Goal: Task Accomplishment & Management: Manage account settings

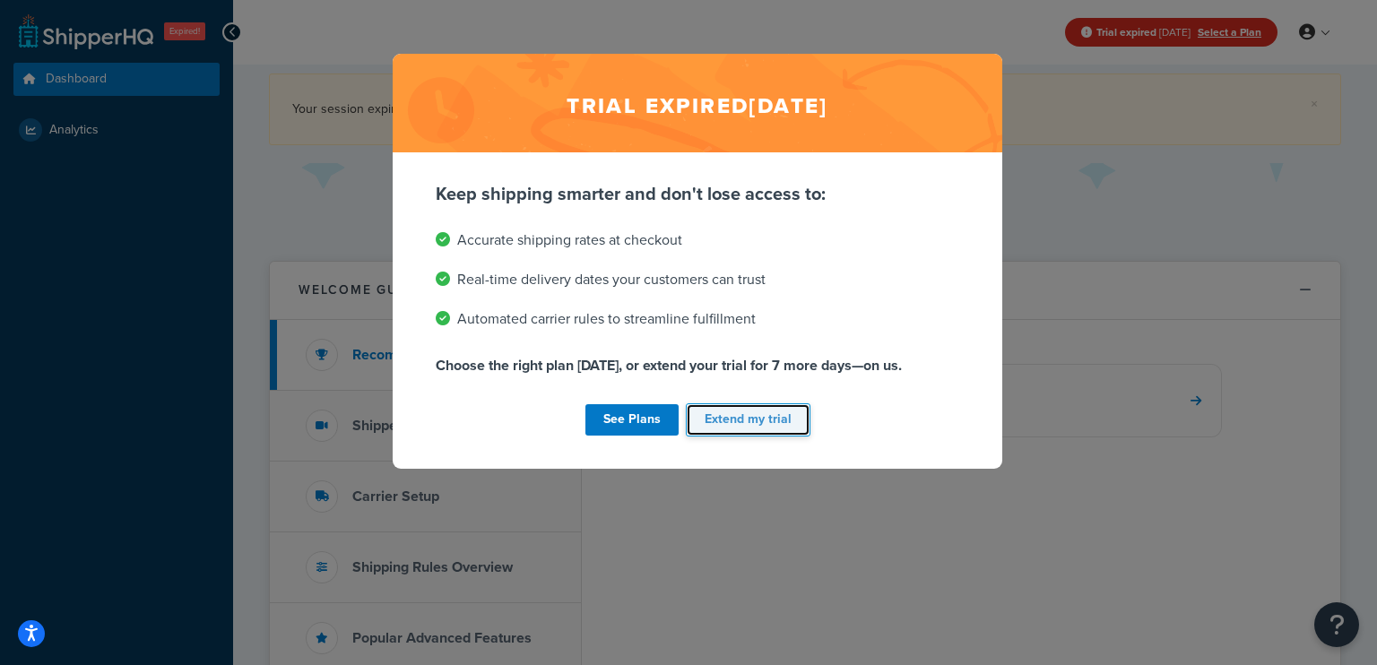
click at [750, 419] on button "Extend my trial" at bounding box center [748, 419] width 125 height 33
click at [747, 408] on div "See Plans Extend my trial" at bounding box center [698, 420] width 524 height 40
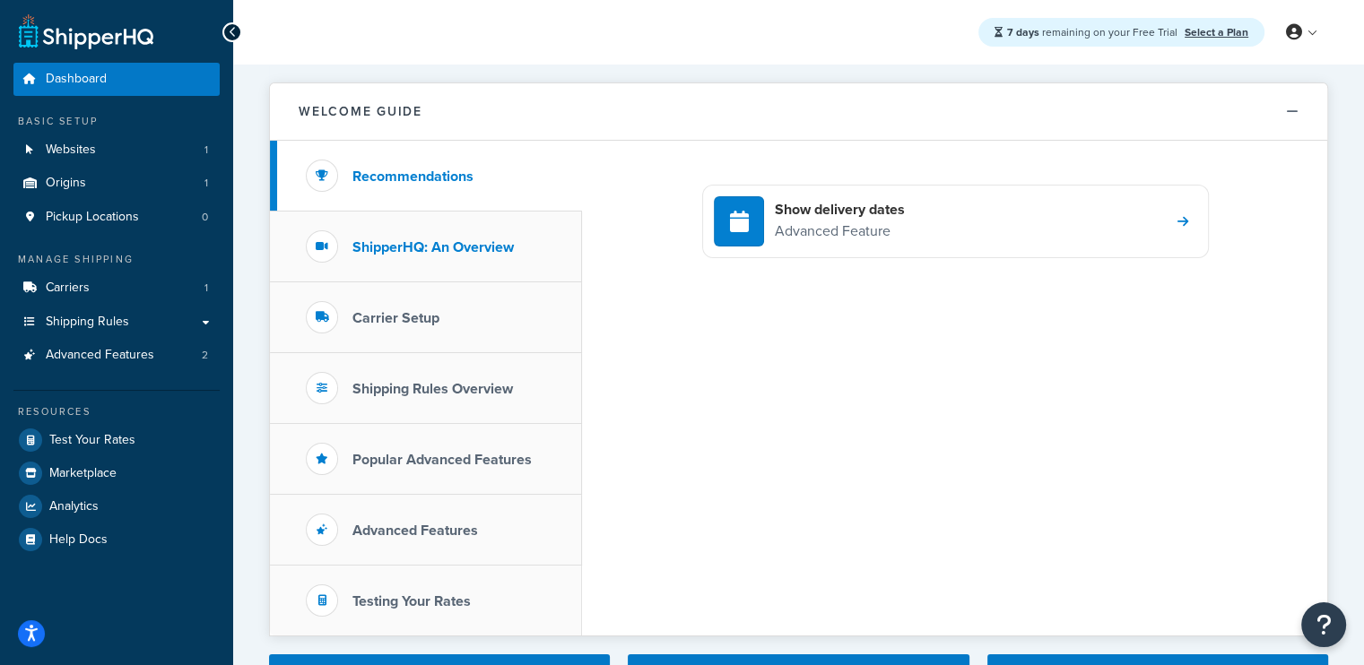
click at [430, 245] on h3 "ShipperHQ: An Overview" at bounding box center [432, 247] width 161 height 16
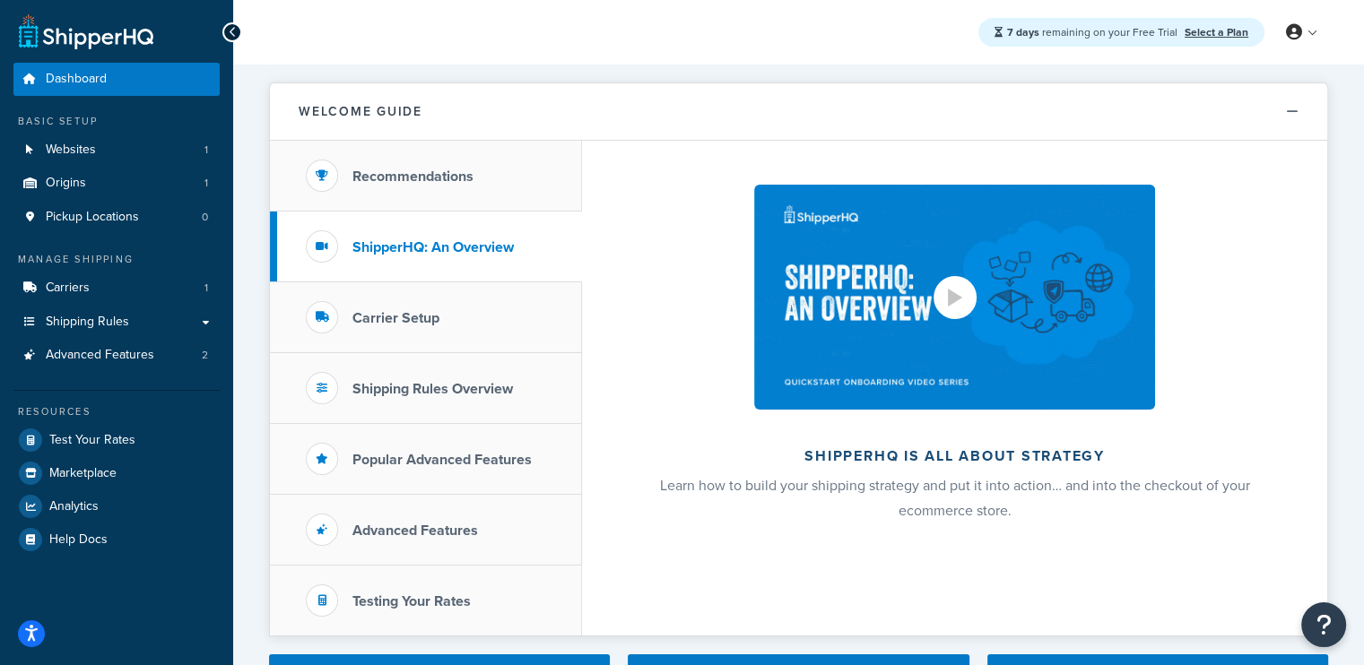
click at [950, 314] on div at bounding box center [954, 297] width 43 height 43
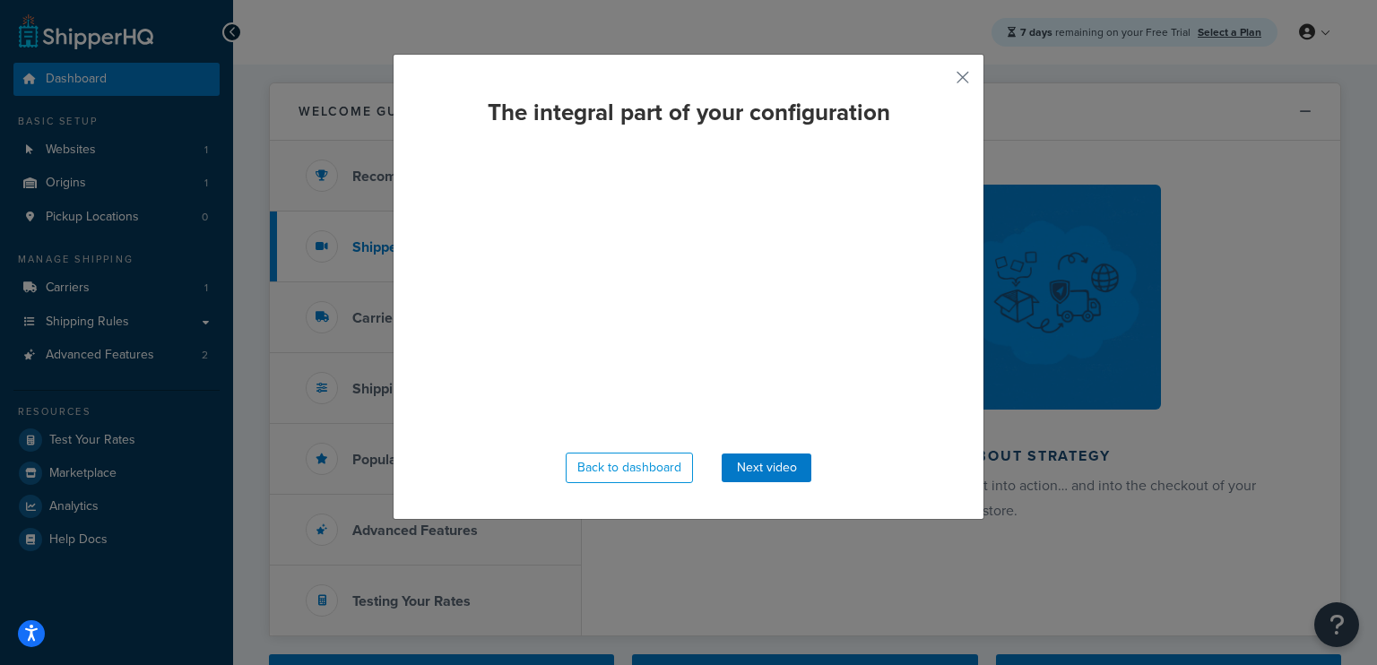
click at [947, 74] on div "The integral part of your configuration Back to dashboard Next video" at bounding box center [689, 287] width 592 height 466
click at [939, 82] on button "button" at bounding box center [936, 84] width 4 height 4
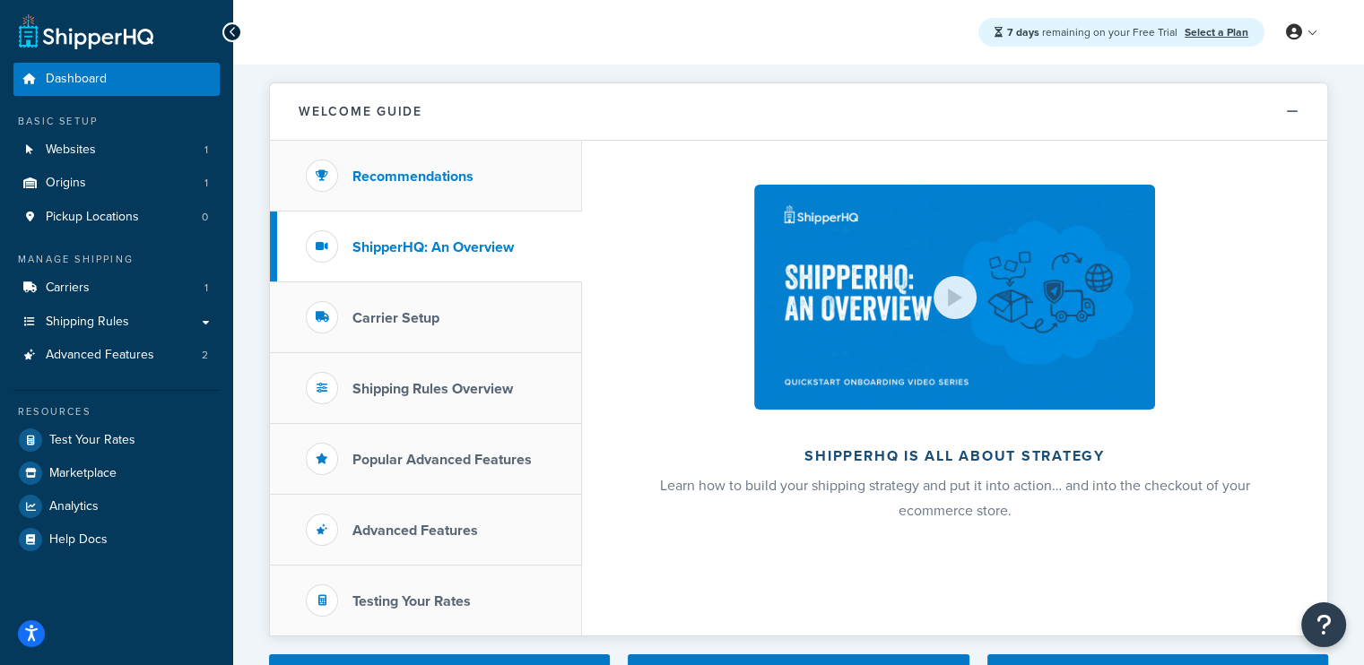
click at [411, 195] on li "Recommendations" at bounding box center [426, 176] width 312 height 71
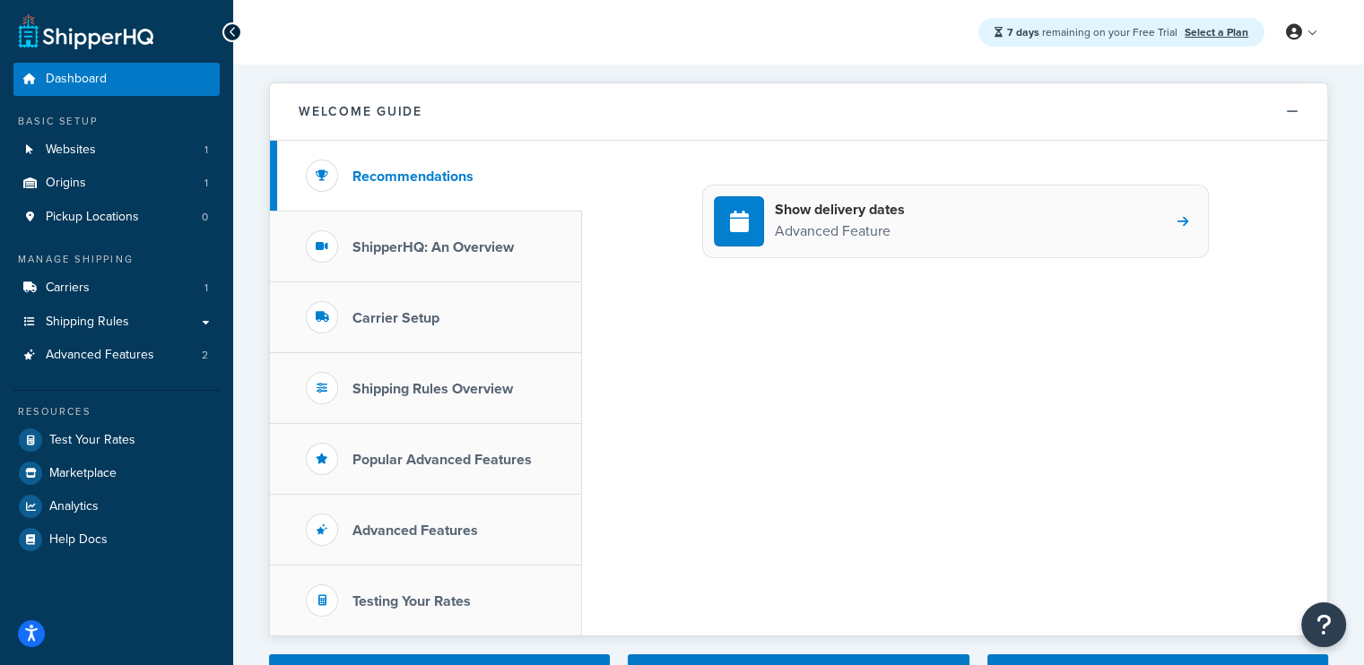
click at [810, 220] on p "Advanced Feature" at bounding box center [840, 231] width 130 height 23
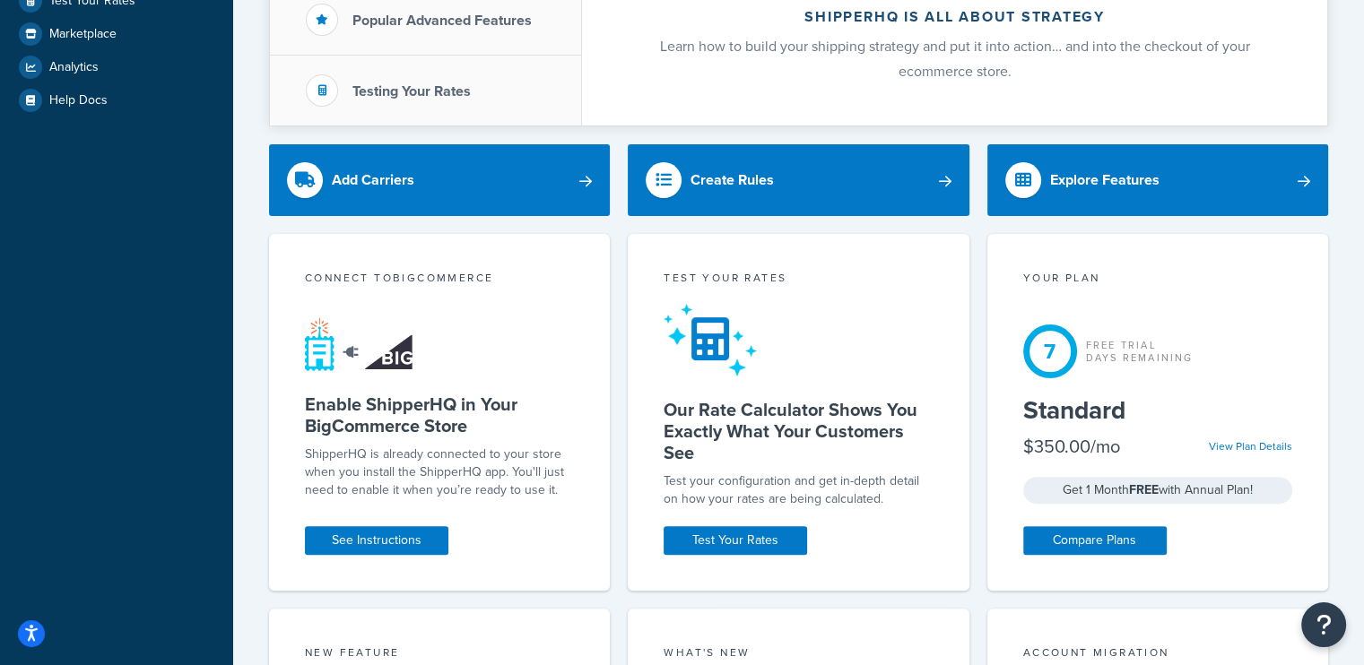
scroll to position [448, 0]
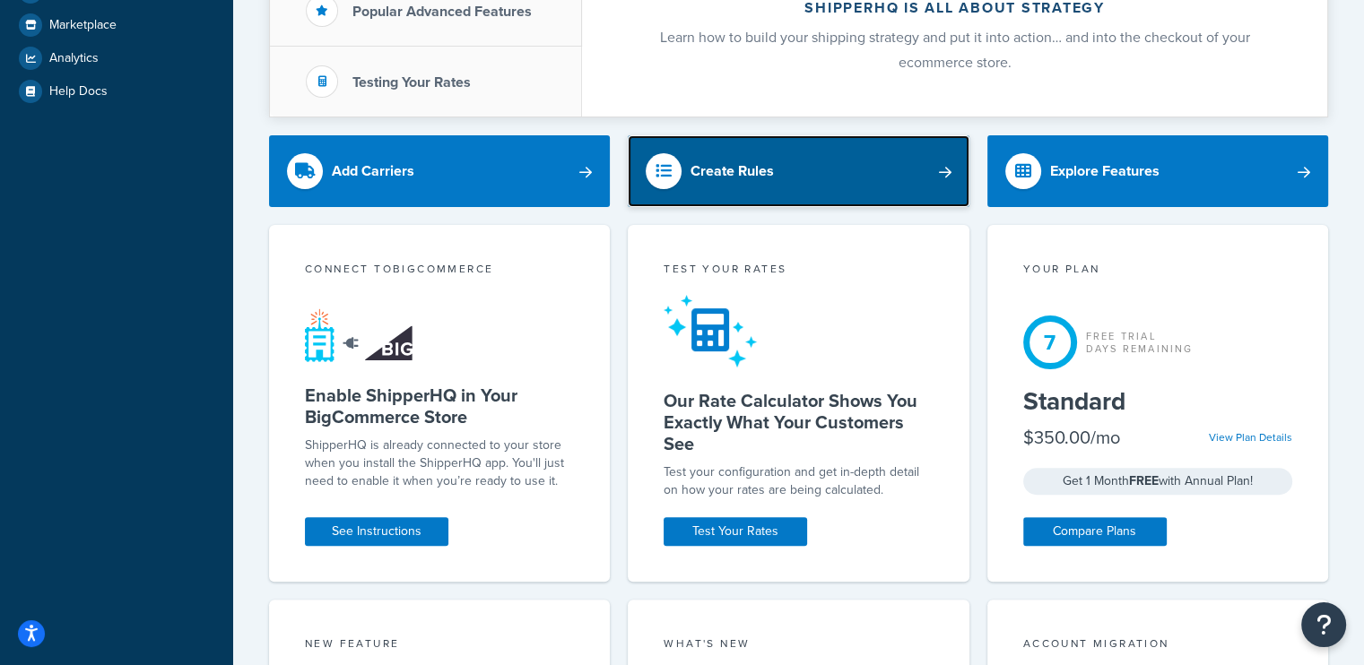
click at [842, 169] on link "Create Rules" at bounding box center [798, 171] width 341 height 72
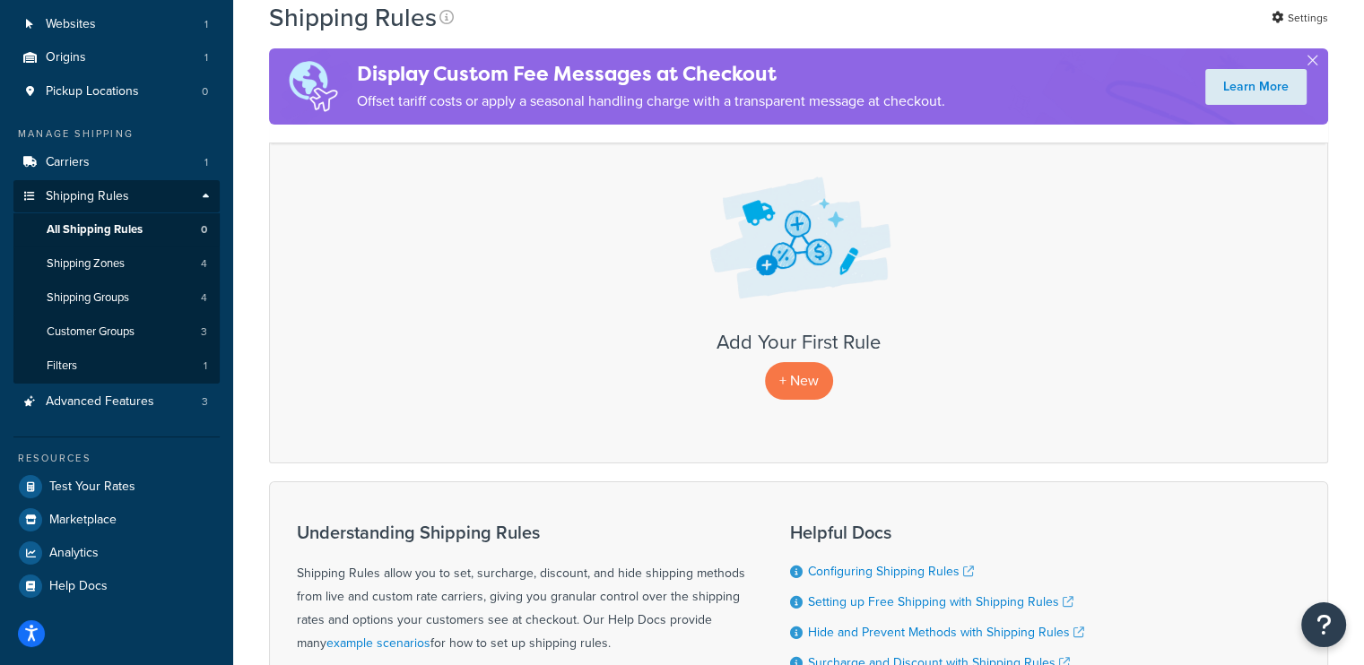
scroll to position [269, 0]
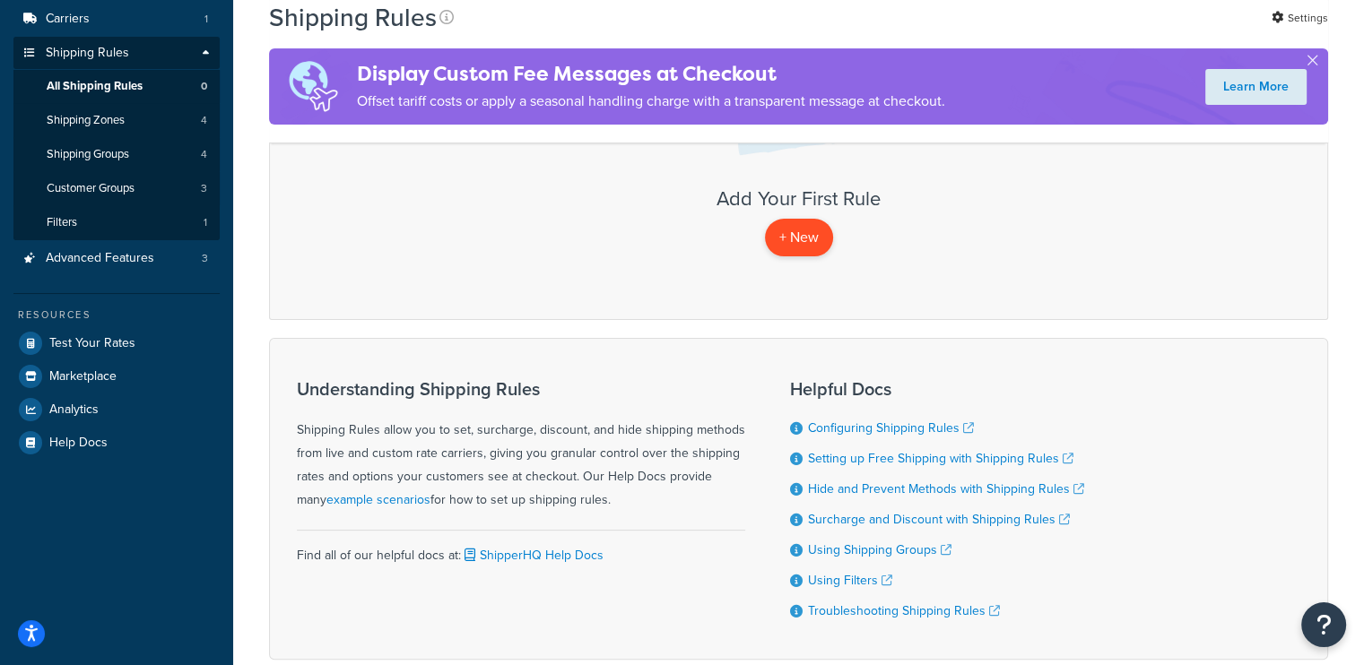
click at [809, 240] on p "+ New" at bounding box center [799, 237] width 68 height 37
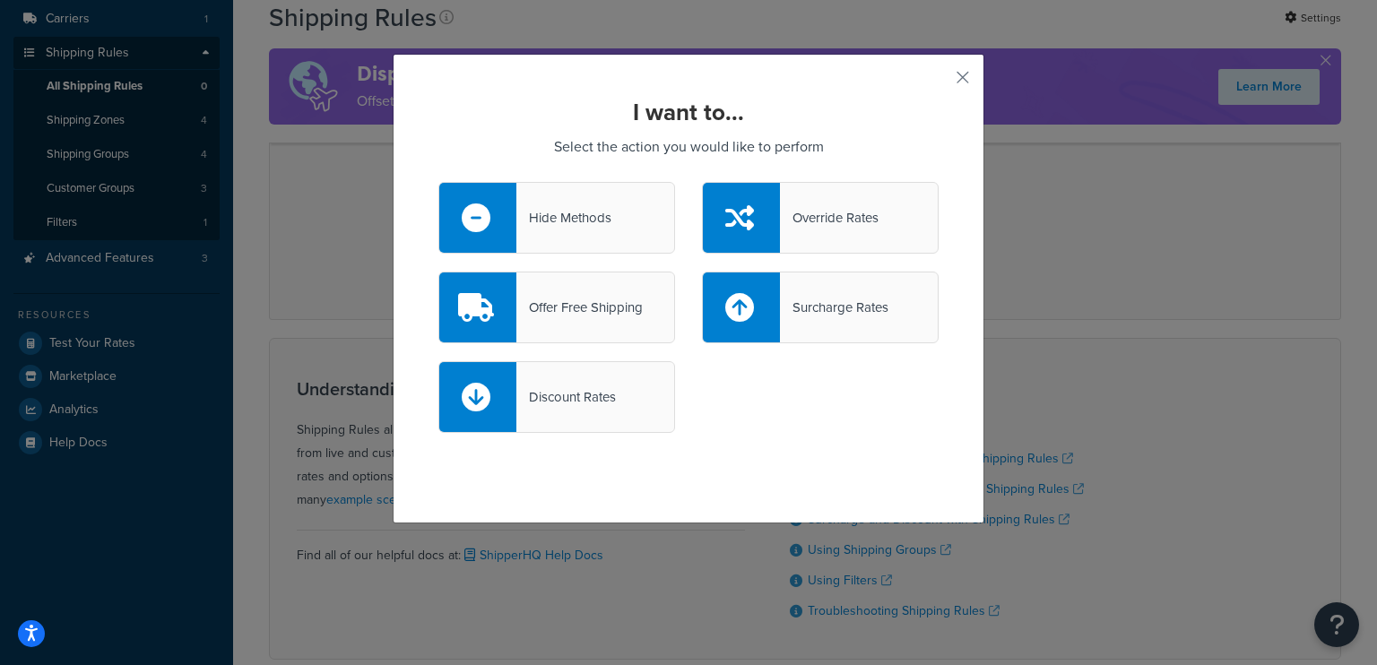
click at [1025, 334] on div "I want to... Select the action you would like to perform Hide Methods Override …" at bounding box center [688, 332] width 1377 height 665
click at [939, 82] on button "button" at bounding box center [936, 84] width 4 height 4
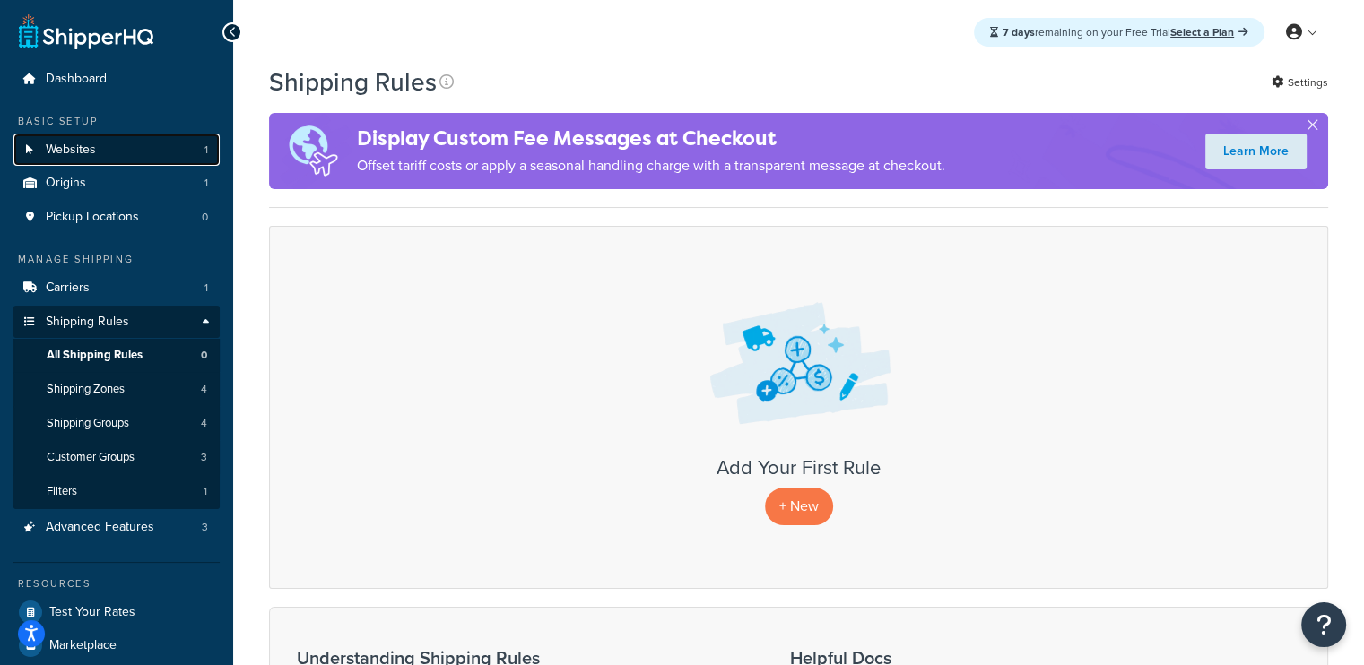
click at [118, 155] on link "Websites 1" at bounding box center [116, 150] width 206 height 33
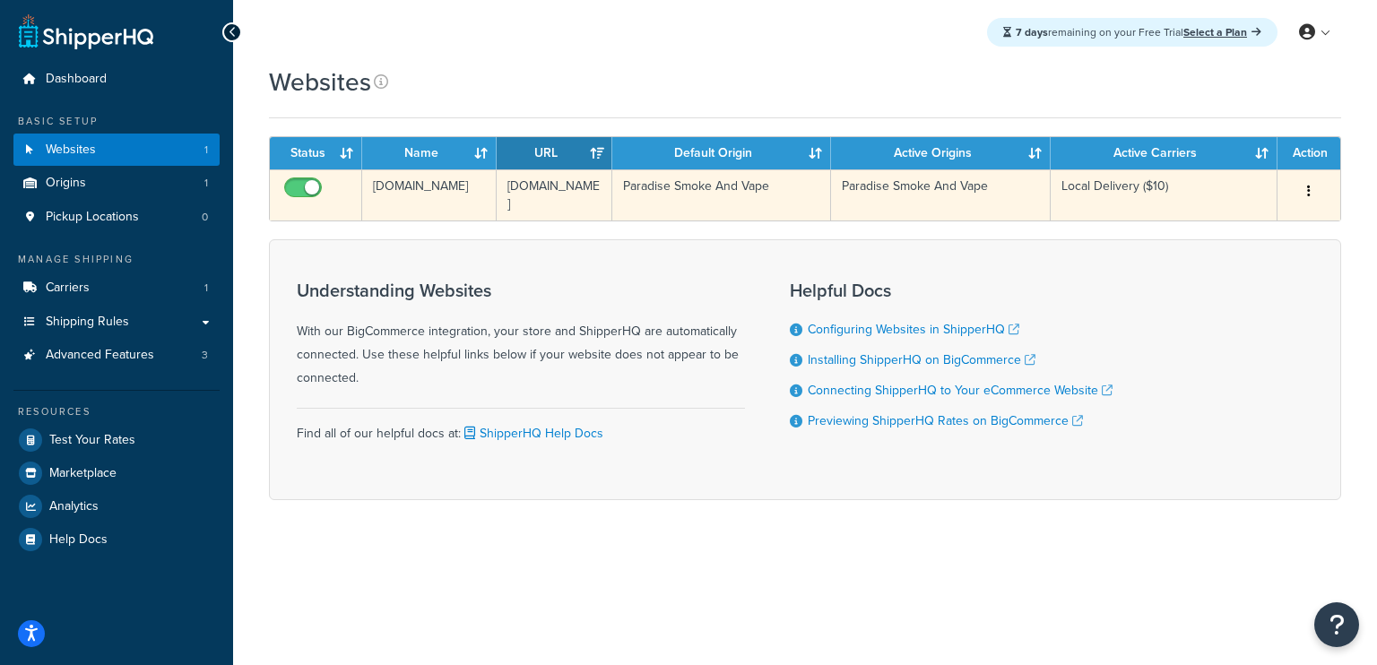
click at [1173, 198] on td "Local Delivery ($10)" at bounding box center [1164, 194] width 227 height 51
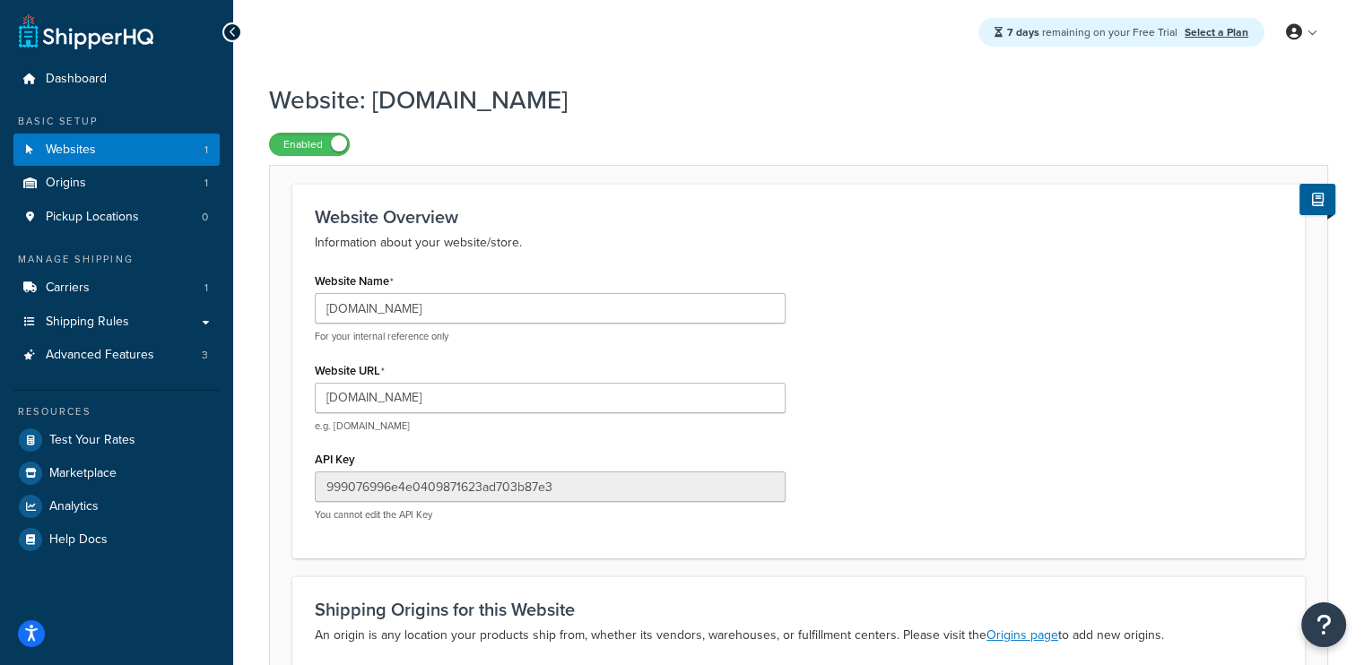
click at [235, 32] on icon at bounding box center [233, 32] width 8 height 13
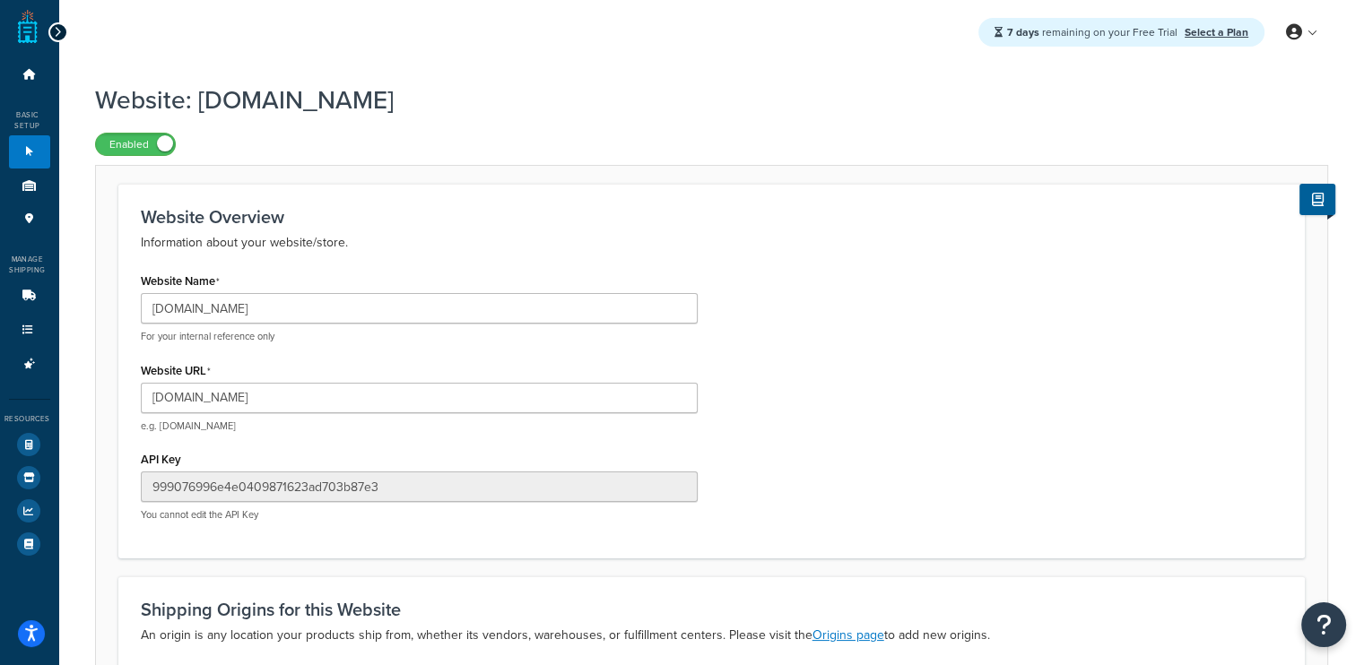
click at [49, 30] on div at bounding box center [58, 32] width 20 height 20
click at [54, 37] on icon at bounding box center [58, 32] width 8 height 13
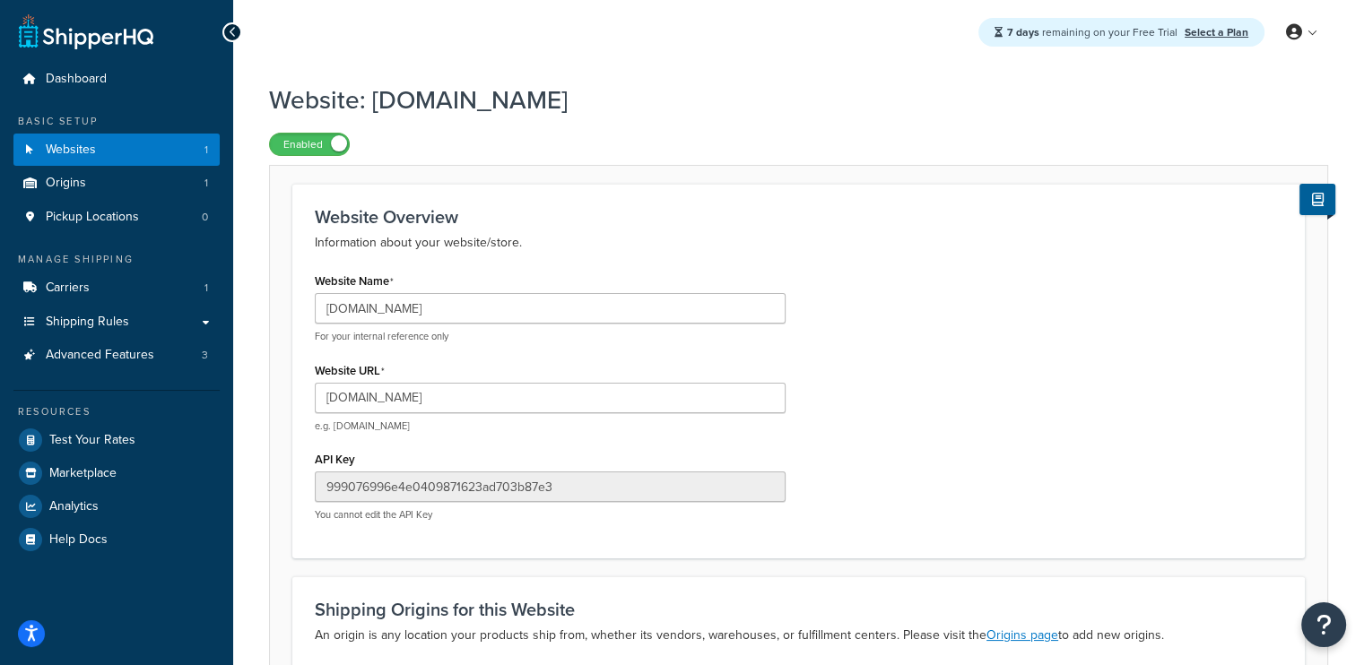
click at [143, 272] on li "Carriers 1" at bounding box center [116, 288] width 206 height 33
click at [143, 279] on link "Carriers 1" at bounding box center [116, 288] width 206 height 33
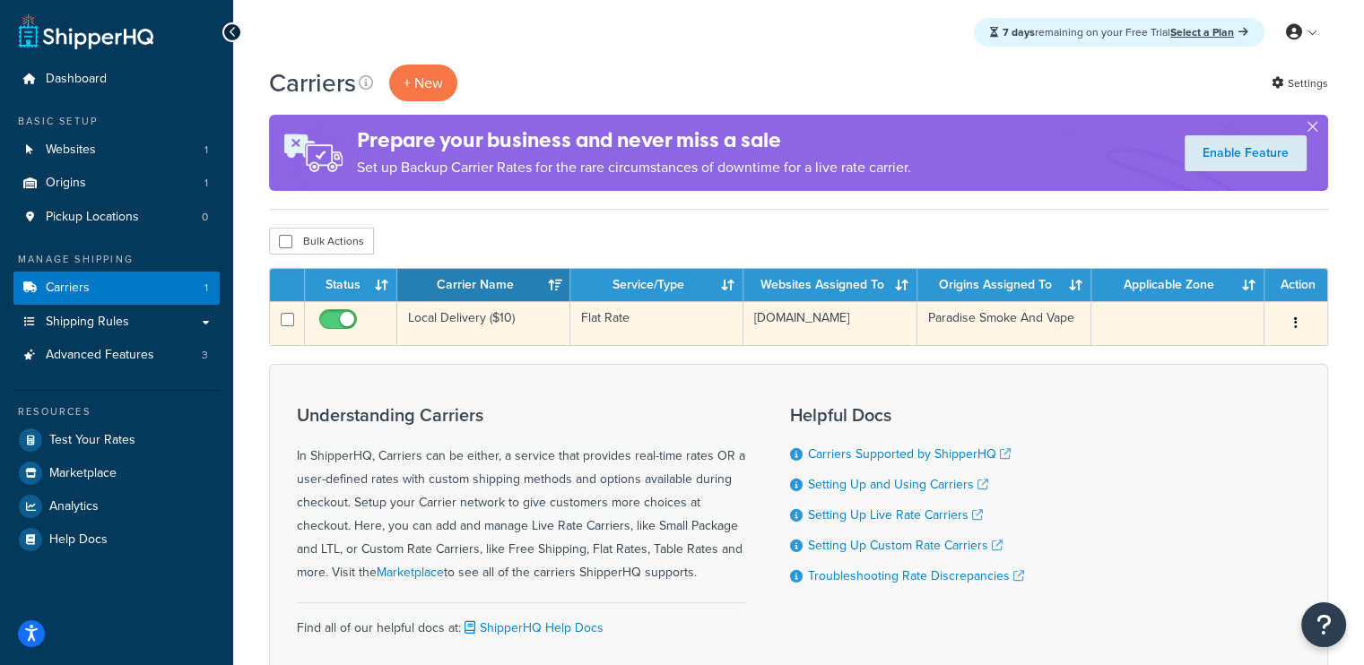
click at [509, 318] on td "Local Delivery ($10)" at bounding box center [483, 323] width 173 height 44
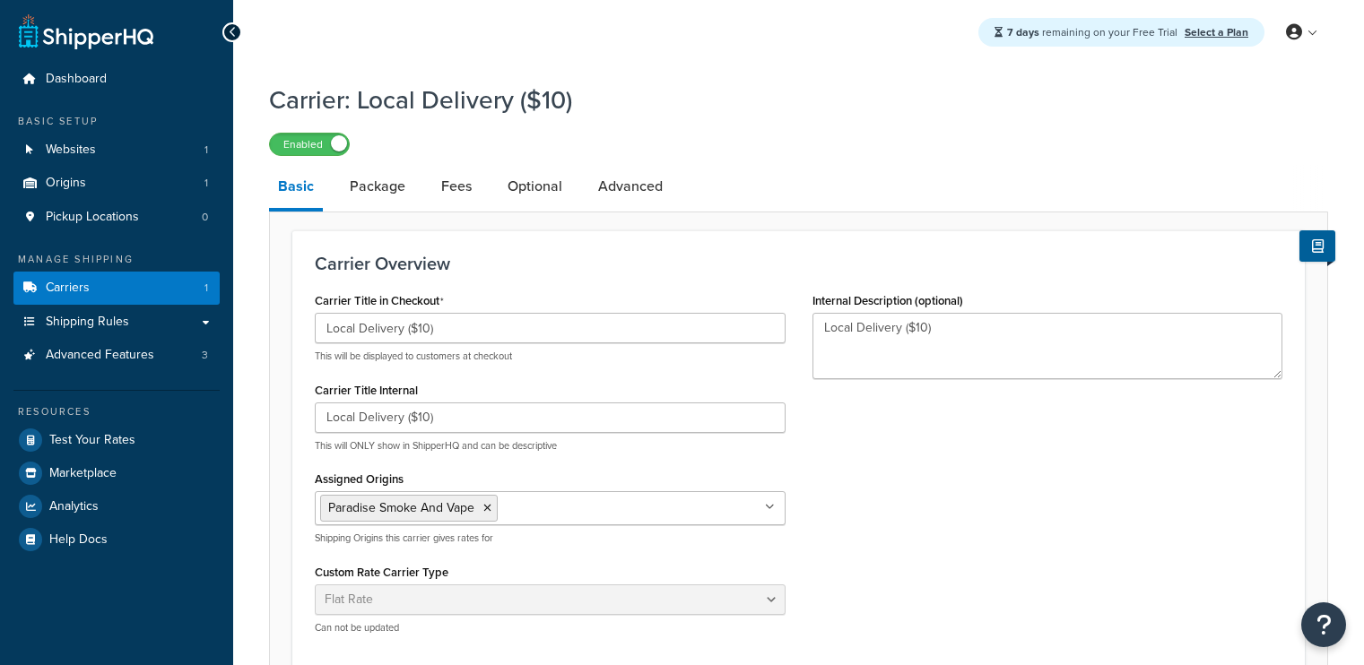
select select "flat"
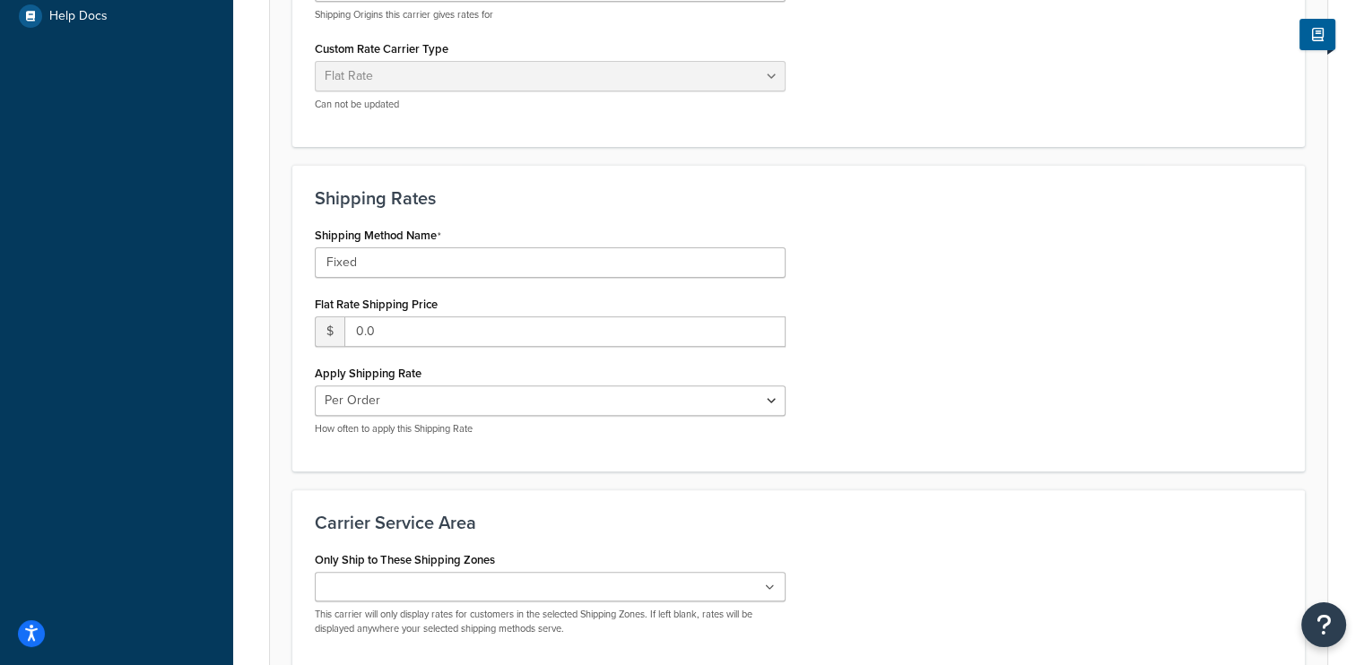
scroll to position [538, 0]
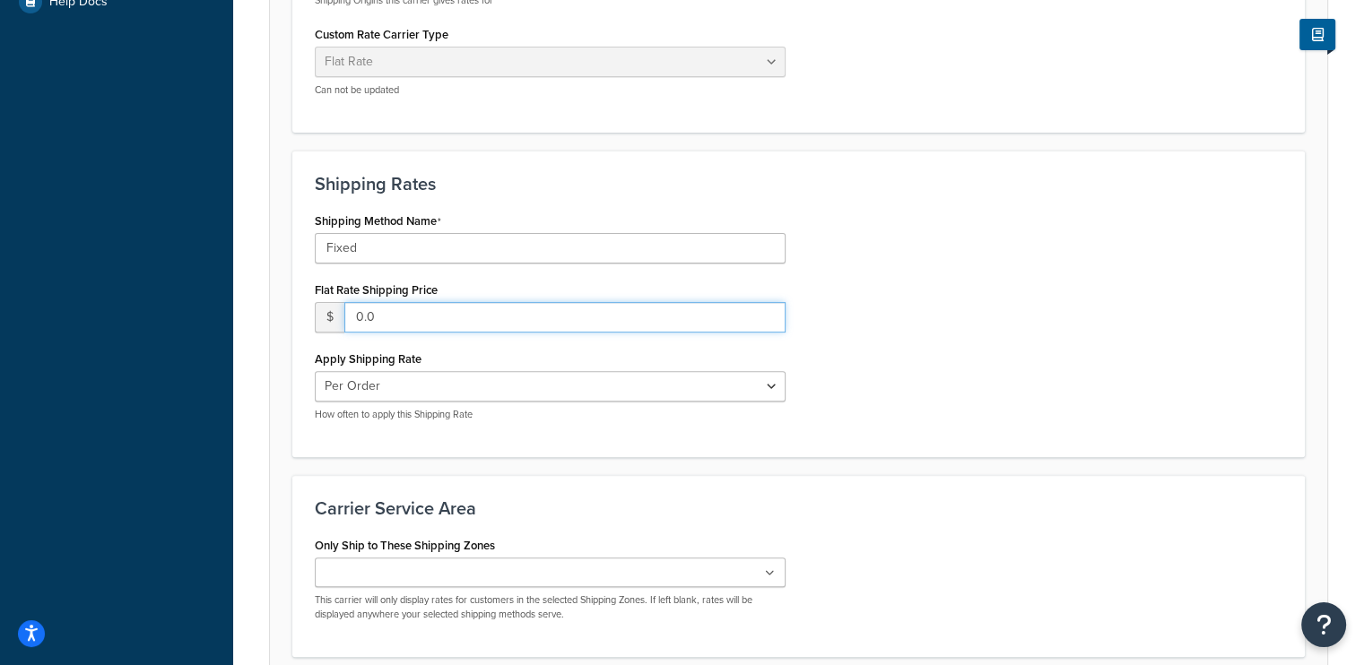
click at [407, 316] on input "0.0" at bounding box center [564, 317] width 441 height 30
drag, startPoint x: 406, startPoint y: 315, endPoint x: 337, endPoint y: 319, distance: 69.2
click at [337, 319] on div "$ 0.0" at bounding box center [550, 317] width 471 height 30
type input "10"
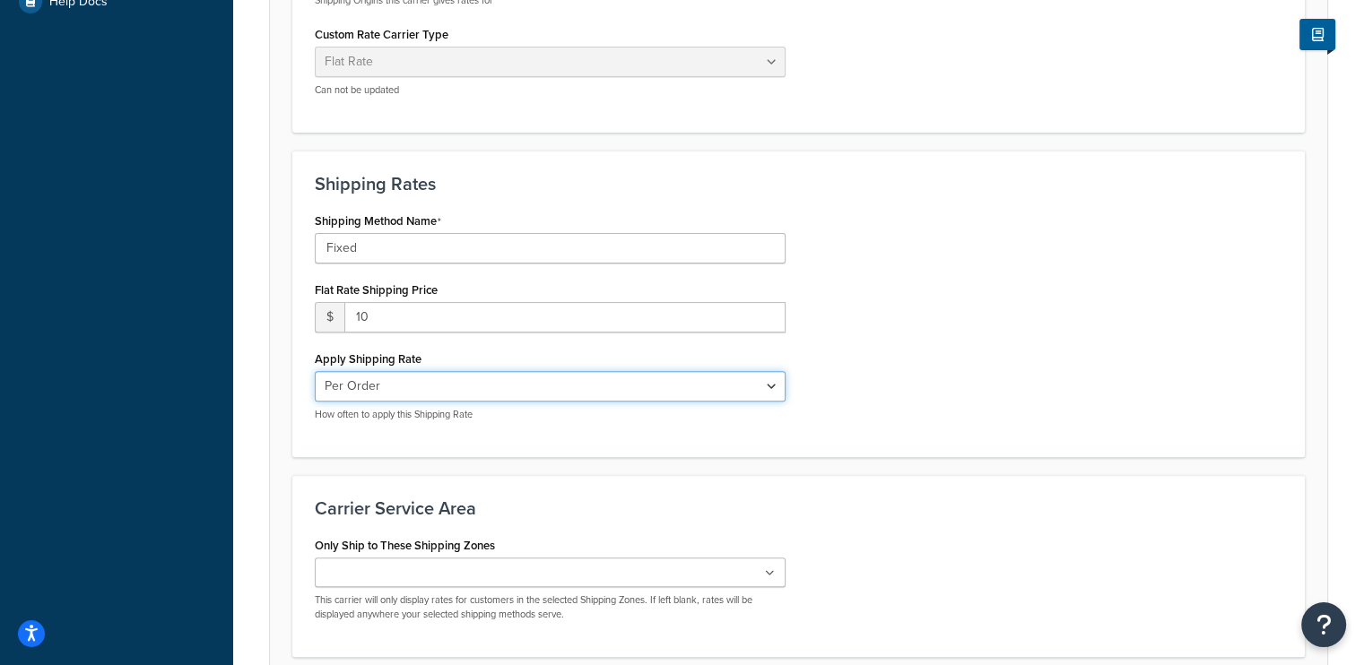
click at [695, 380] on select "Per Order Per Item Per Package" at bounding box center [550, 386] width 471 height 30
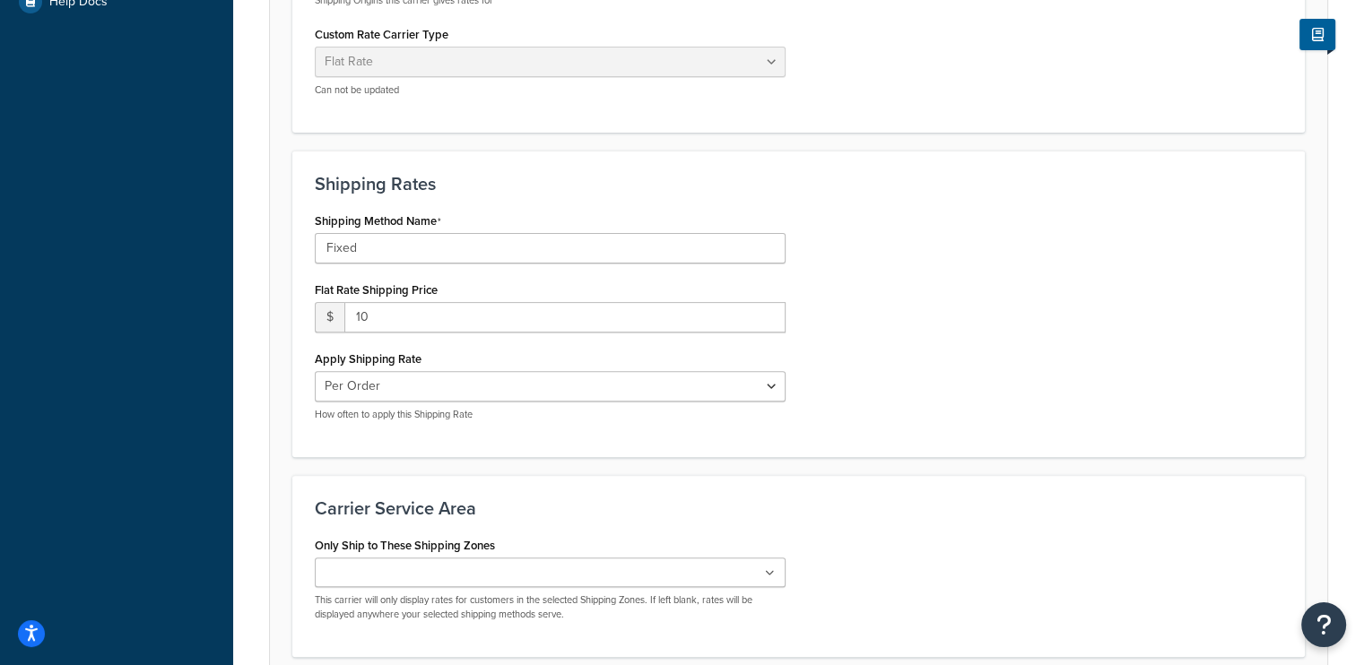
click at [900, 334] on div "Shipping Method Name Fixed Flat Rate Shipping Price $ 10 Apply Shipping Rate Pe…" at bounding box center [798, 321] width 994 height 227
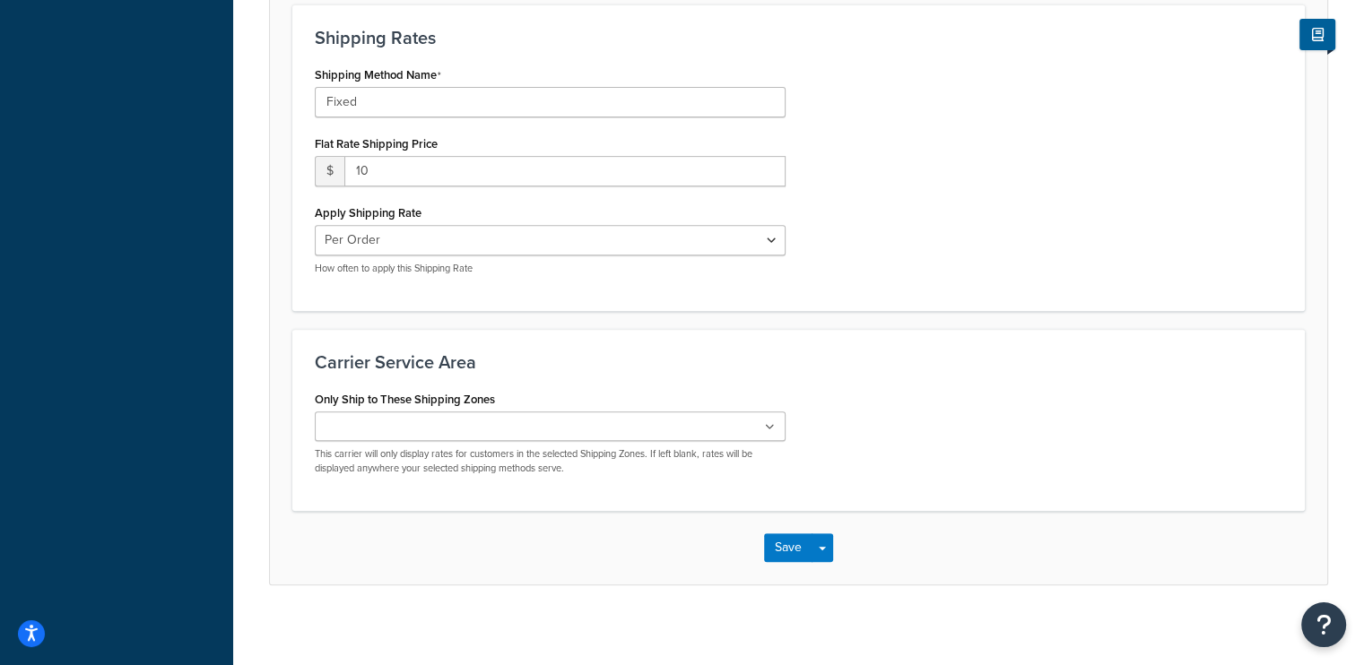
scroll to position [692, 0]
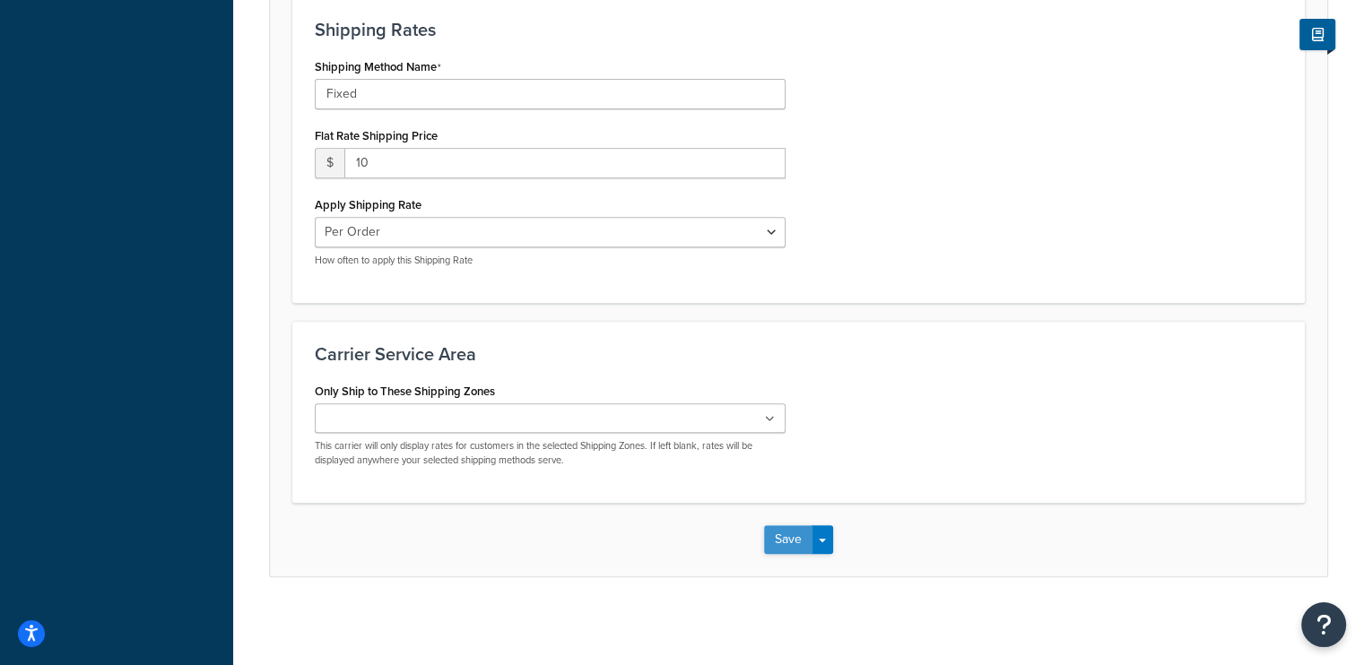
click at [791, 525] on button "Save" at bounding box center [788, 539] width 48 height 29
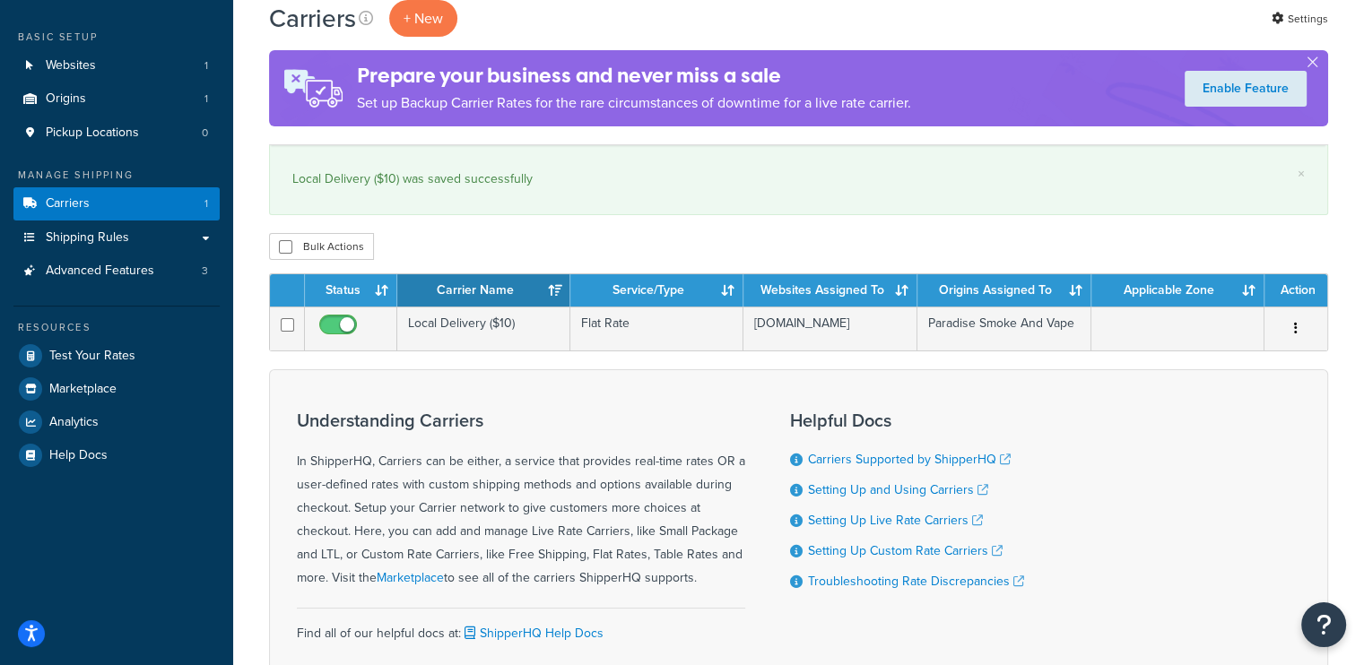
scroll to position [90, 0]
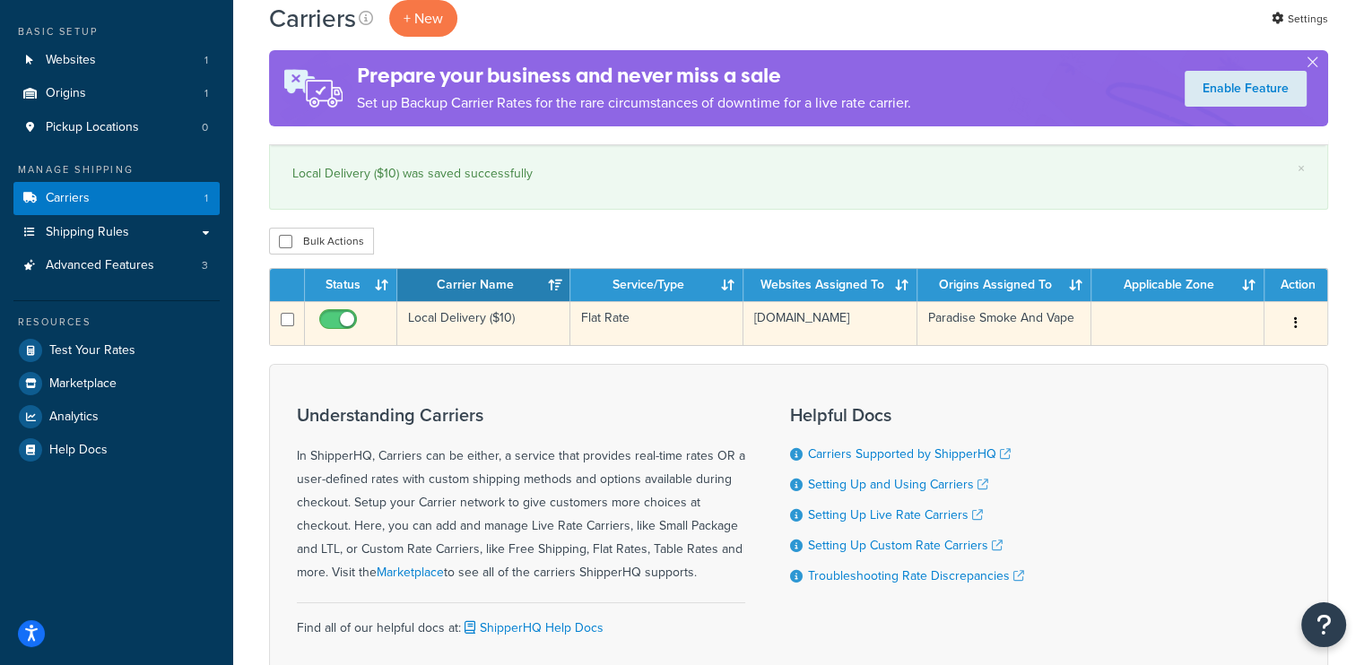
click at [1144, 319] on td at bounding box center [1177, 323] width 173 height 44
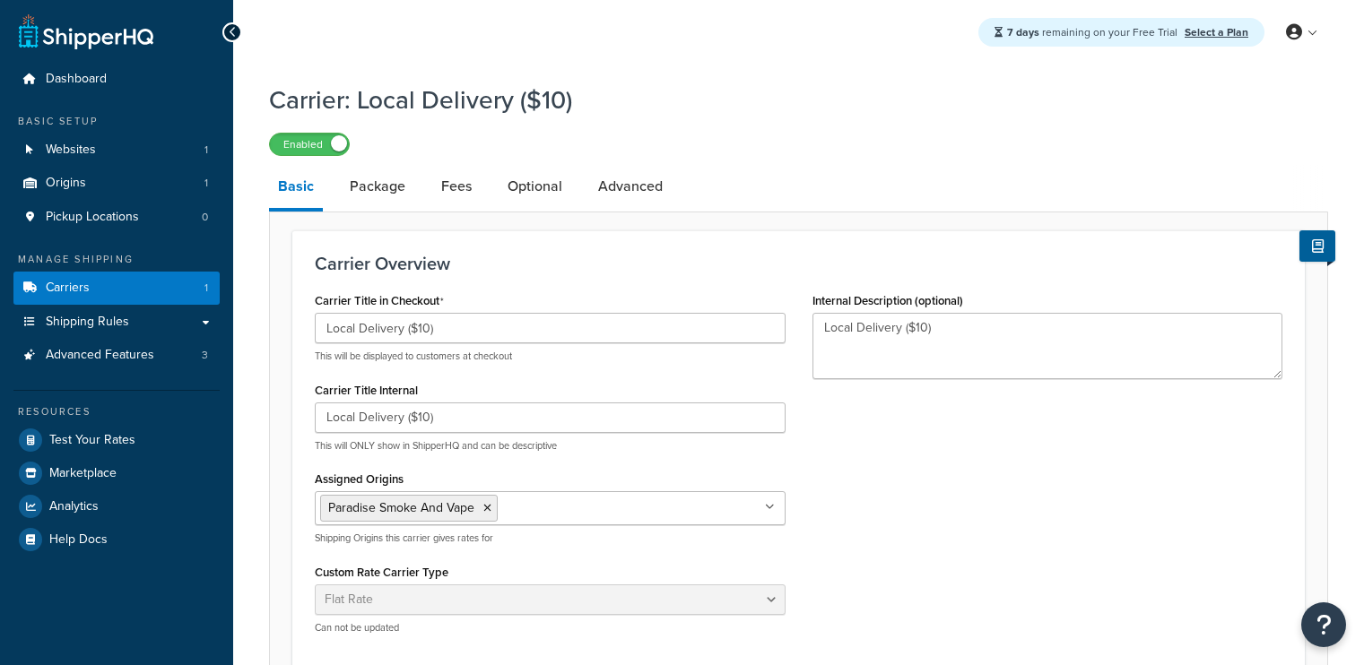
select select "flat"
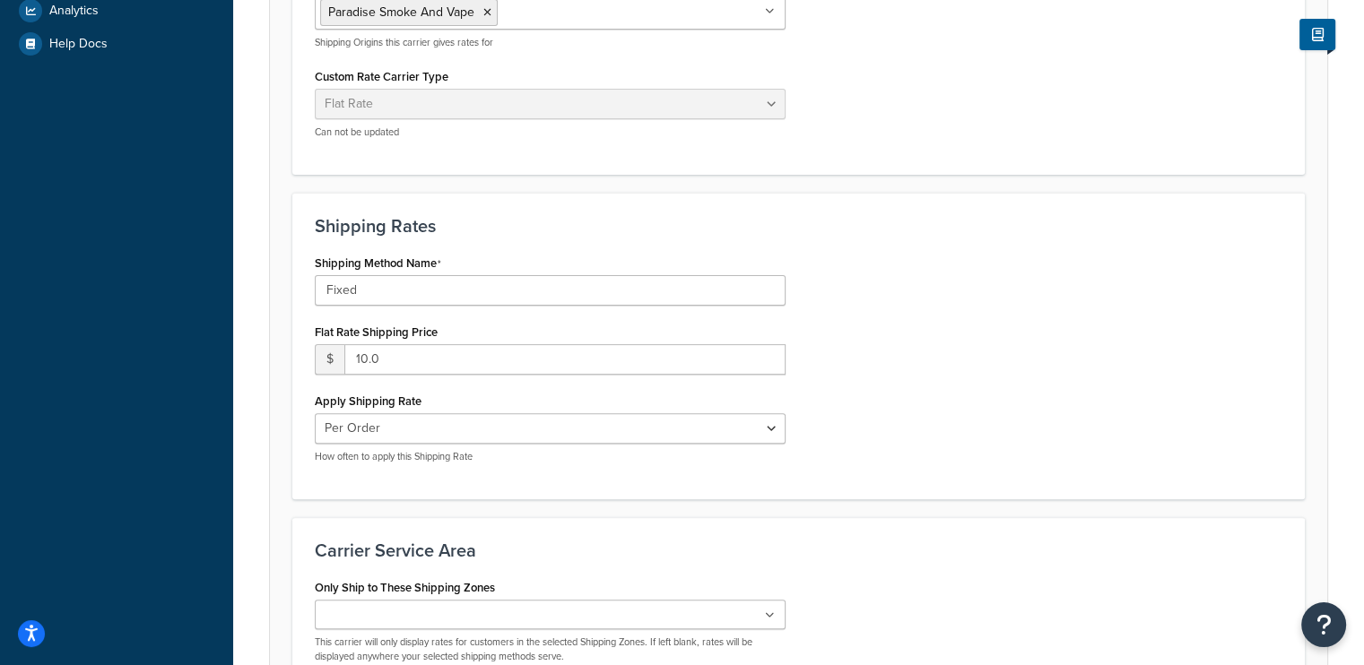
scroll to position [692, 0]
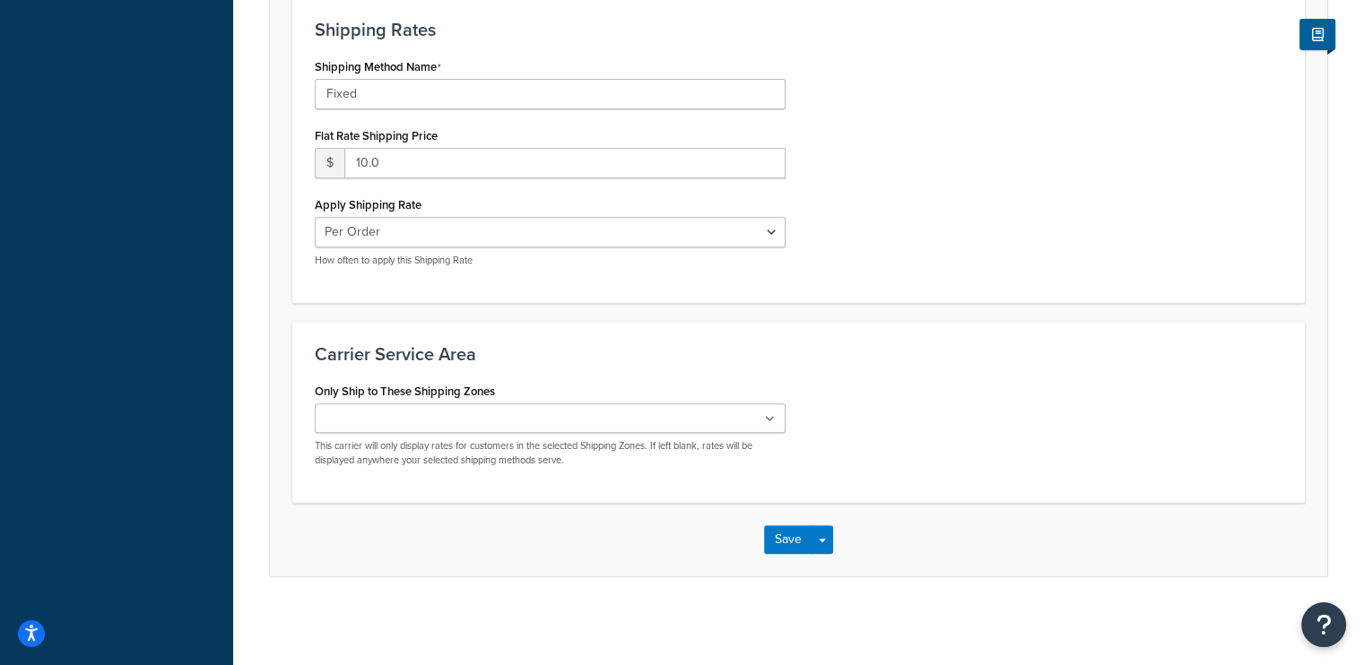
click at [471, 414] on ul at bounding box center [550, 418] width 471 height 30
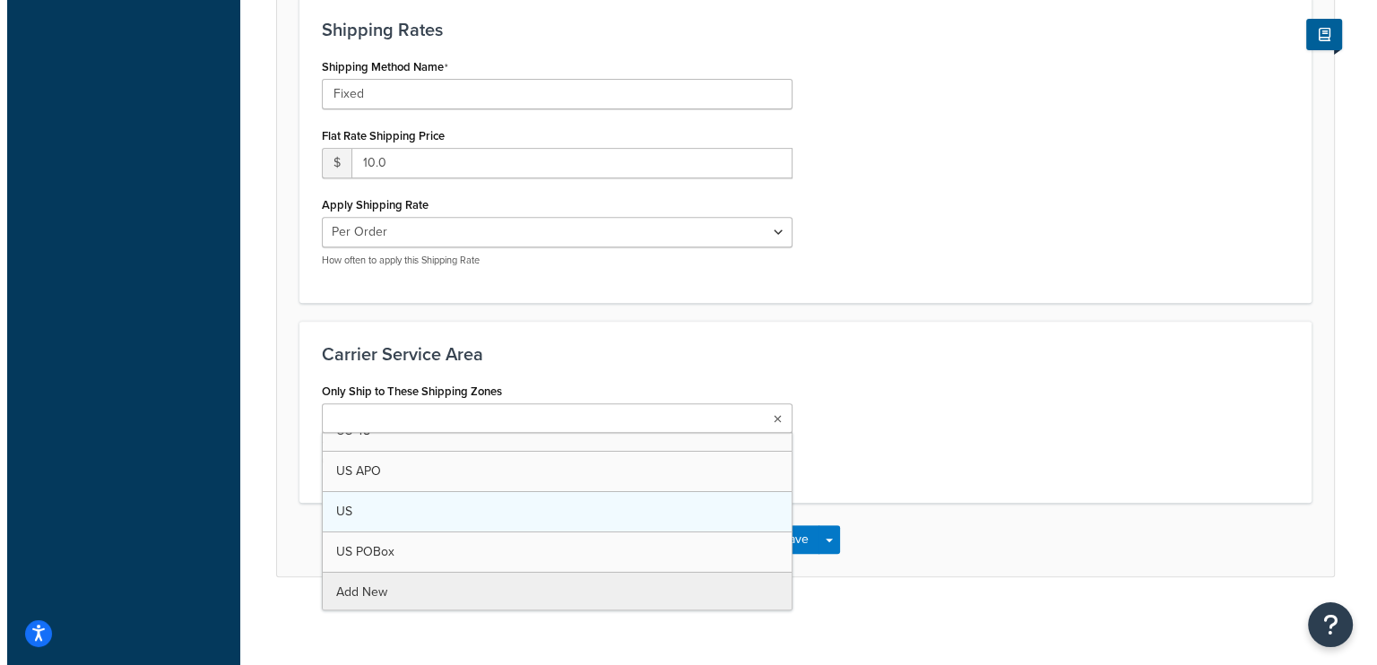
scroll to position [22, 0]
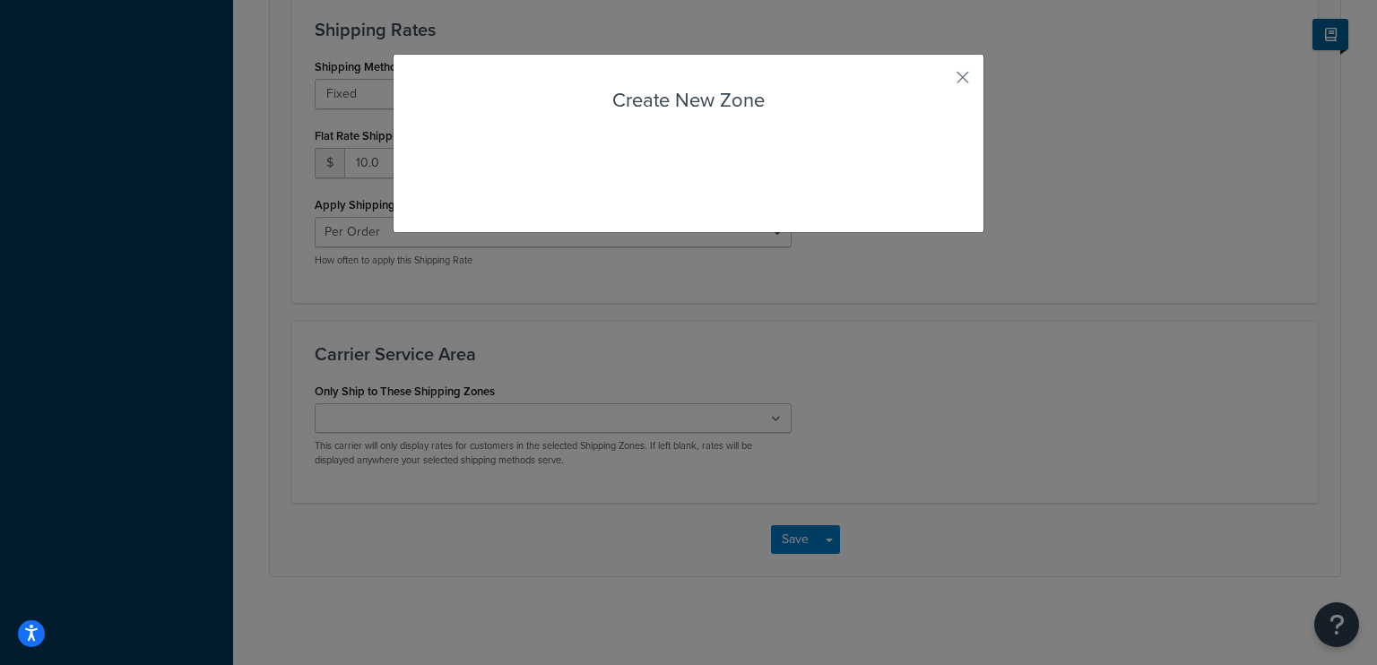
click at [365, 591] on div "Carrier: Local Delivery ($10) Enabled Basic Package Fees Optional Advanced Carr…" at bounding box center [805, 1] width 1144 height 1241
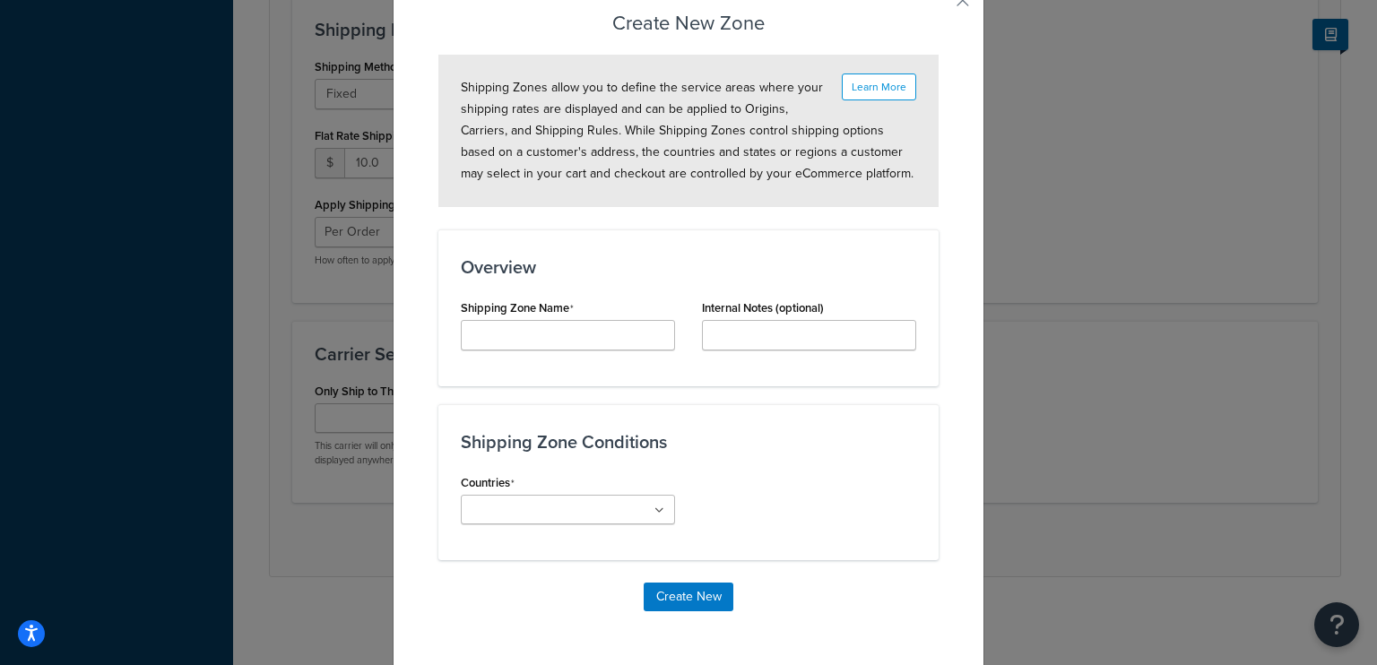
scroll to position [82, 0]
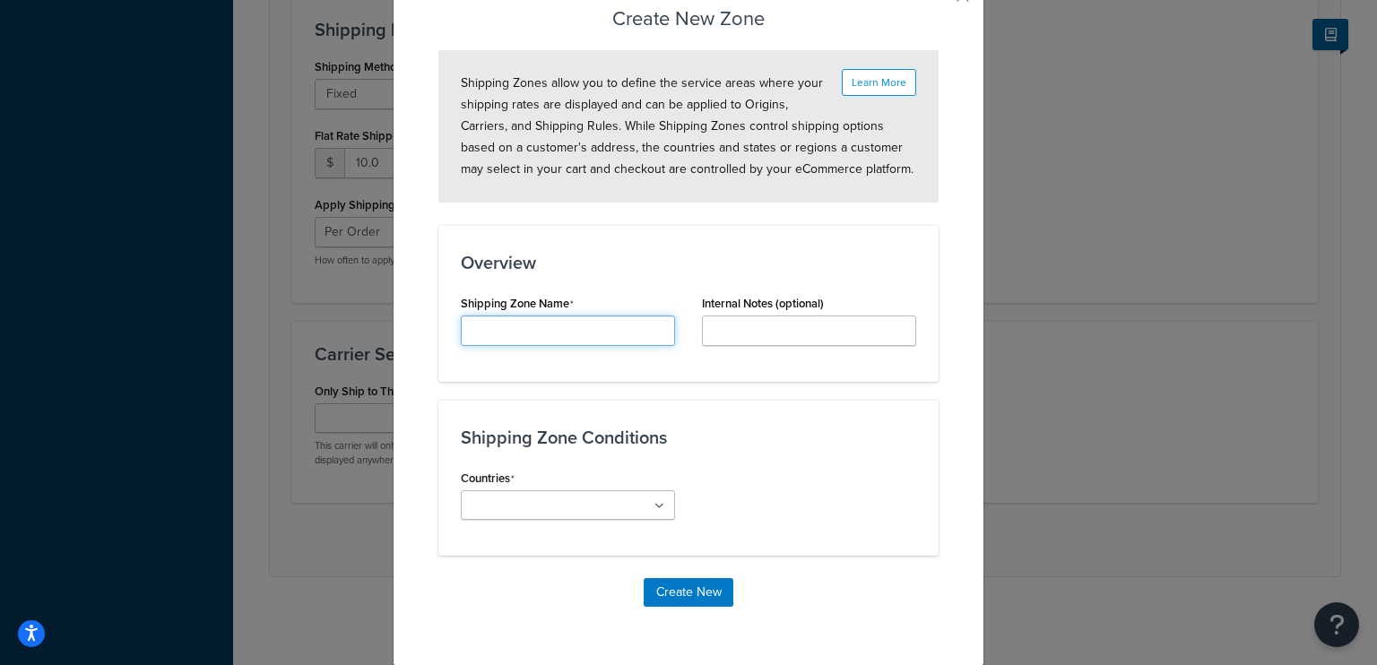
click at [506, 342] on input "Carrier Title Internal" at bounding box center [568, 331] width 214 height 30
click at [524, 333] on input "Carrier Title Internal" at bounding box center [568, 331] width 214 height 30
type input "S"
type input "Local Delivery"
click at [810, 339] on input "Internal Description (optional)" at bounding box center [809, 331] width 214 height 30
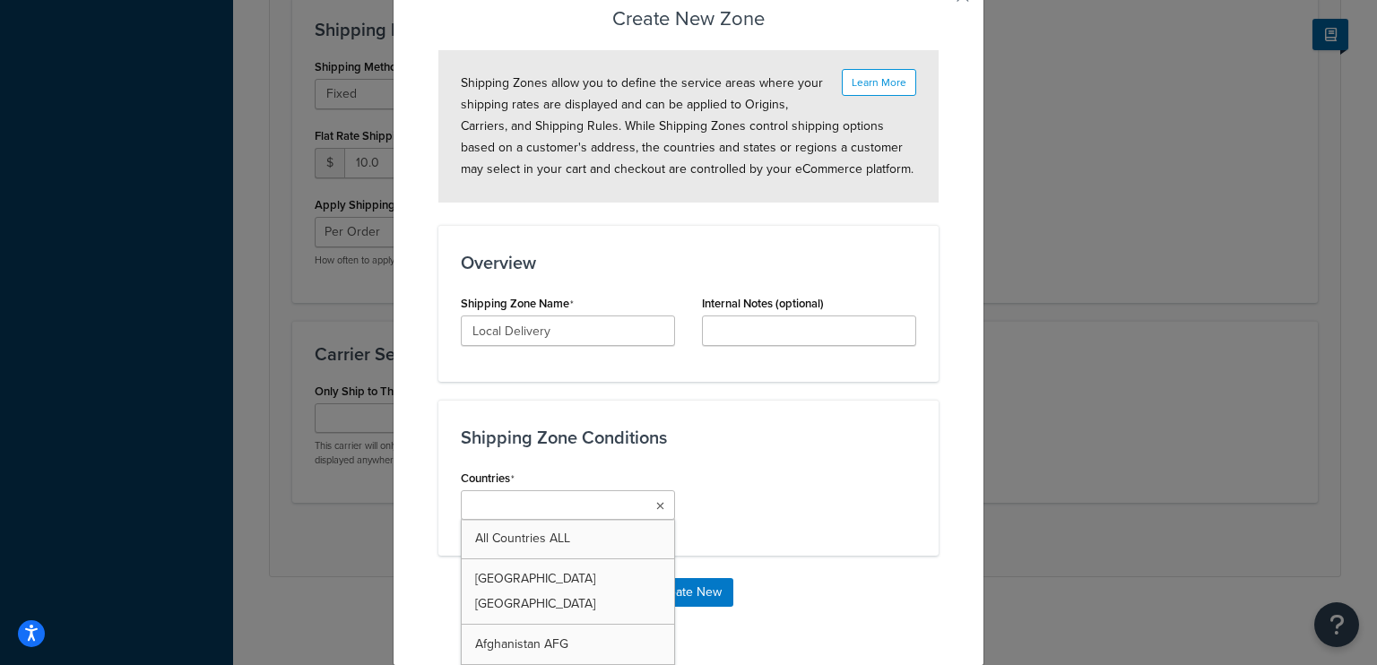
click at [615, 509] on ul at bounding box center [568, 505] width 214 height 30
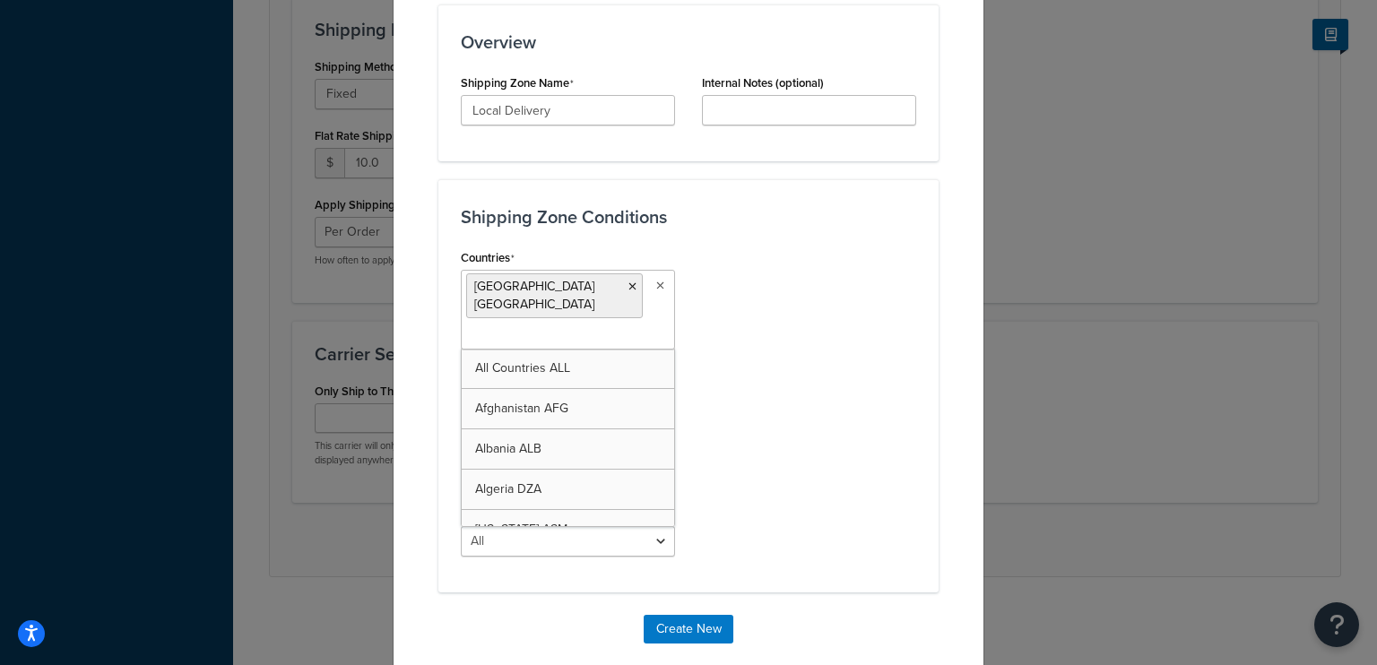
scroll to position [320, 0]
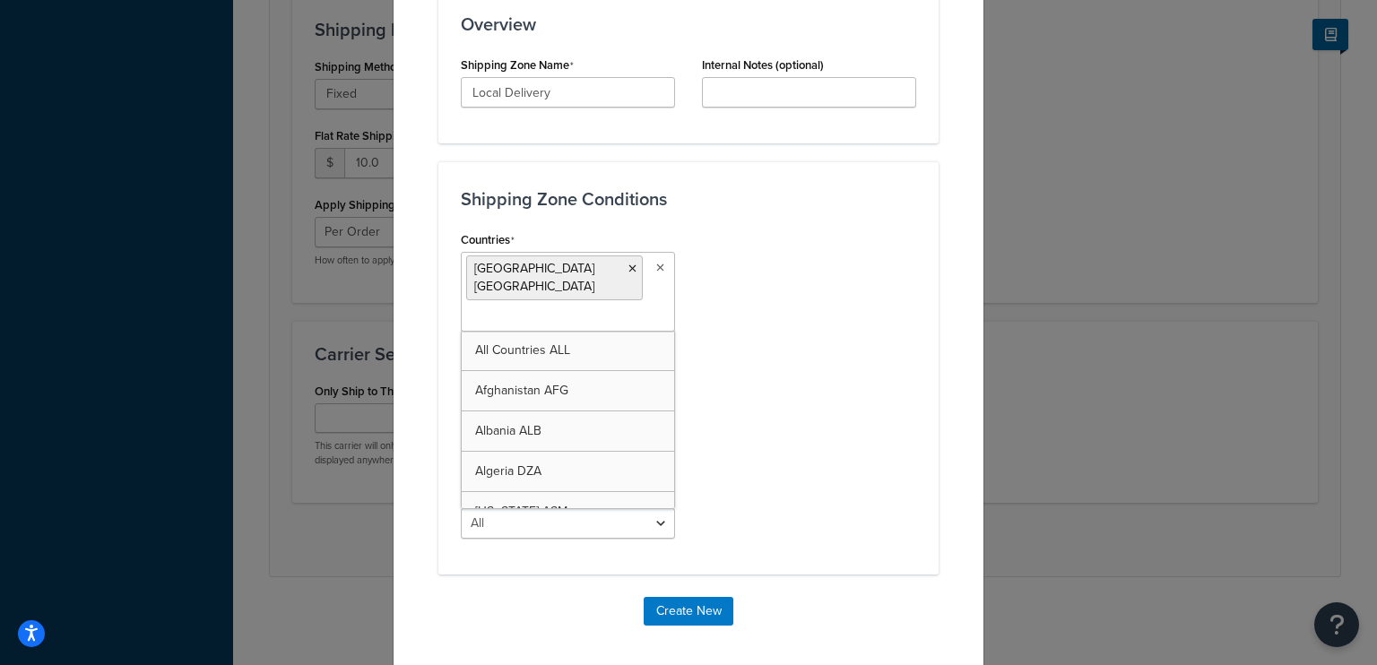
click at [717, 293] on div "Countries United States USA All Countries ALL Afghanistan AFG Albania ALB Alger…" at bounding box center [688, 389] width 482 height 325
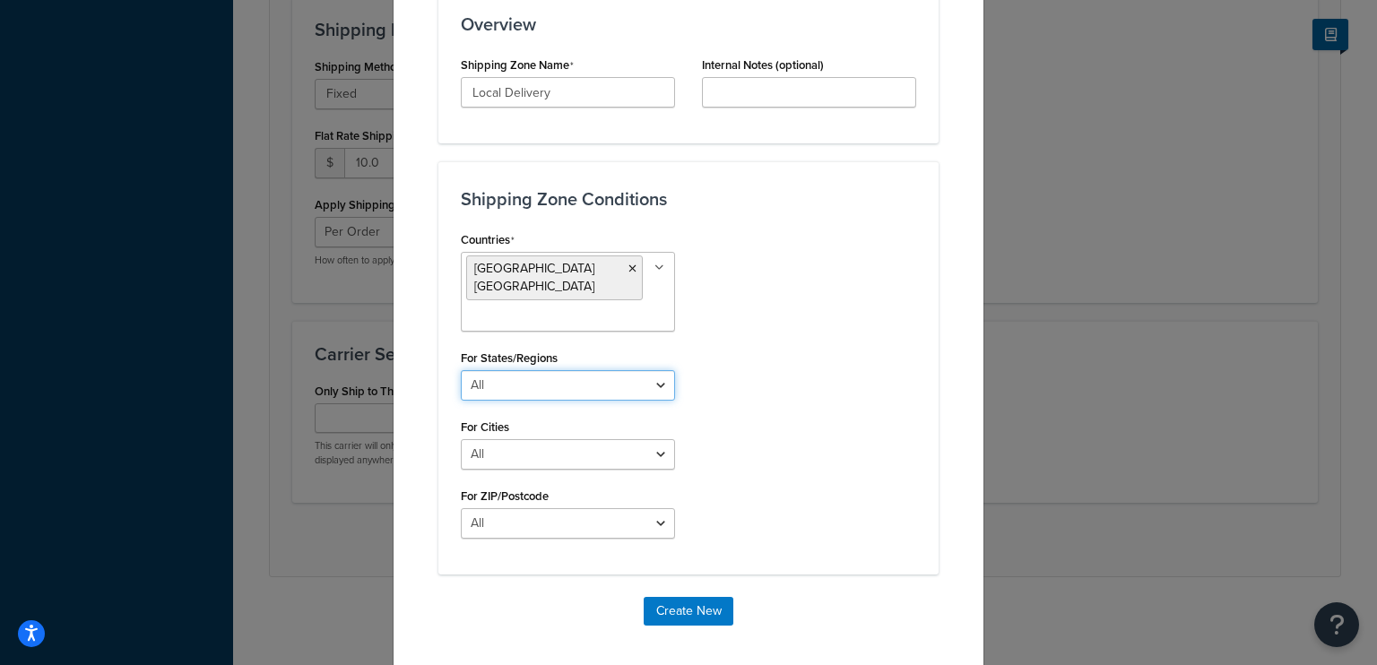
click at [595, 370] on select "All Including Excluding" at bounding box center [568, 385] width 214 height 30
click at [461, 370] on select "All Including Excluding" at bounding box center [568, 385] width 214 height 30
click at [559, 370] on select "All Including Excluding" at bounding box center [568, 385] width 214 height 30
select select "including"
click at [461, 370] on select "All Including Excluding" at bounding box center [568, 385] width 214 height 30
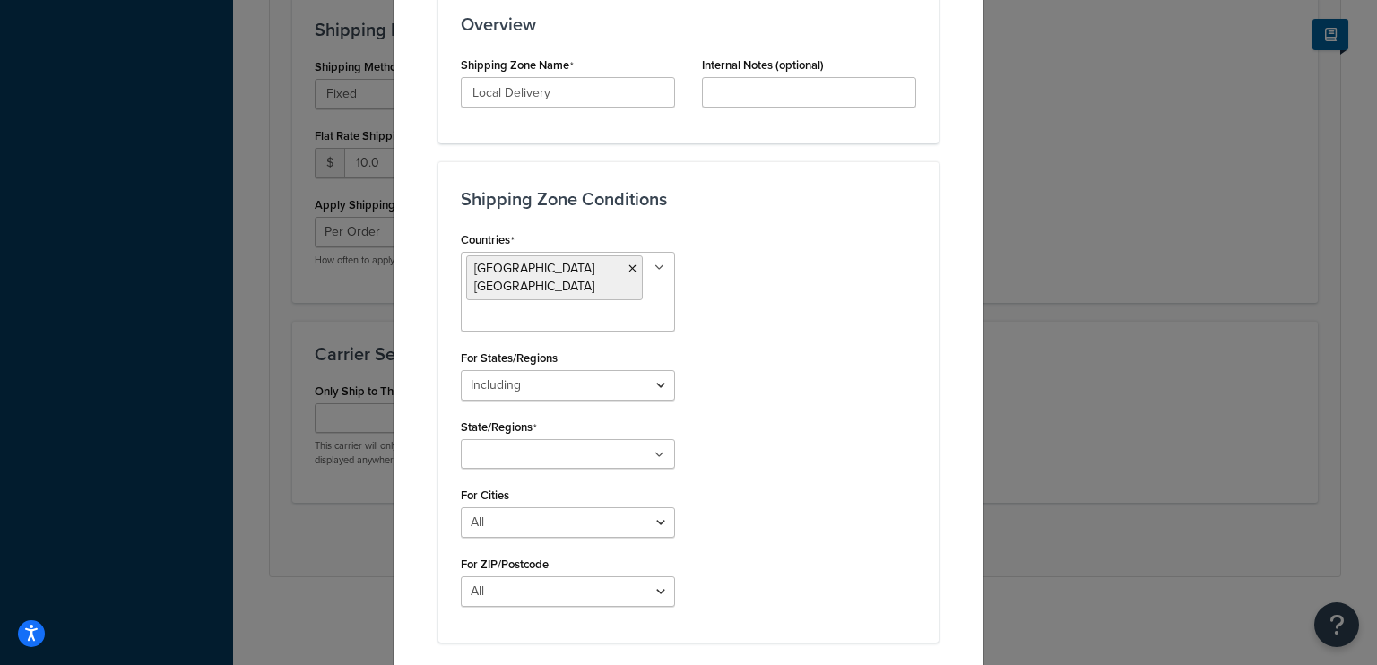
click at [551, 446] on input "State/Regions" at bounding box center [545, 456] width 159 height 20
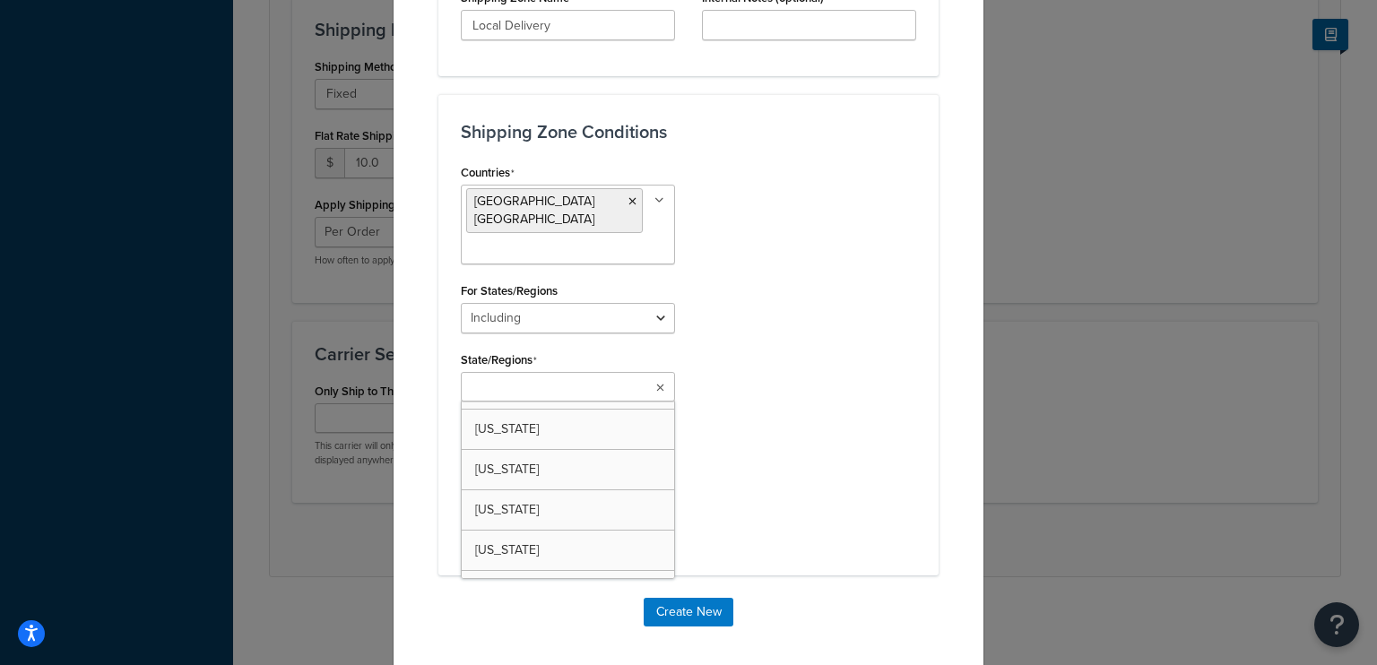
scroll to position [2043, 0]
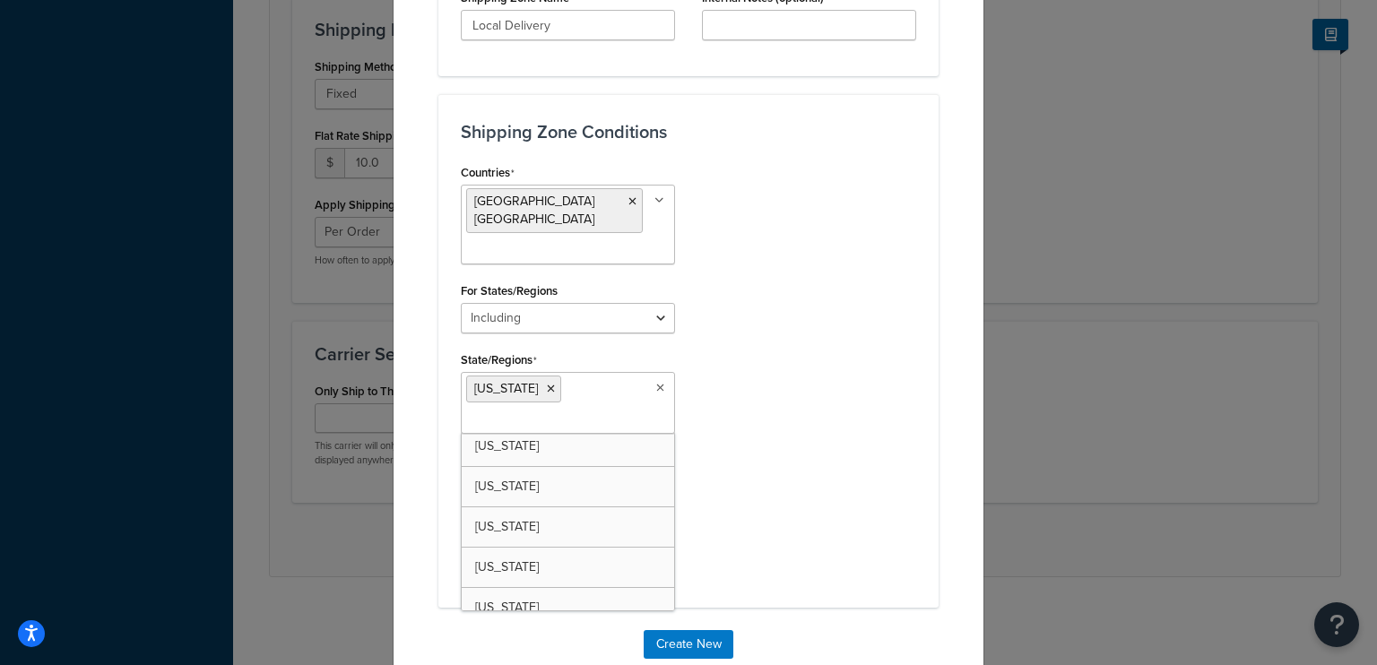
click at [834, 472] on div "Countries United States USA All Countries ALL Afghanistan AFG Albania ALB Alger…" at bounding box center [688, 373] width 482 height 426
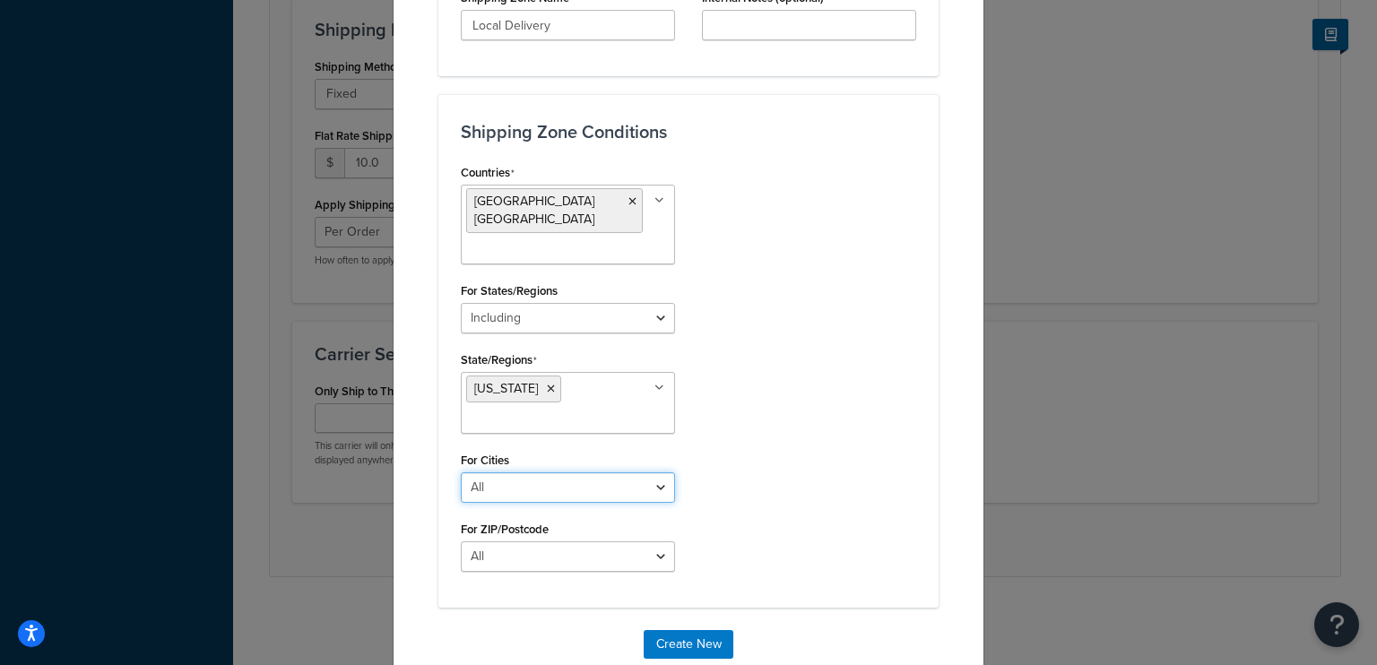
click at [613, 472] on select "All Including Excluding" at bounding box center [568, 487] width 214 height 30
select select "including"
click at [461, 472] on select "All Including Excluding" at bounding box center [568, 487] width 214 height 30
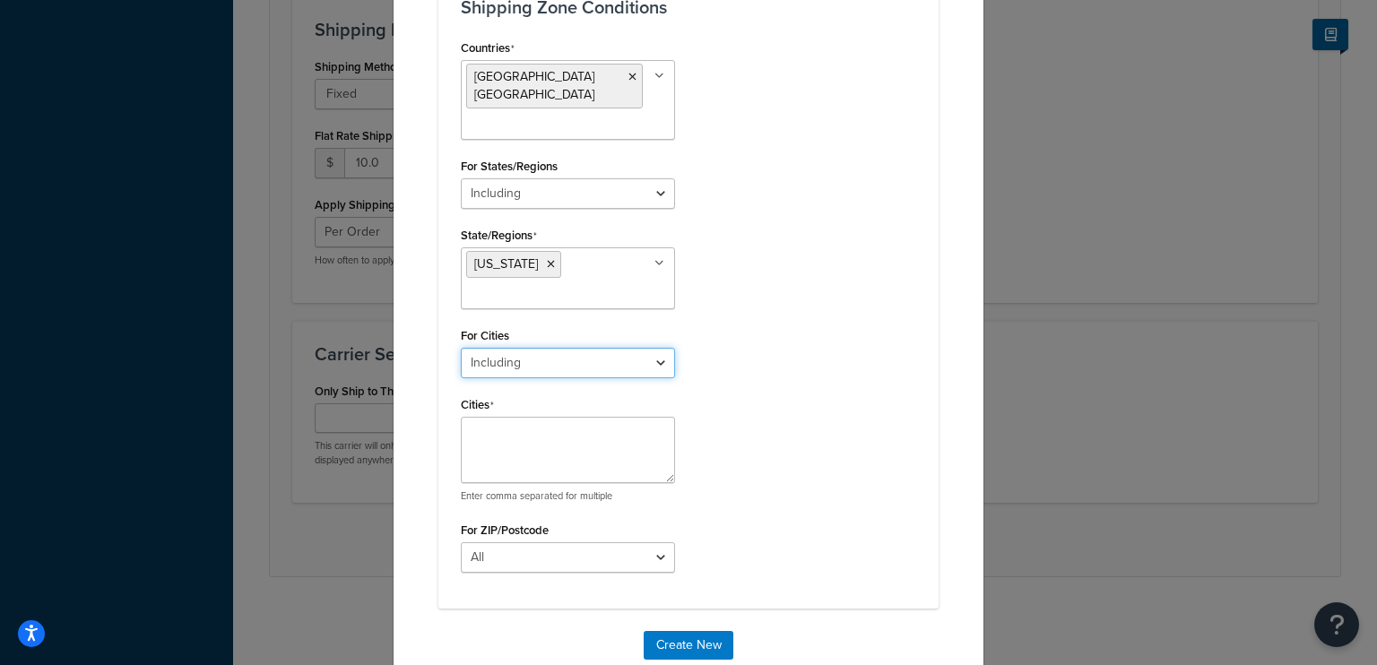
scroll to position [545, 0]
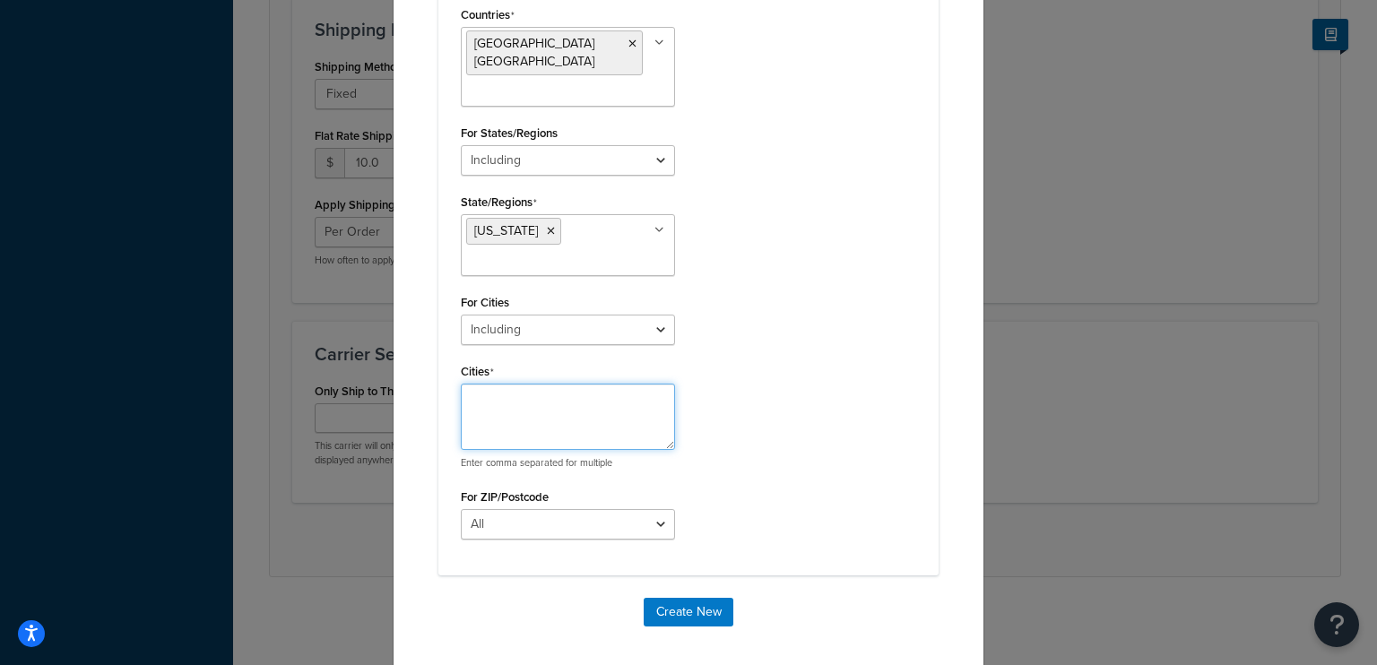
click at [573, 403] on textarea "Cities" at bounding box center [568, 417] width 214 height 66
type textarea "Manor, Elgin"
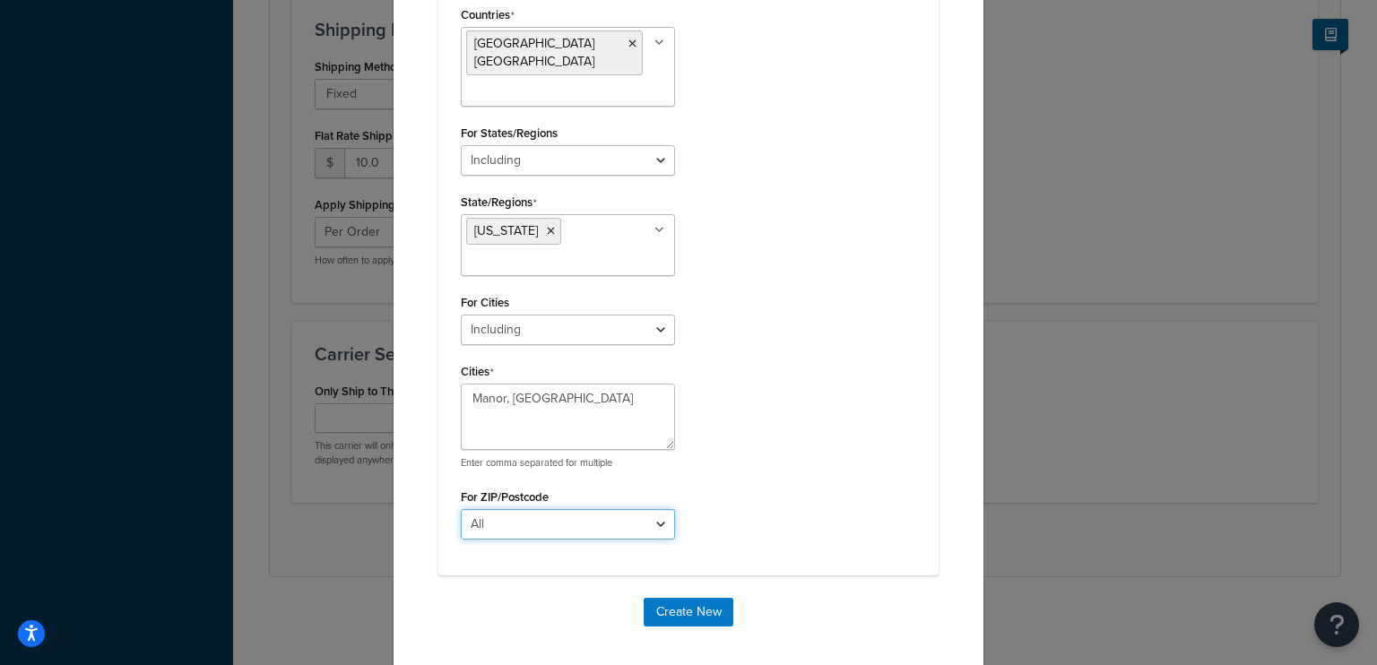
click at [614, 509] on select "All Including Excluding" at bounding box center [568, 524] width 214 height 30
select select "including"
click at [461, 509] on select "All Including Excluding" at bounding box center [568, 524] width 214 height 30
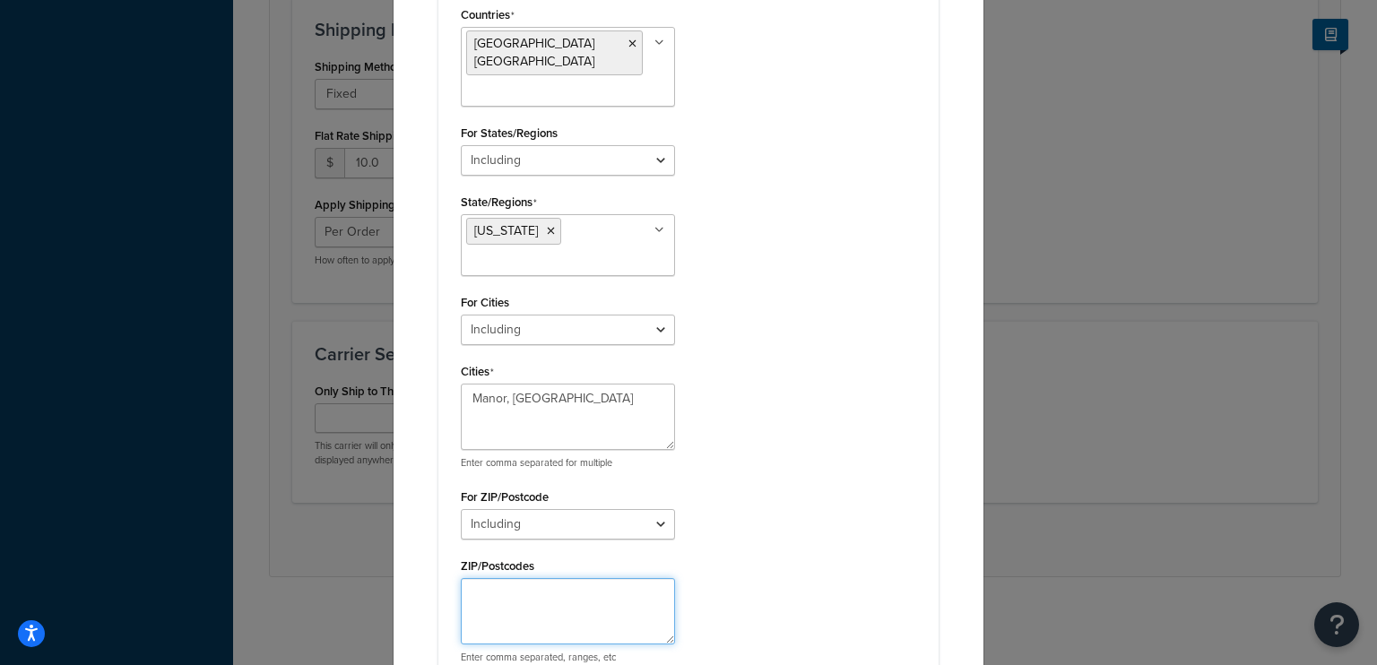
click at [516, 578] on textarea "ZIP/Postcodes" at bounding box center [568, 611] width 214 height 66
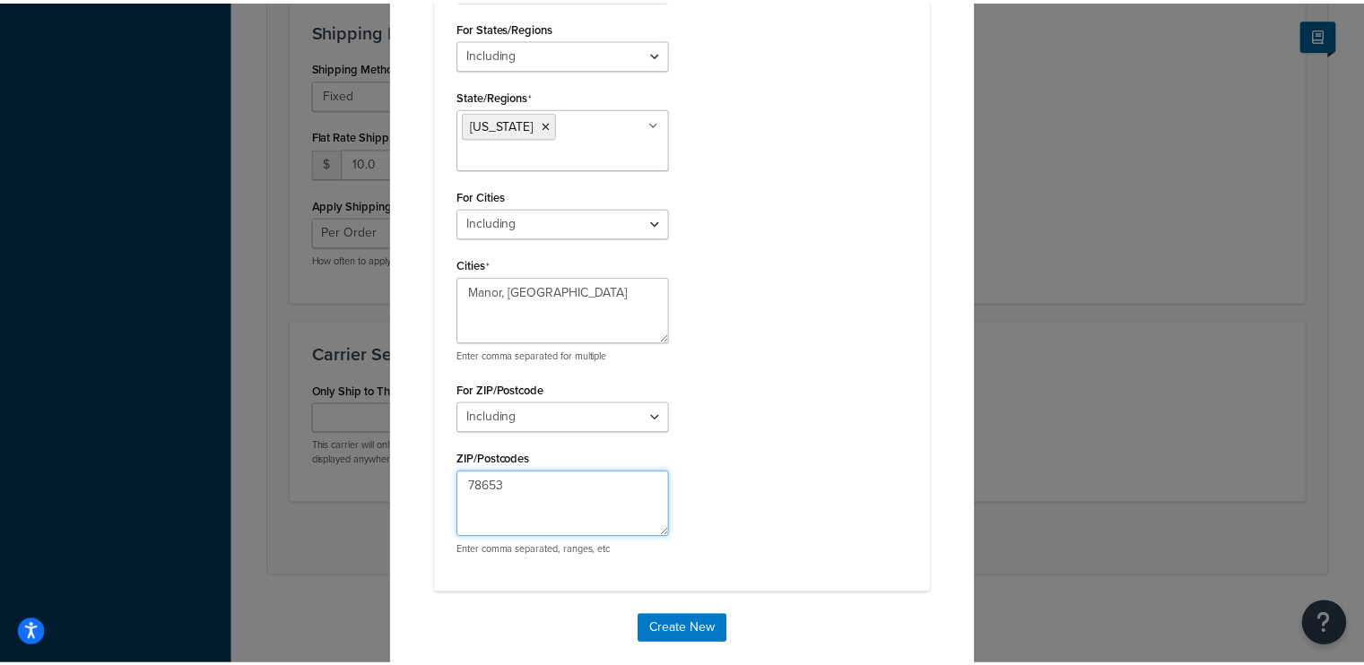
scroll to position [669, 0]
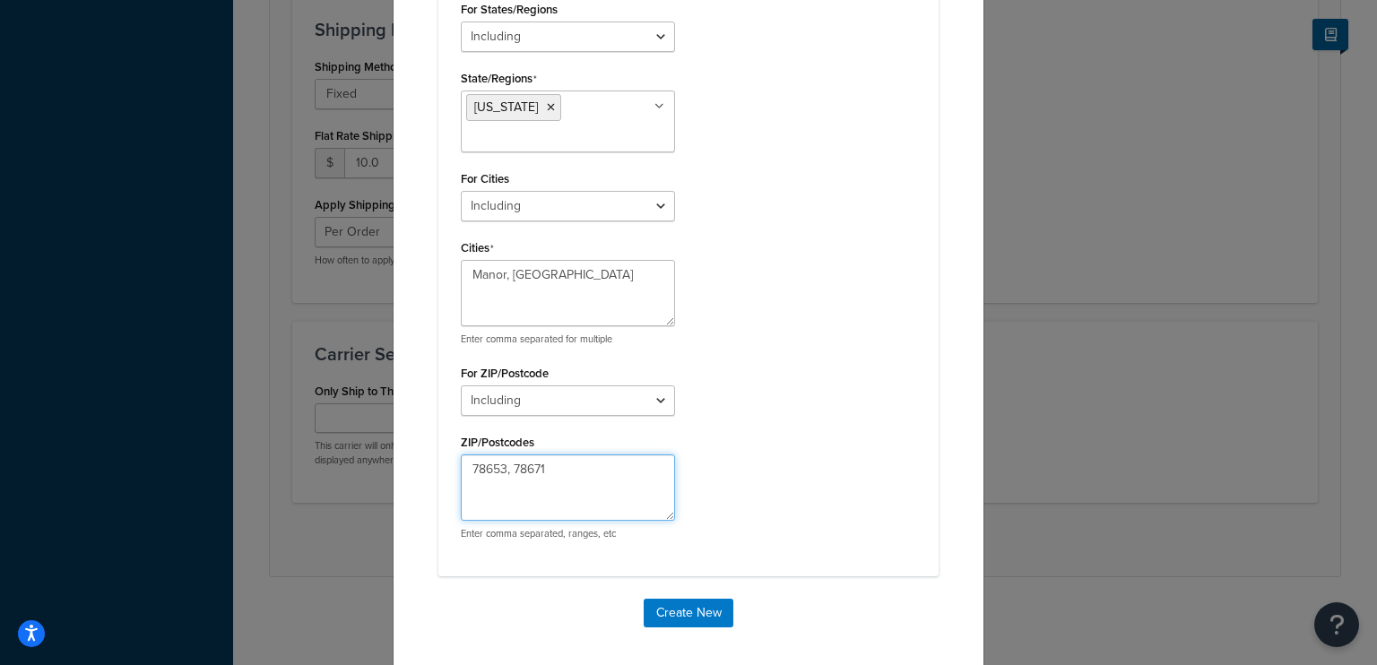
click at [550, 455] on textarea "78653, 78671" at bounding box center [568, 488] width 214 height 66
click at [539, 455] on textarea "78653, 78671" at bounding box center [568, 488] width 214 height 66
click at [536, 455] on textarea "78653, 78671" at bounding box center [568, 488] width 214 height 66
type textarea "78653, 78621"
click at [662, 599] on button "Create New" at bounding box center [689, 613] width 90 height 29
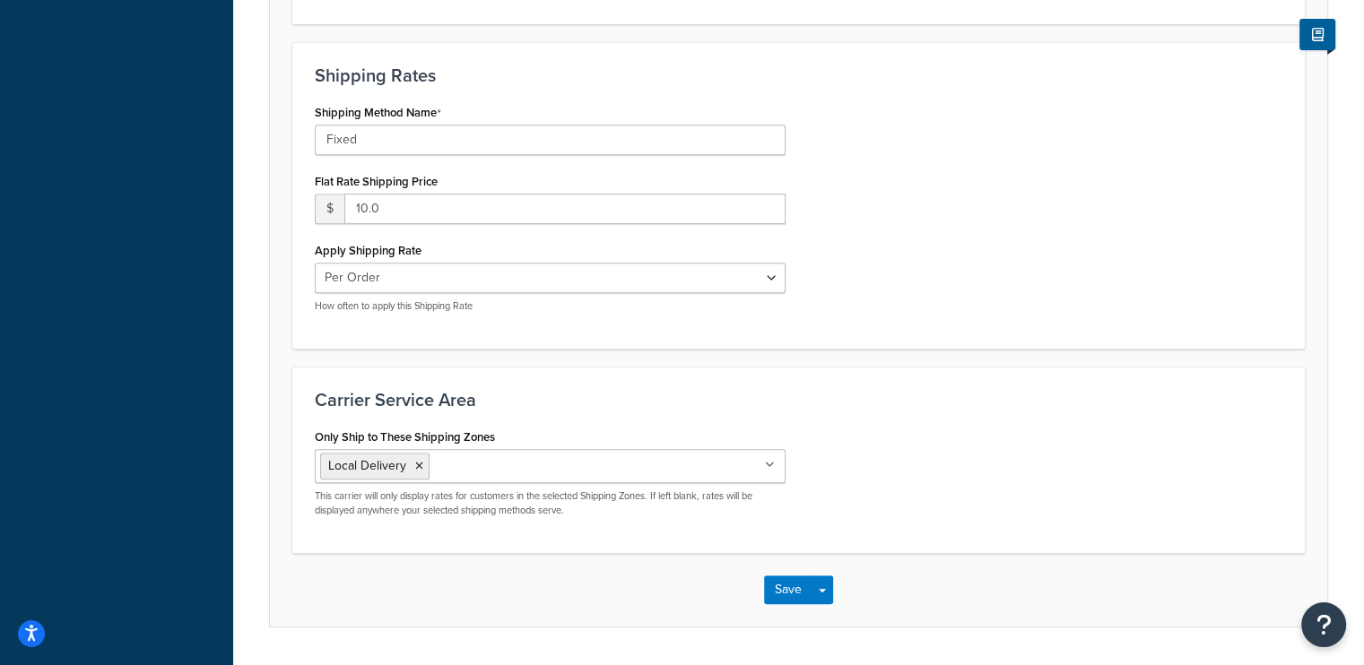
scroll to position [782, 0]
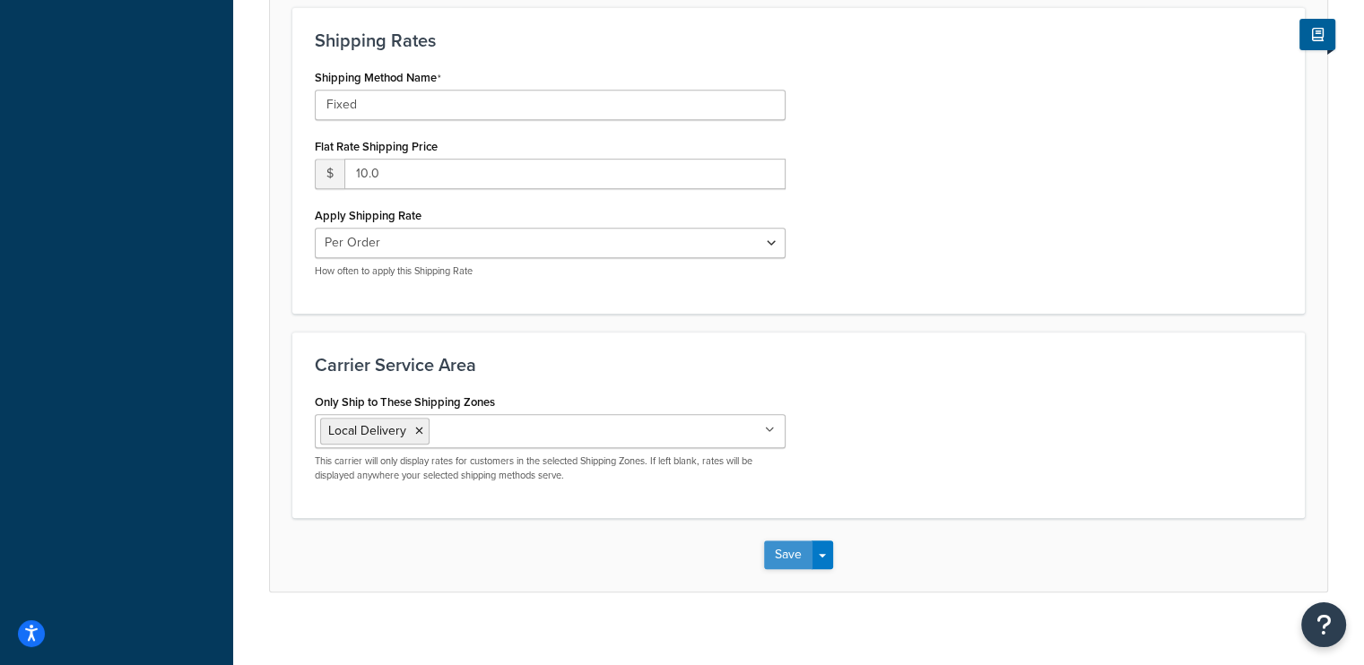
click at [793, 544] on button "Save" at bounding box center [788, 555] width 48 height 29
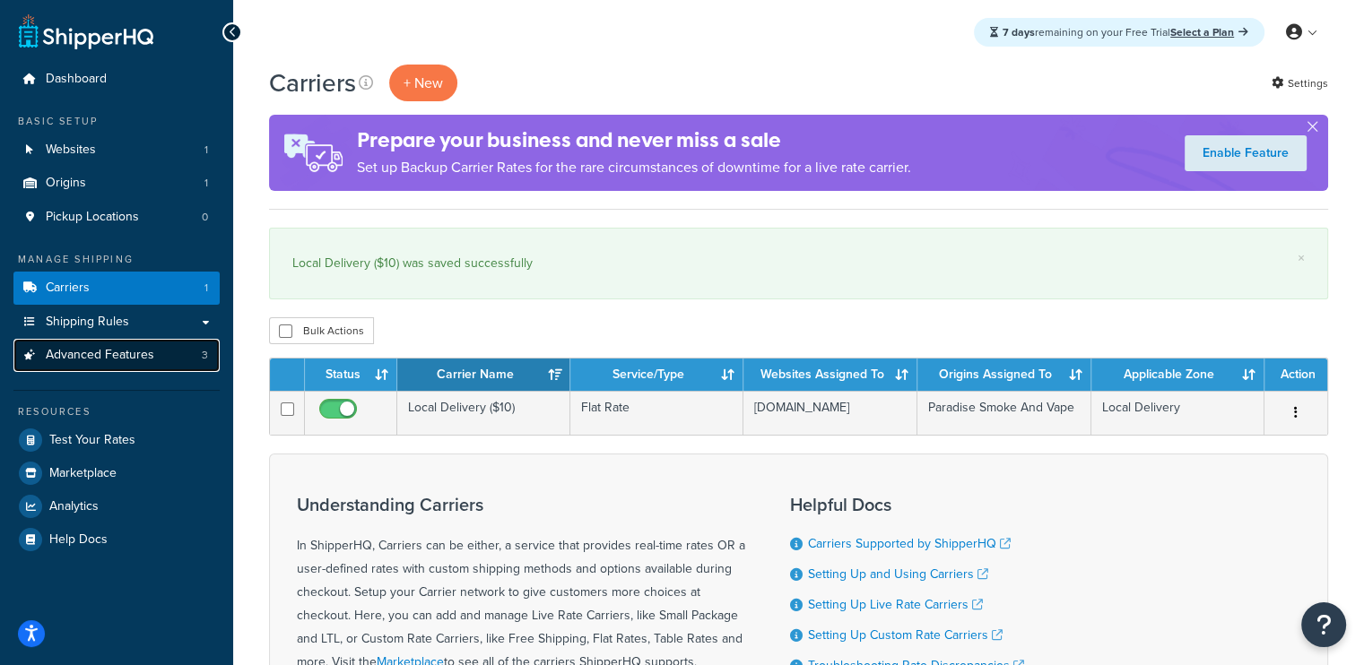
click at [178, 366] on link "Advanced Features 3" at bounding box center [116, 355] width 206 height 33
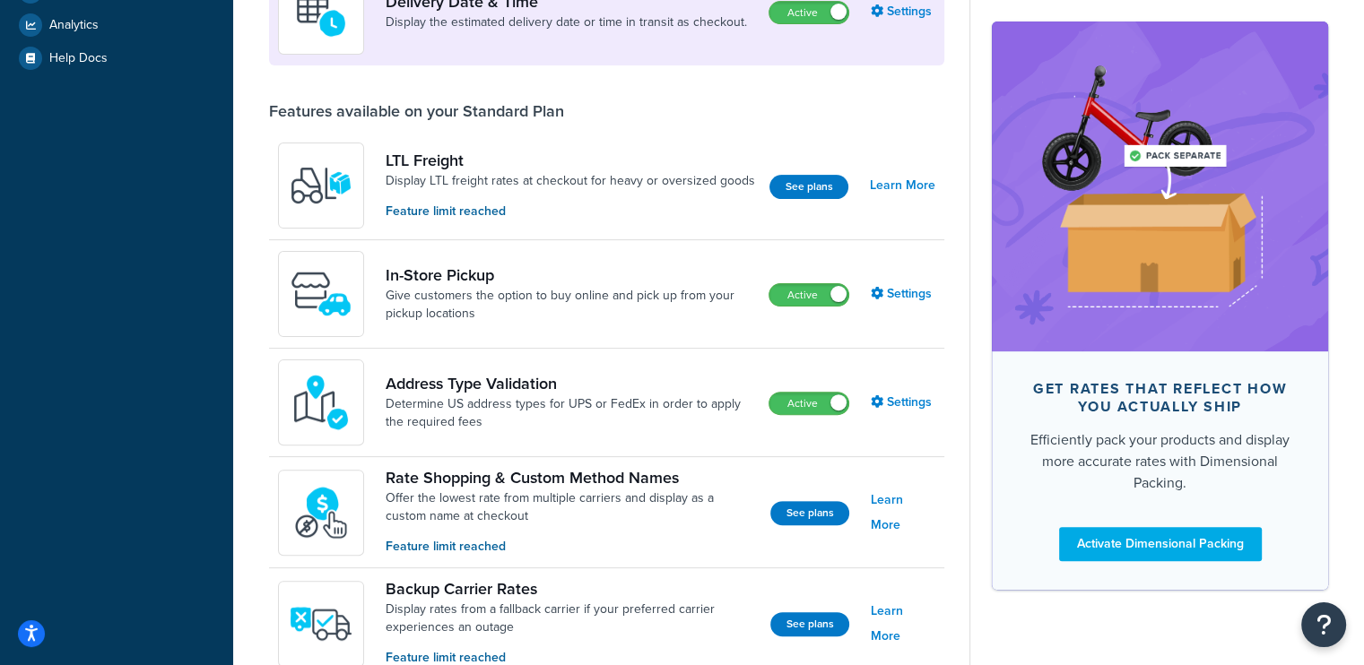
scroll to position [423, 0]
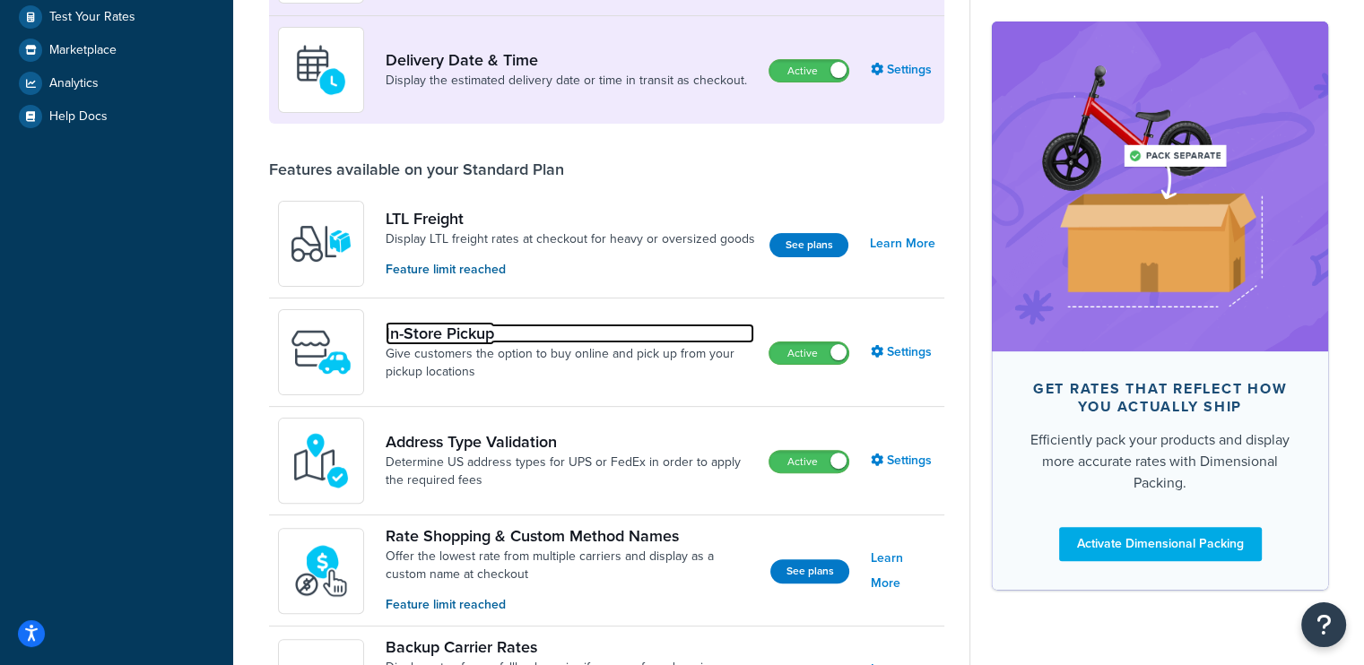
click at [467, 335] on link "In-Store Pickup" at bounding box center [570, 334] width 368 height 20
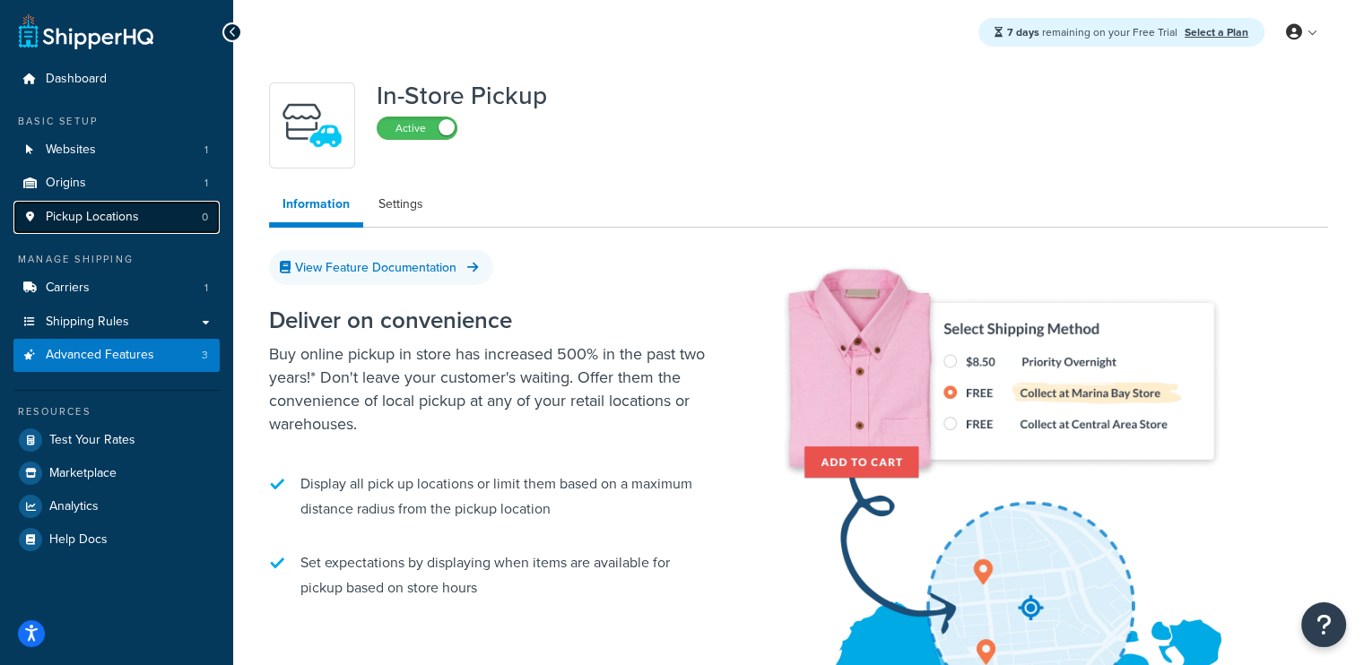
click at [155, 215] on link "Pickup Locations 0" at bounding box center [116, 217] width 206 height 33
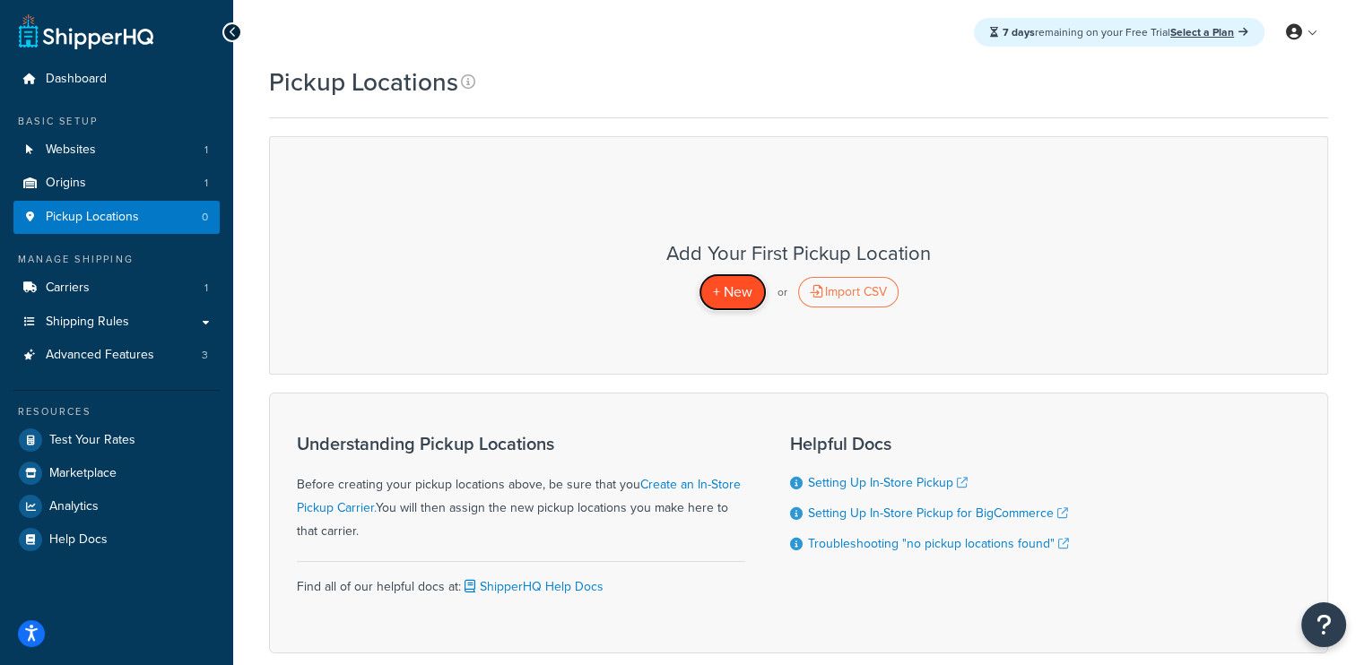
click at [741, 297] on span "+ New" at bounding box center [732, 292] width 39 height 21
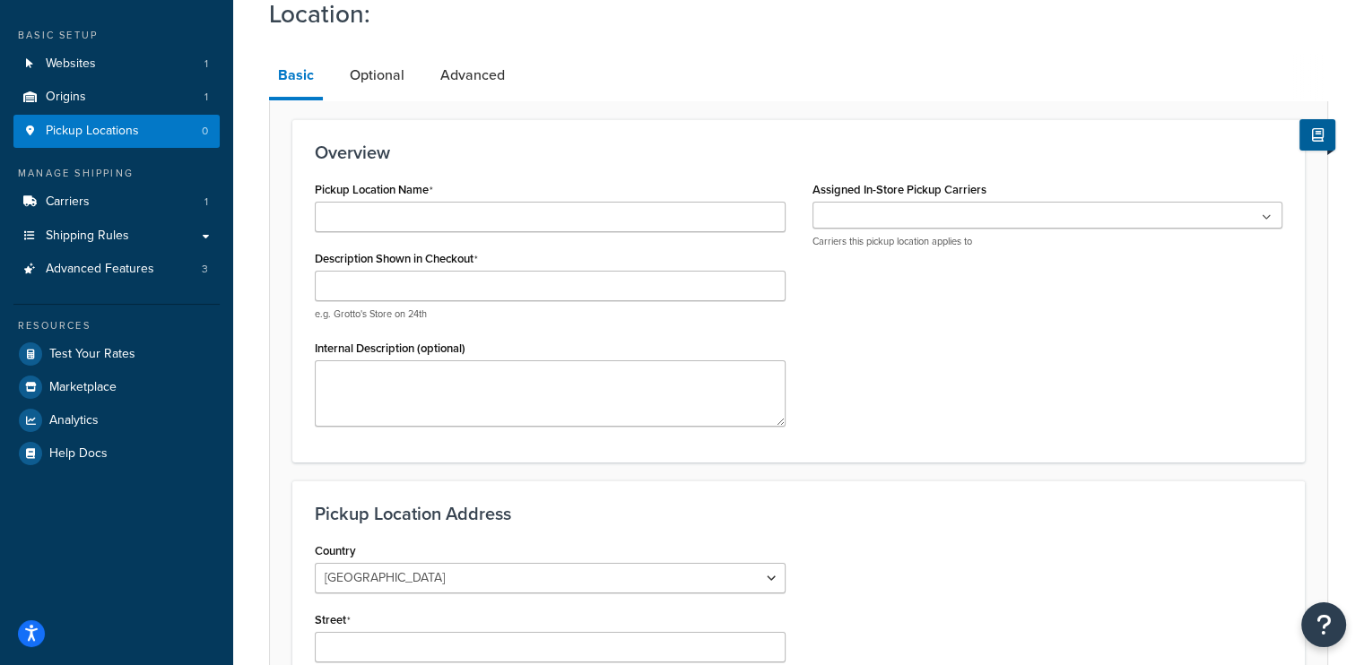
scroll to position [90, 0]
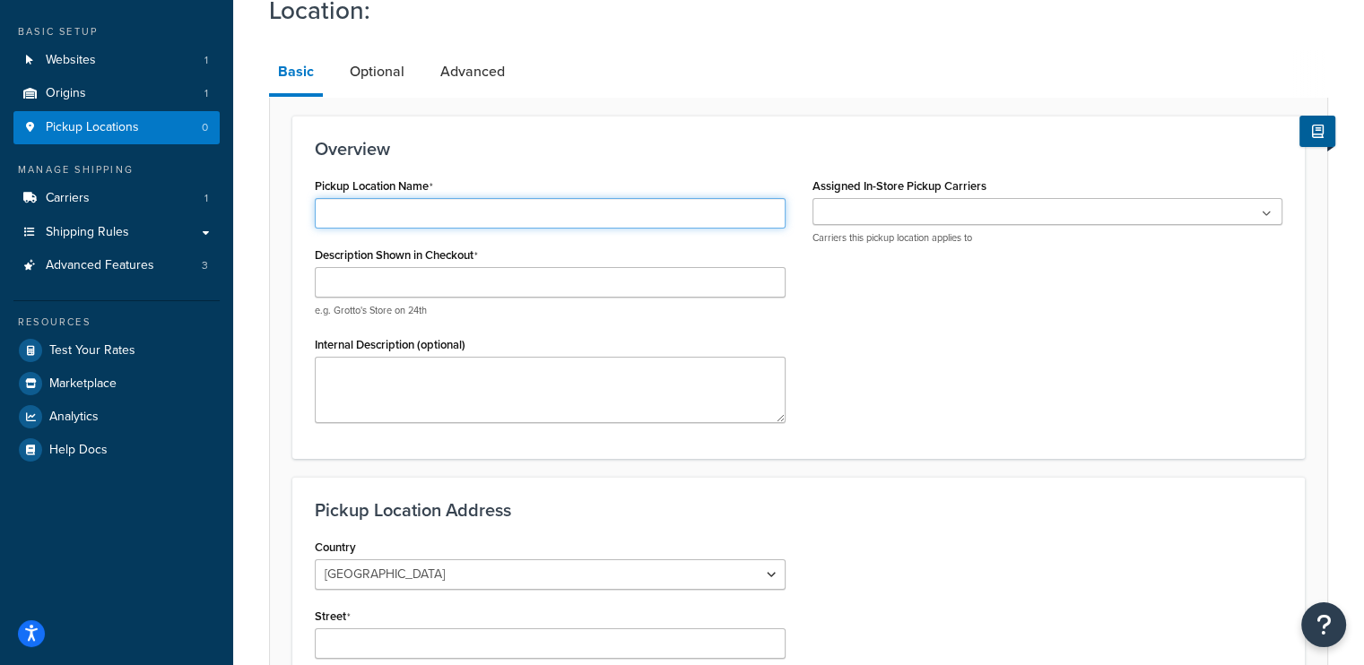
click at [478, 225] on input "Pickup Location Name" at bounding box center [550, 213] width 471 height 30
type input "I"
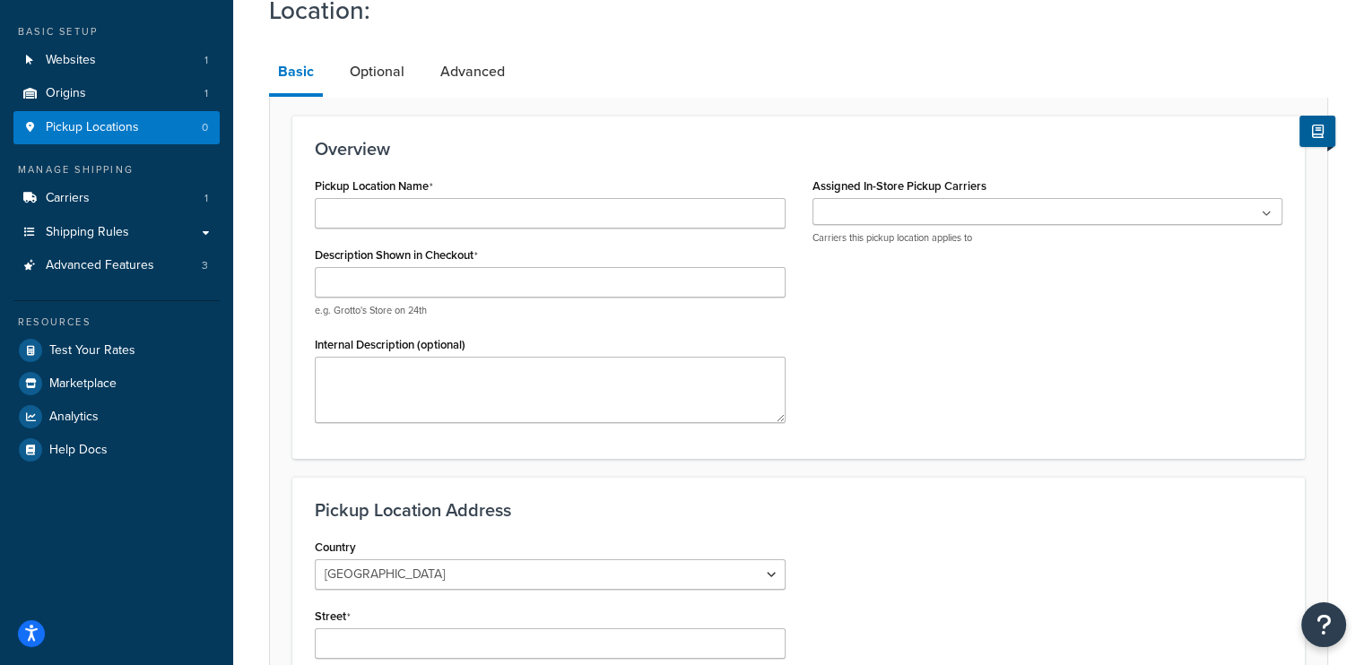
click at [866, 201] on ul at bounding box center [1047, 211] width 471 height 27
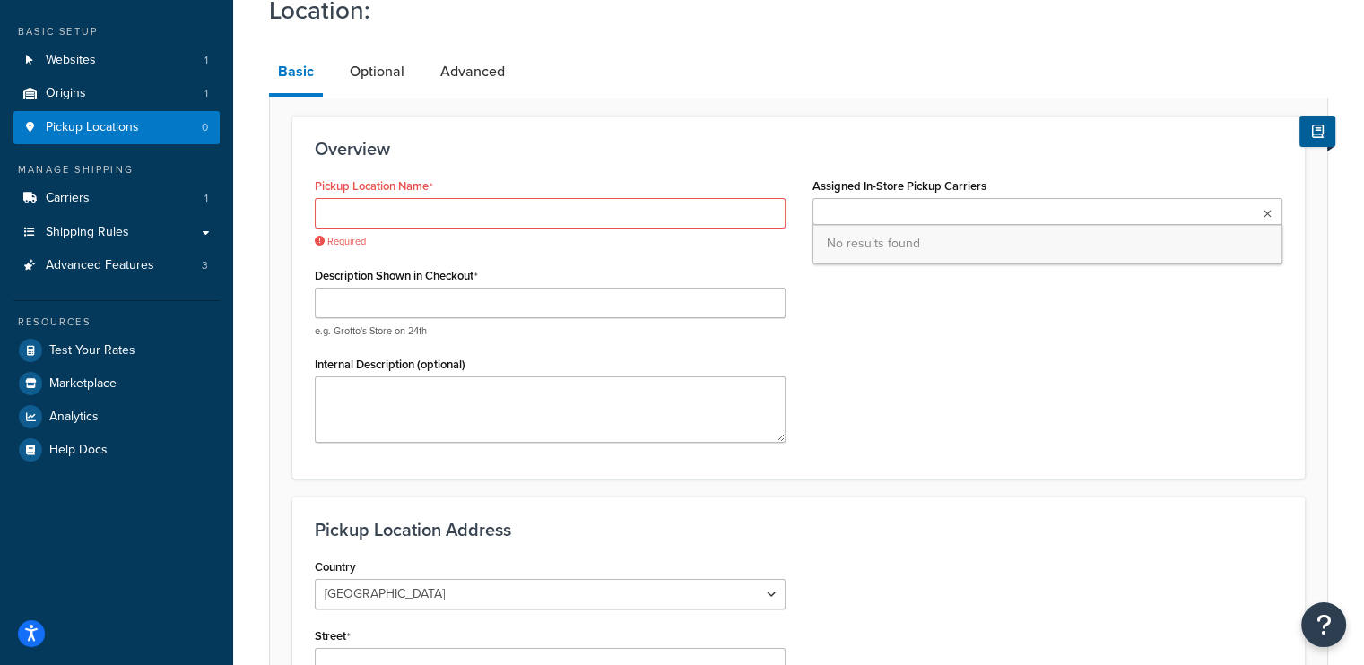
click at [868, 211] on ul at bounding box center [1047, 211] width 471 height 27
click at [630, 203] on input "Pickup Location Name" at bounding box center [550, 213] width 471 height 30
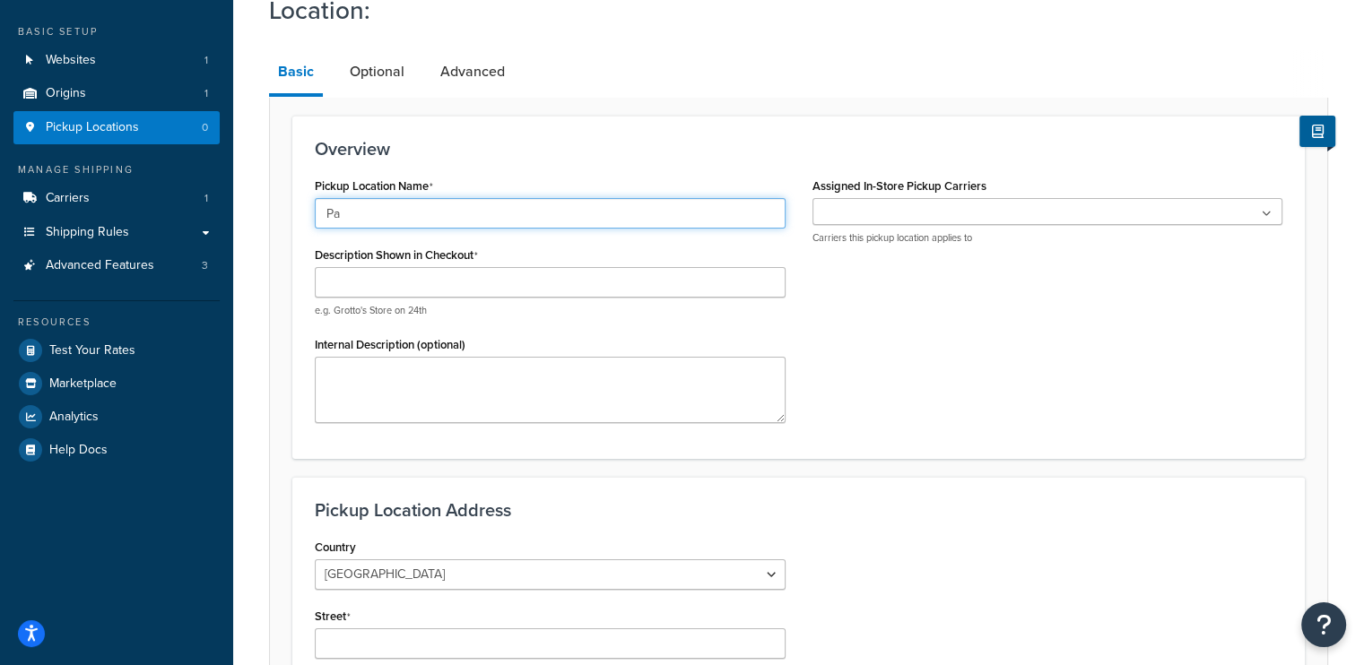
type input "Paradise Smoke And Vape"
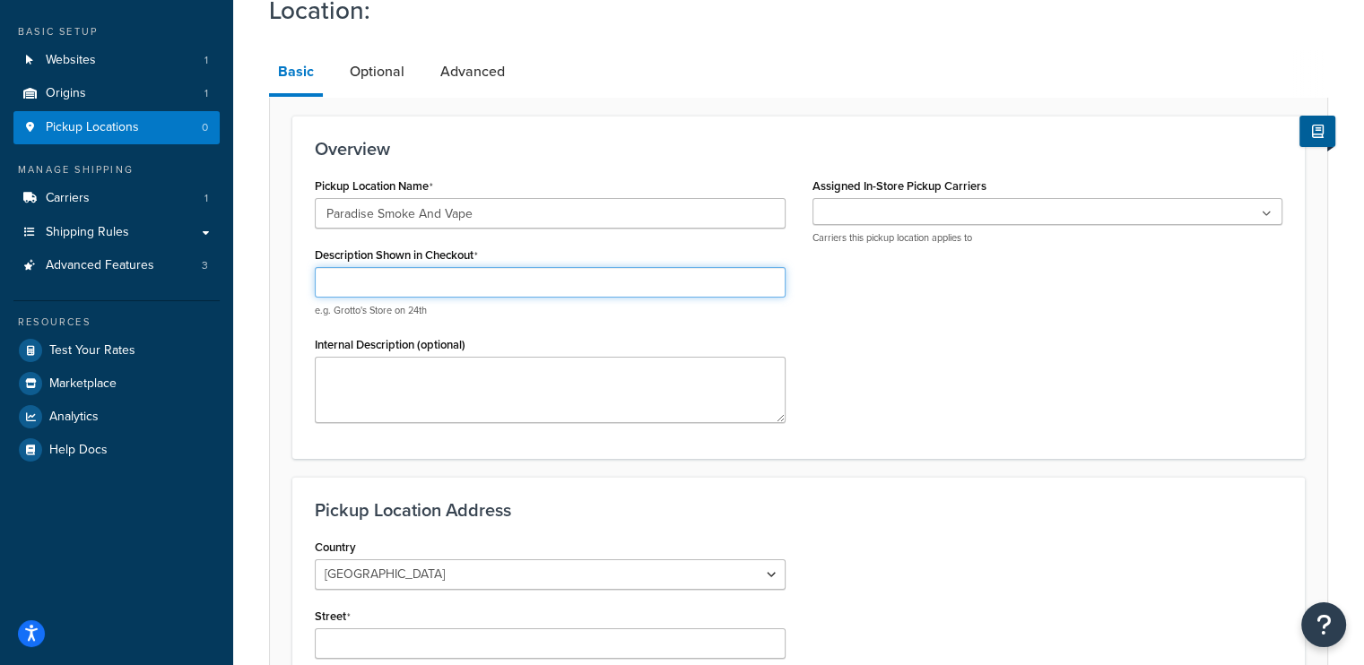
click at [459, 270] on input "Description Shown in Checkout" at bounding box center [550, 282] width 471 height 30
type input "1"
type input "L"
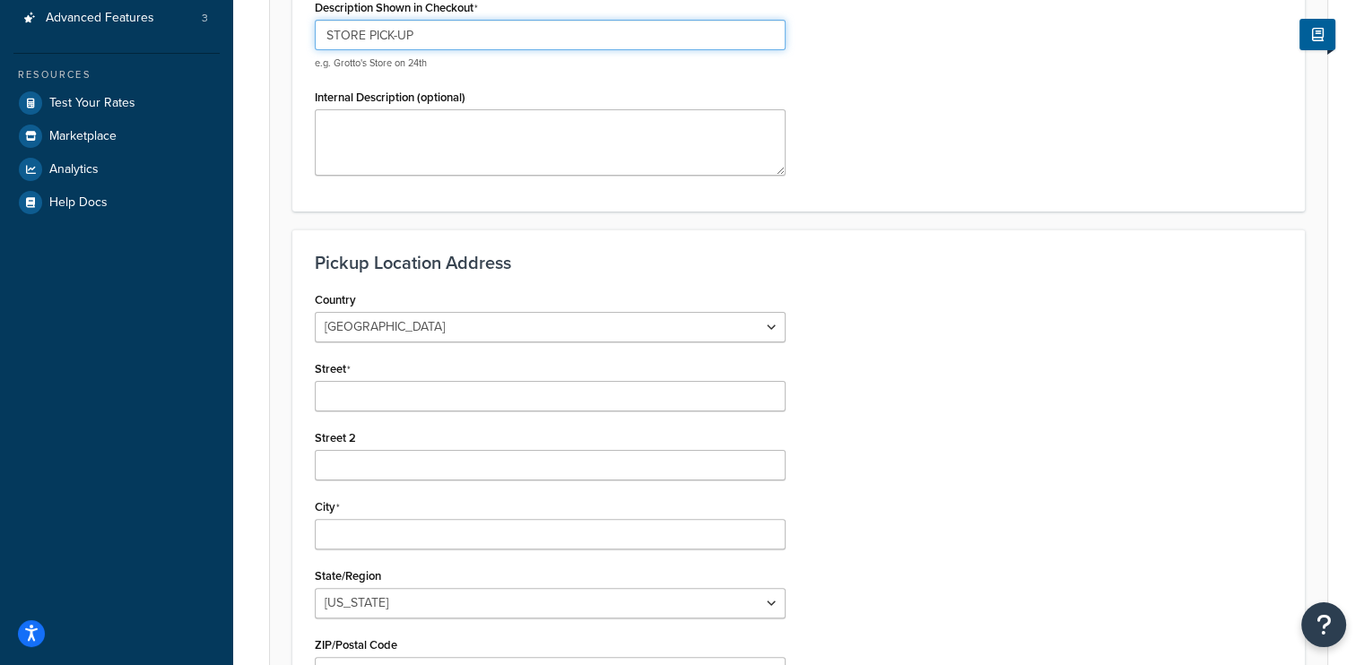
scroll to position [414, 0]
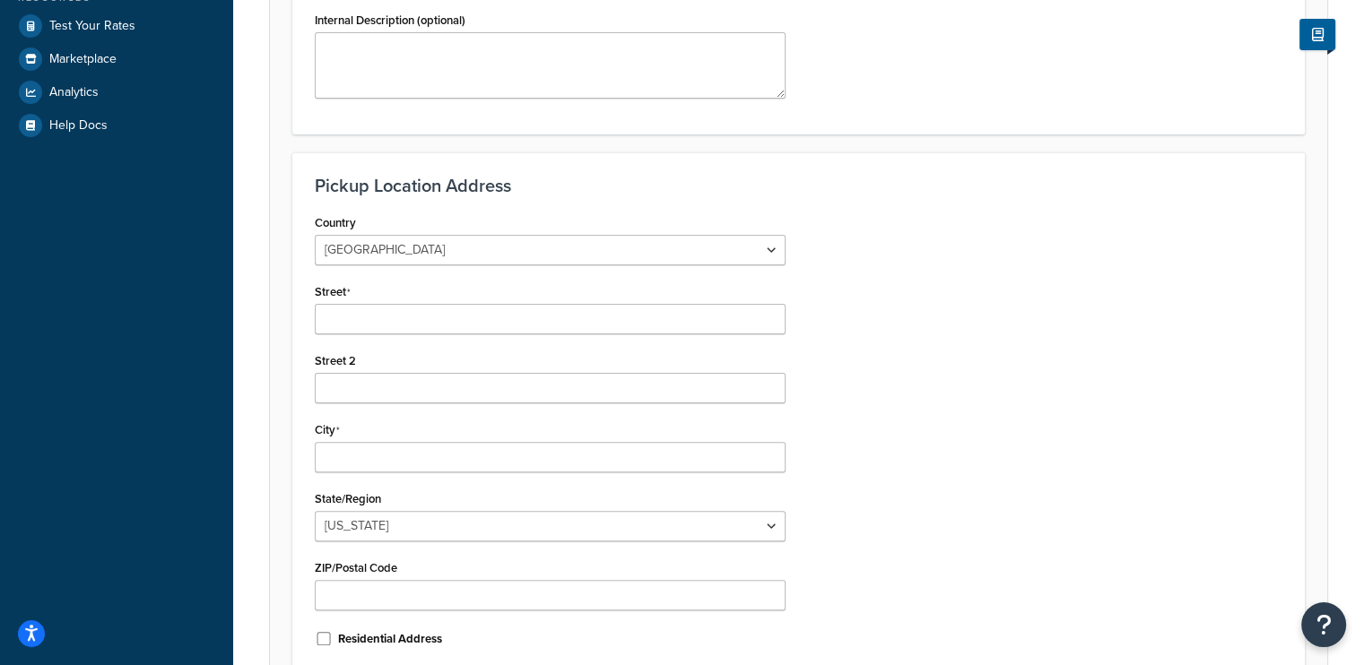
type input "STORE PICK-UP"
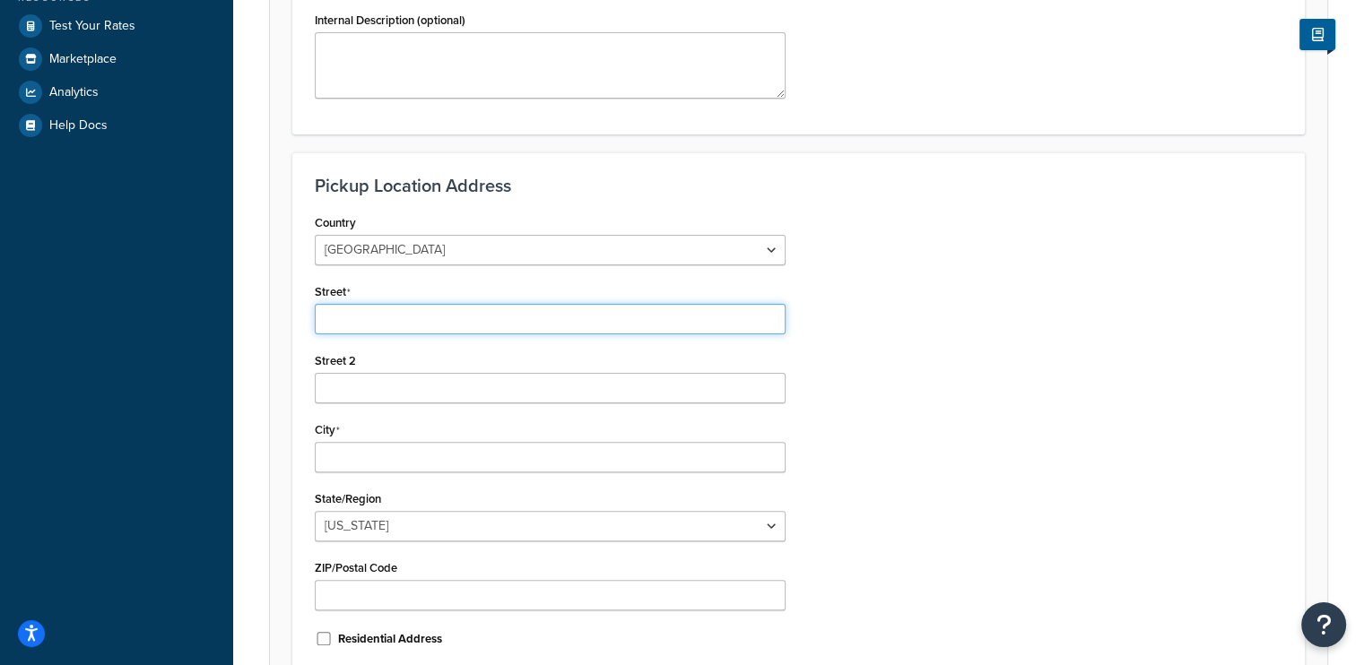
click at [498, 315] on input "Street" at bounding box center [550, 319] width 471 height 30
type input "10401 Taylor Ln"
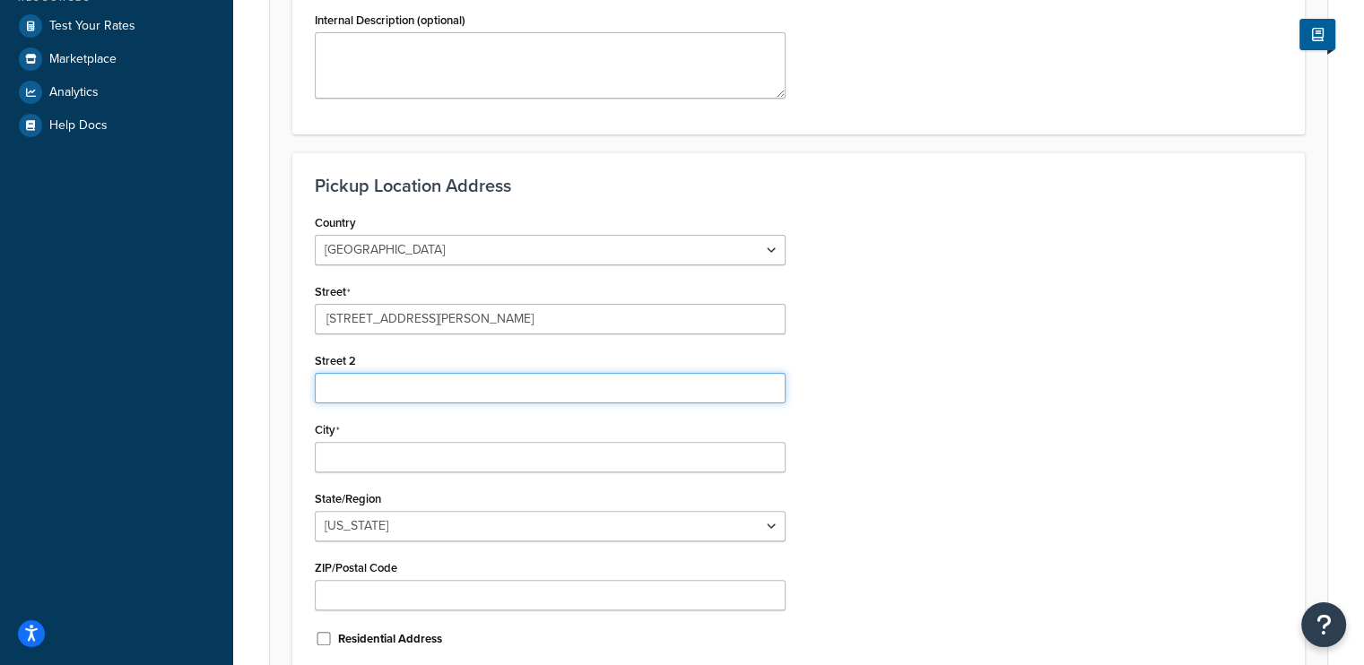
type input "Paradise Vape & smoke"
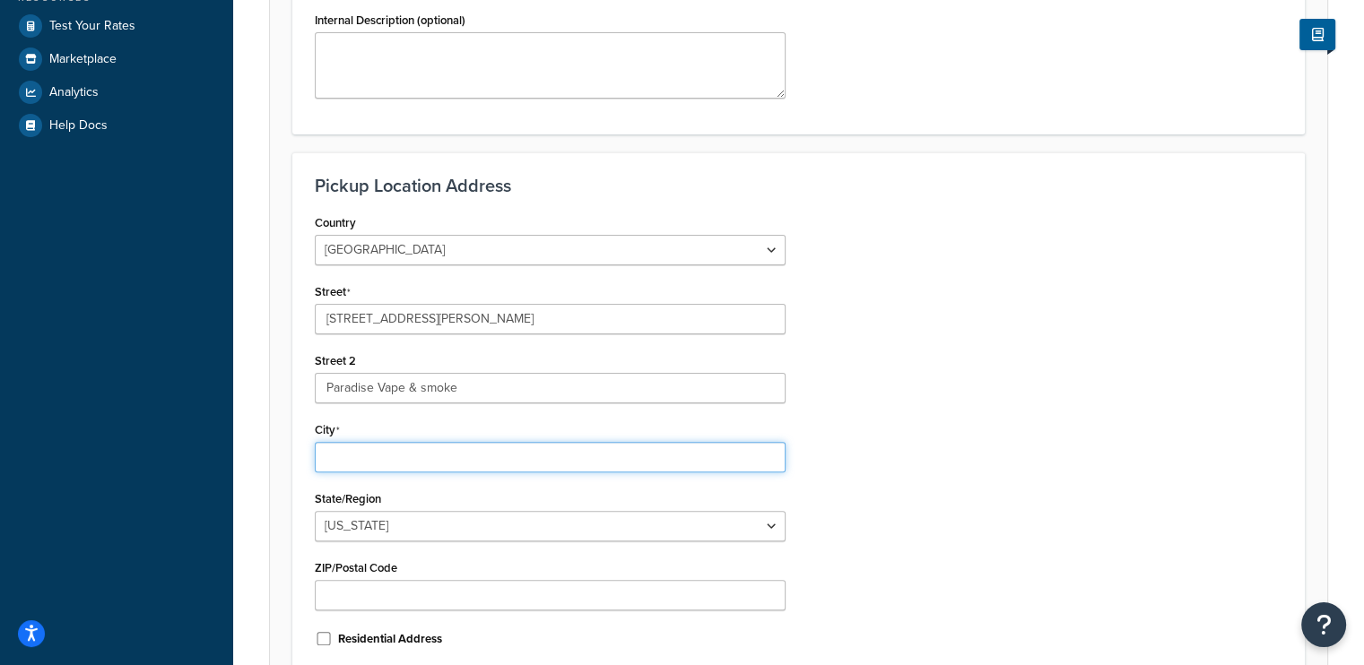
type input "Manor"
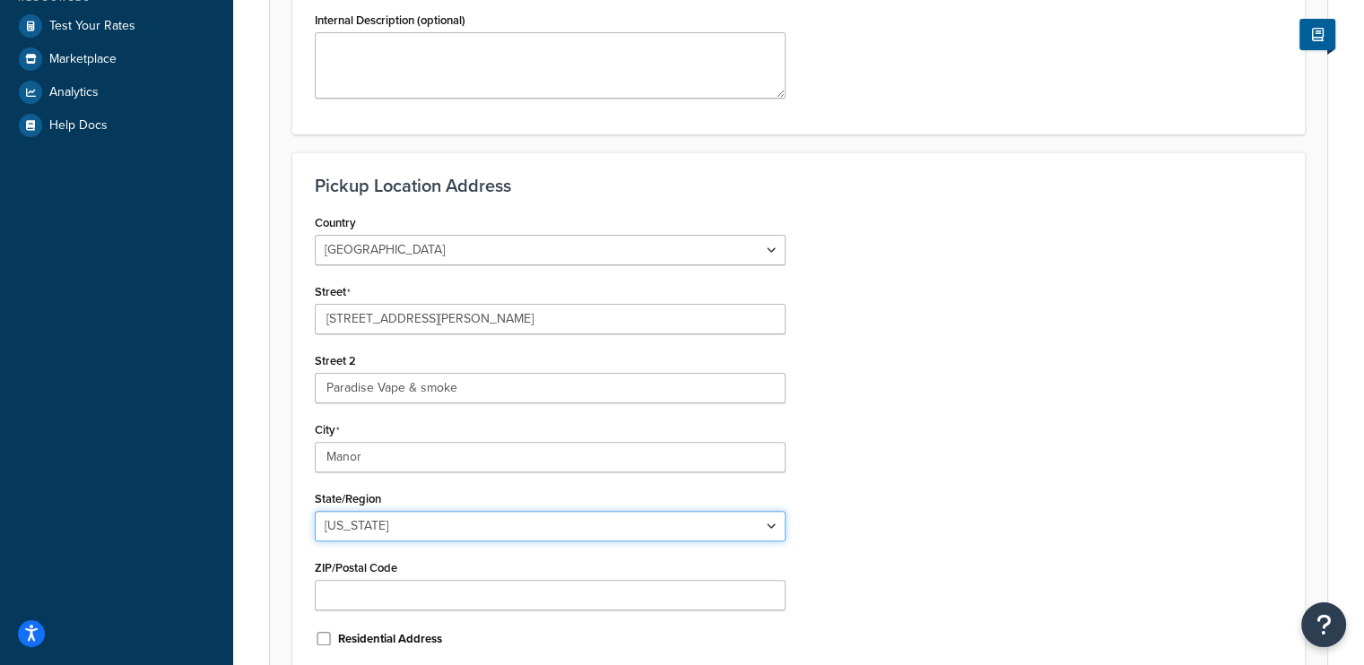
select select "43"
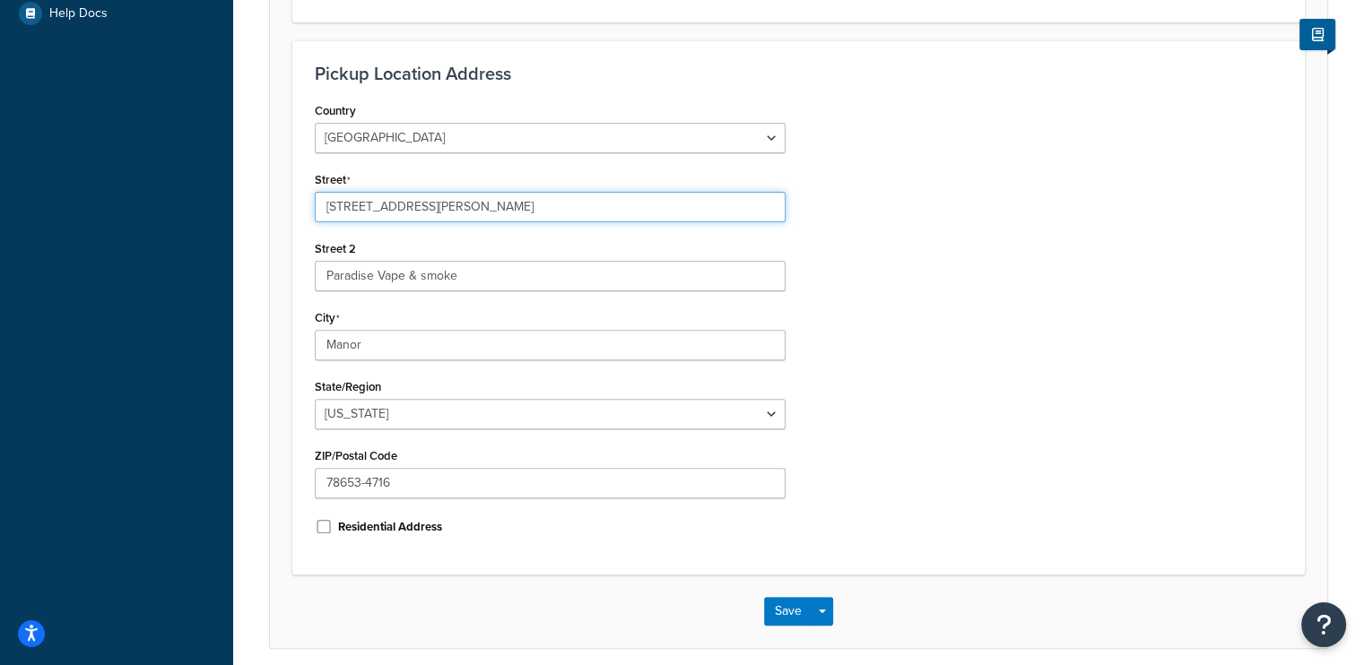
scroll to position [527, 0]
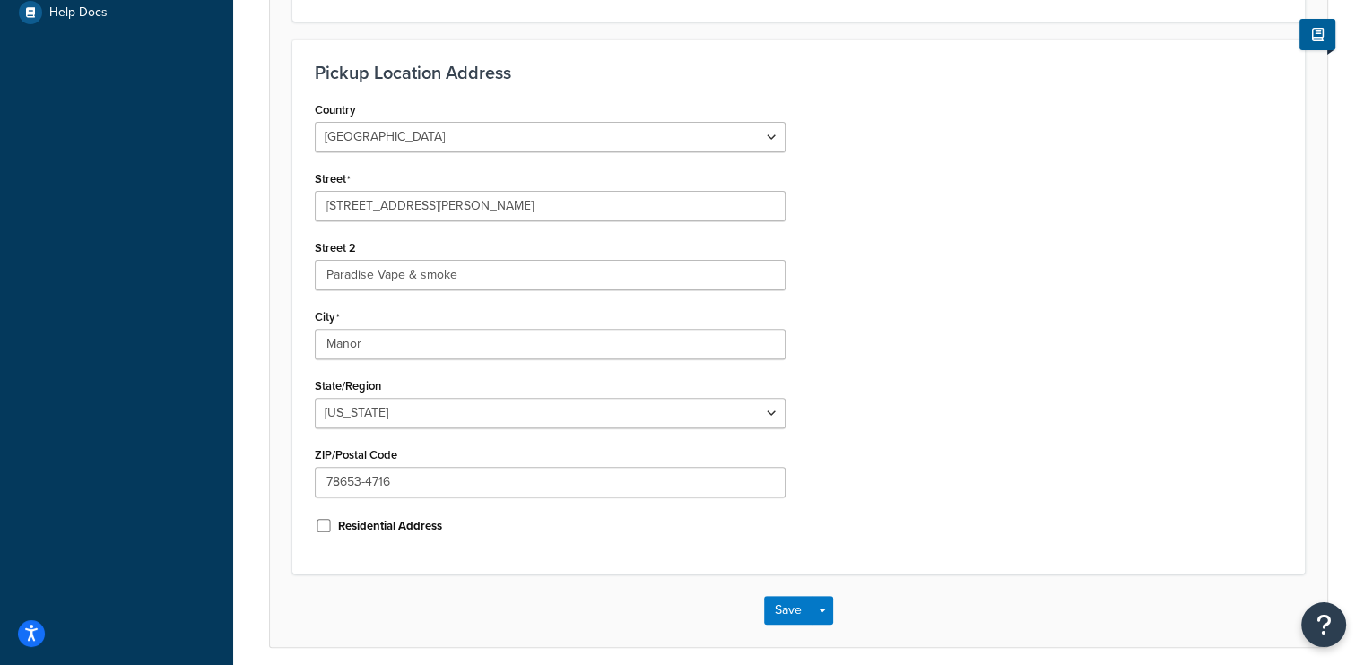
click at [873, 361] on div "Country United States United Kingdom Afghanistan Åland Islands Albania Algeria …" at bounding box center [798, 324] width 994 height 455
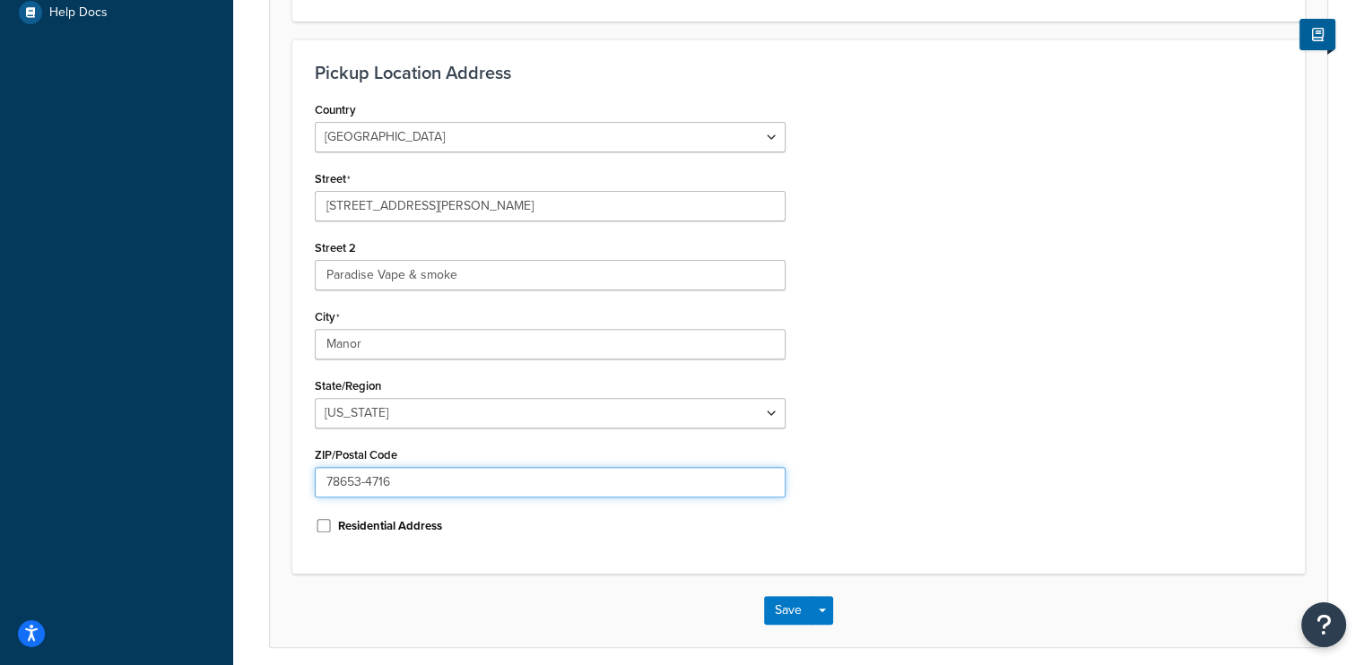
drag, startPoint x: 631, startPoint y: 488, endPoint x: 466, endPoint y: 465, distance: 166.5
click at [466, 465] on div "ZIP/Postal Code 78653-4716" at bounding box center [550, 470] width 471 height 56
type input "78653"
click button "Save" at bounding box center [788, 610] width 48 height 29
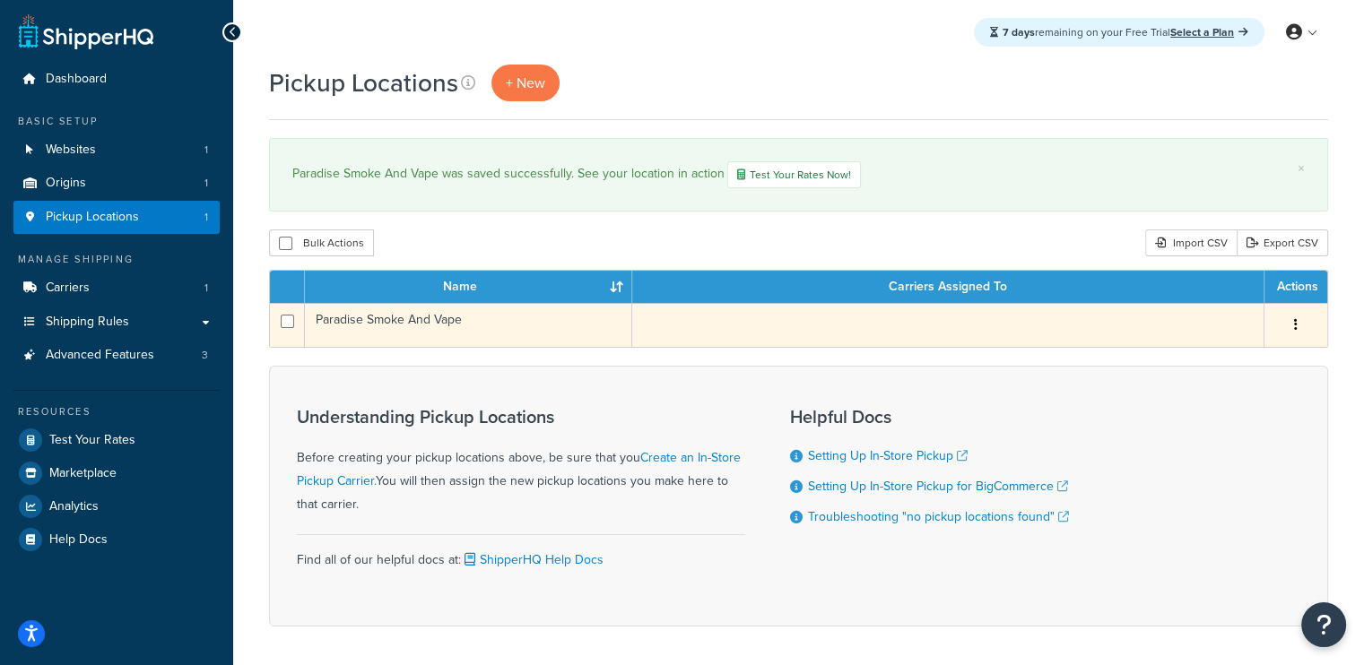
click at [901, 317] on td at bounding box center [948, 325] width 632 height 44
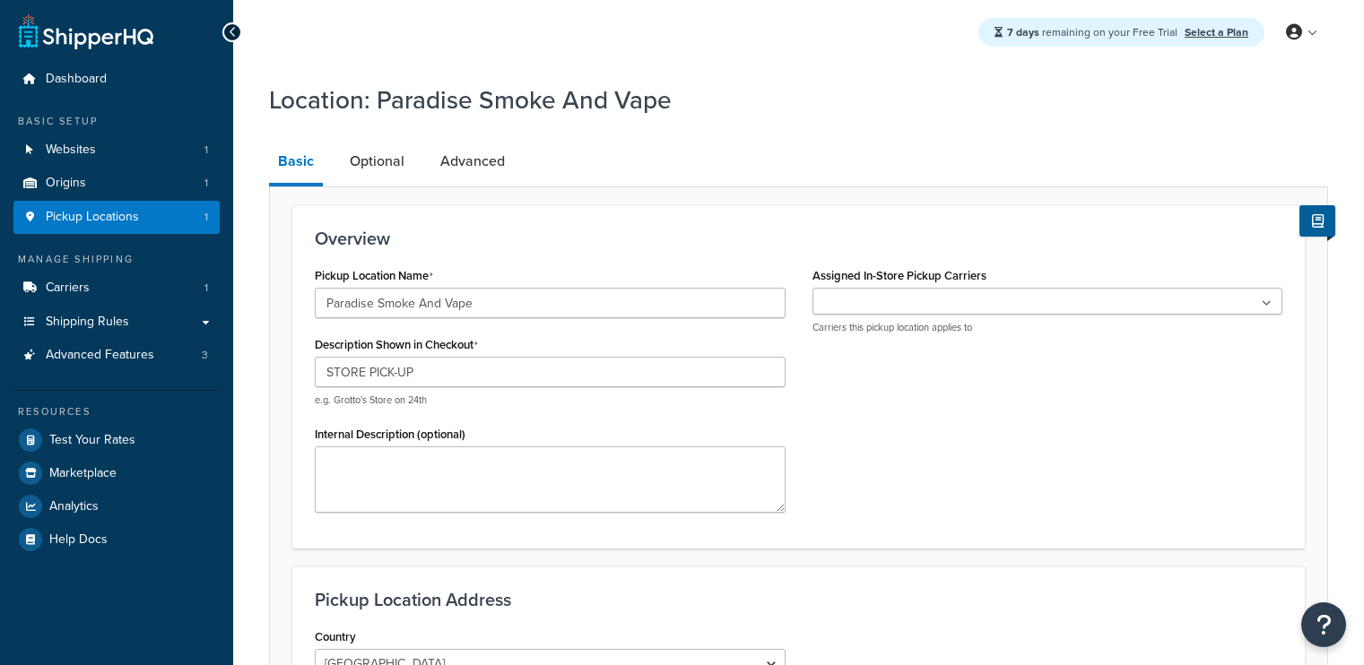
select select "43"
click at [880, 304] on ul at bounding box center [1047, 301] width 471 height 27
click at [886, 306] on ul at bounding box center [1047, 301] width 471 height 27
click at [974, 264] on div "Assigned In-Store Pickup Carriers No results found Carriers this pickup locatio…" at bounding box center [1047, 299] width 471 height 72
click at [102, 190] on link "Origins 1" at bounding box center [116, 183] width 206 height 33
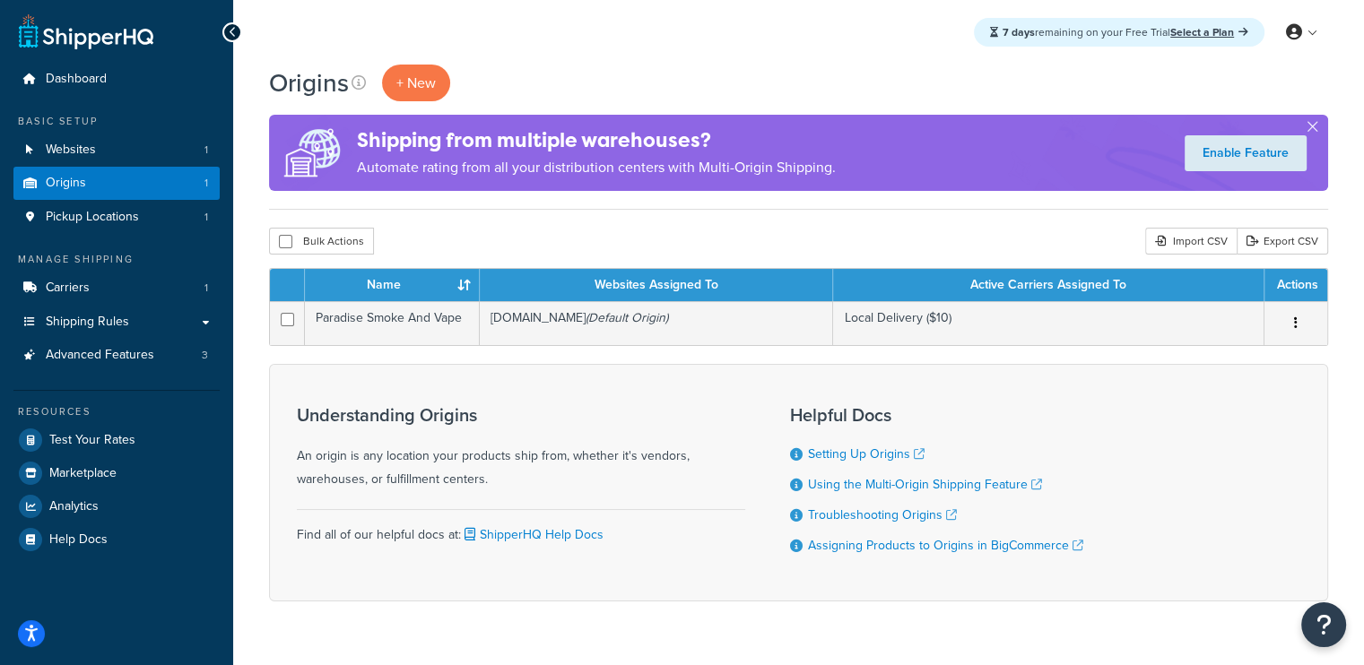
scroll to position [27, 0]
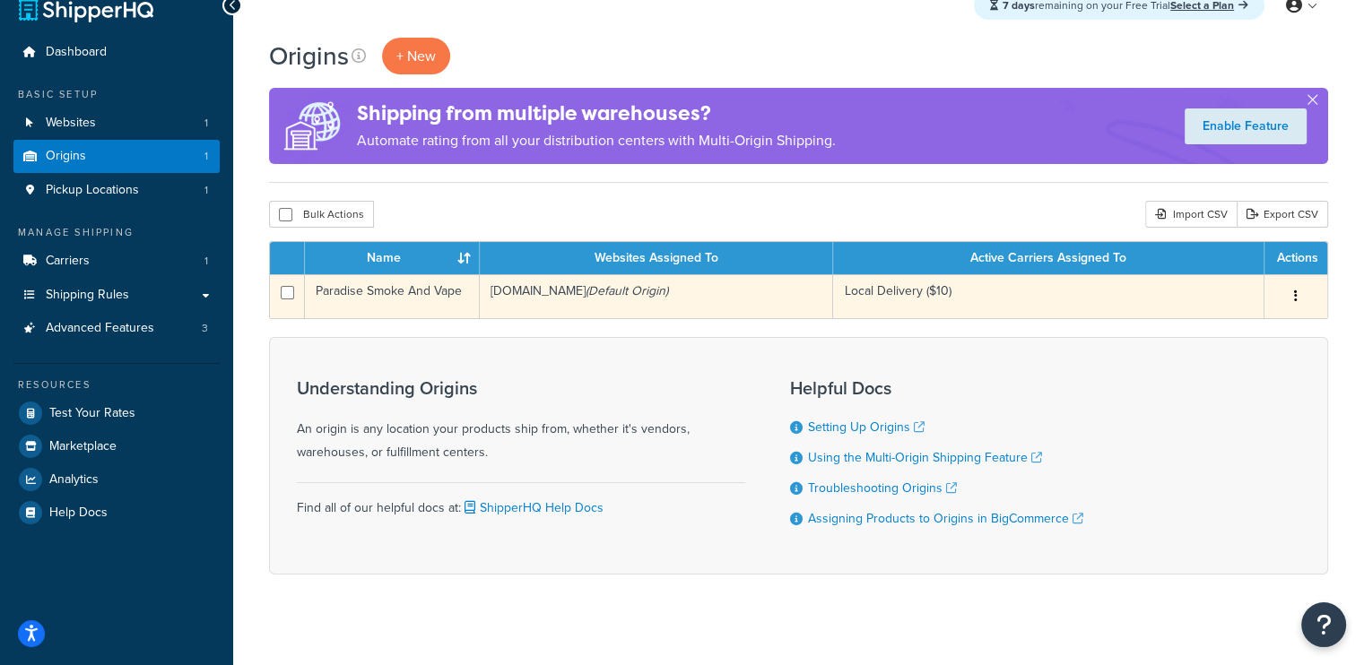
click at [947, 301] on td "Local Delivery ($10)" at bounding box center [1048, 296] width 431 height 44
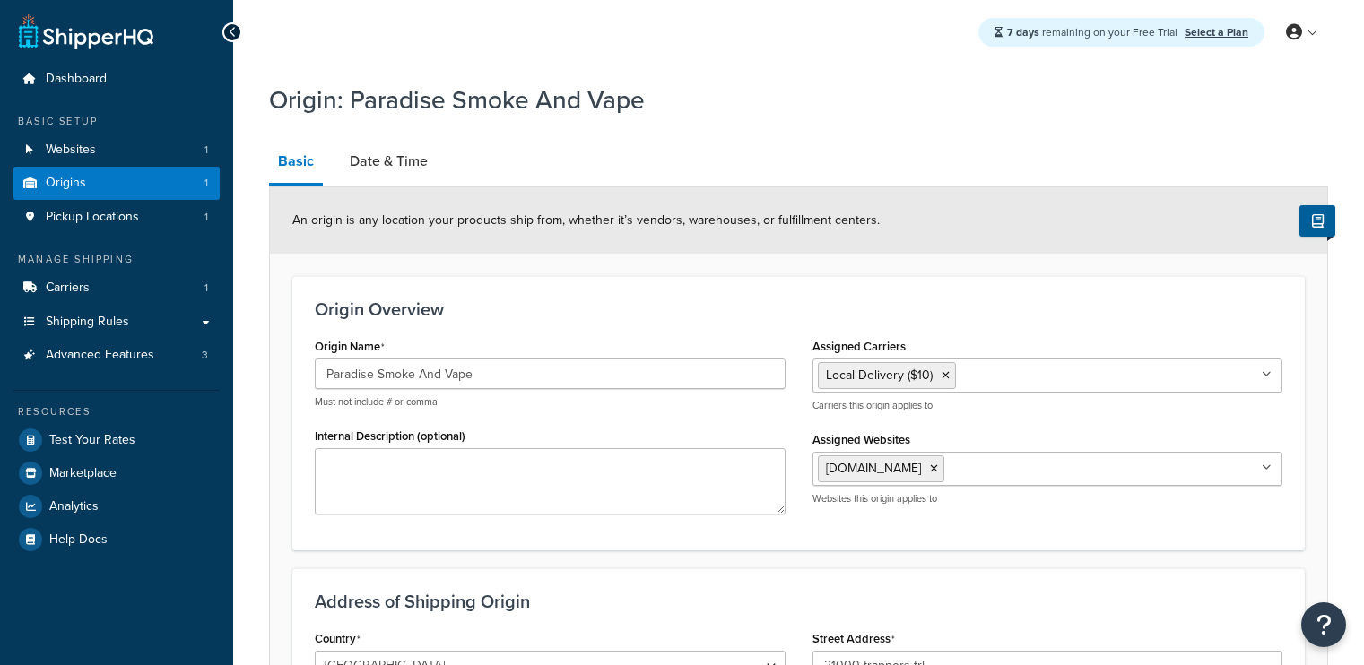
select select "43"
click at [1039, 374] on ul "Local Delivery ($10)" at bounding box center [1047, 376] width 471 height 34
click at [1015, 307] on h3 "Origin Overview" at bounding box center [798, 309] width 967 height 20
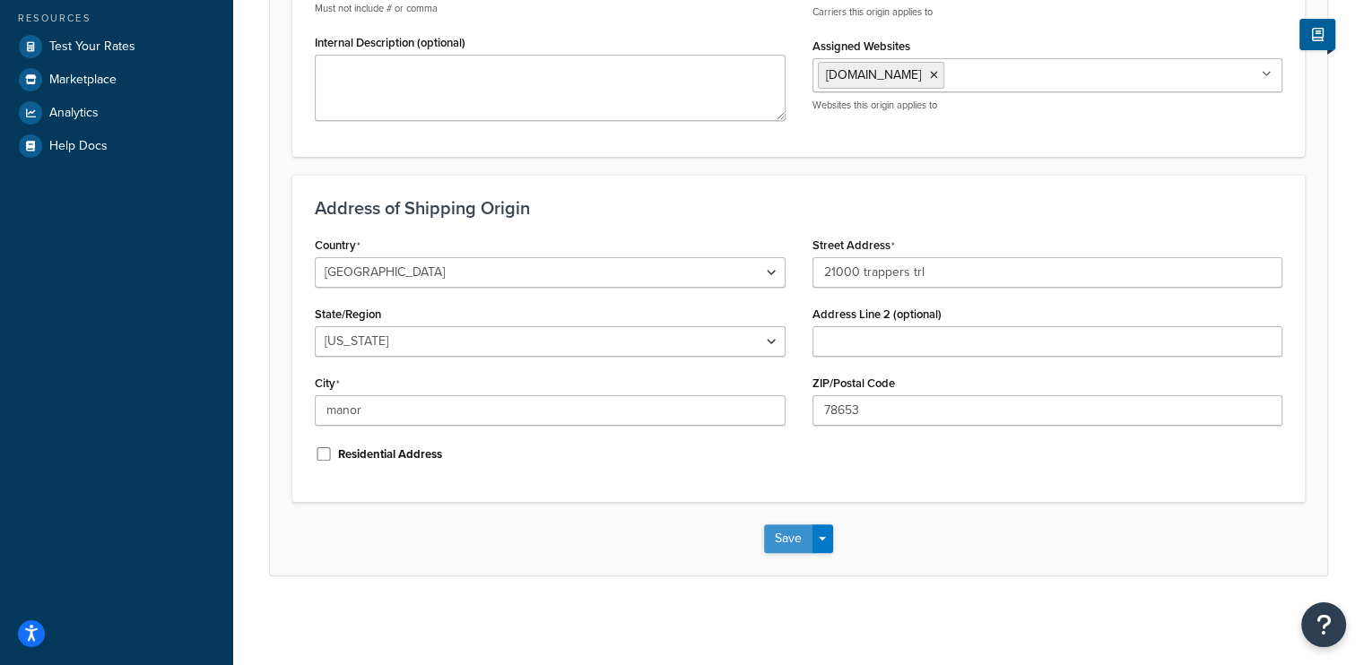
click at [799, 544] on button "Save" at bounding box center [788, 538] width 48 height 29
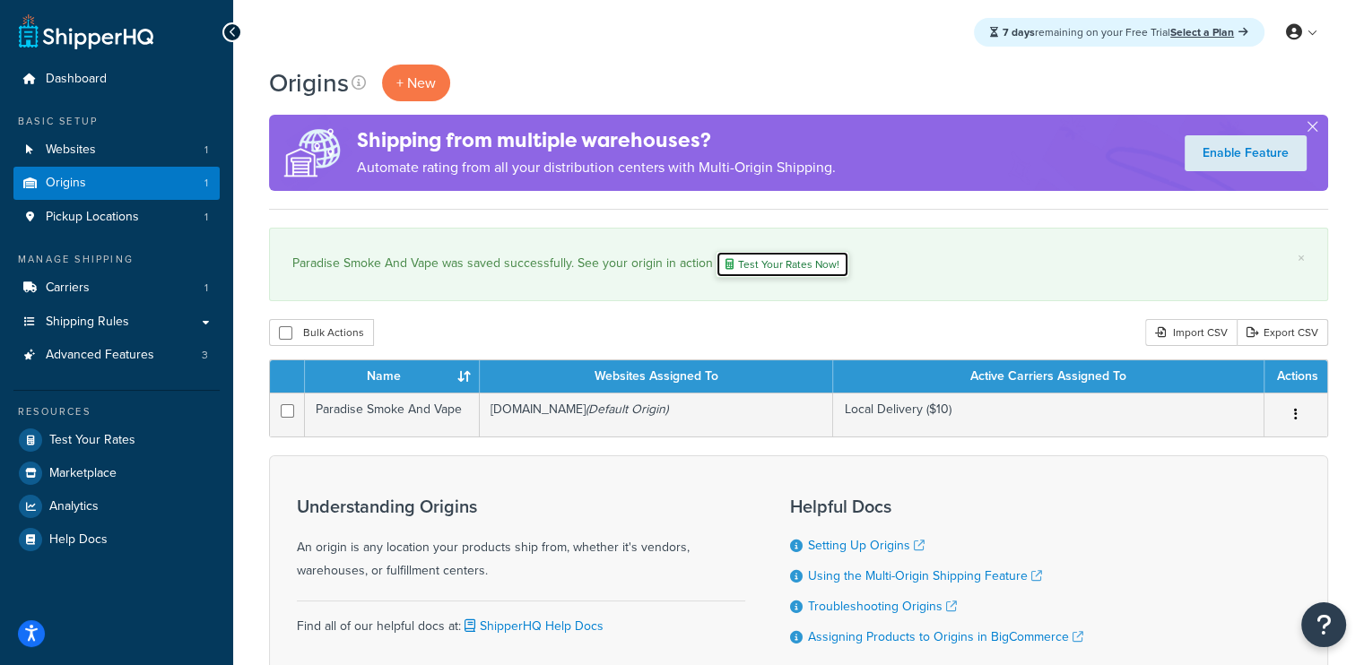
click at [782, 264] on link "Test Your Rates Now!" at bounding box center [782, 264] width 134 height 27
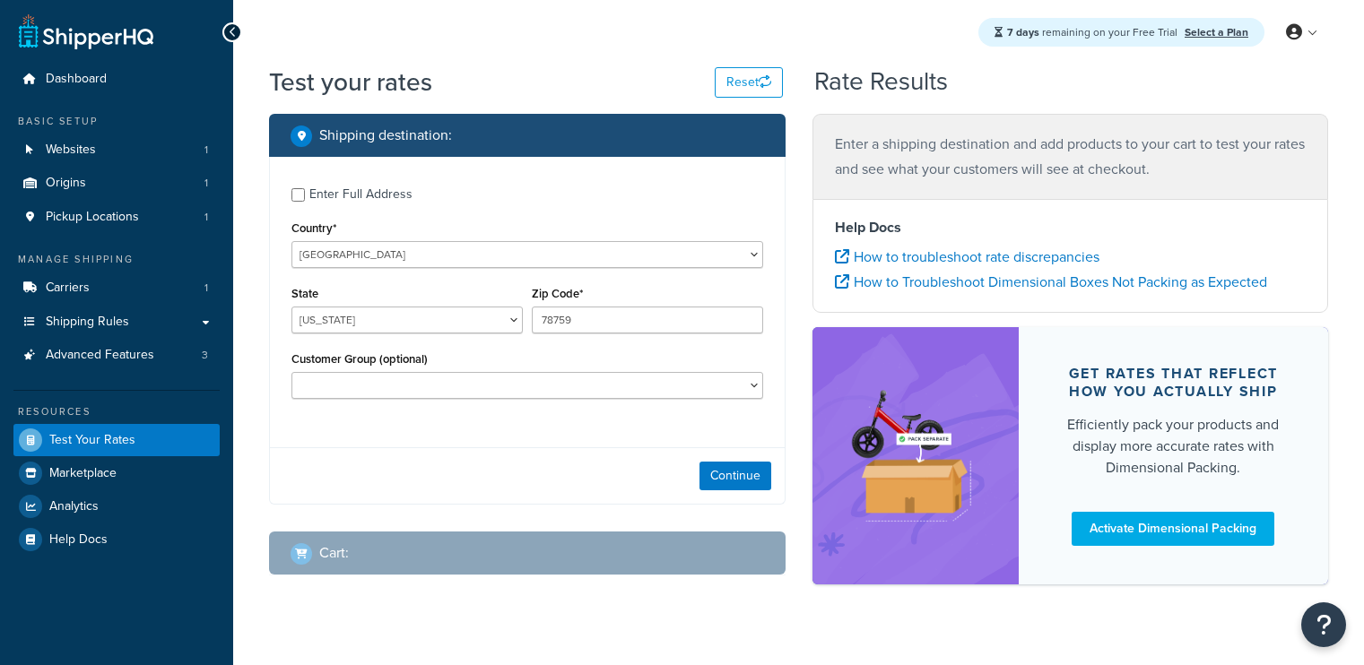
select select "TX"
click at [358, 546] on div "Cart :" at bounding box center [533, 553] width 486 height 25
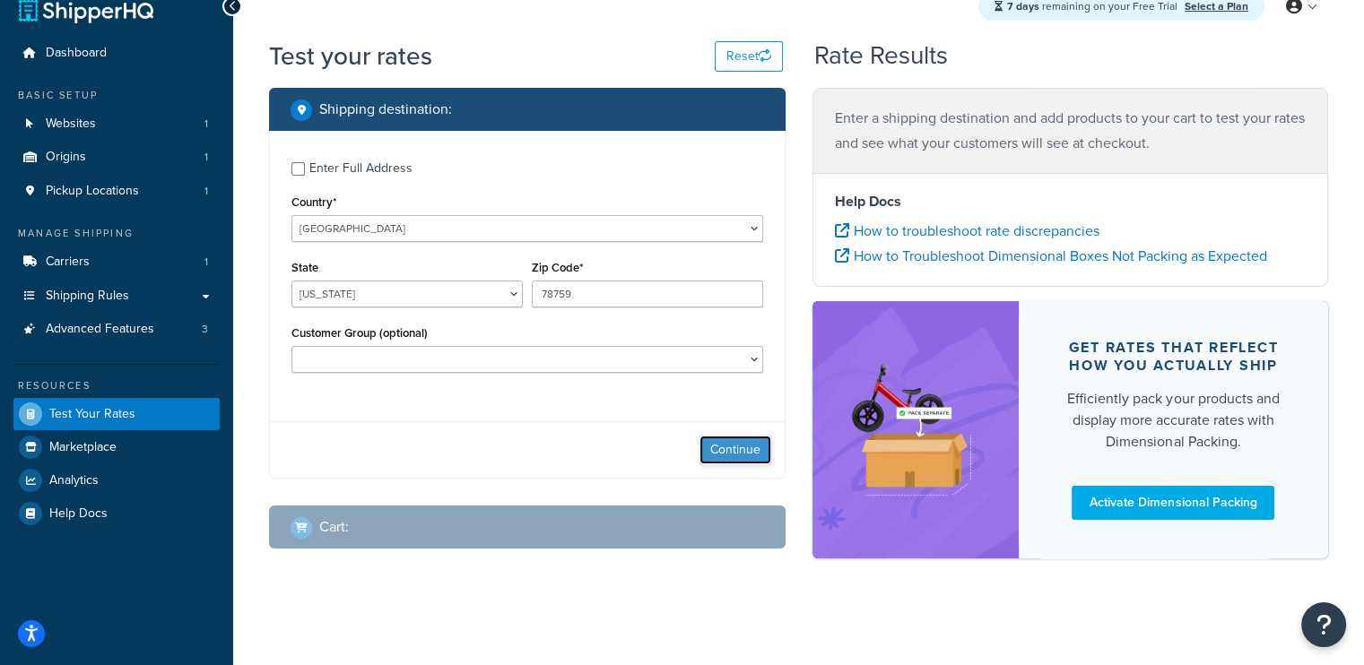
click at [727, 454] on button "Continue" at bounding box center [735, 450] width 72 height 29
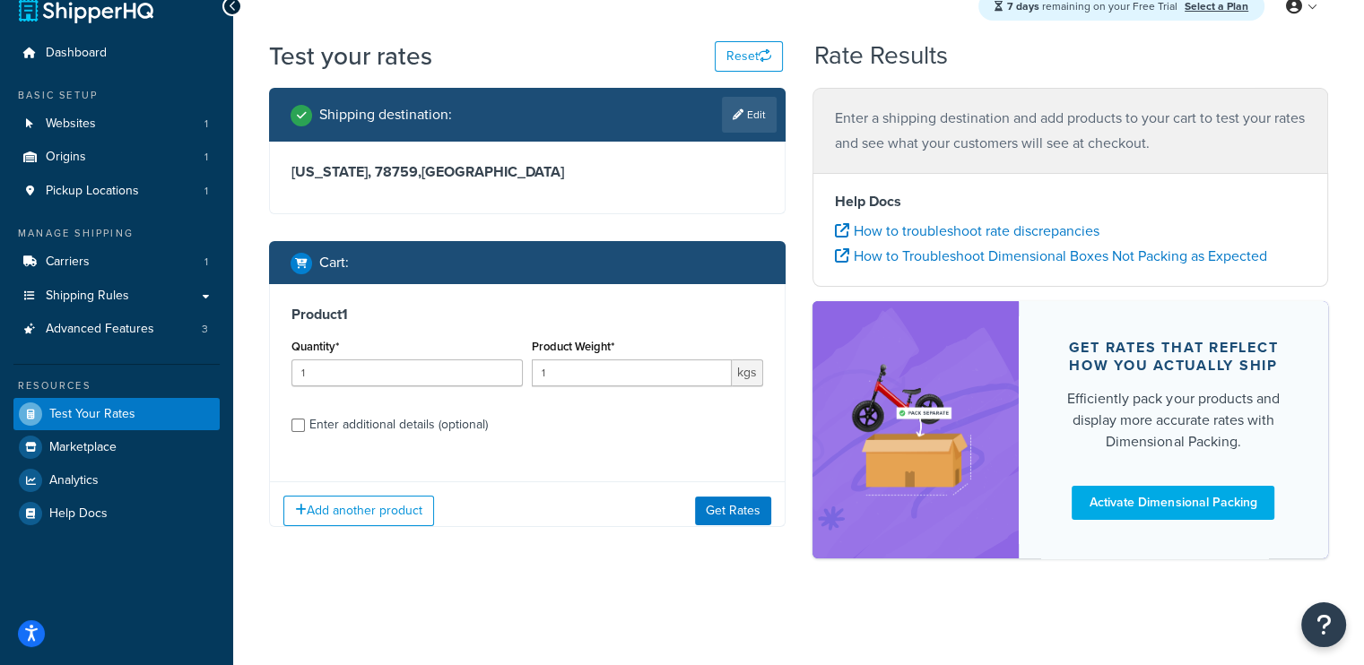
scroll to position [25, 0]
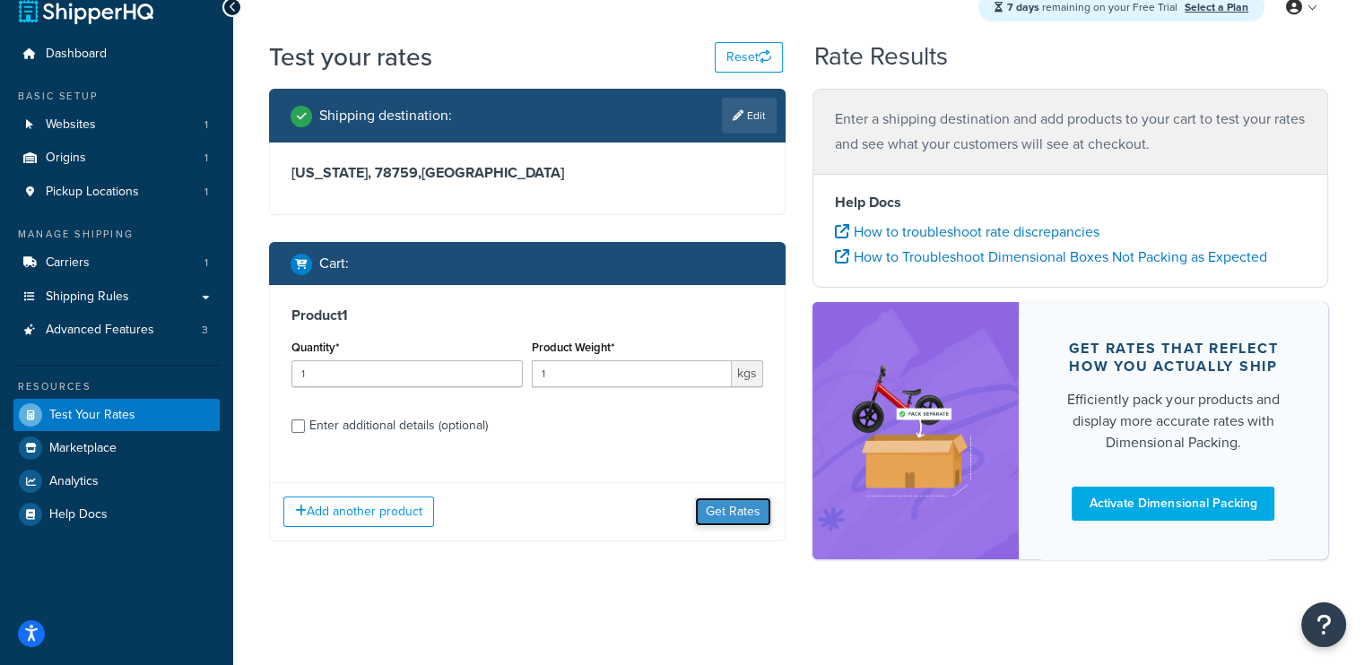
click at [750, 506] on button "Get Rates" at bounding box center [733, 512] width 76 height 29
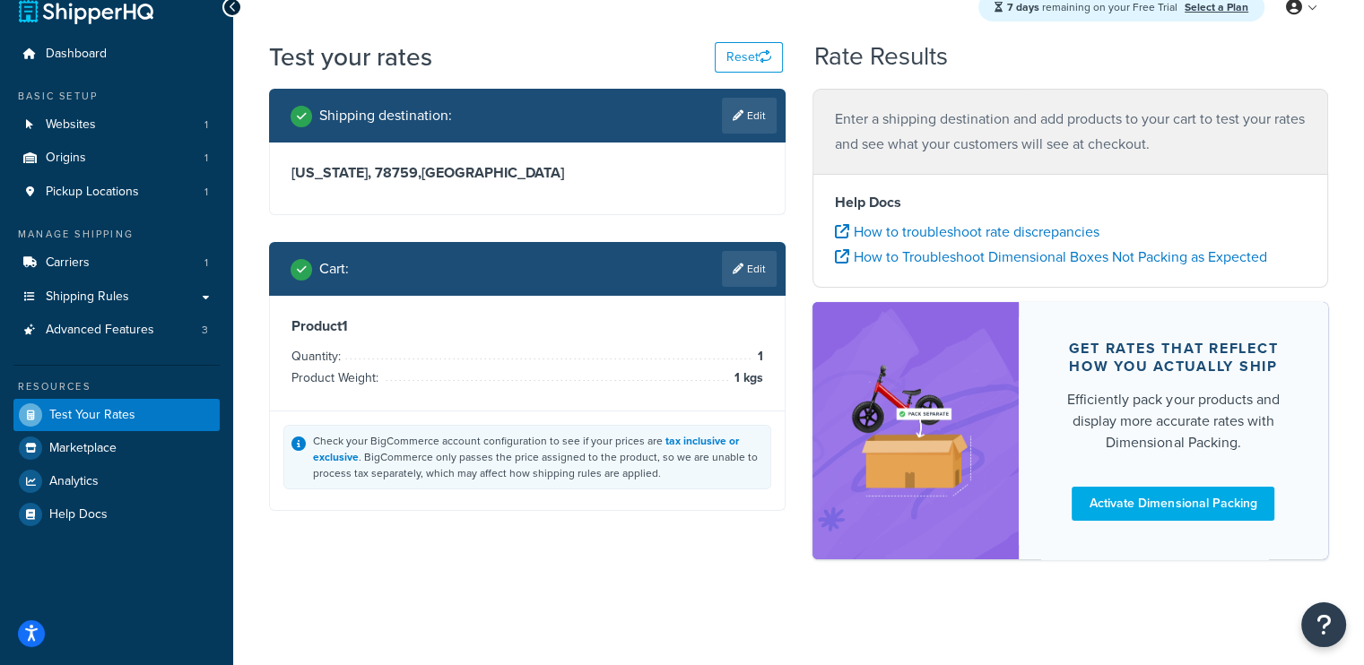
scroll to position [0, 0]
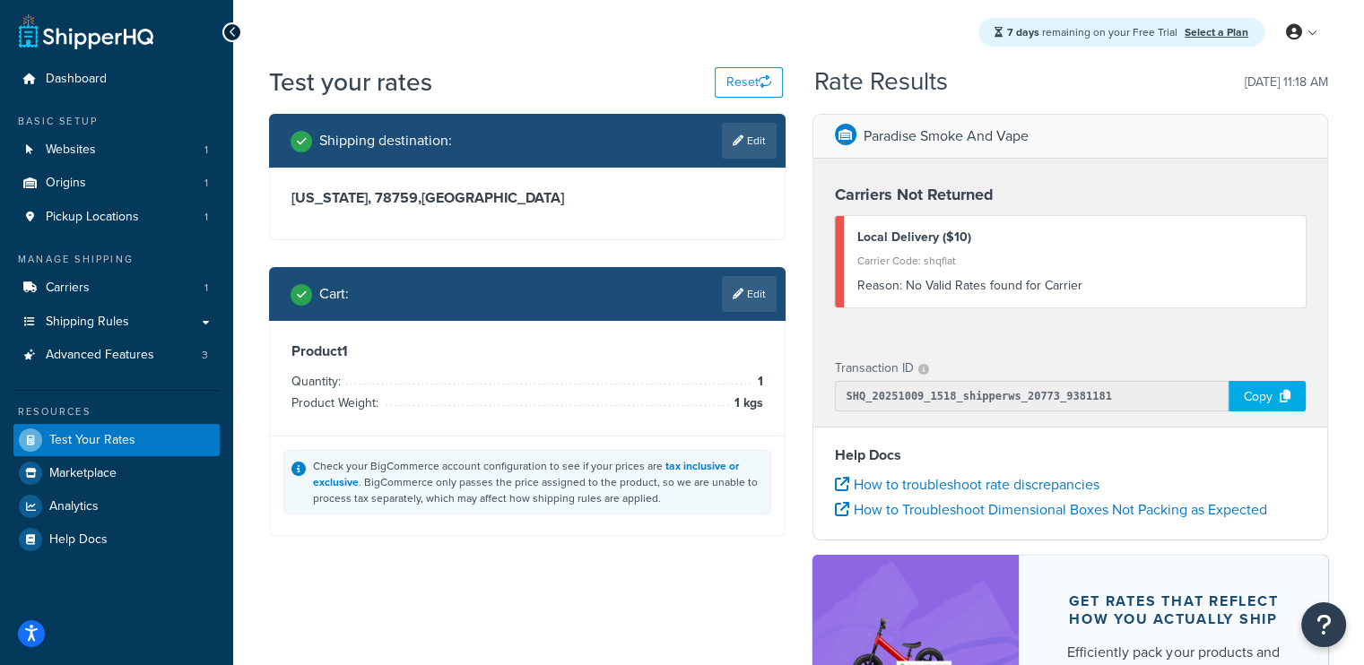
click at [966, 292] on div "Reason: No Valid Rates found for Carrier" at bounding box center [1075, 285] width 436 height 25
click at [75, 143] on span "Websites" at bounding box center [71, 150] width 50 height 15
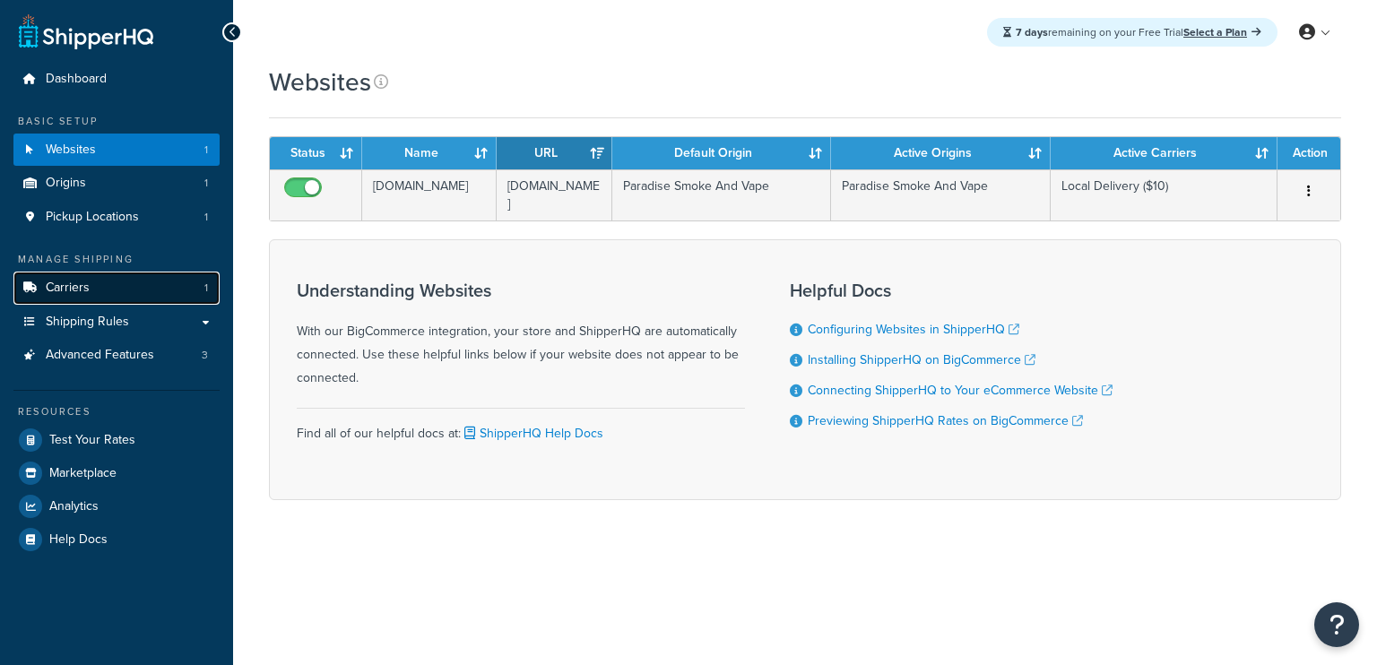
click at [83, 290] on span "Carriers" at bounding box center [68, 288] width 44 height 15
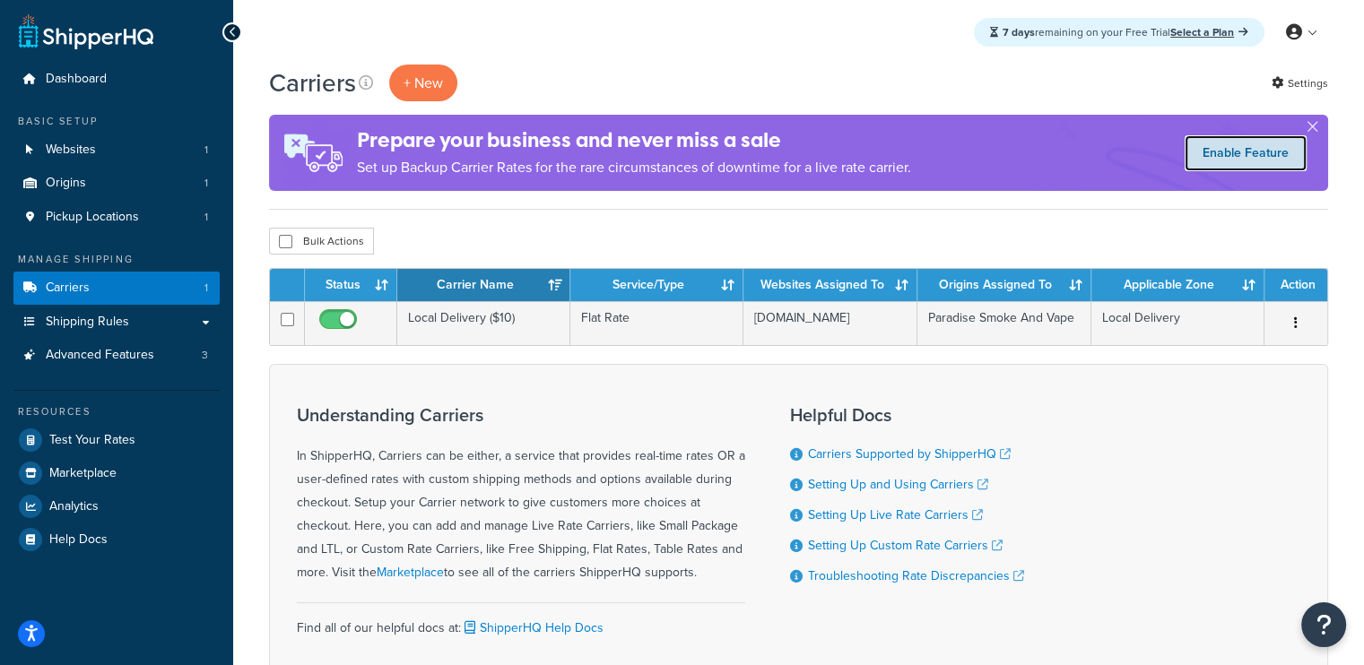
click at [1247, 155] on link "Enable Feature" at bounding box center [1245, 153] width 122 height 36
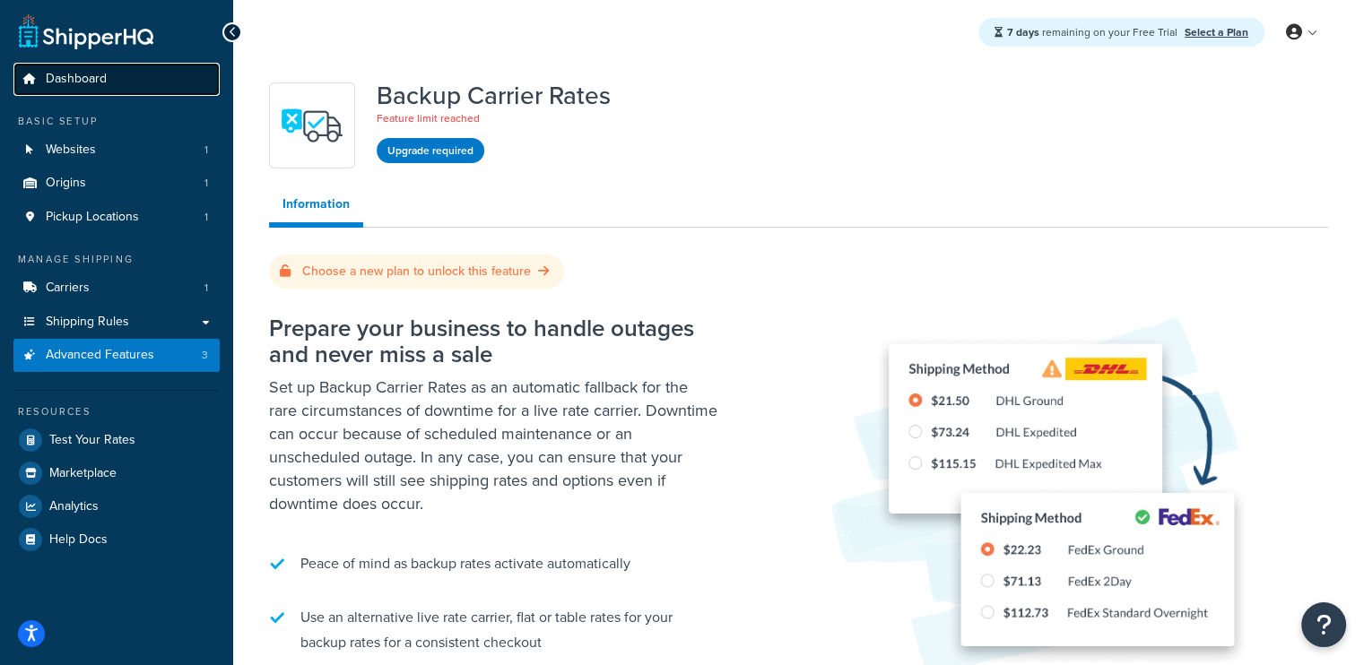
click at [115, 74] on link "Dashboard" at bounding box center [116, 79] width 206 height 33
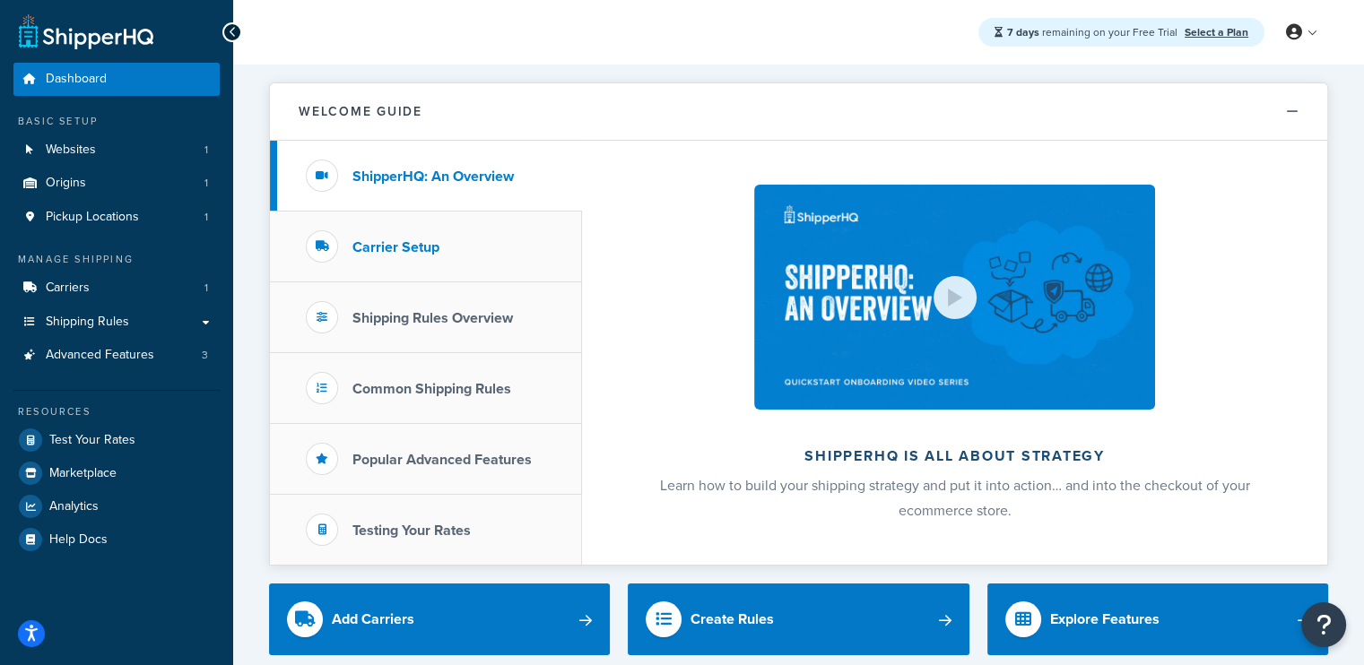
click at [549, 239] on li "Carrier Setup" at bounding box center [426, 247] width 312 height 71
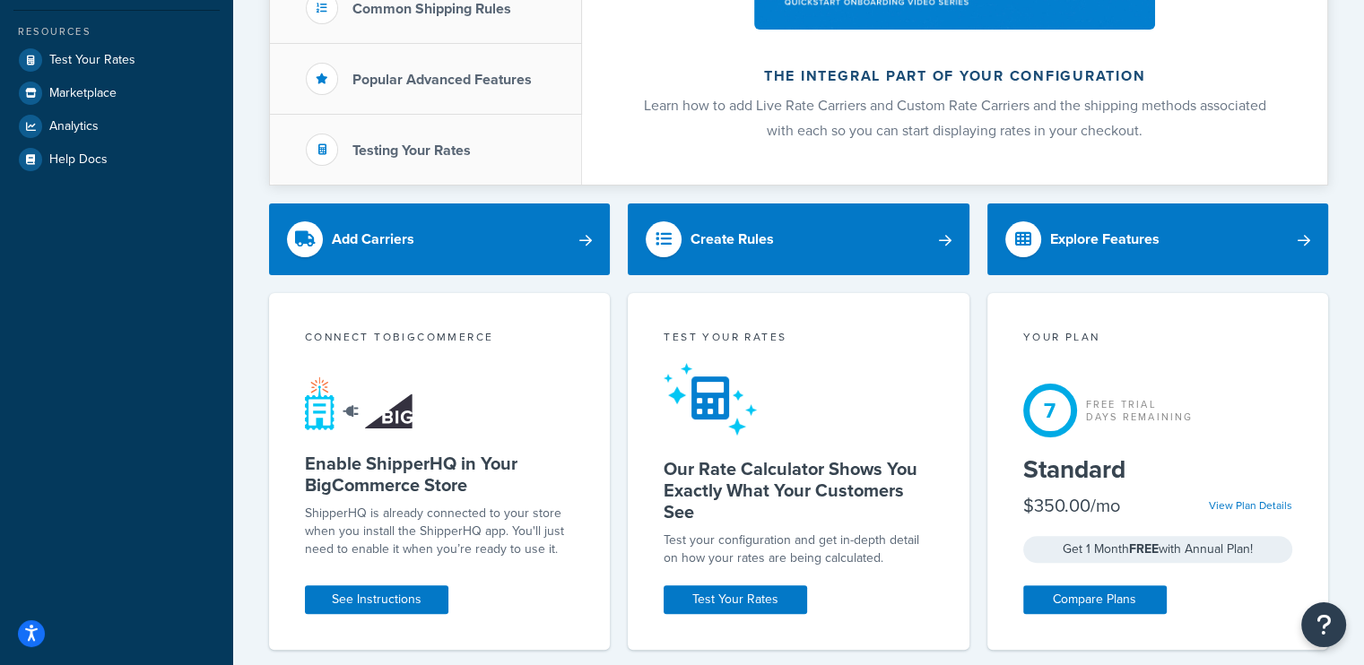
scroll to position [382, 0]
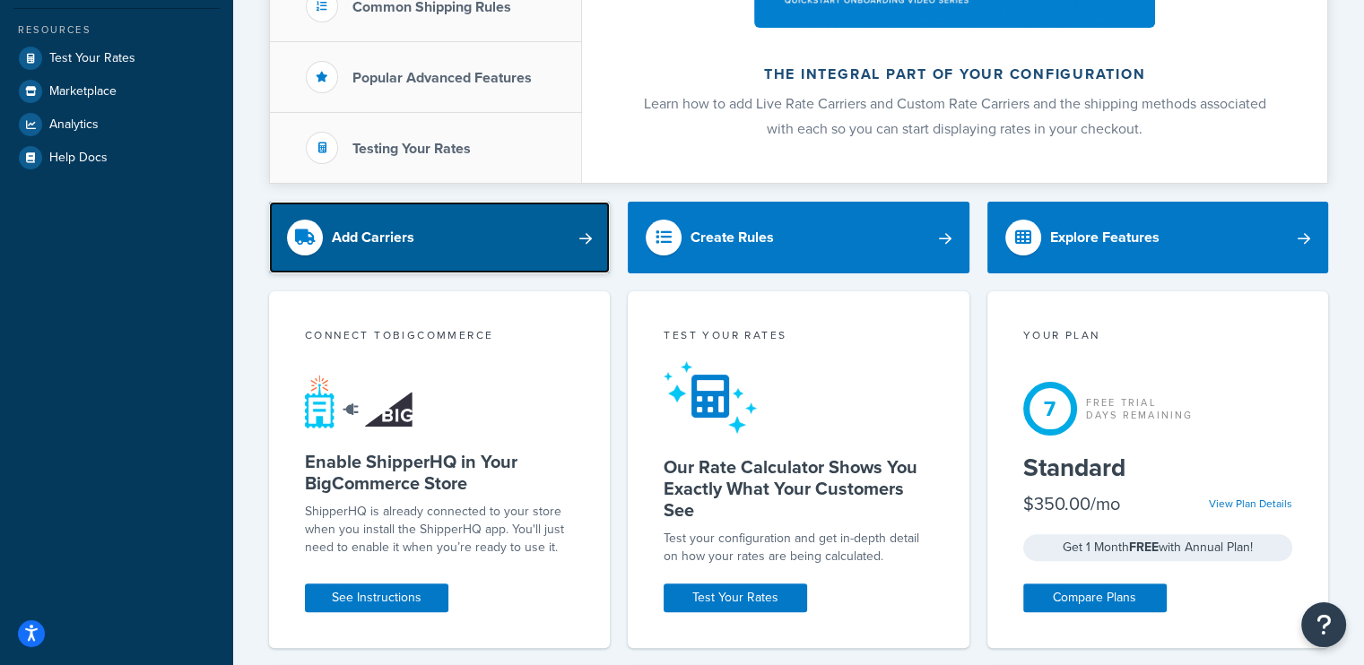
click at [559, 247] on link "Add Carriers" at bounding box center [439, 238] width 341 height 72
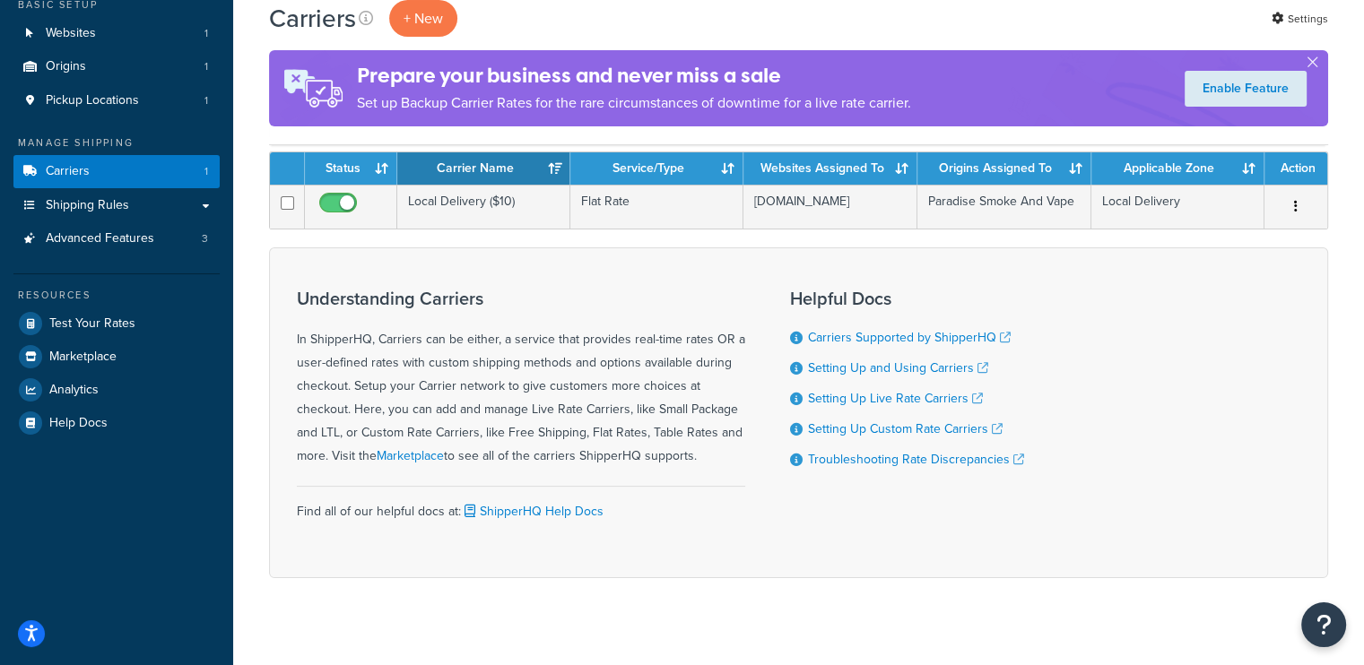
scroll to position [117, 0]
click at [435, 462] on link "Marketplace" at bounding box center [410, 455] width 67 height 19
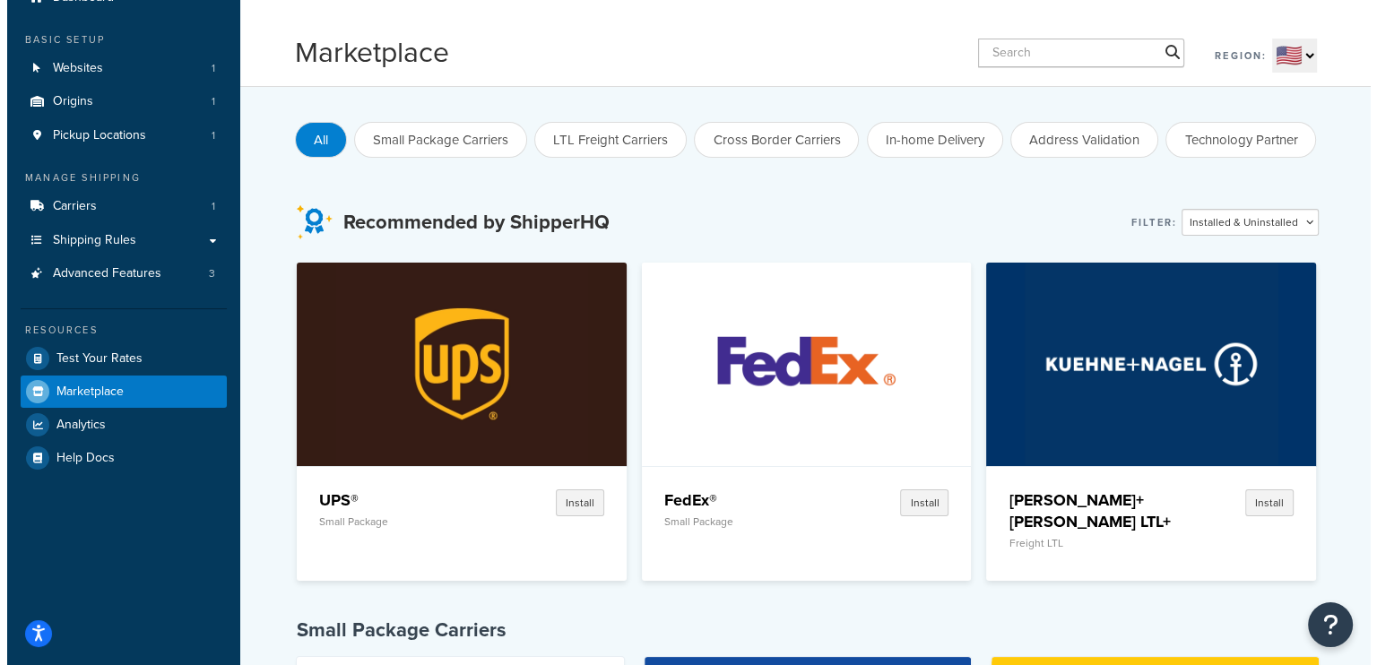
scroll to position [82, 0]
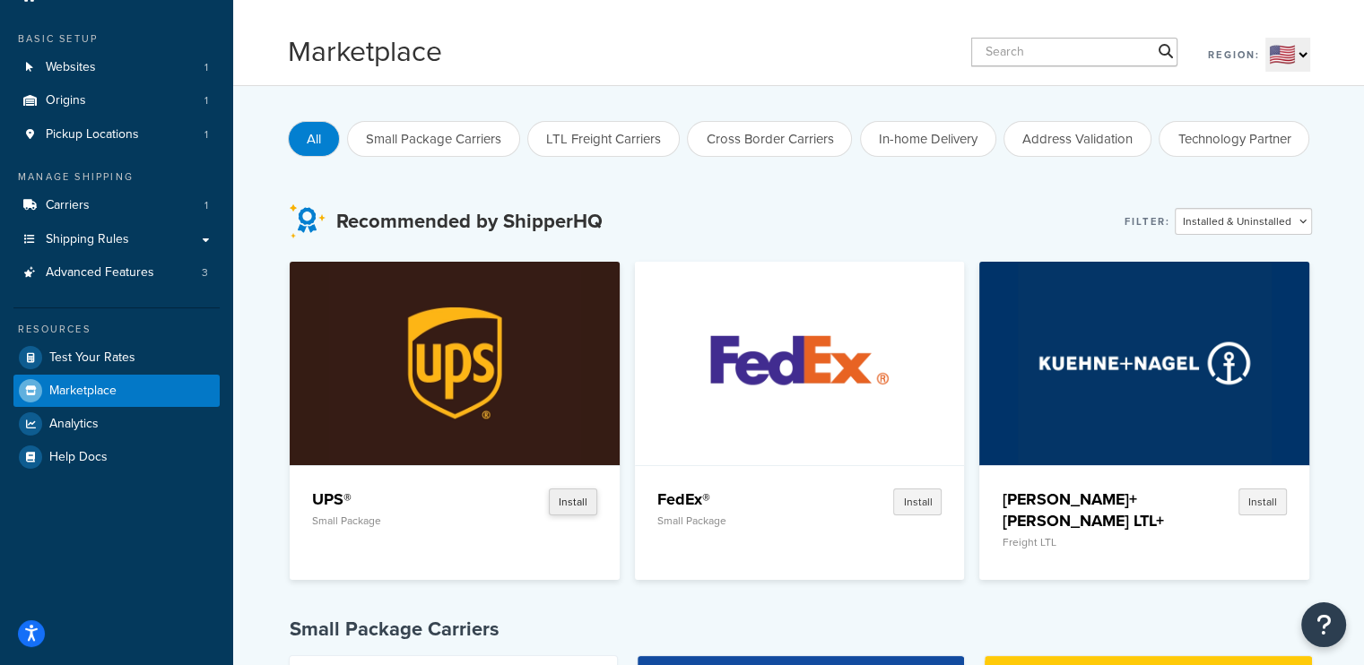
click at [574, 501] on button "Install" at bounding box center [573, 502] width 48 height 27
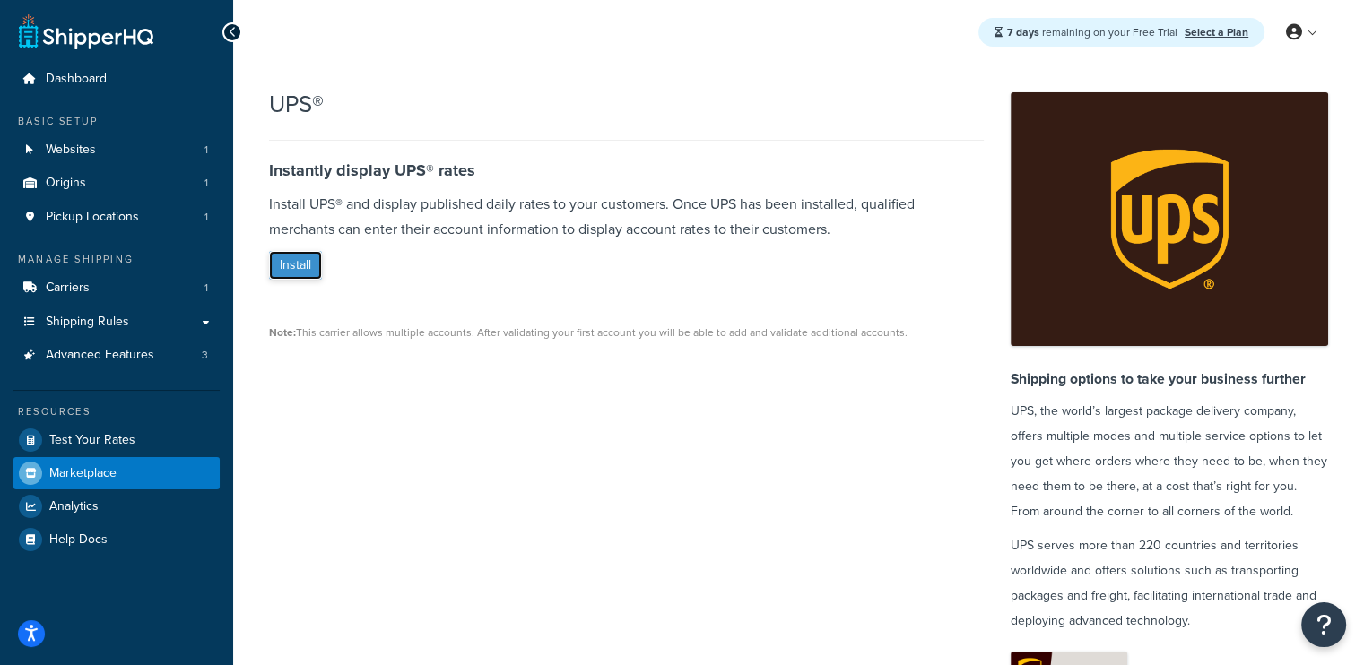
click at [297, 264] on button "Install" at bounding box center [295, 265] width 53 height 29
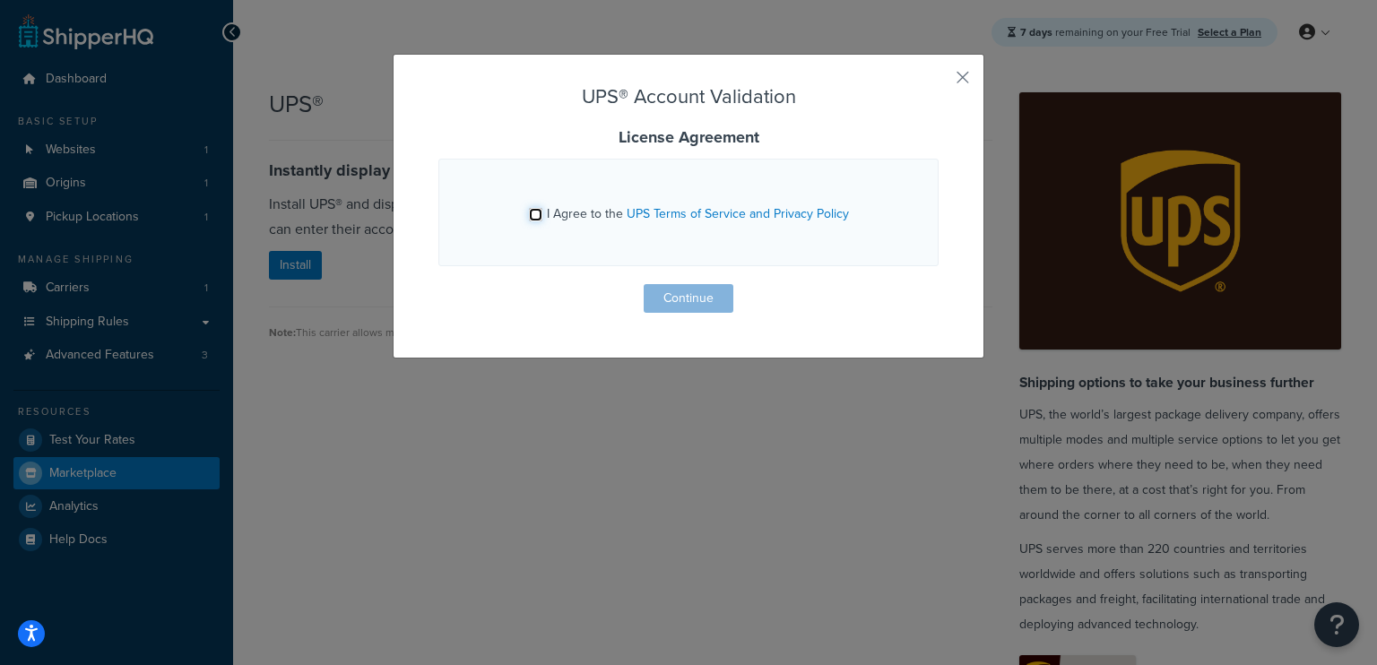
click at [531, 208] on input "I Agree to the UPS Terms of Service and Privacy Policy" at bounding box center [535, 214] width 13 height 13
checkbox input "true"
click at [674, 286] on button "Continue" at bounding box center [689, 298] width 90 height 29
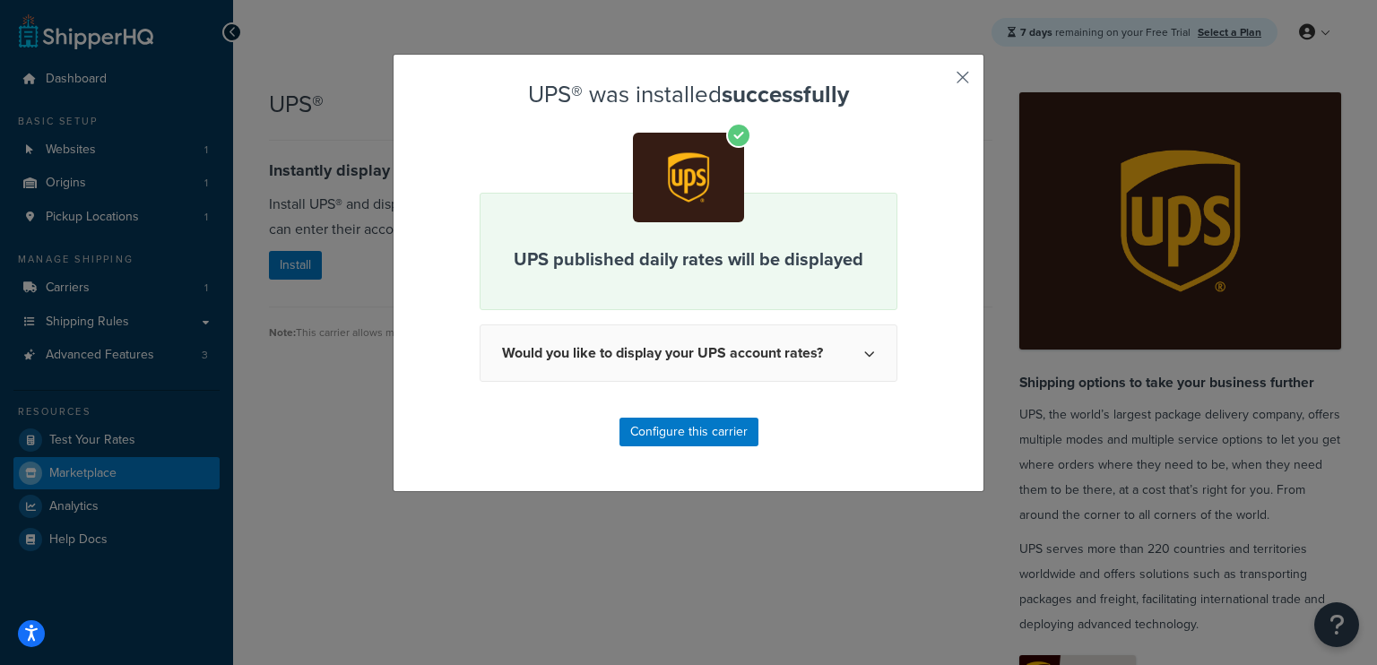
click at [939, 86] on button "button" at bounding box center [936, 84] width 4 height 4
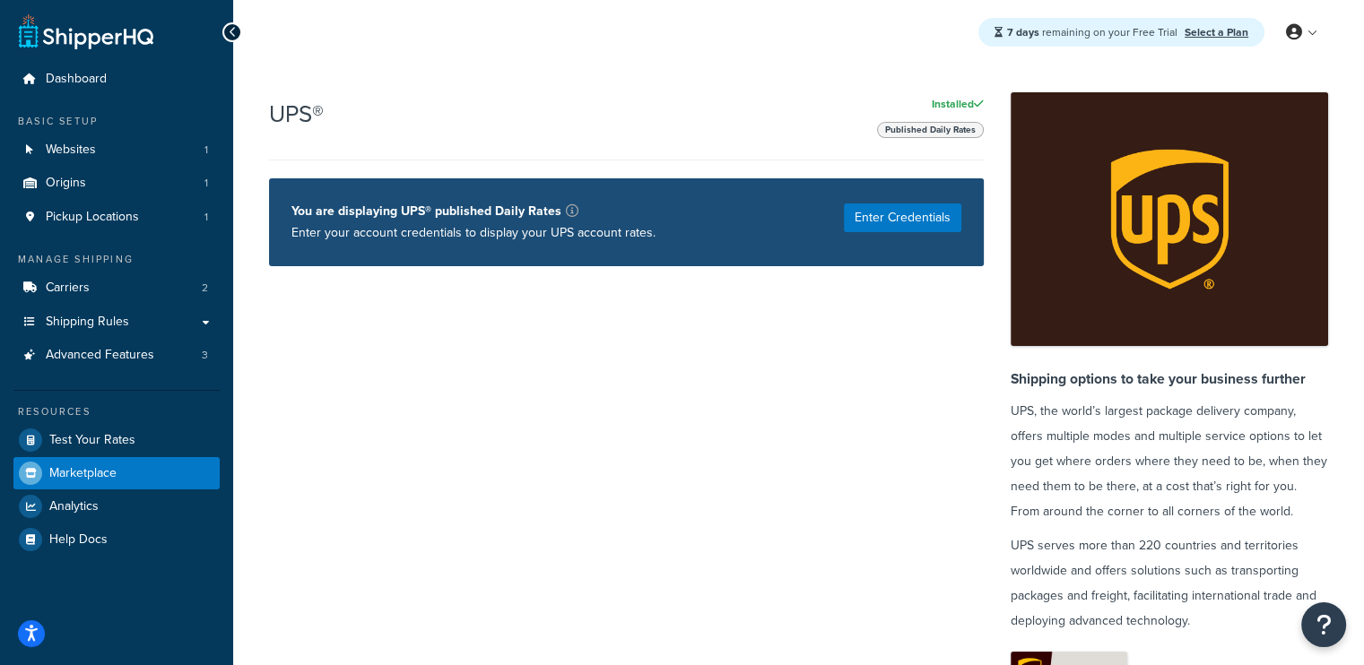
click at [233, 30] on icon at bounding box center [233, 32] width 8 height 13
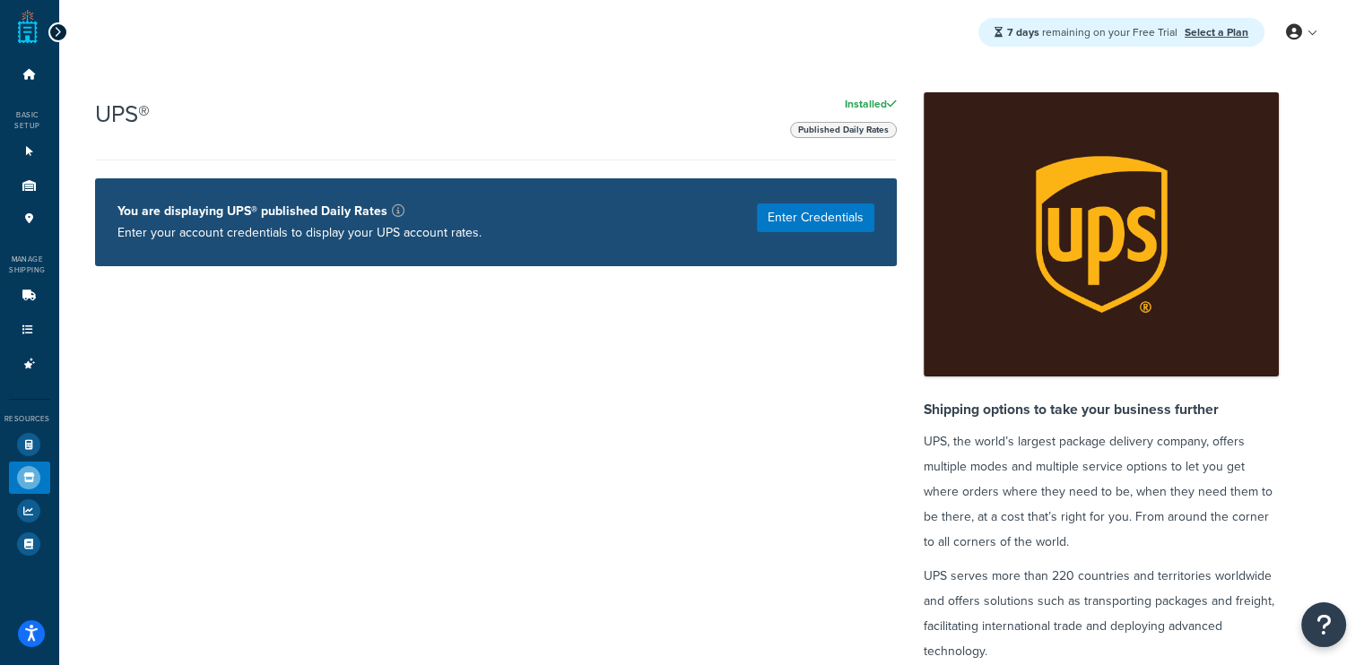
click at [58, 24] on div at bounding box center [58, 32] width 20 height 20
click at [57, 30] on icon at bounding box center [58, 32] width 8 height 13
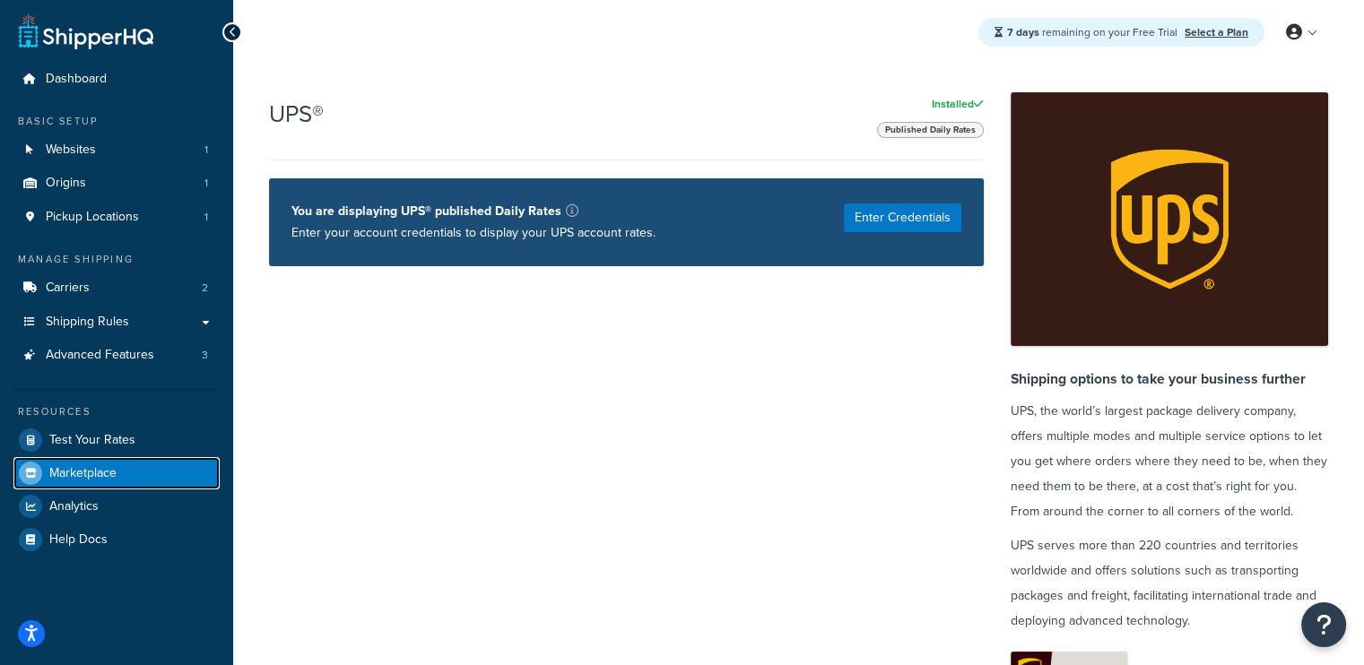
click at [61, 479] on span "Marketplace" at bounding box center [82, 473] width 67 height 15
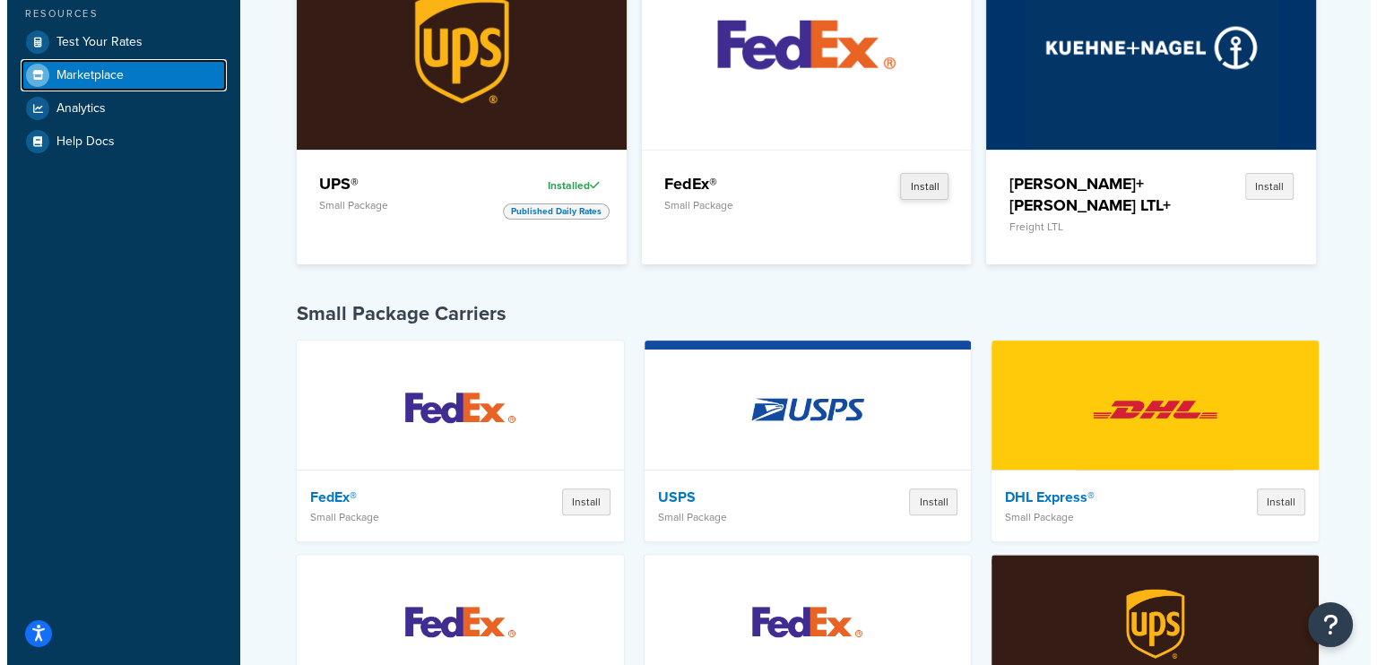
scroll to position [411, 0]
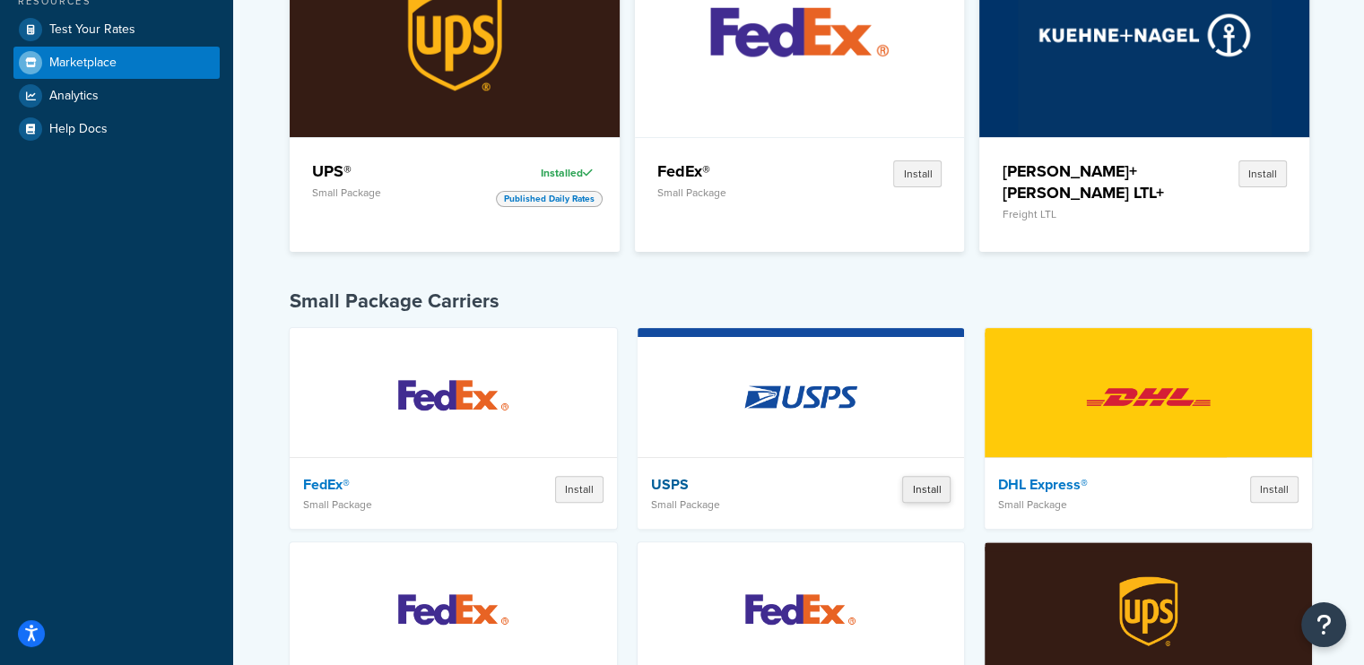
click at [926, 476] on button "Install" at bounding box center [926, 489] width 48 height 27
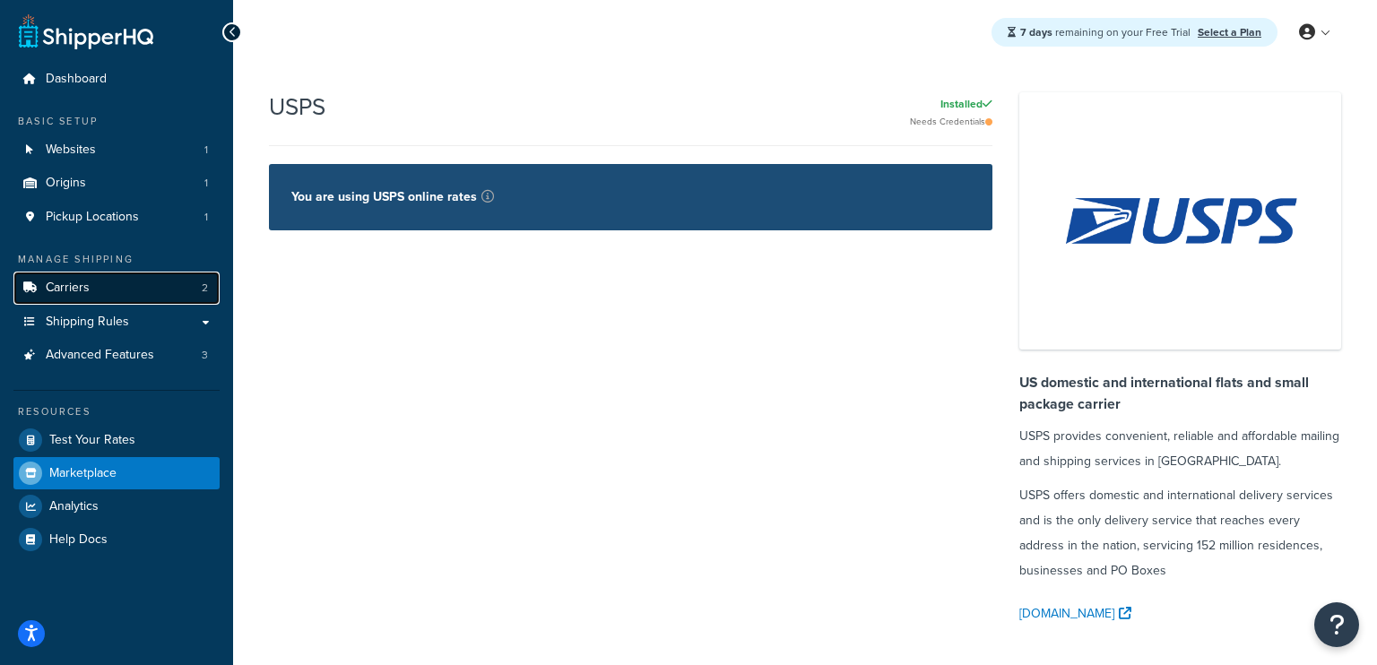
click at [128, 295] on link "Carriers 2" at bounding box center [116, 288] width 206 height 33
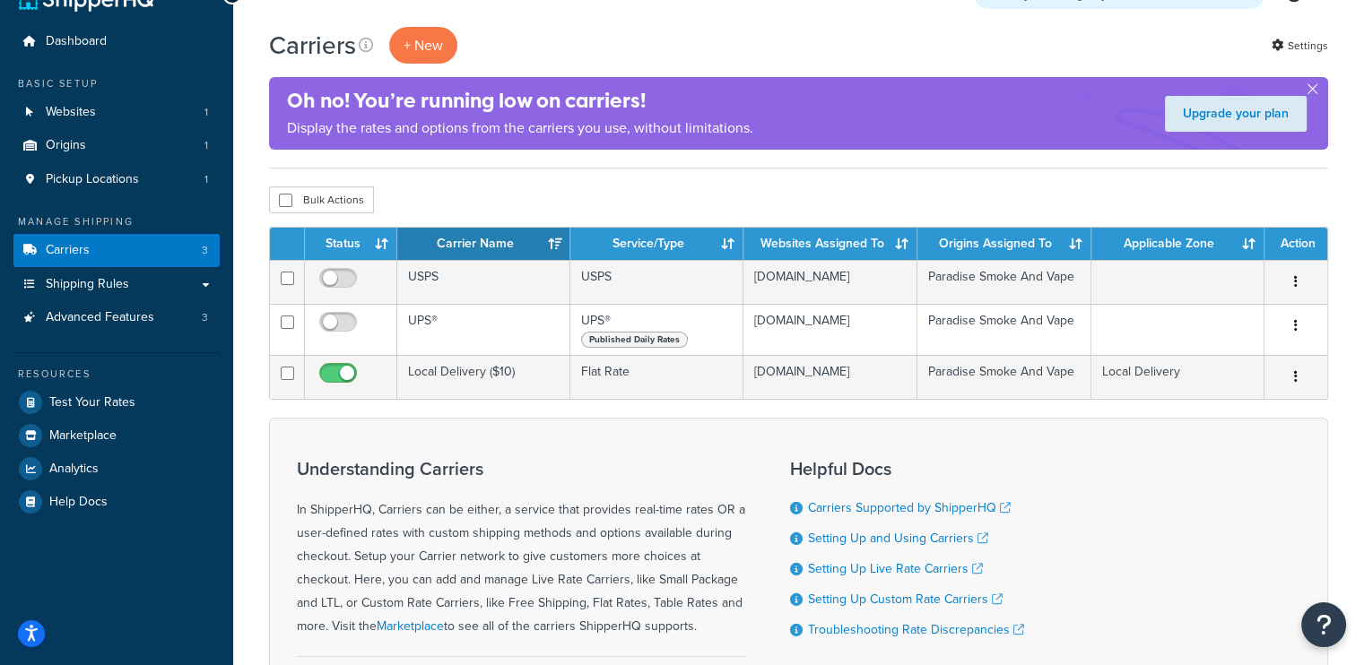
scroll to position [36, 0]
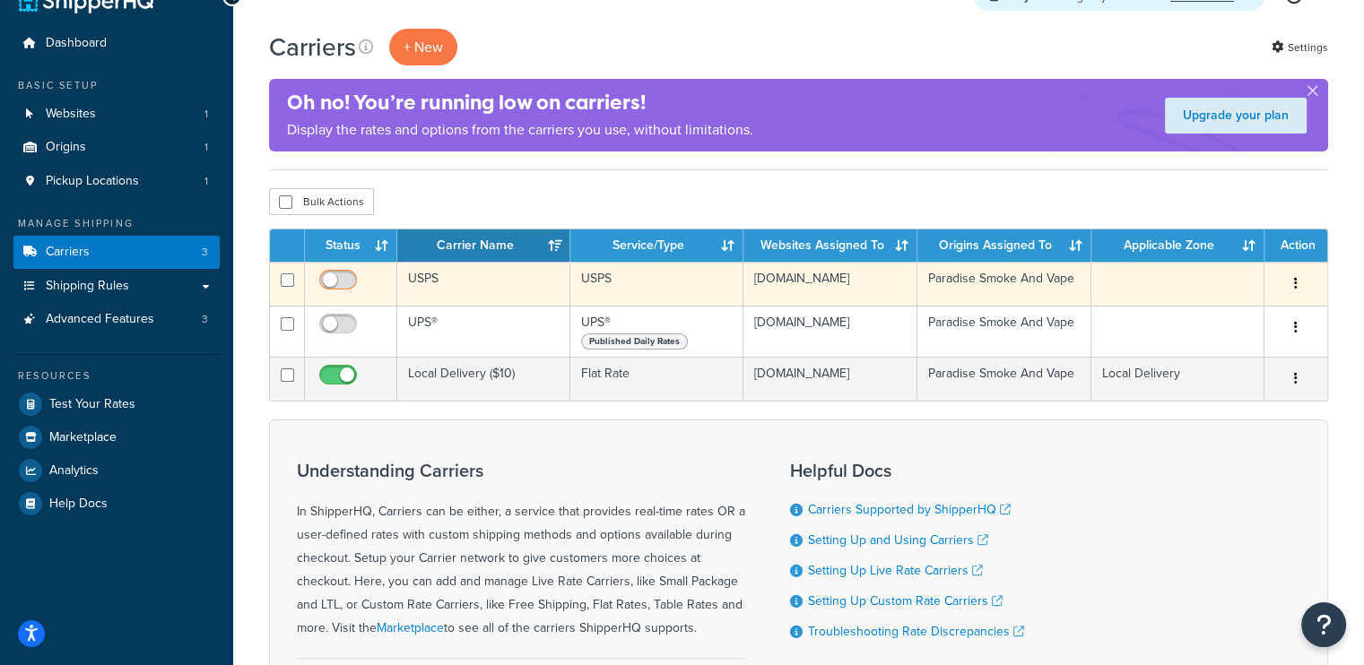
click at [330, 271] on span at bounding box center [338, 281] width 38 height 22
click at [330, 273] on input "checkbox" at bounding box center [340, 284] width 49 height 22
checkbox input "true"
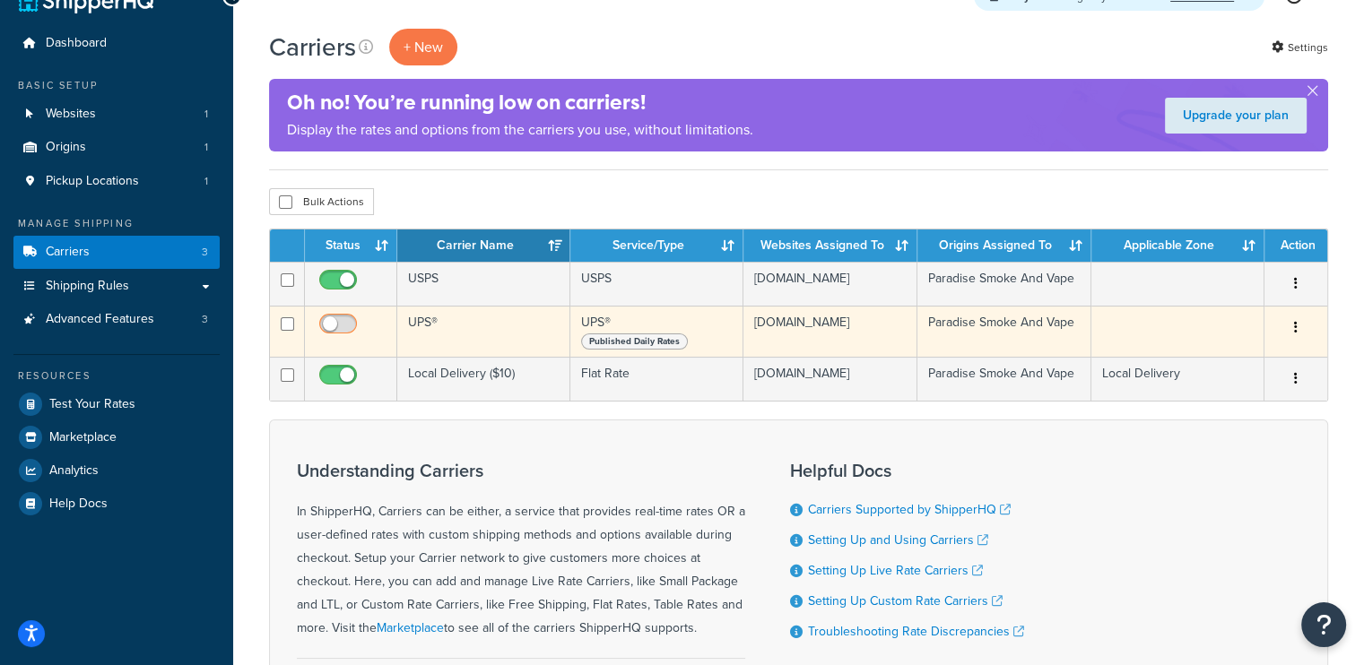
click at [337, 334] on input "checkbox" at bounding box center [340, 328] width 49 height 22
checkbox input "true"
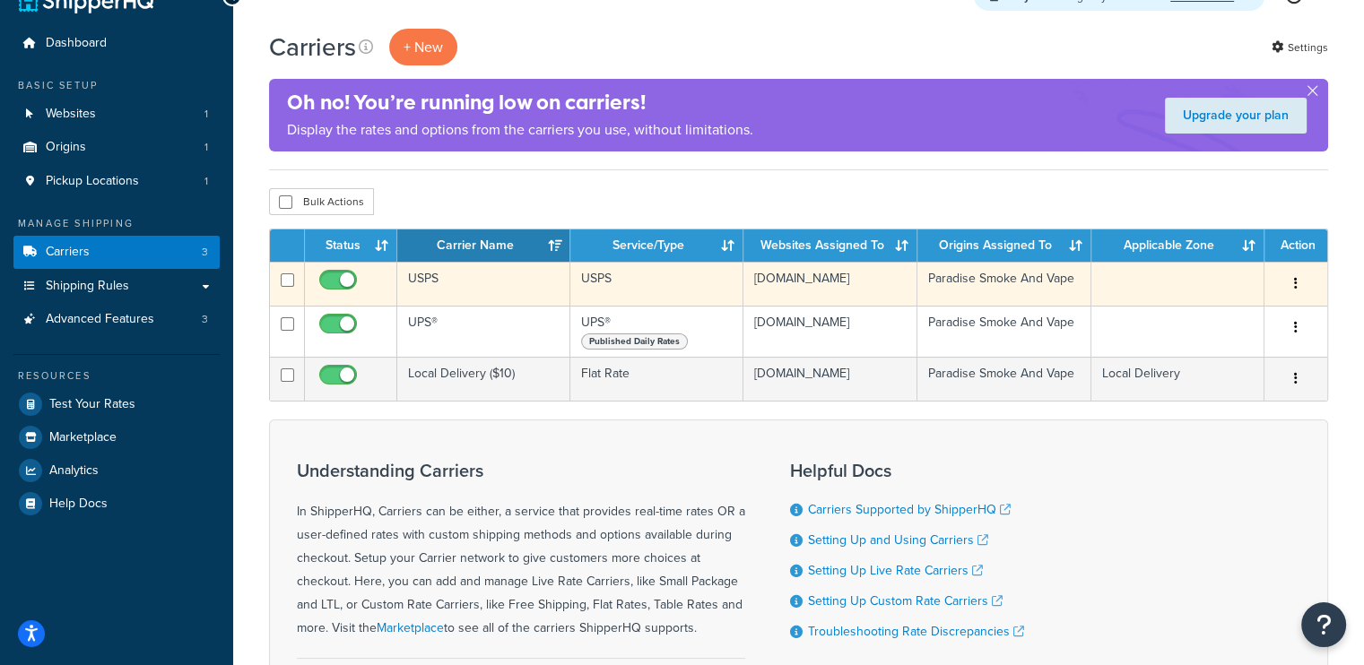
click at [1143, 288] on td at bounding box center [1177, 284] width 173 height 44
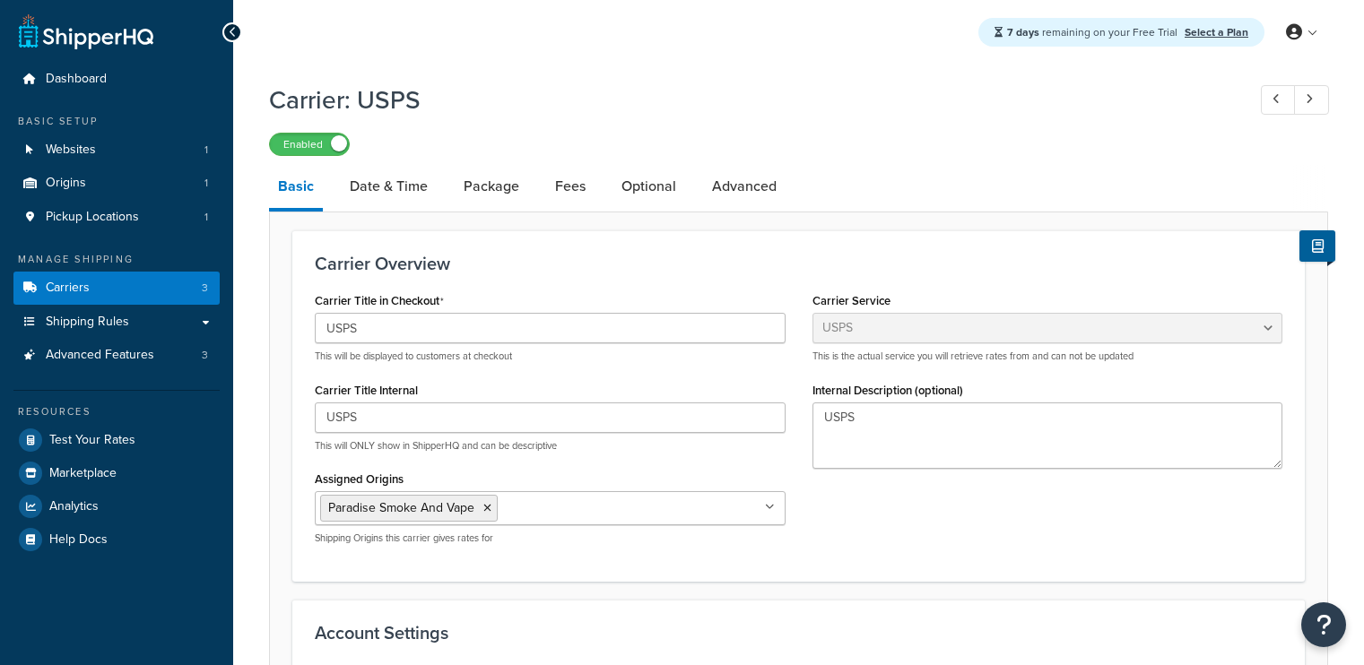
select select "usps"
select select "ONLINE"
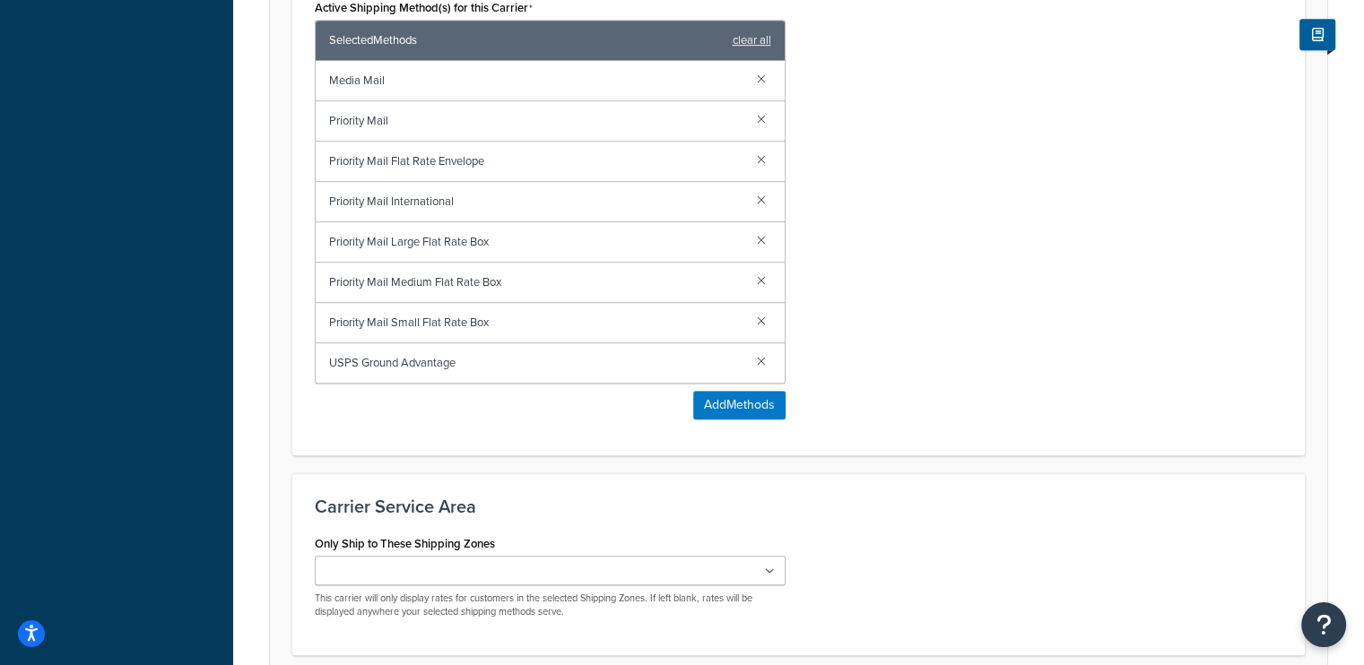
scroll to position [1079, 0]
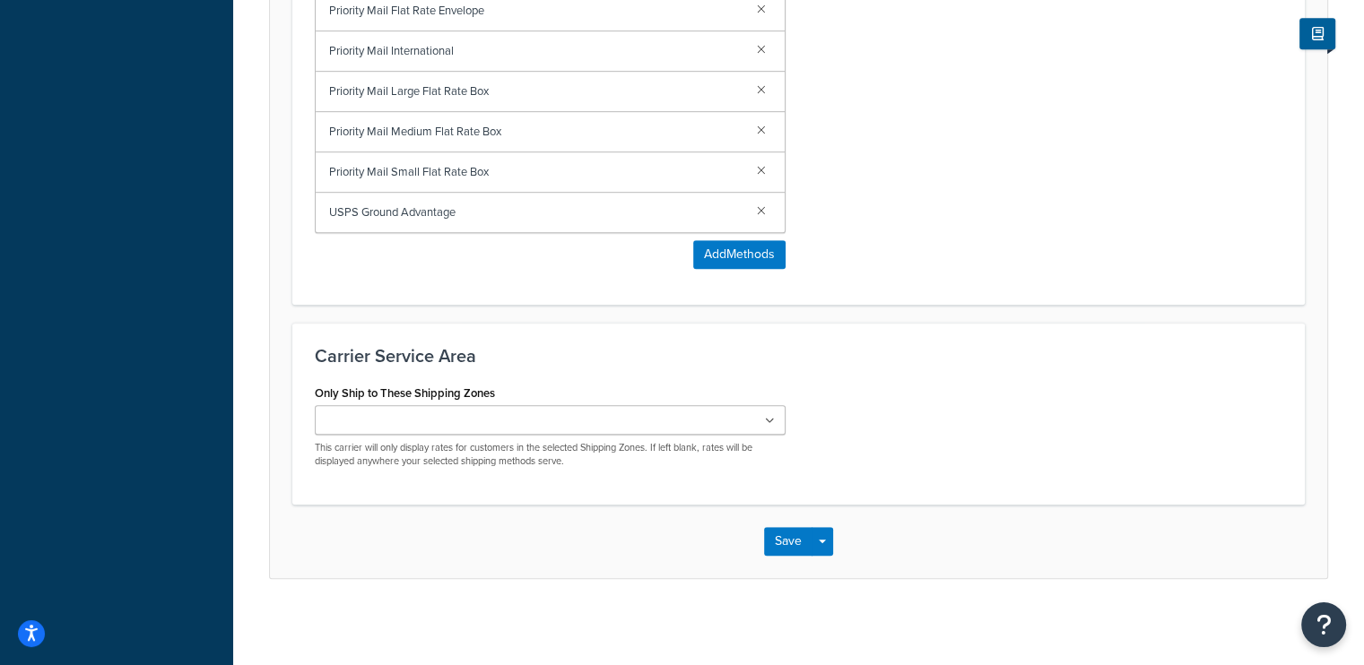
click at [723, 422] on ul at bounding box center [550, 420] width 471 height 30
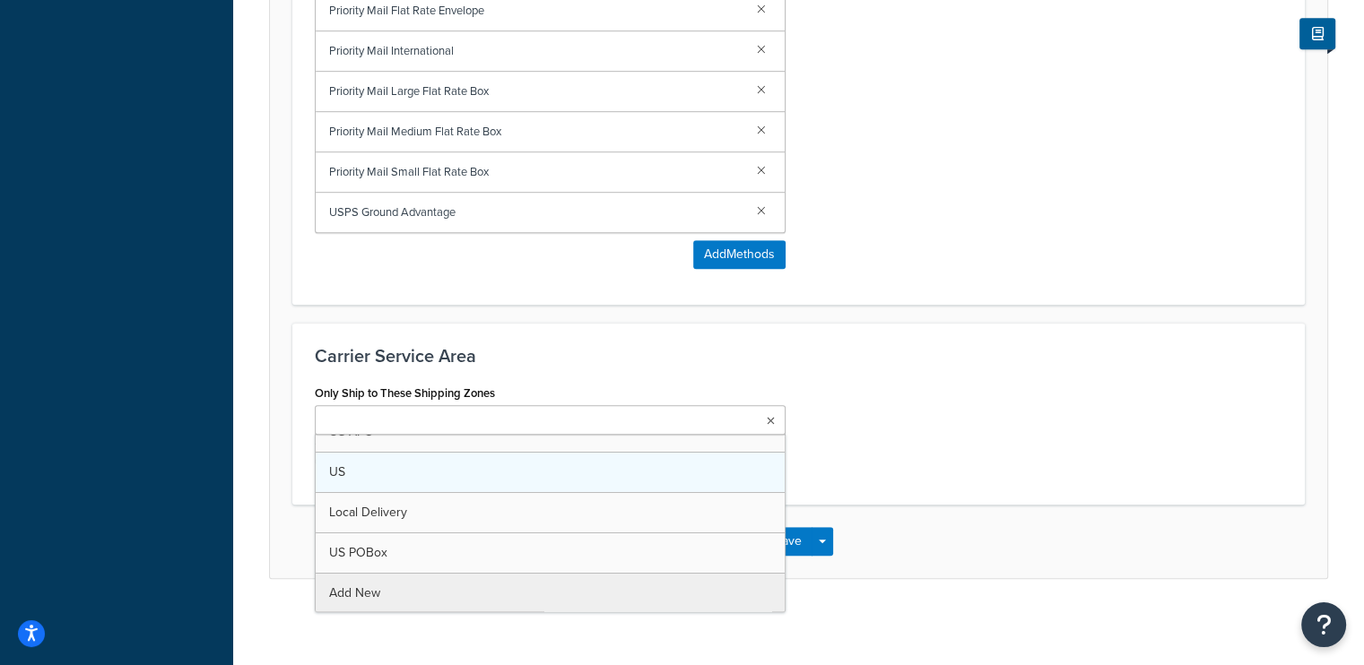
scroll to position [0, 0]
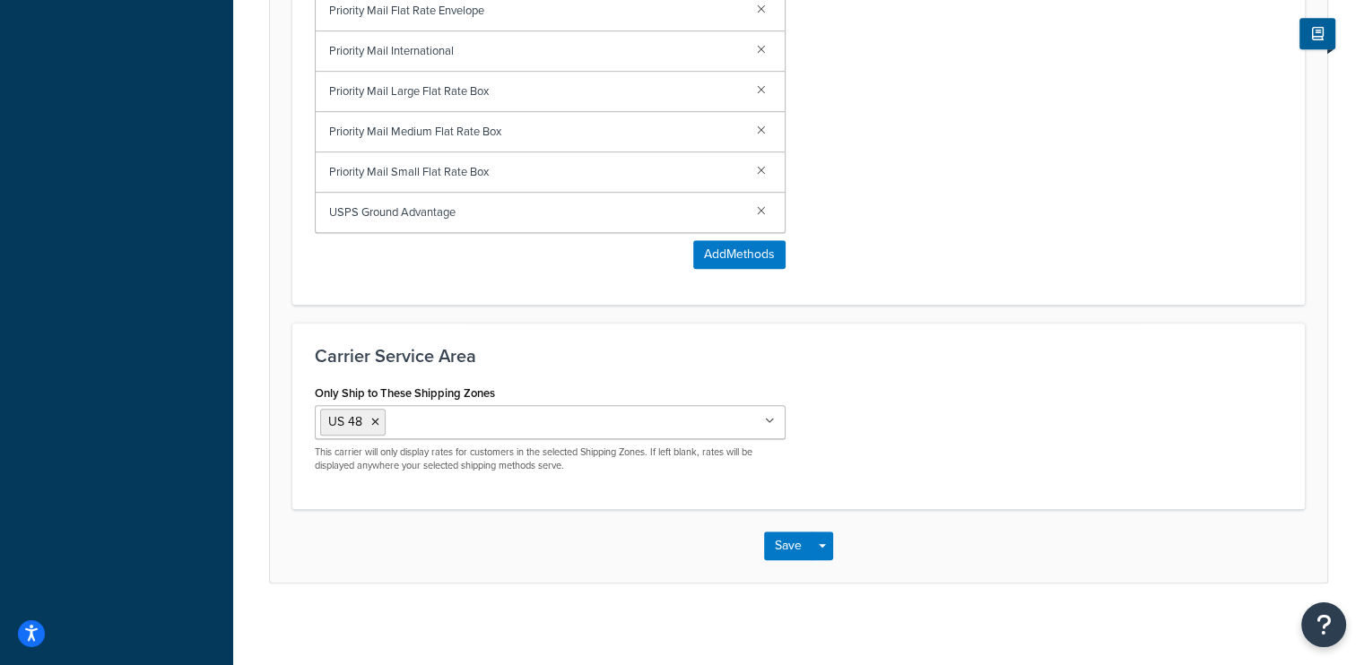
click at [903, 351] on h3 "Carrier Service Area" at bounding box center [798, 356] width 967 height 20
click at [796, 543] on button "Save" at bounding box center [788, 546] width 48 height 29
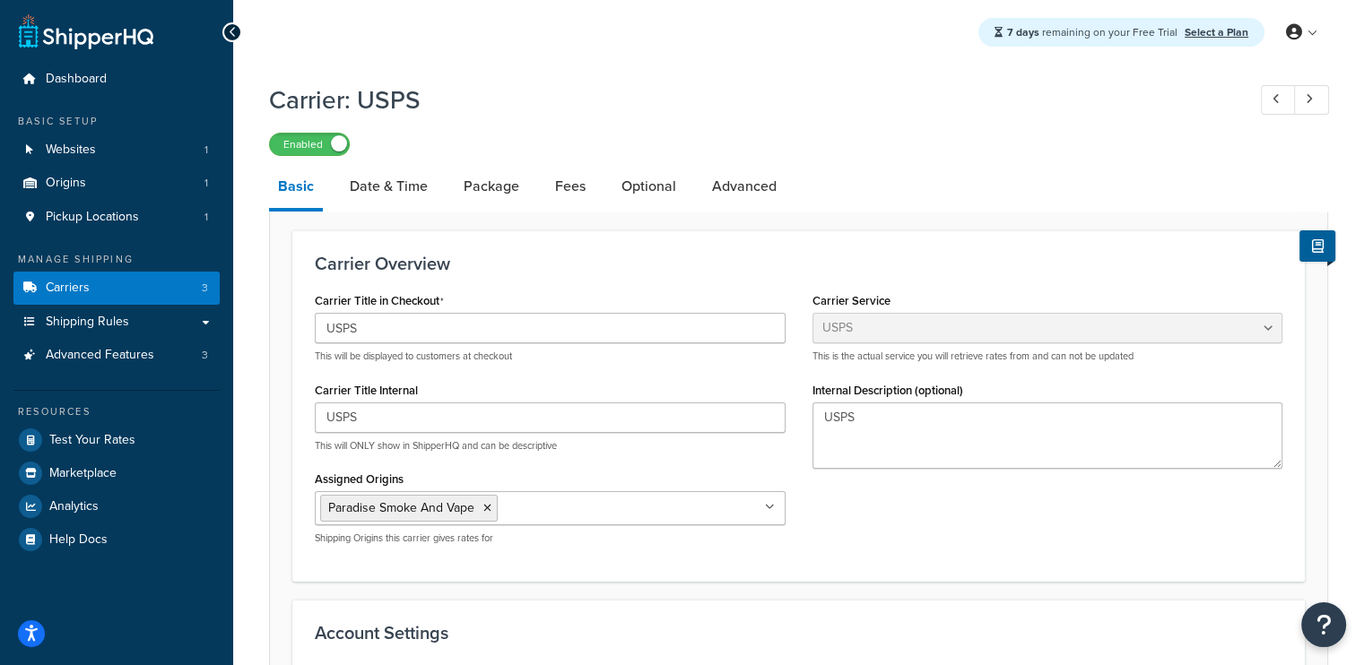
scroll to position [49, 0]
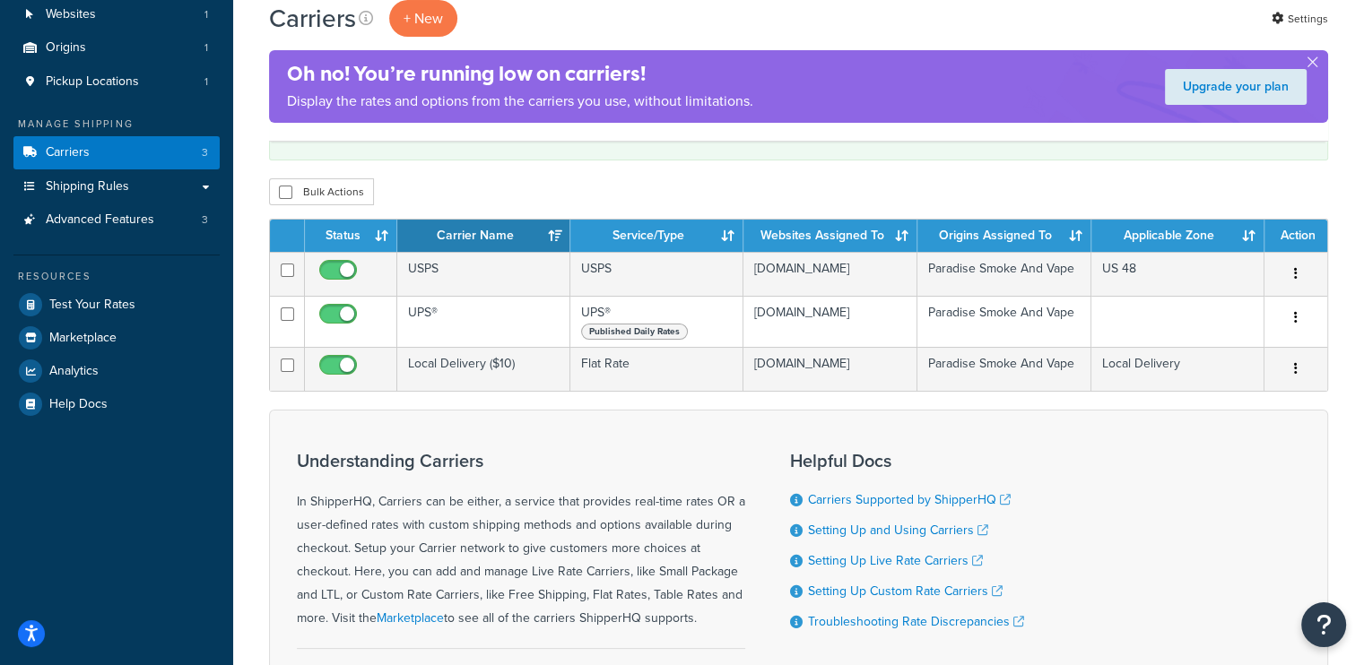
scroll to position [136, 0]
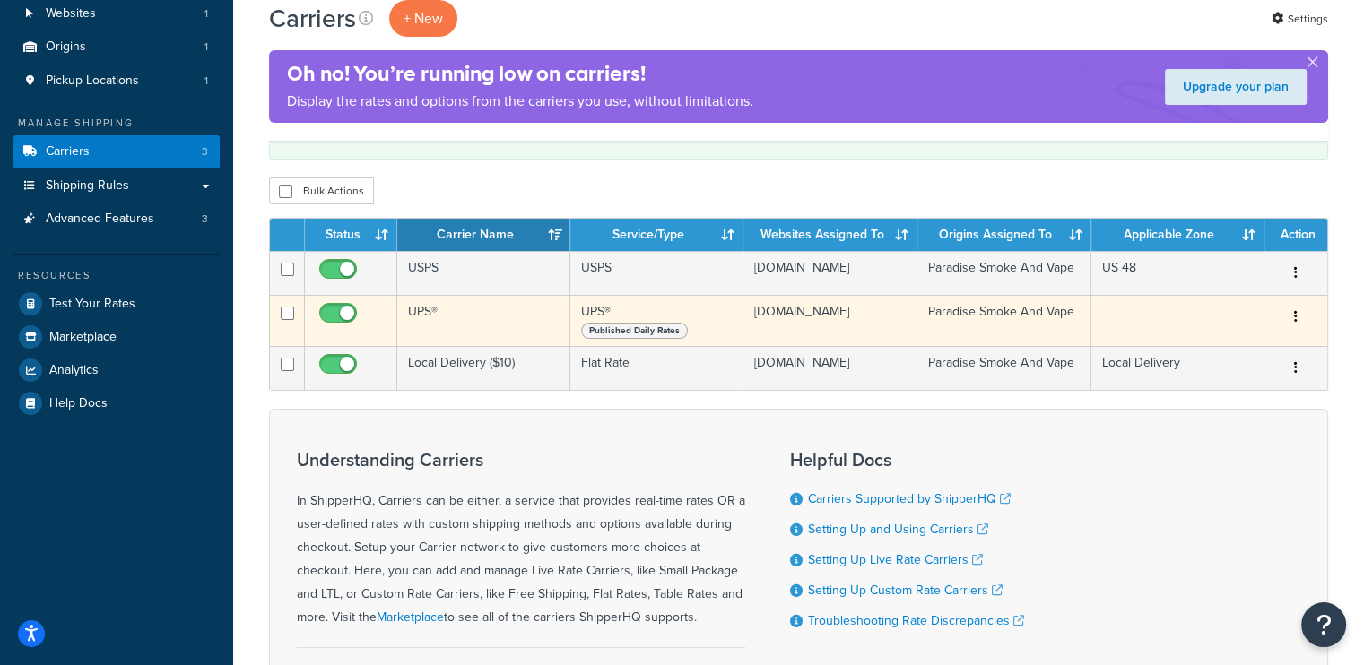
click at [1140, 321] on td at bounding box center [1177, 320] width 173 height 51
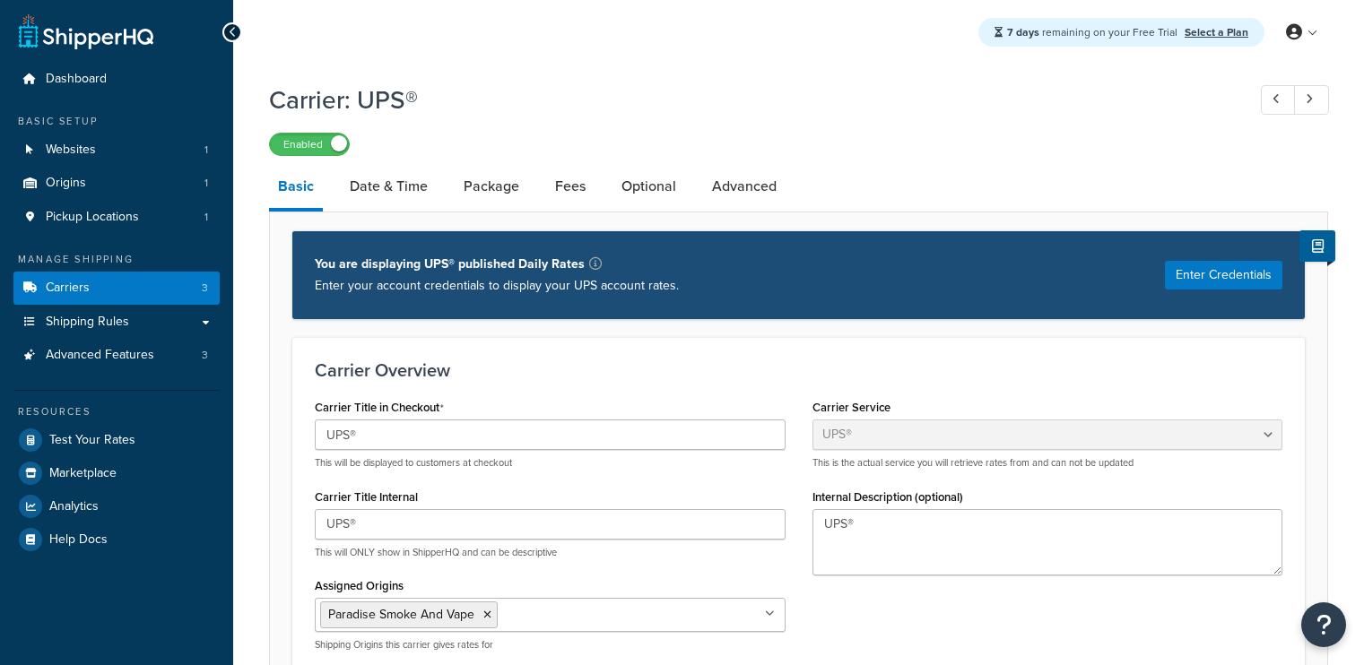
select select "ups"
select select "kg"
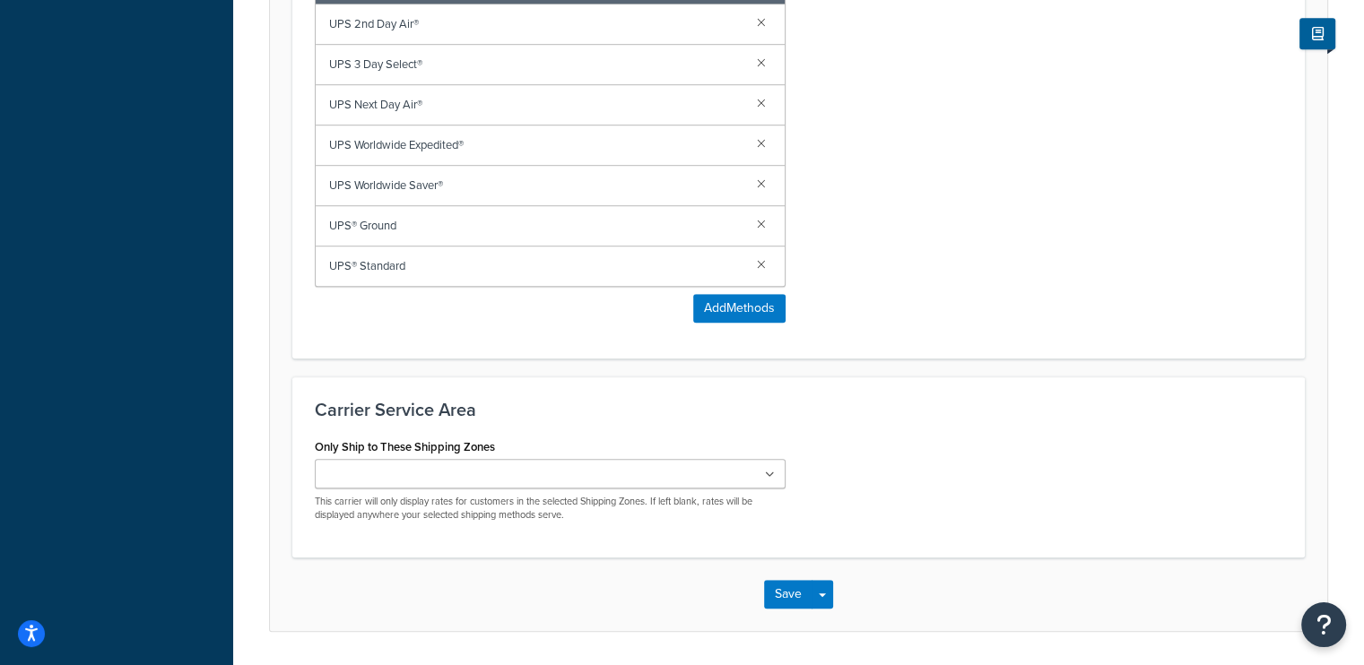
scroll to position [1210, 0]
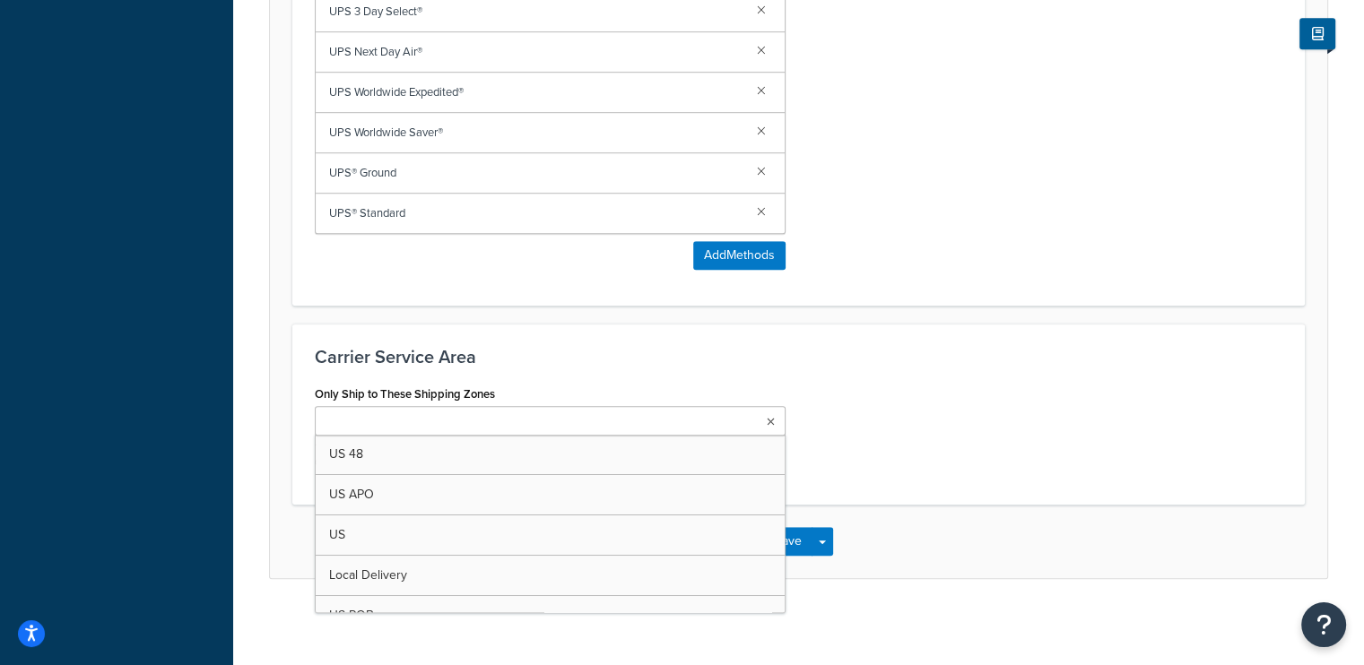
click at [513, 408] on ul at bounding box center [550, 421] width 471 height 30
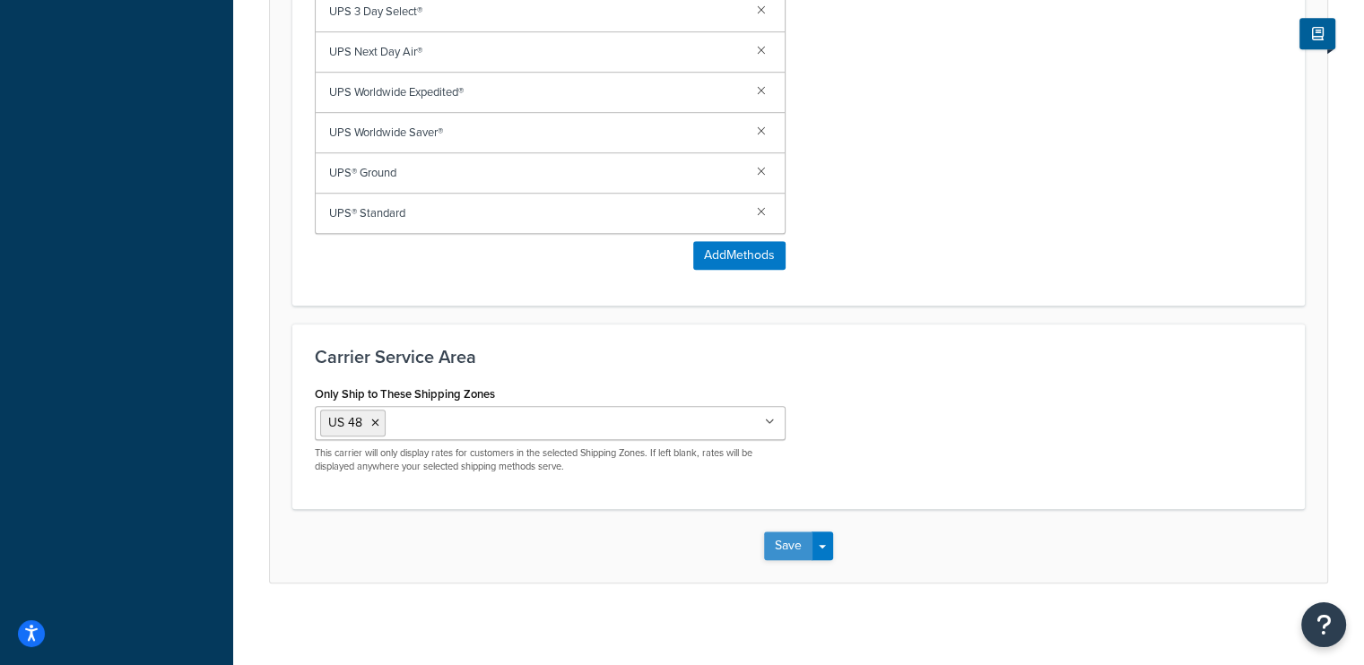
click at [796, 541] on button "Save" at bounding box center [788, 546] width 48 height 29
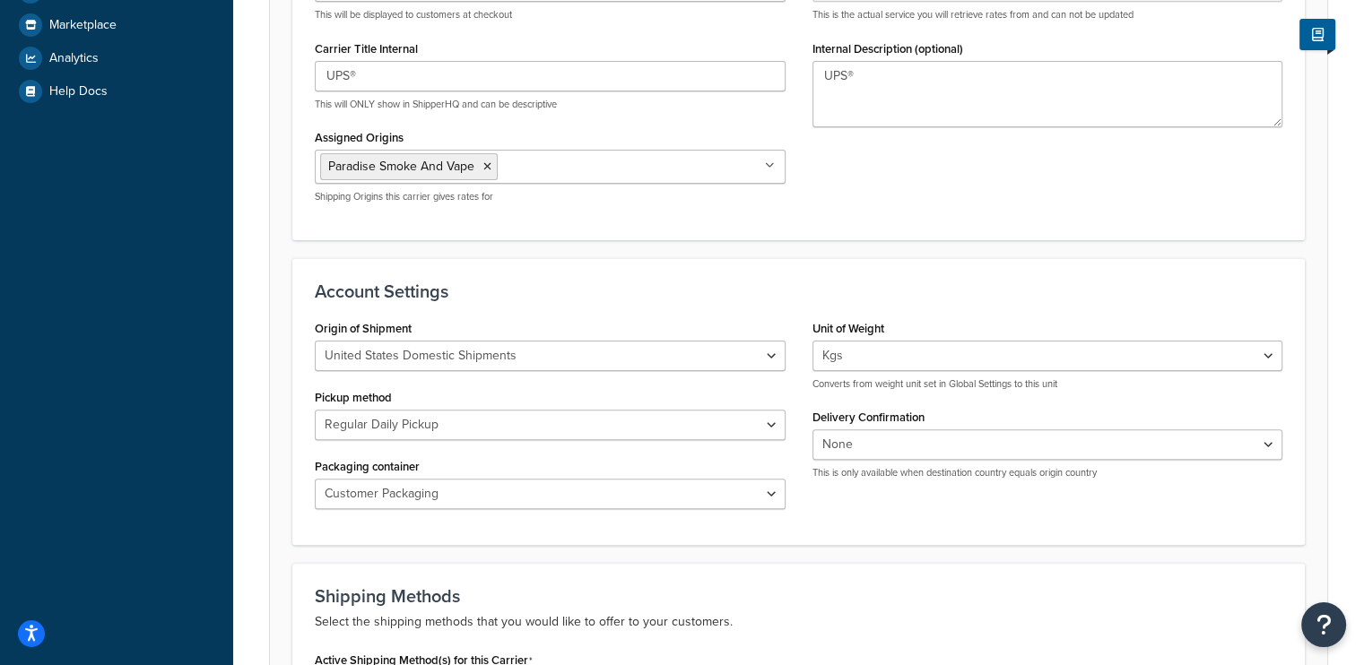
scroll to position [452, 0]
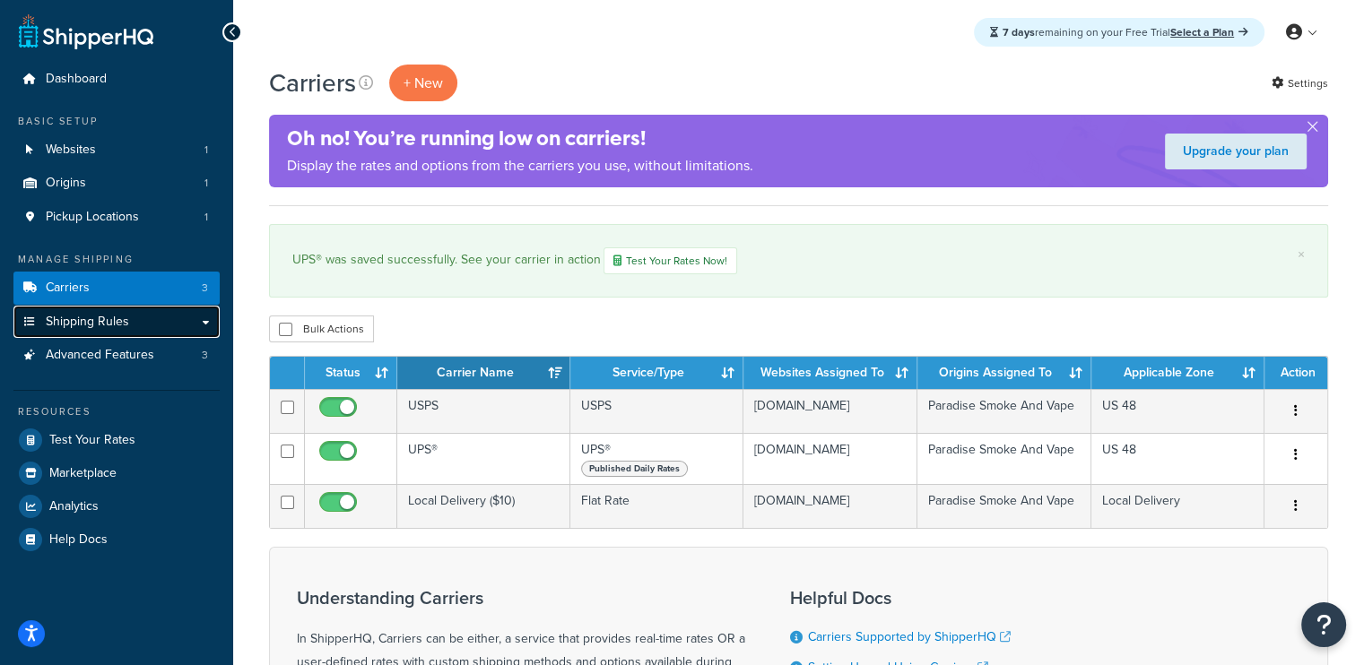
click at [151, 324] on link "Shipping Rules" at bounding box center [116, 322] width 206 height 33
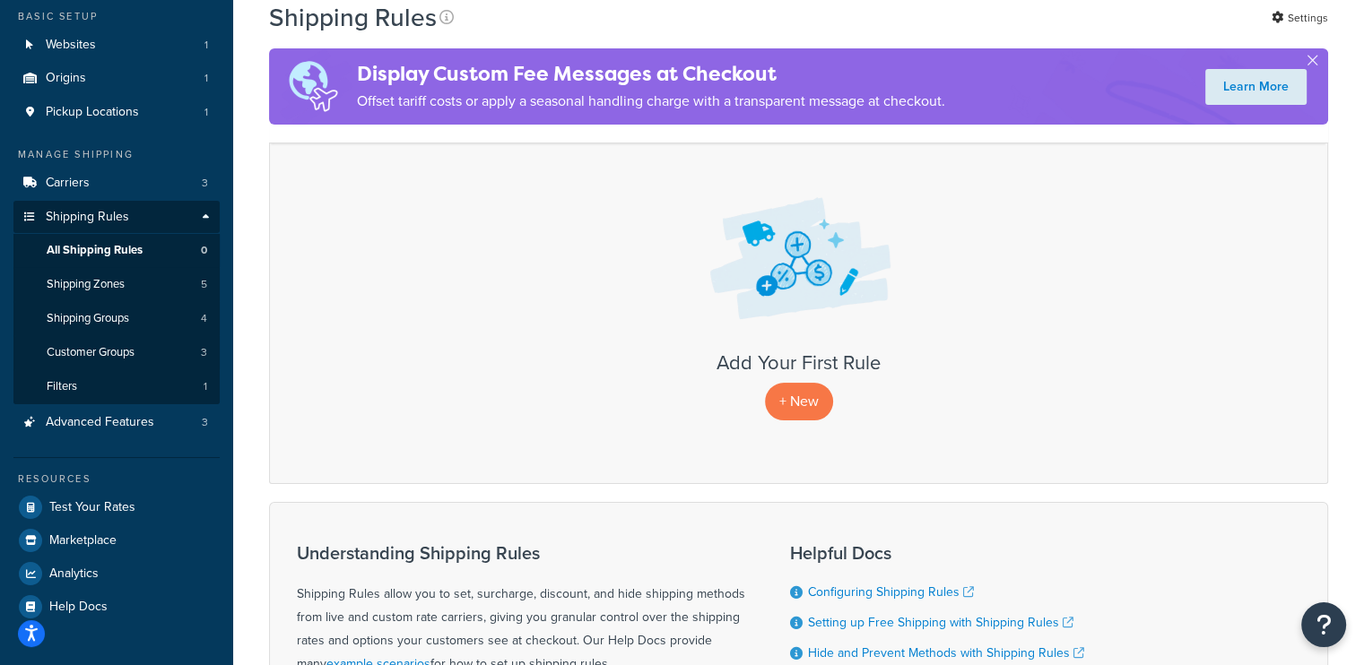
scroll to position [98, 0]
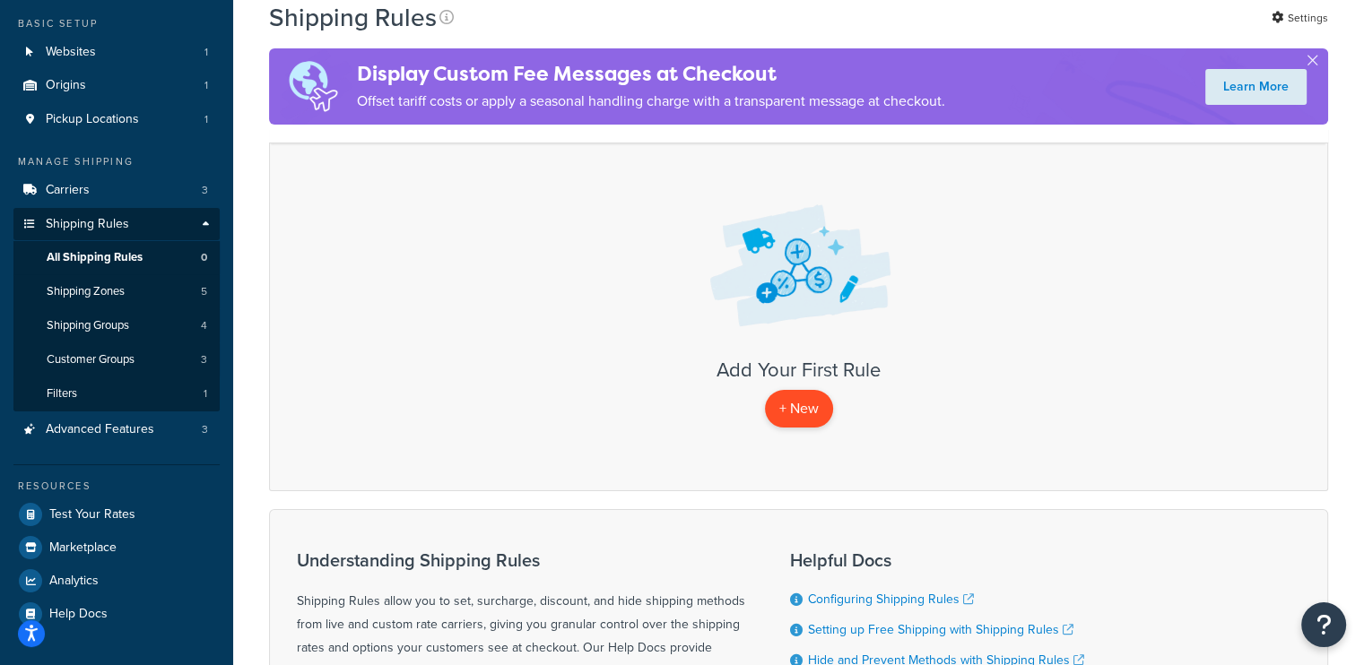
click at [767, 397] on p "+ New" at bounding box center [799, 408] width 68 height 37
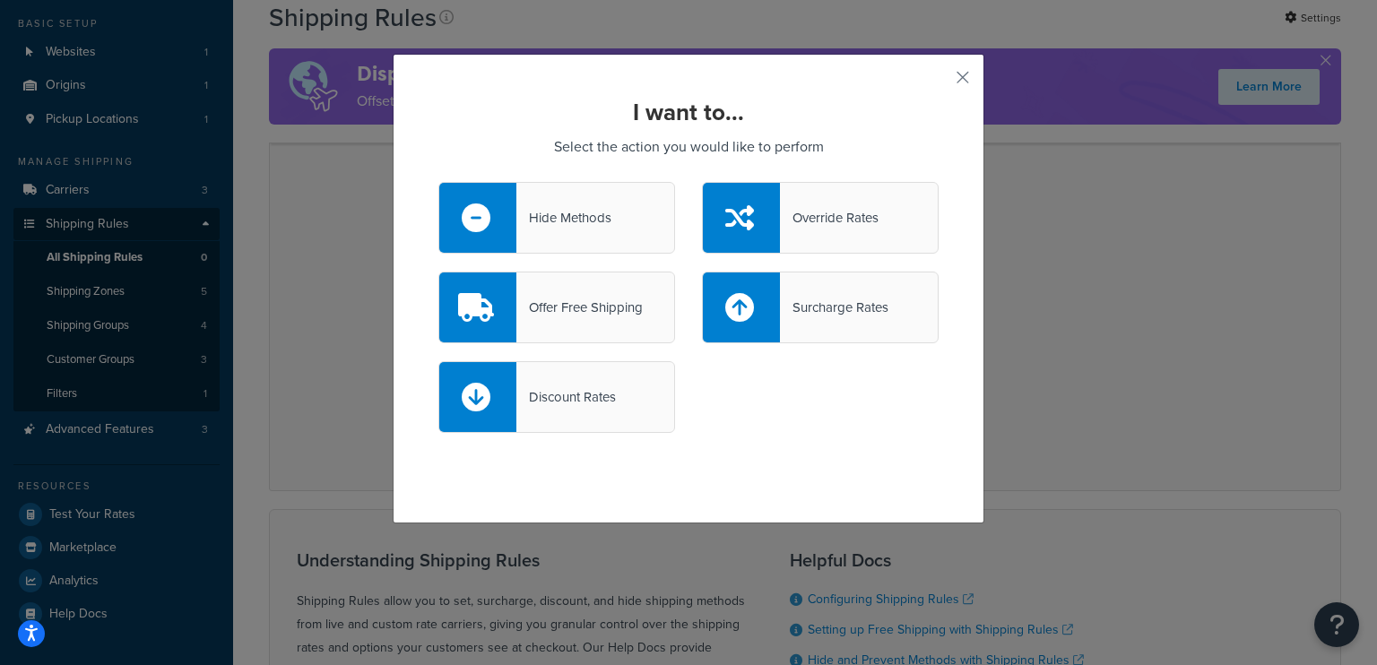
click at [532, 329] on div "Offer Free Shipping" at bounding box center [556, 308] width 237 height 72
click at [0, 0] on input "Offer Free Shipping" at bounding box center [0, 0] width 0 height 0
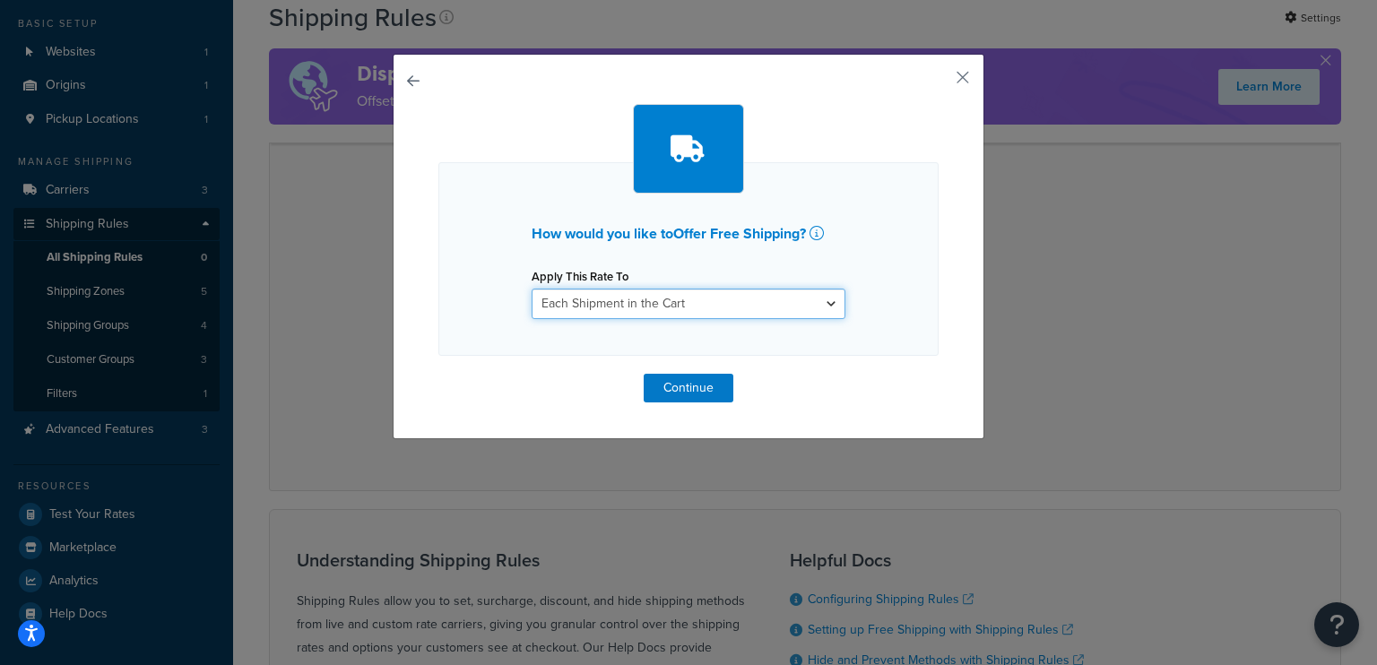
click at [678, 308] on select "Each Shipment in the Cart Each Shipping Group in the Cart Each Item within a Sh…" at bounding box center [689, 304] width 314 height 30
click at [947, 85] on div "How would you like to Offer Free Shipping ? Apply This Rate To Each Shipment in…" at bounding box center [689, 247] width 592 height 386
click at [939, 82] on button "button" at bounding box center [936, 84] width 4 height 4
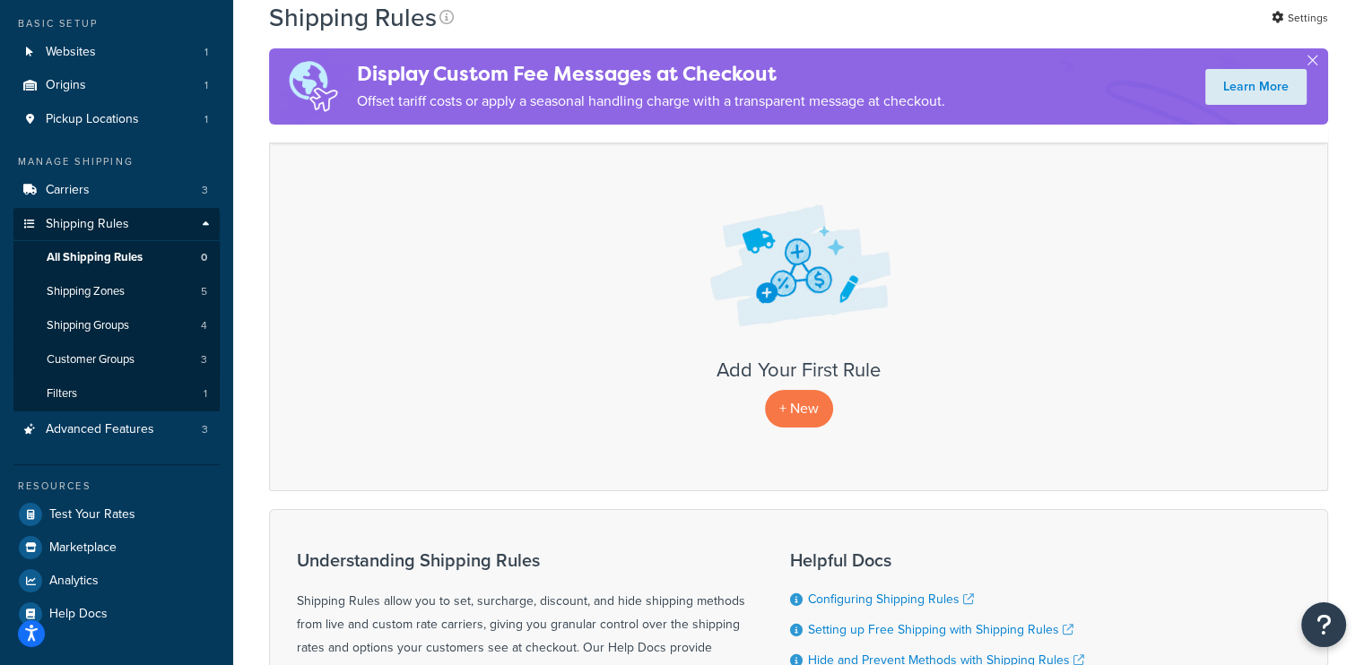
click at [757, 405] on div "+ New" at bounding box center [798, 408] width 1021 height 37
click at [796, 412] on p "+ New" at bounding box center [799, 408] width 68 height 37
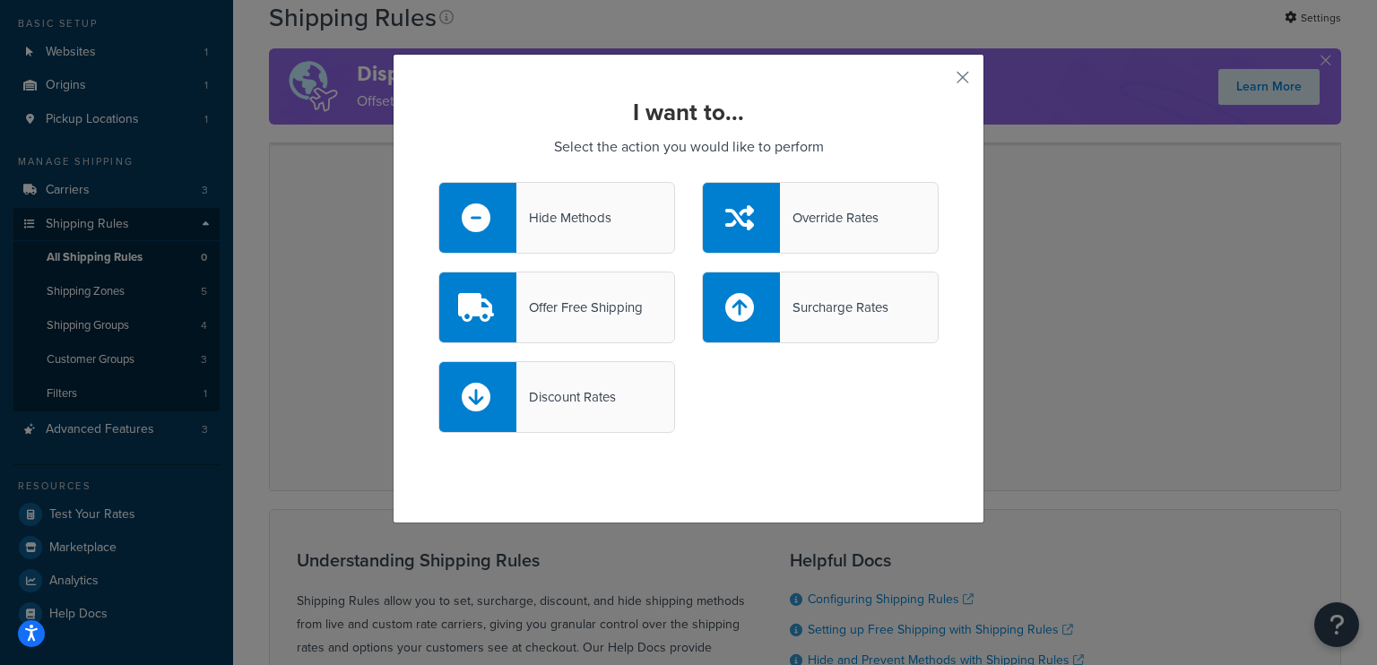
click at [586, 397] on div "Discount Rates" at bounding box center [566, 397] width 100 height 25
click at [0, 0] on input "Discount Rates" at bounding box center [0, 0] width 0 height 0
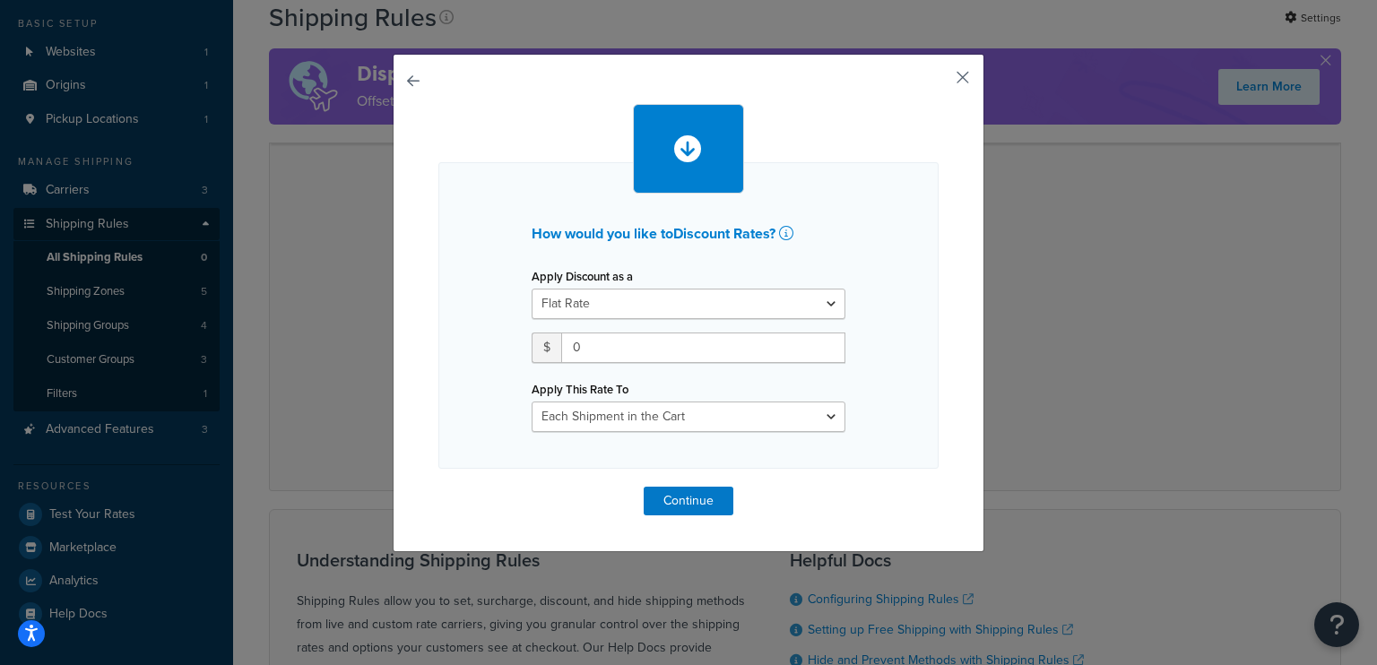
click at [939, 82] on button "button" at bounding box center [936, 84] width 4 height 4
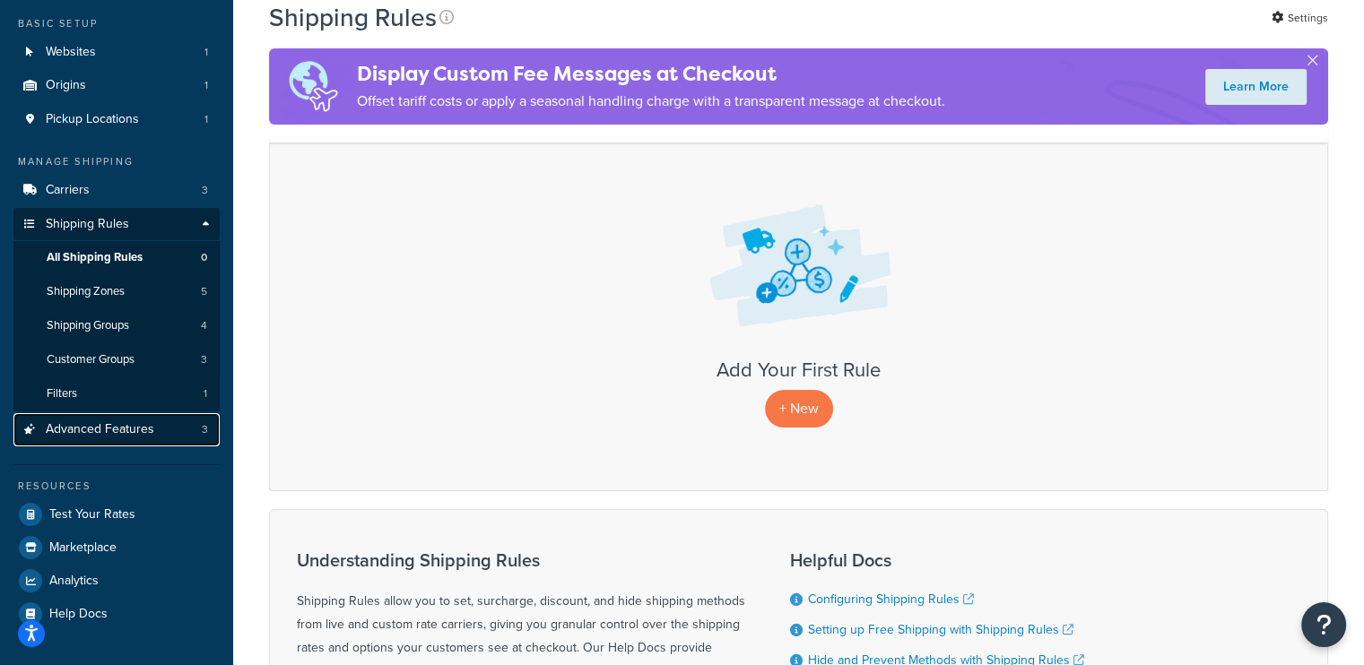
click at [143, 422] on span "Advanced Features" at bounding box center [100, 429] width 108 height 15
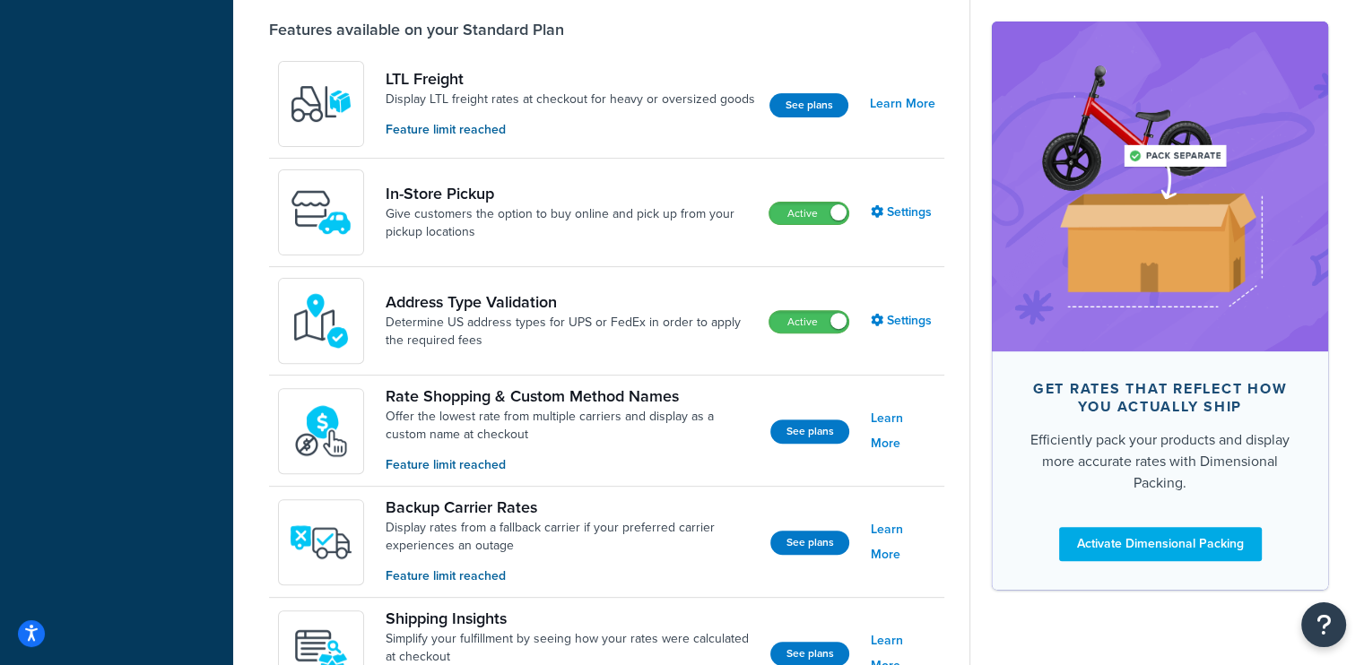
scroll to position [565, 0]
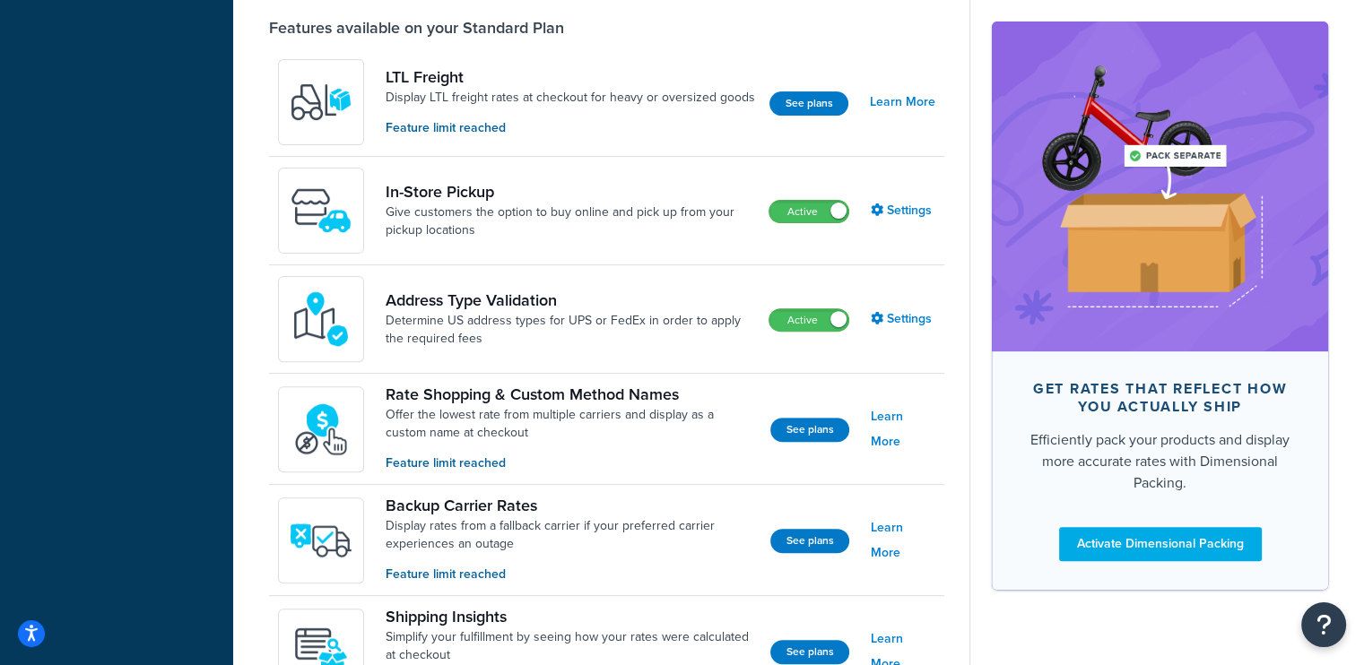
click at [893, 189] on div "In-Store Pickup Give customers the option to buy online and pick up from your p…" at bounding box center [606, 211] width 675 height 108
click at [894, 221] on link "Settings" at bounding box center [903, 210] width 65 height 25
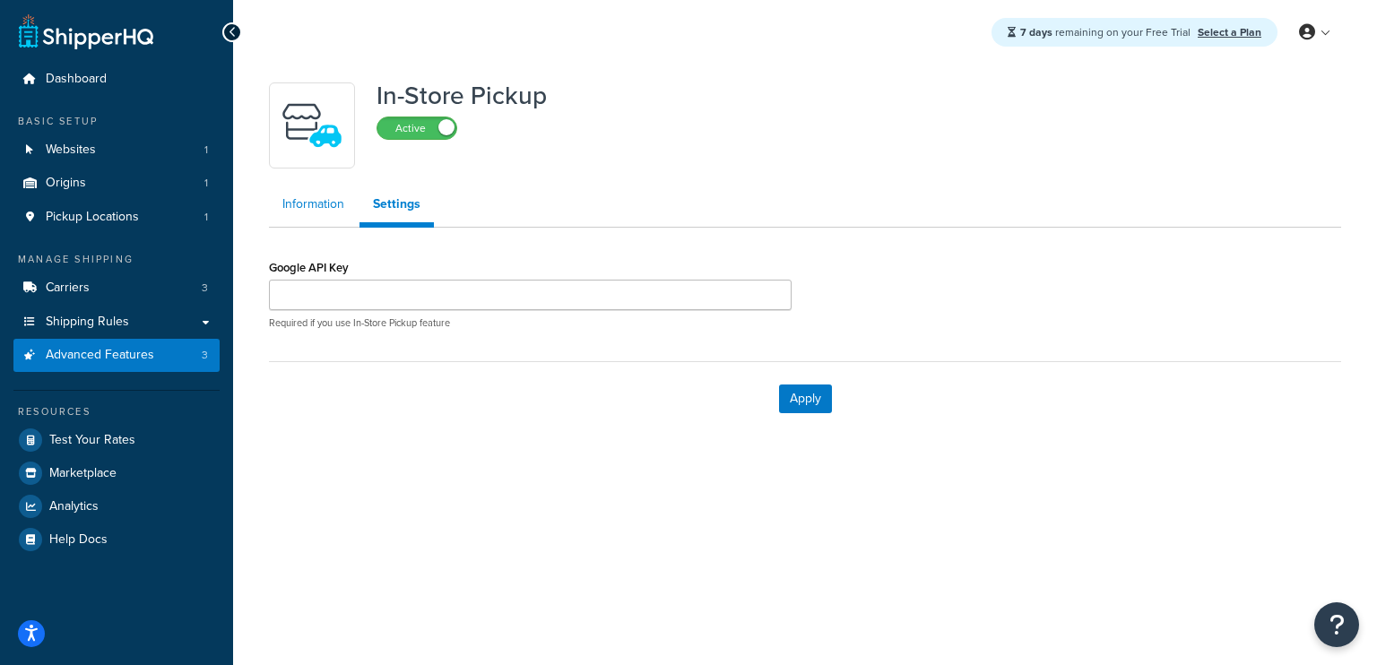
click at [314, 196] on link "Information" at bounding box center [313, 204] width 89 height 36
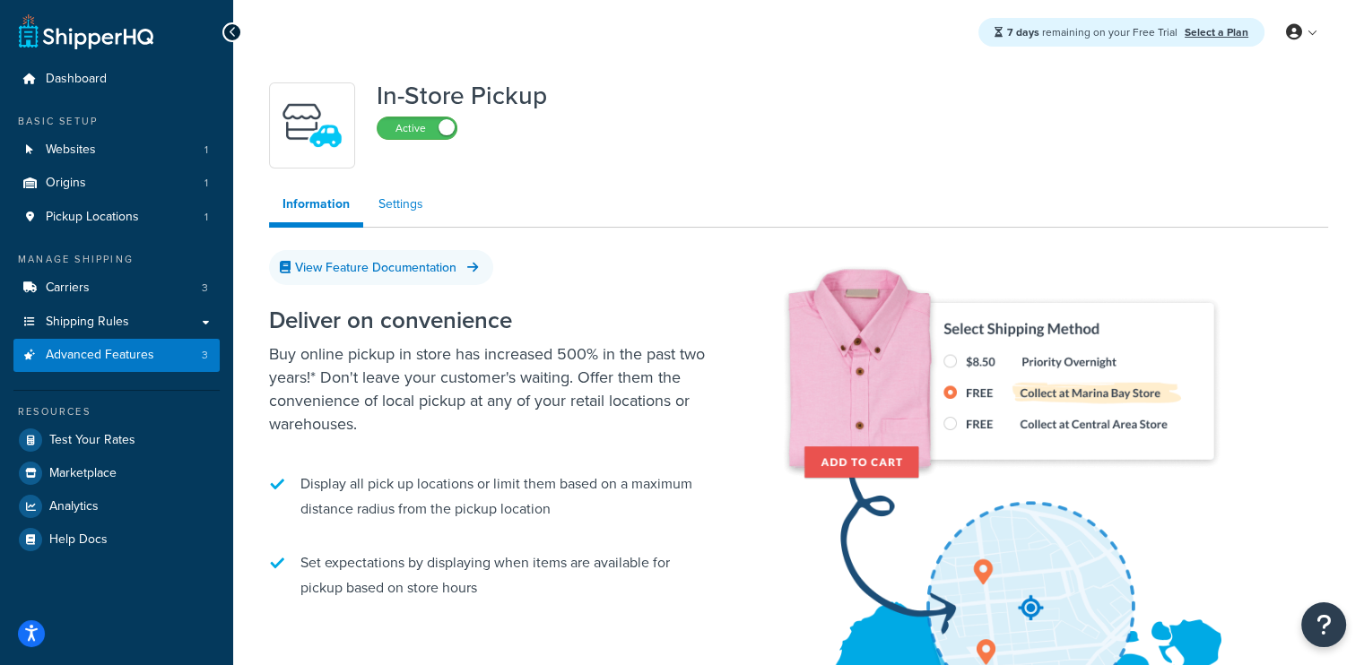
click at [388, 207] on link "Settings" at bounding box center [401, 204] width 72 height 36
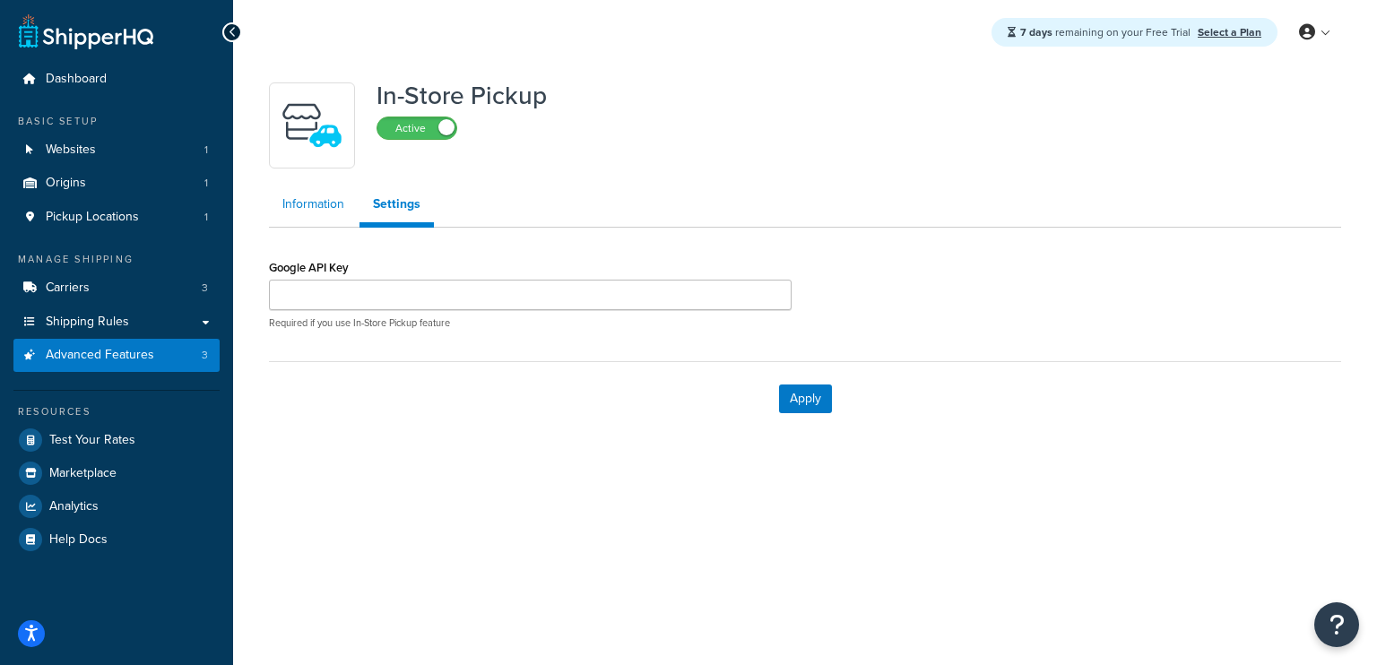
click at [296, 206] on link "Information" at bounding box center [313, 204] width 89 height 36
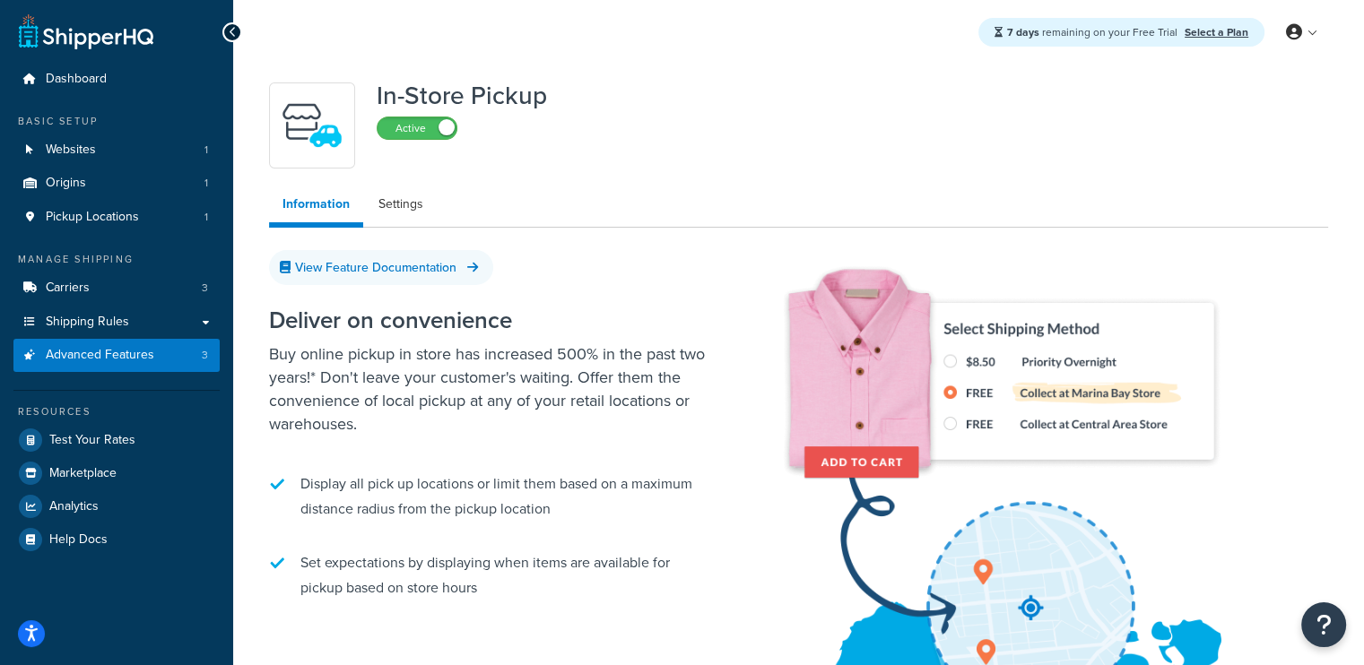
click at [75, 23] on link at bounding box center [86, 31] width 134 height 36
click at [1295, 30] on icon at bounding box center [1294, 32] width 16 height 16
click at [1215, 71] on span "My Profile" at bounding box center [1225, 68] width 50 height 17
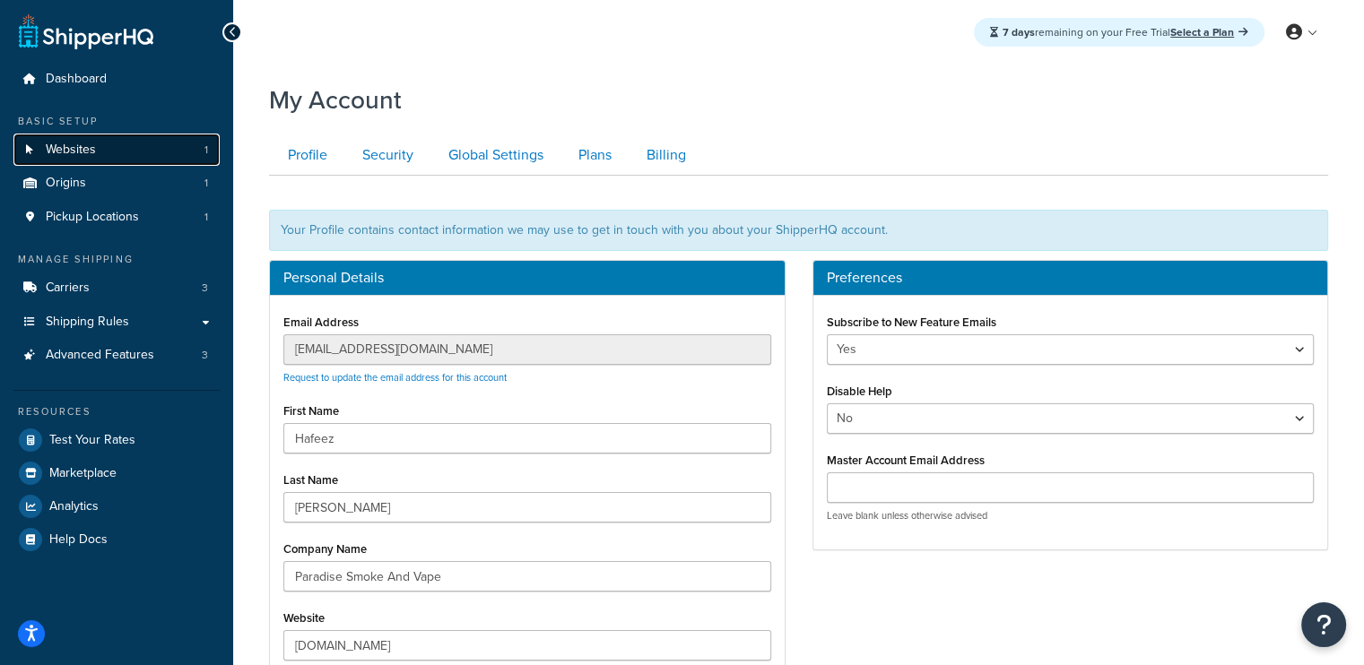
click at [185, 143] on link "Websites 1" at bounding box center [116, 150] width 206 height 33
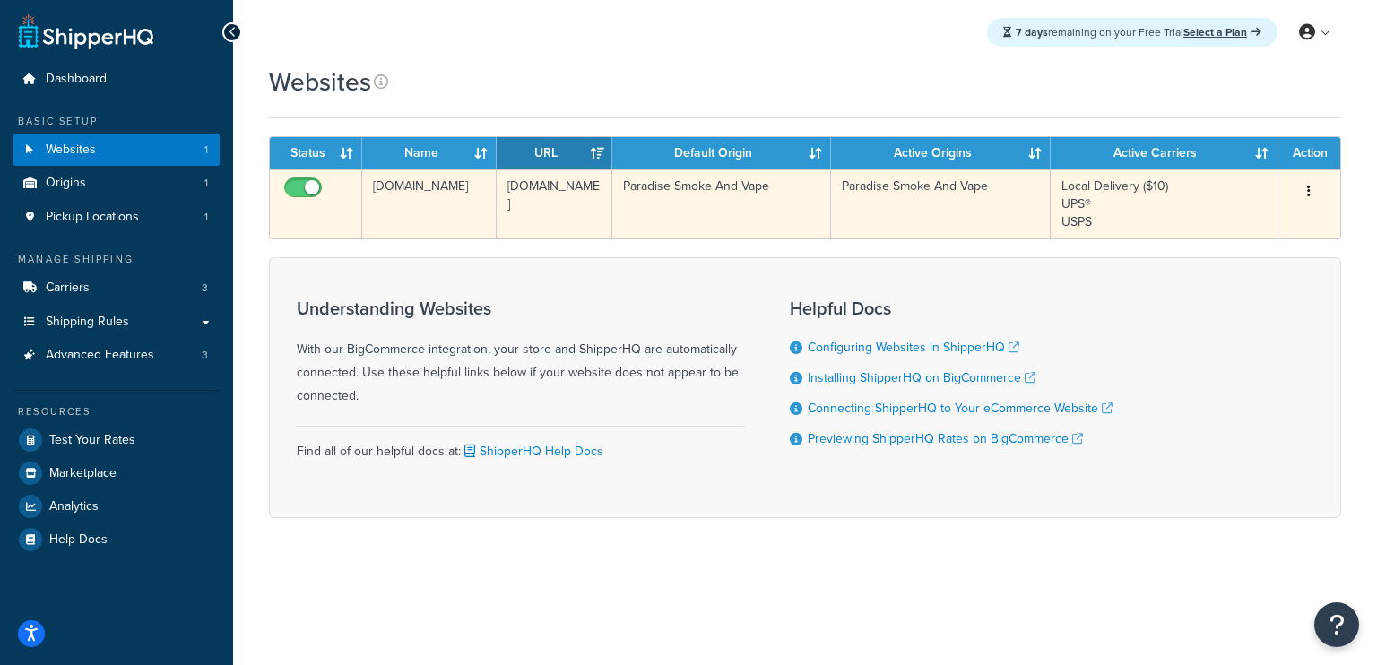
click at [1307, 187] on icon "button" at bounding box center [1309, 191] width 4 height 13
click at [1241, 218] on link "Edit" at bounding box center [1237, 227] width 142 height 37
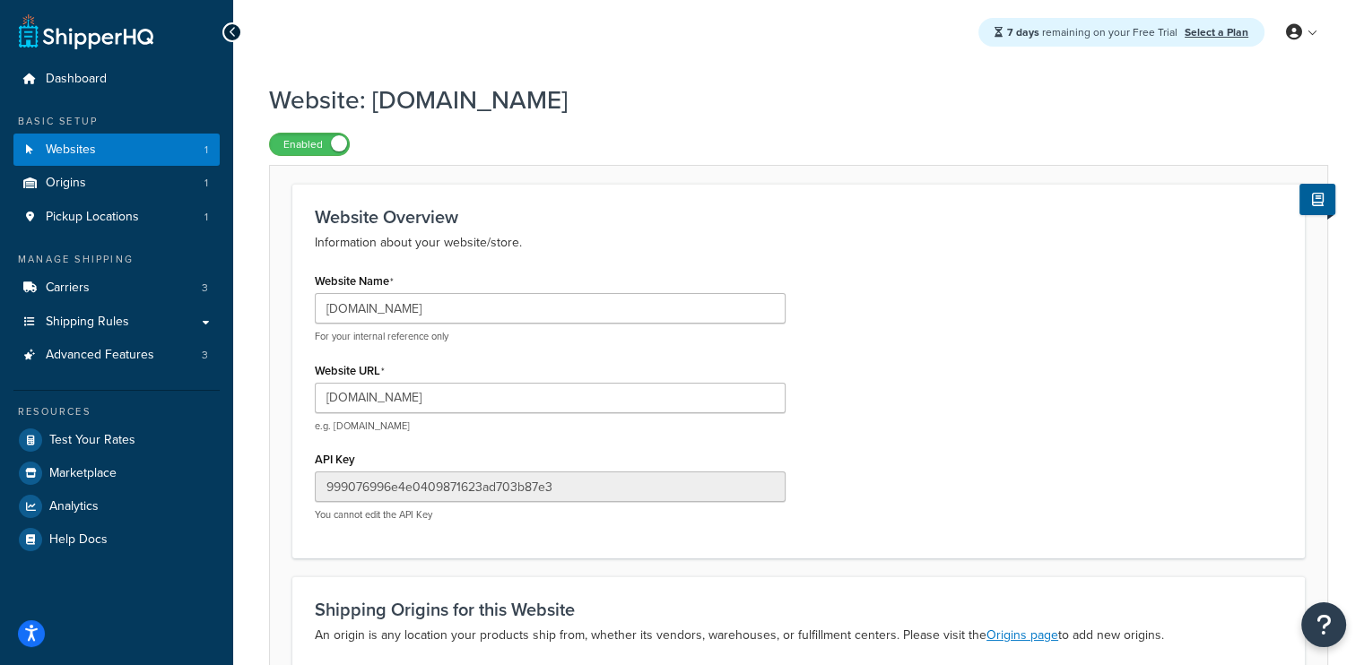
scroll to position [269, 0]
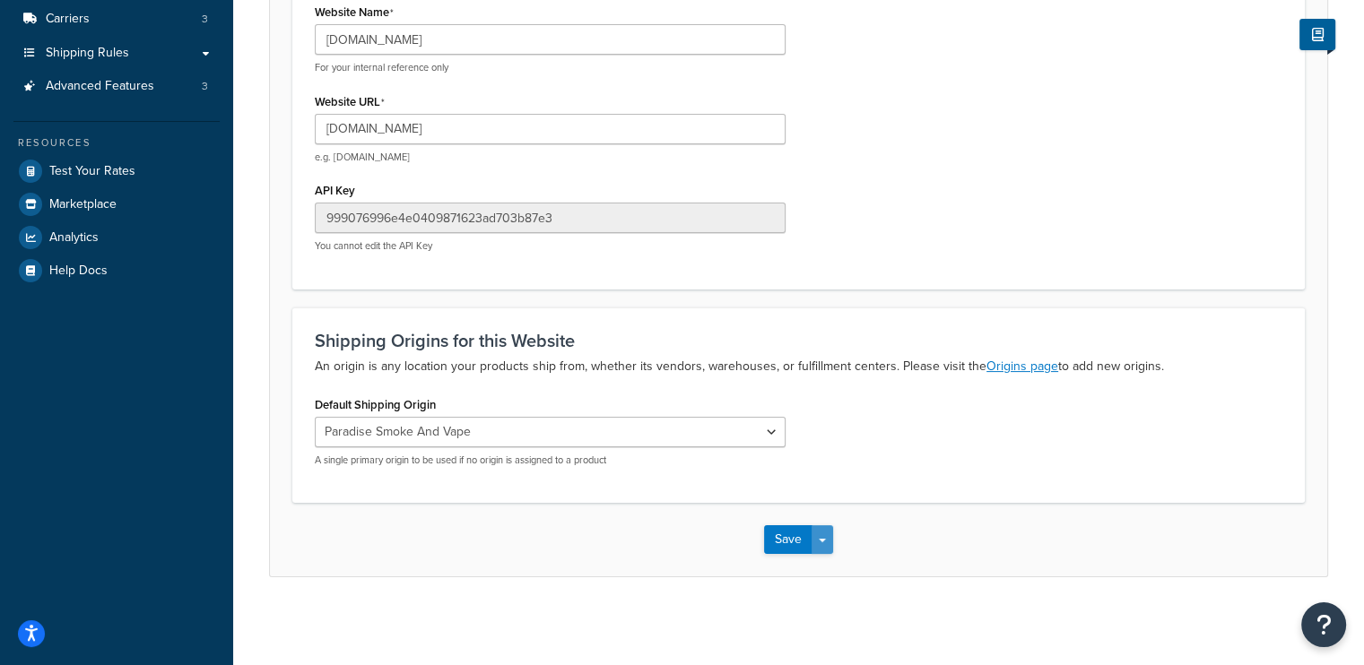
click at [828, 533] on button "Save Dropdown" at bounding box center [822, 539] width 22 height 29
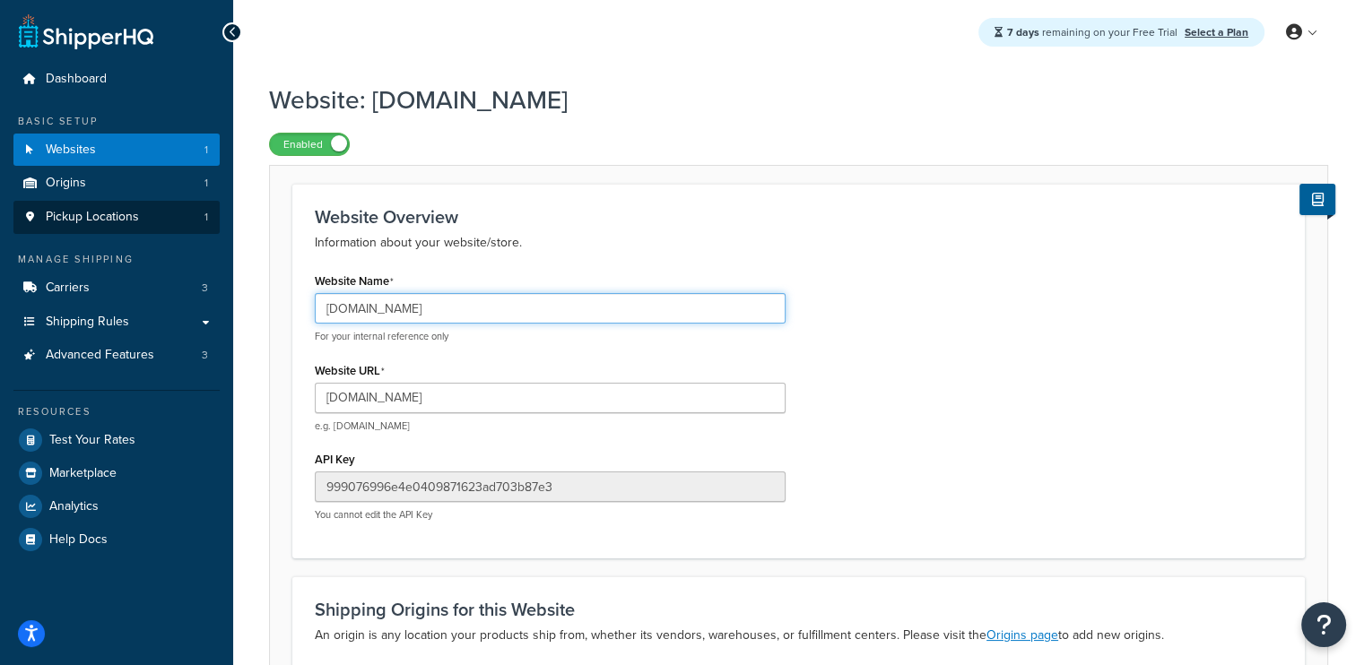
drag, startPoint x: 624, startPoint y: 299, endPoint x: 185, endPoint y: 210, distance: 448.4
click at [185, 210] on div "Dashboard Basic Setup Websites 1 Origins 1 Pickup Locations 1 Manage Shipping C…" at bounding box center [682, 468] width 1364 height 936
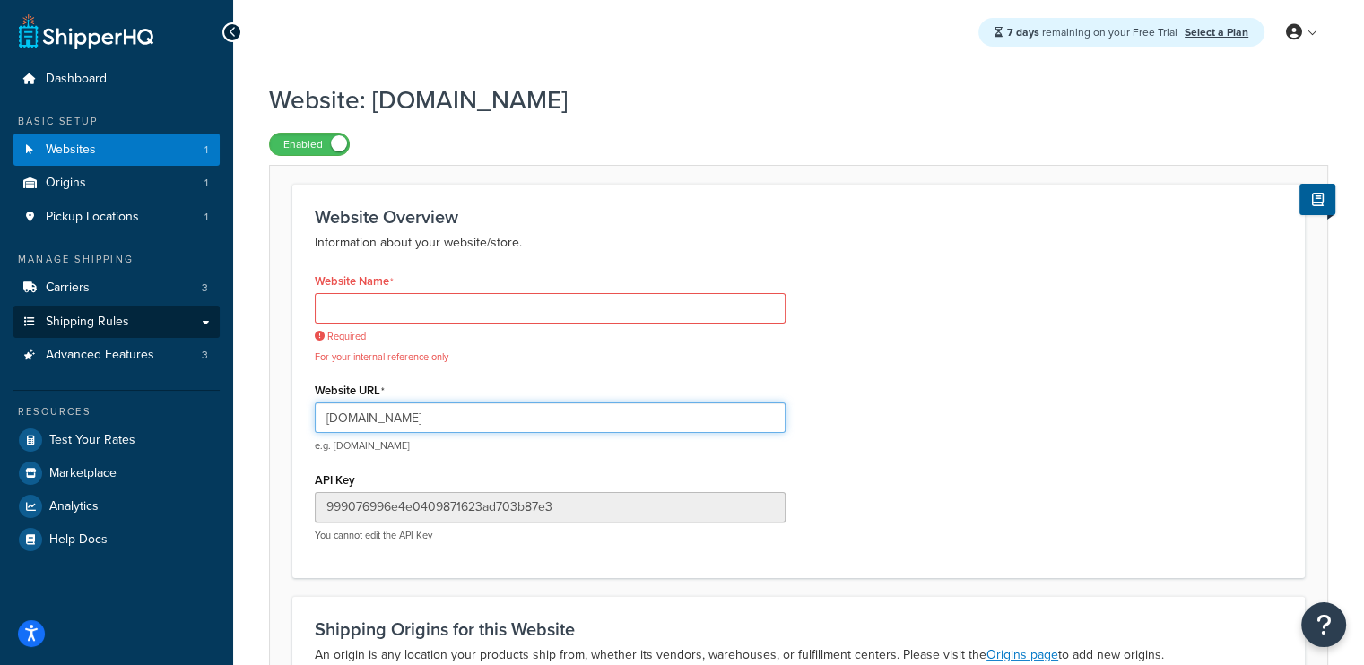
drag, startPoint x: 635, startPoint y: 394, endPoint x: 82, endPoint y: 315, distance: 558.0
click at [82, 315] on div "Dashboard Basic Setup Websites 1 Origins 1 Pickup Locations 1 Manage Shipping C…" at bounding box center [682, 478] width 1364 height 956
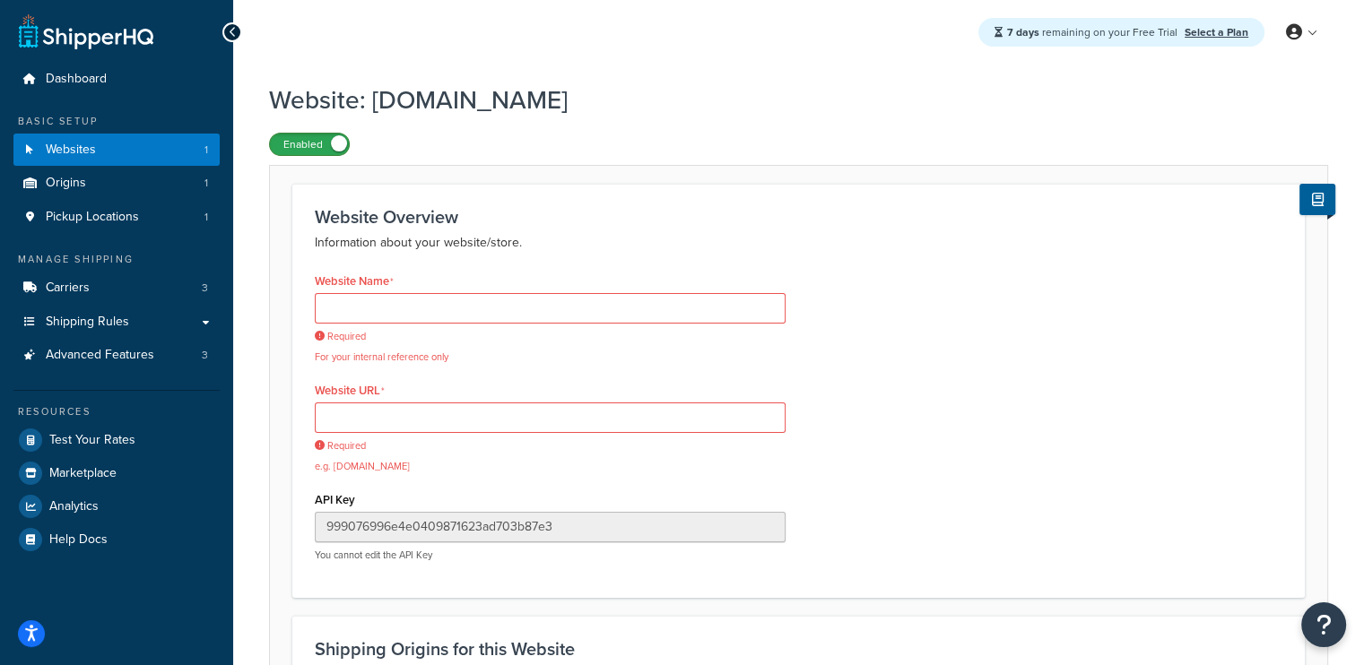
click at [317, 152] on label "Enabled" at bounding box center [309, 145] width 79 height 22
click at [234, 26] on icon at bounding box center [233, 32] width 8 height 13
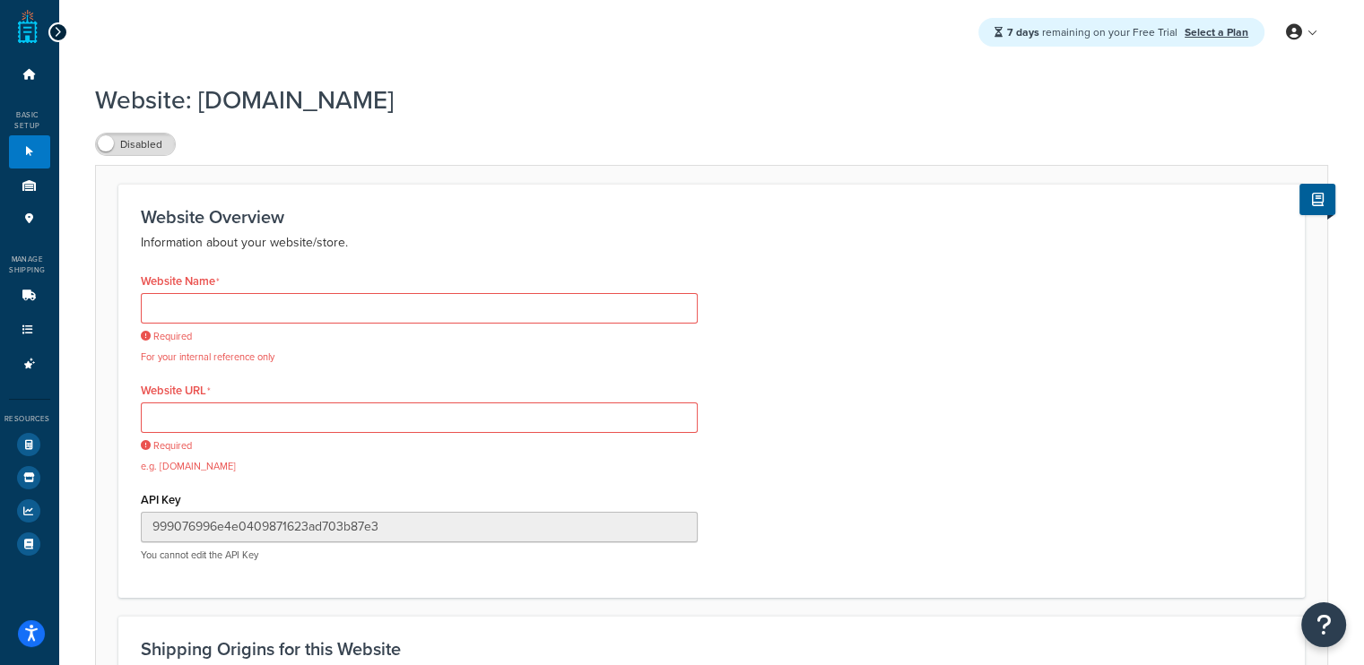
click at [59, 35] on icon at bounding box center [58, 32] width 8 height 13
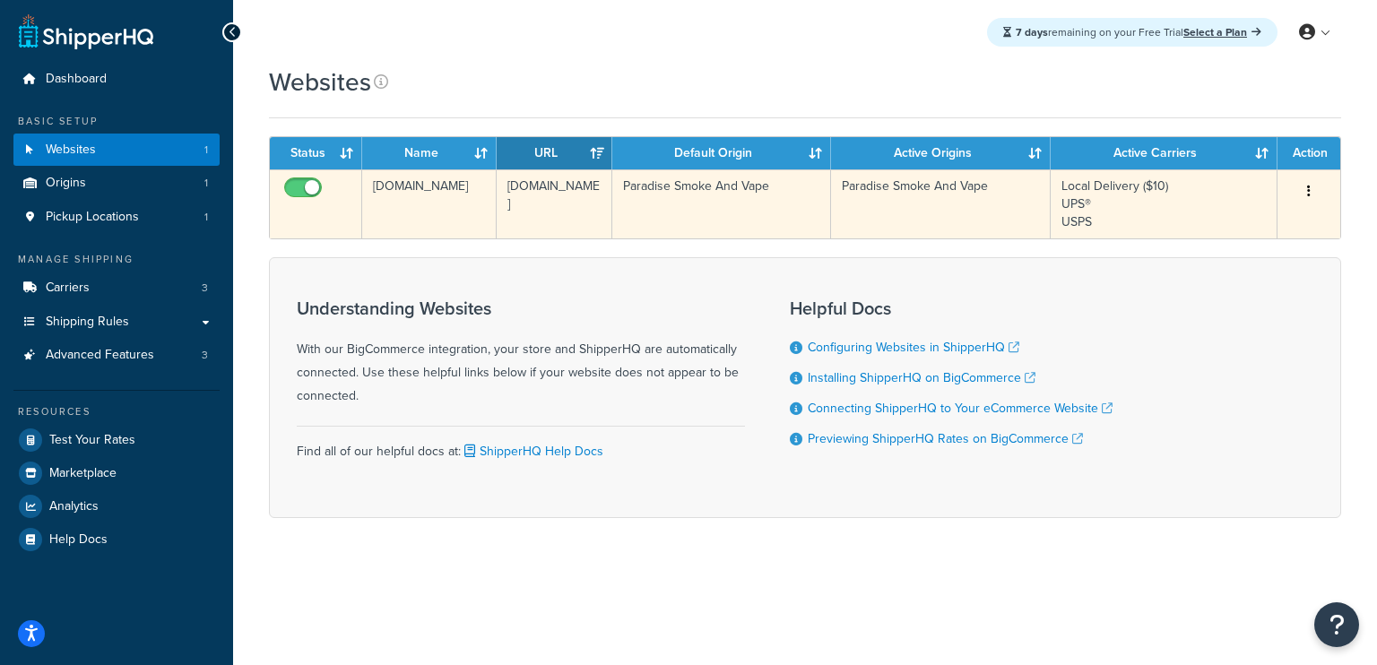
click at [299, 186] on input "checkbox" at bounding box center [305, 192] width 49 height 22
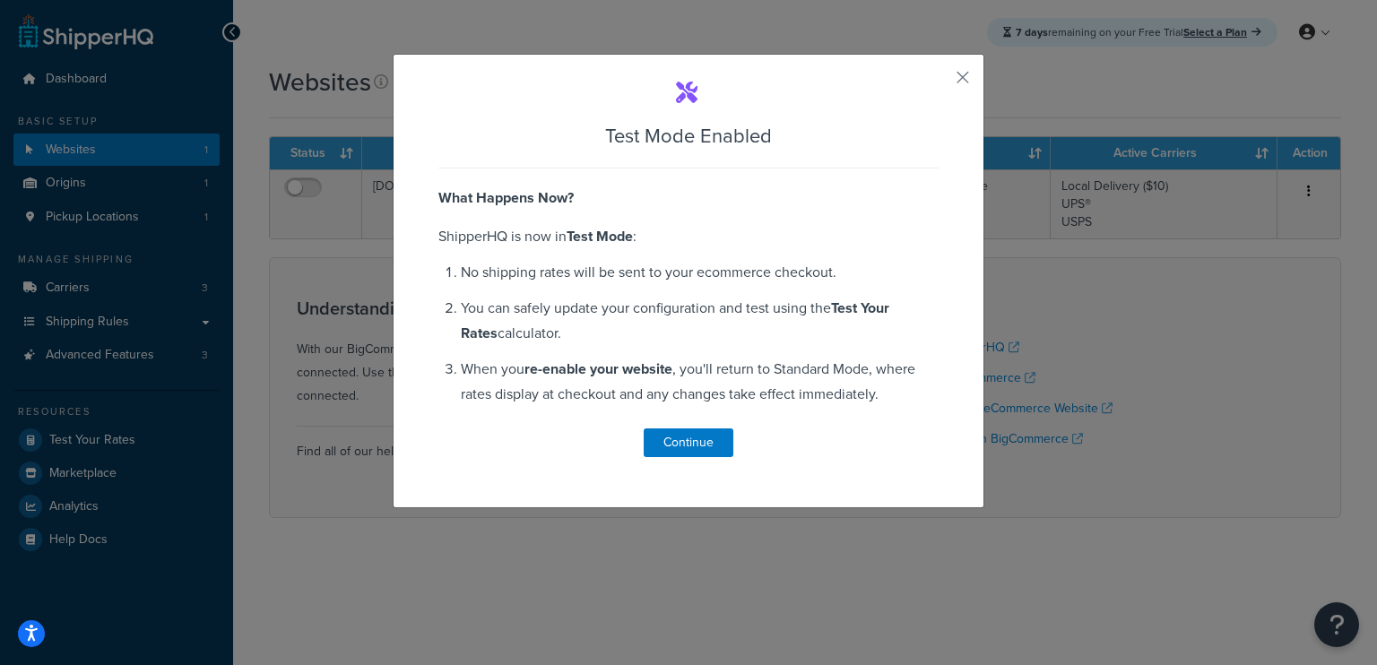
click at [603, 53] on div "Test Mode Enabled What Happens Now? ShipperHQ is now in Test Mode : No shipping…" at bounding box center [688, 332] width 1377 height 665
click at [698, 440] on button "Continue" at bounding box center [689, 443] width 90 height 29
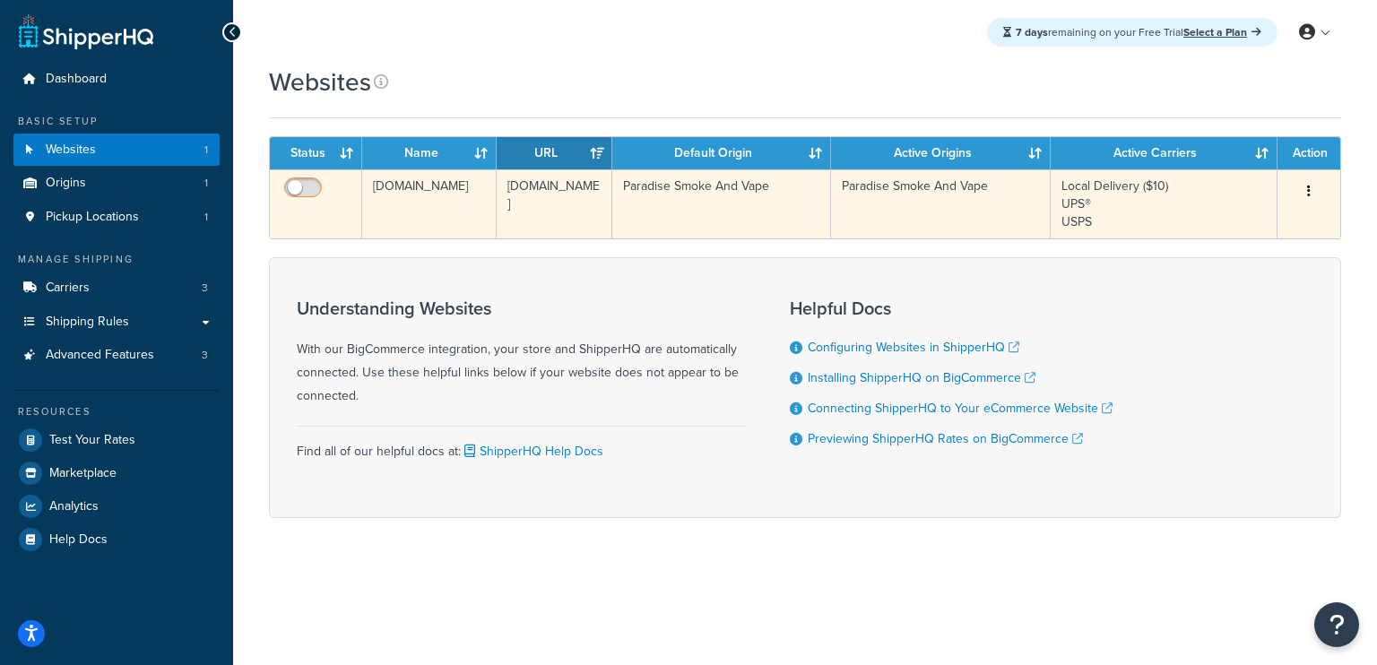
click at [292, 187] on input "checkbox" at bounding box center [305, 192] width 49 height 22
checkbox input "true"
click at [1084, 204] on td "Local Delivery ($10) UPS® USPS" at bounding box center [1164, 203] width 227 height 69
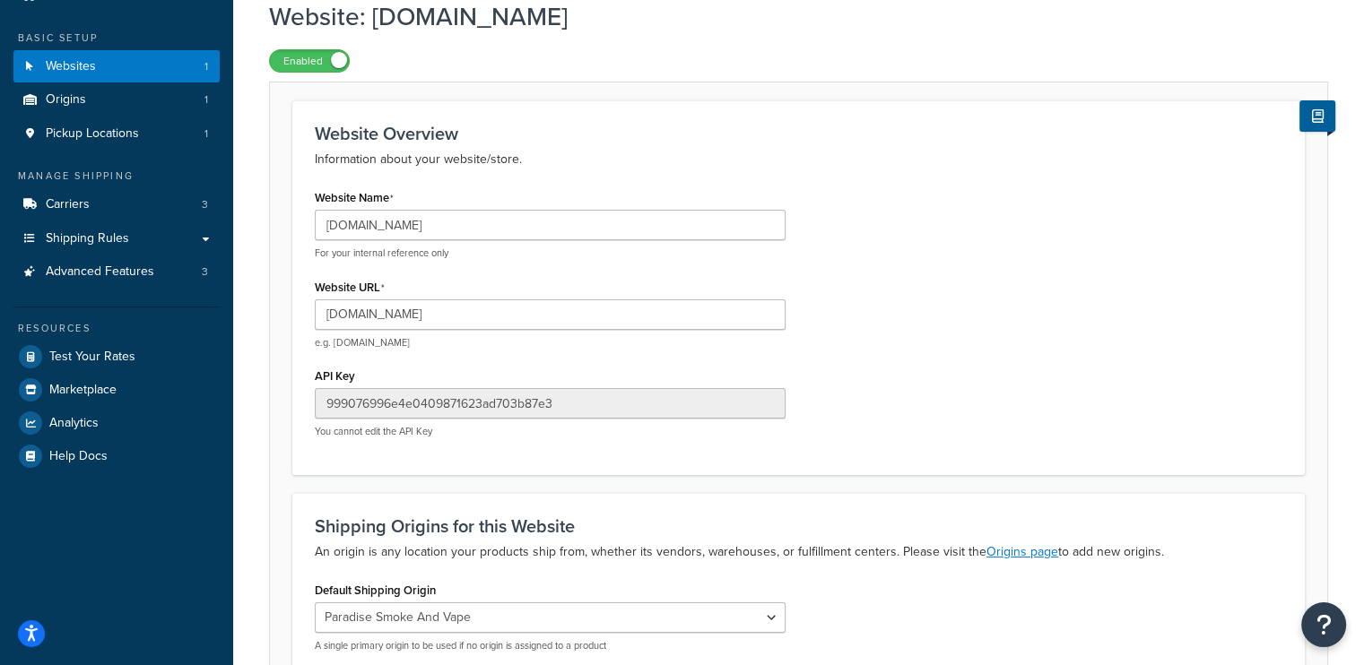
scroll to position [269, 0]
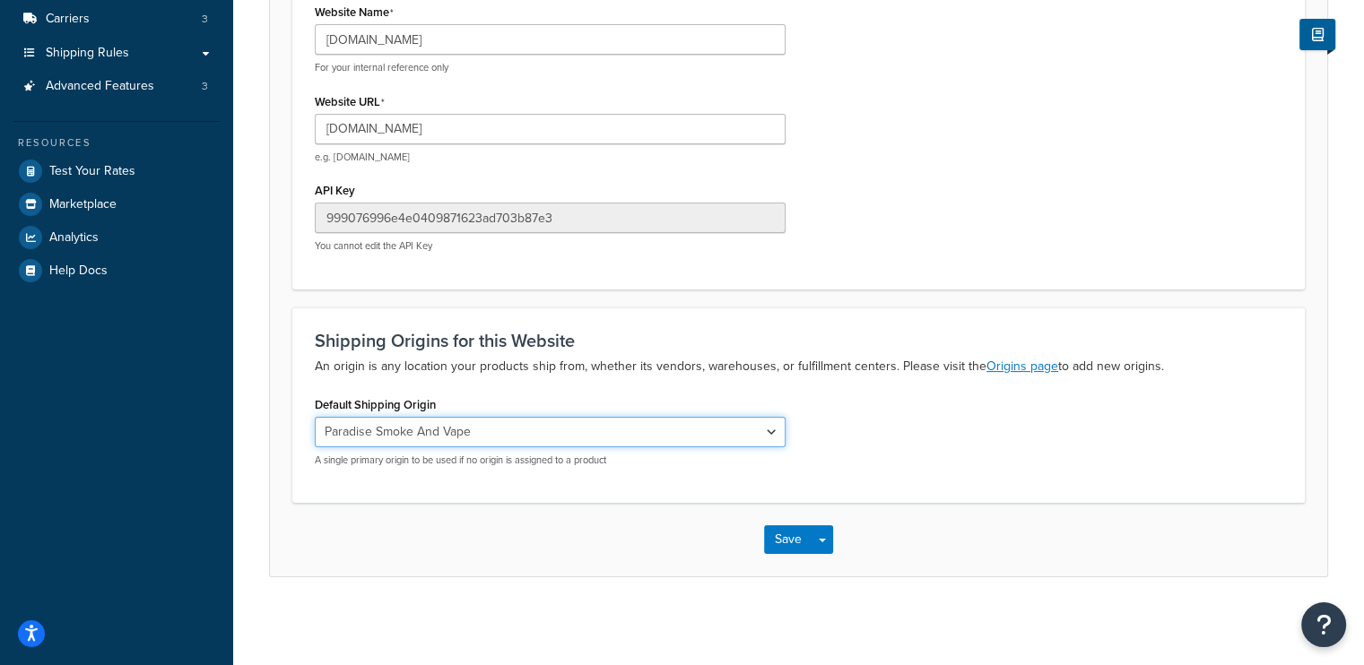
click at [624, 426] on select "Paradise Smoke And Vape" at bounding box center [550, 432] width 471 height 30
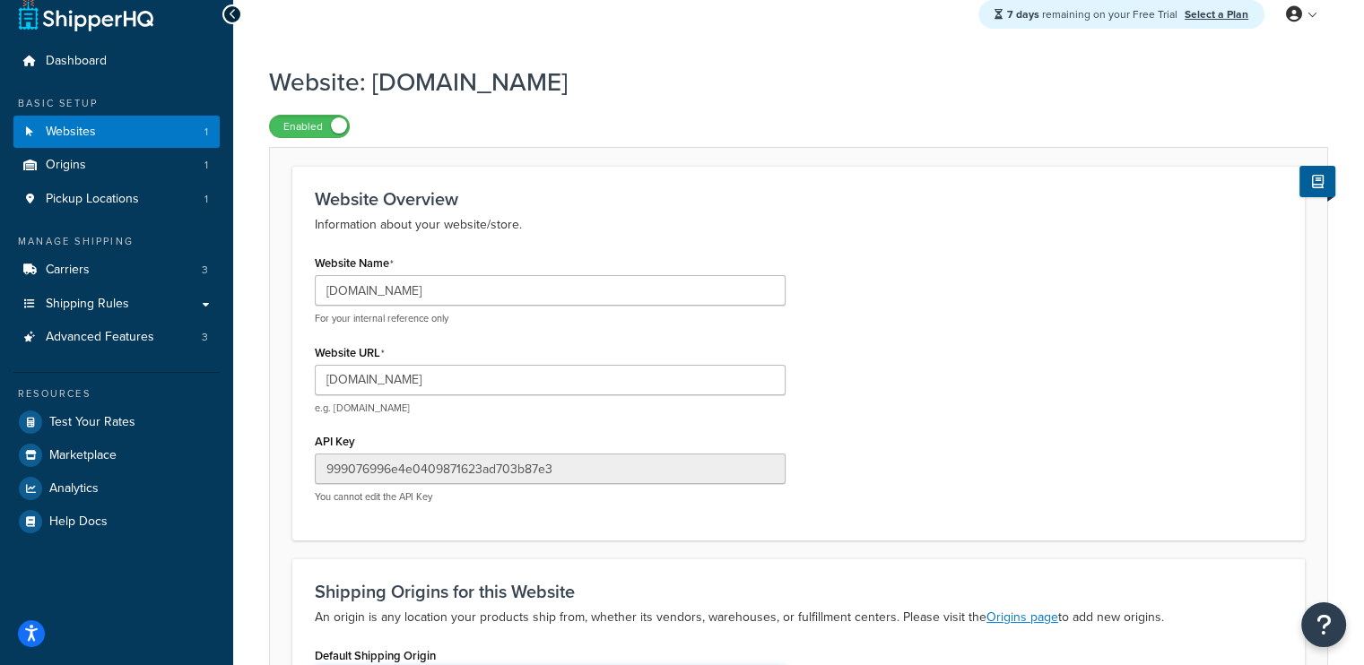
scroll to position [0, 0]
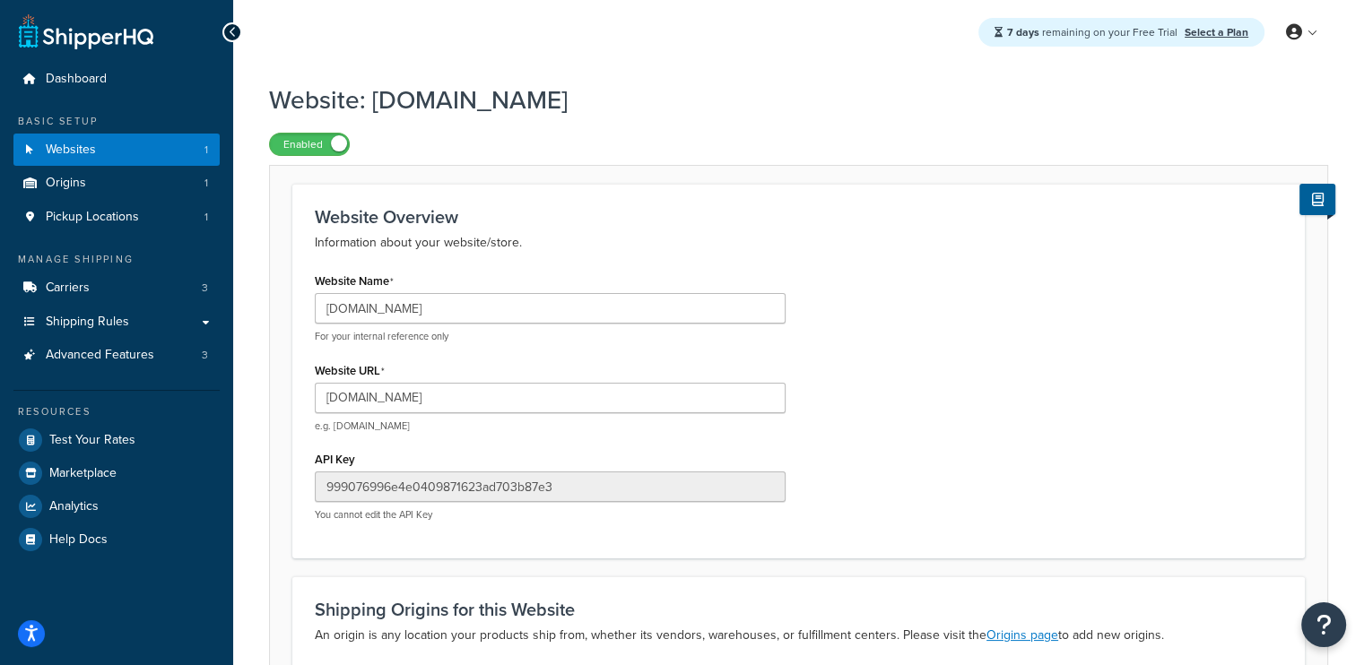
click at [235, 29] on icon at bounding box center [233, 32] width 8 height 13
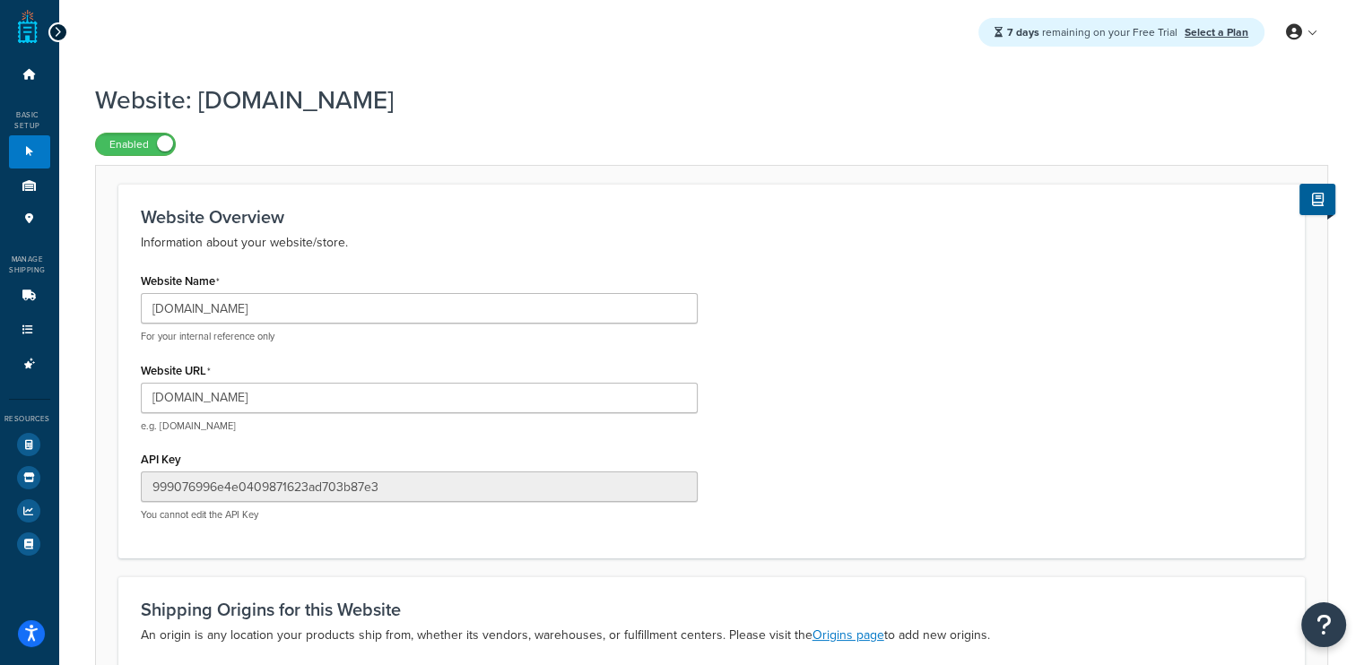
click at [51, 39] on div at bounding box center [58, 32] width 20 height 20
click at [57, 33] on icon at bounding box center [58, 32] width 8 height 13
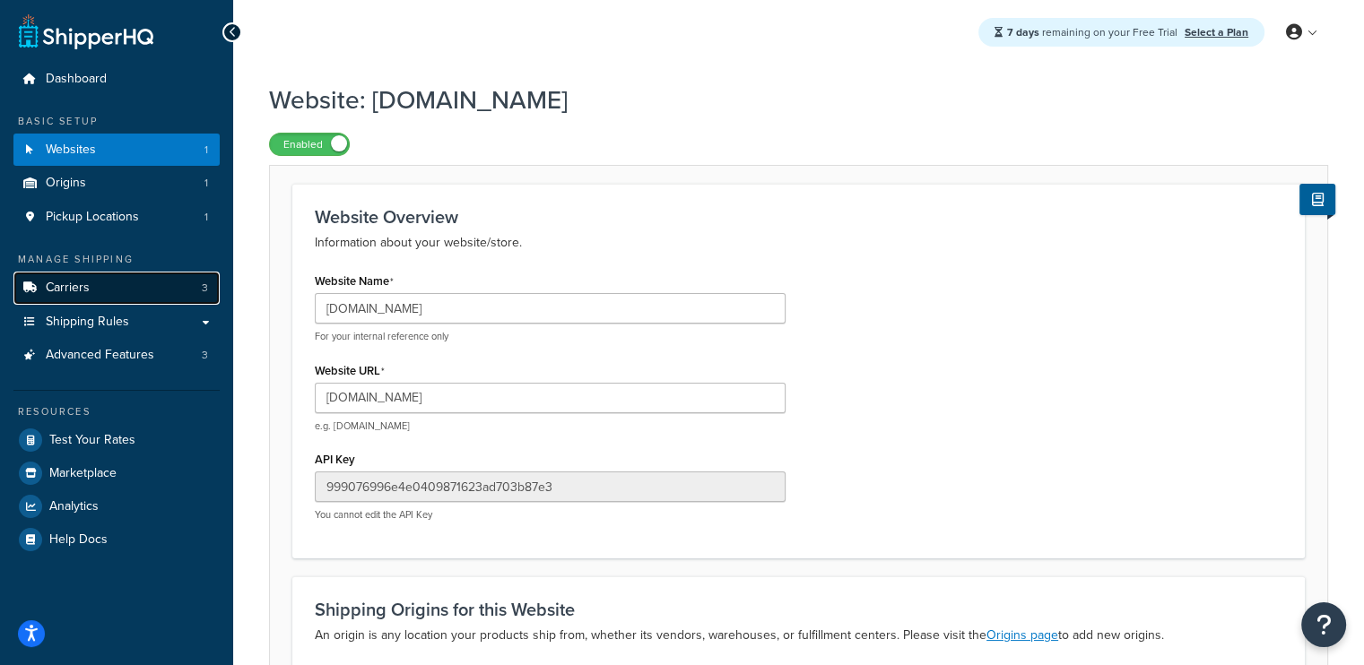
click at [125, 286] on link "Carriers 3" at bounding box center [116, 288] width 206 height 33
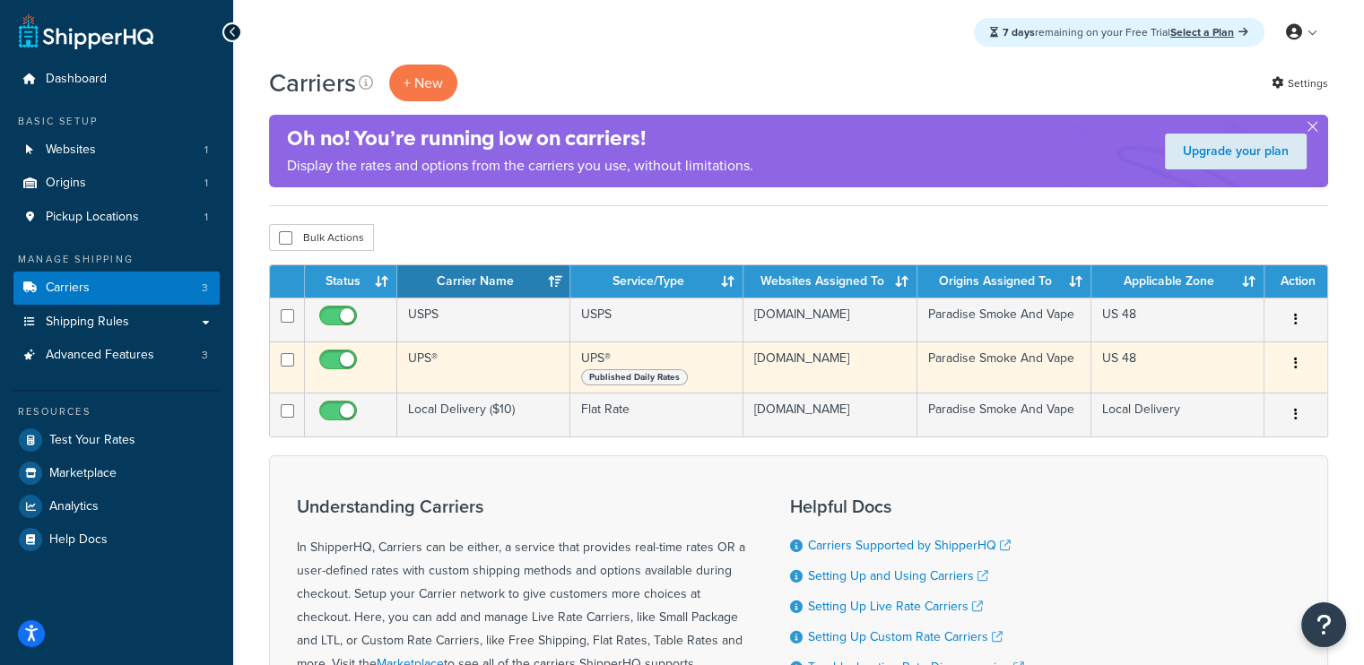
click at [1300, 368] on button "button" at bounding box center [1295, 364] width 25 height 29
click at [1230, 400] on link "Edit" at bounding box center [1223, 406] width 142 height 37
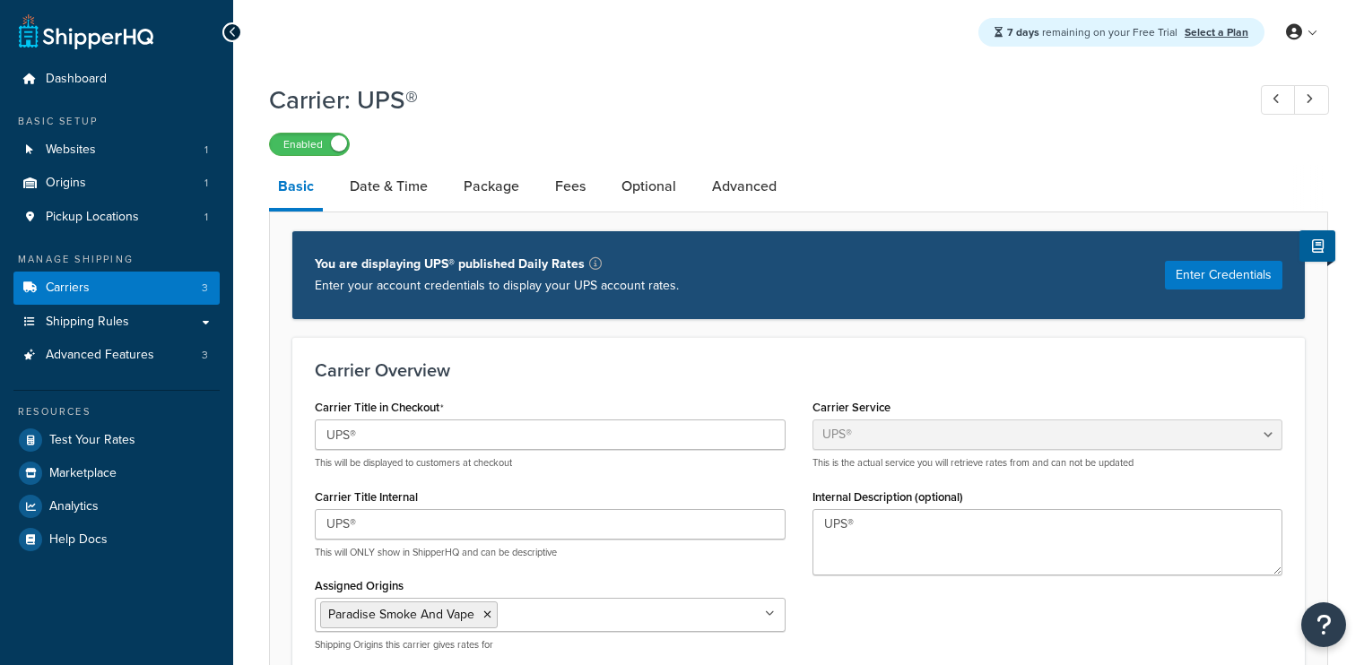
select select "ups"
select select "kg"
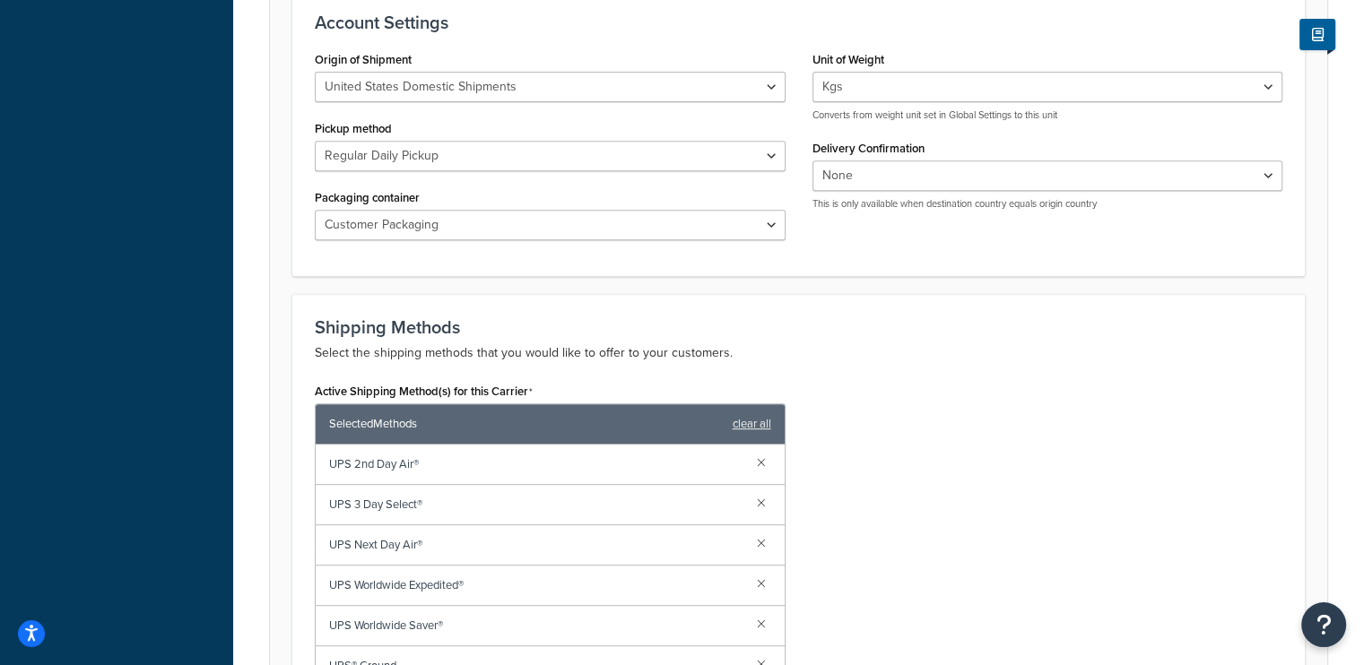
scroll to position [863, 0]
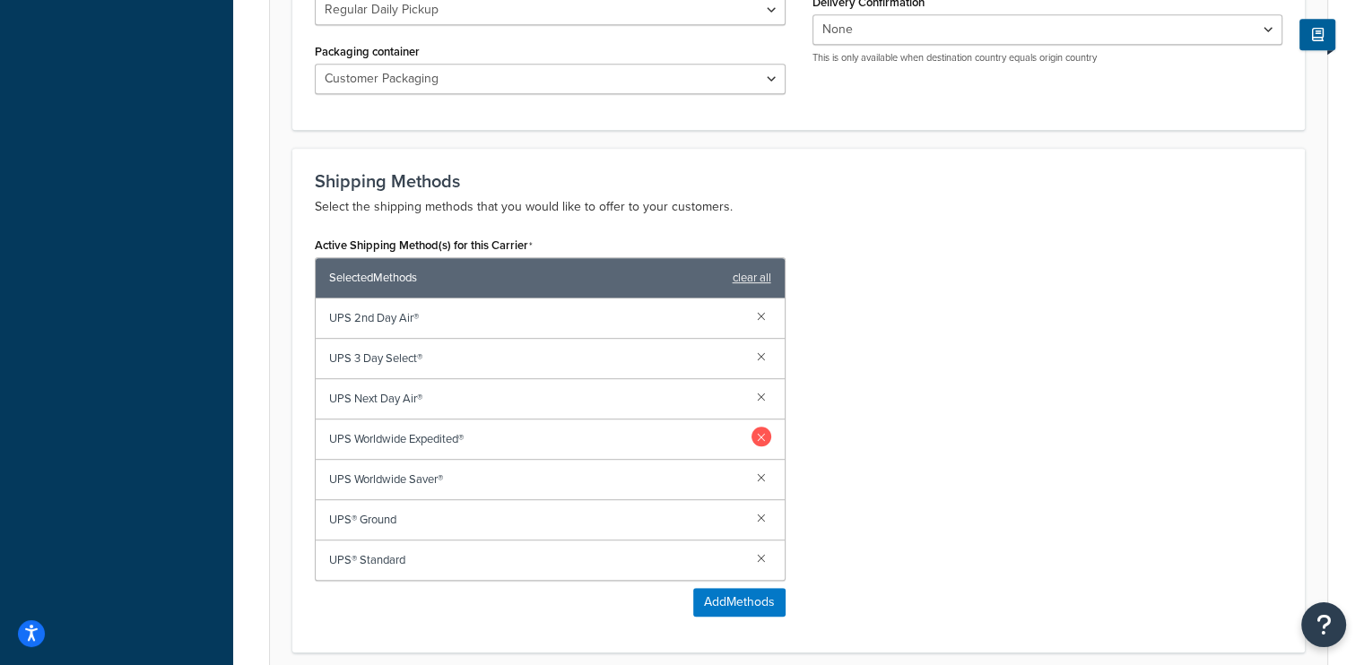
click at [760, 437] on link at bounding box center [761, 437] width 20 height 20
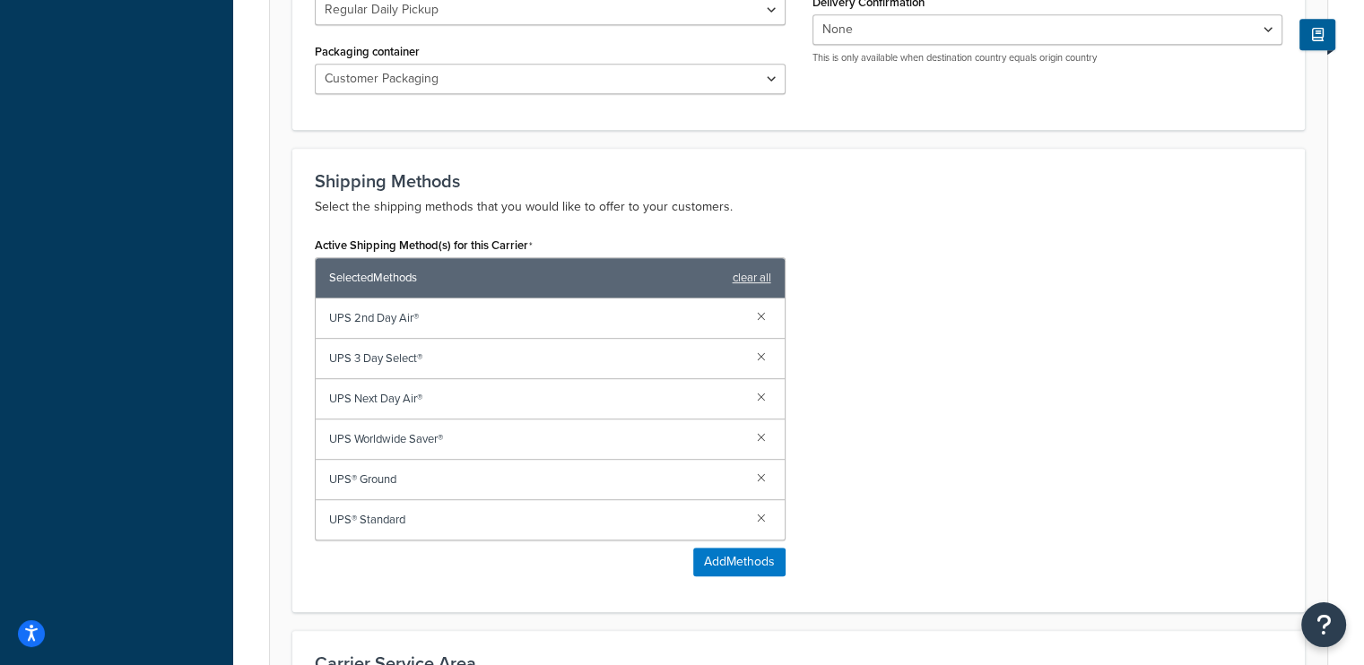
click at [760, 437] on link at bounding box center [761, 437] width 20 height 20
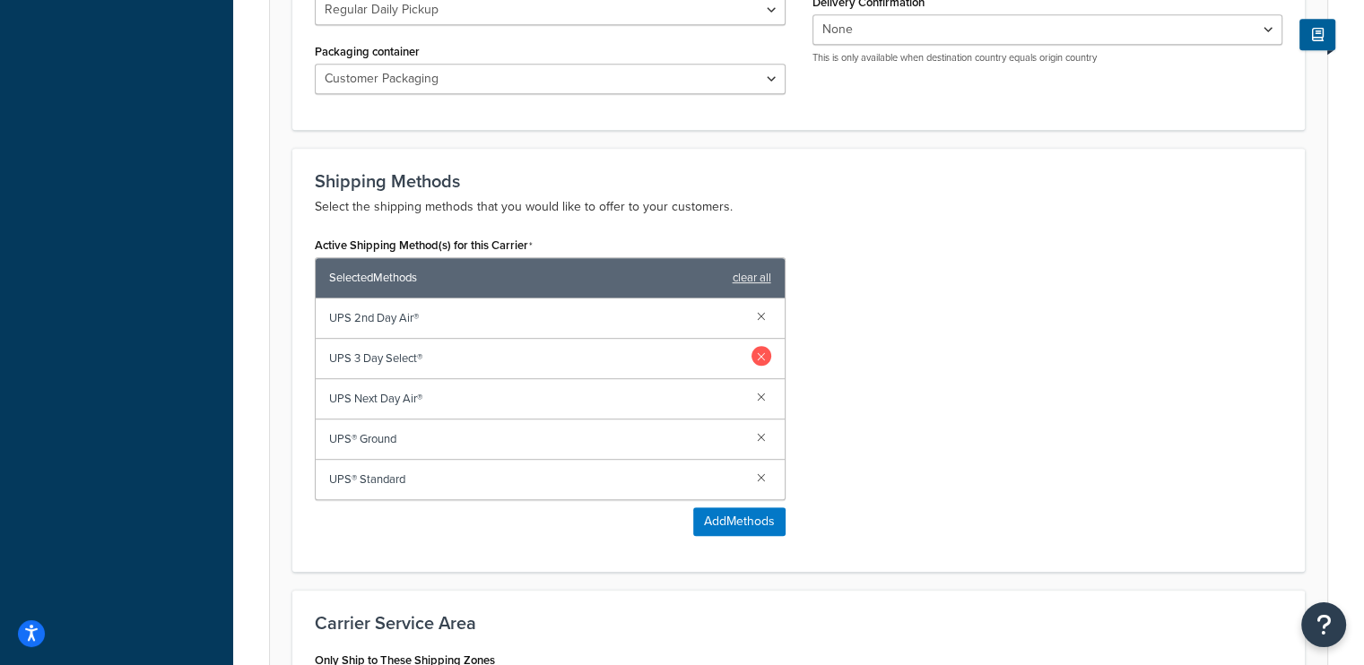
click at [758, 360] on link at bounding box center [761, 356] width 20 height 20
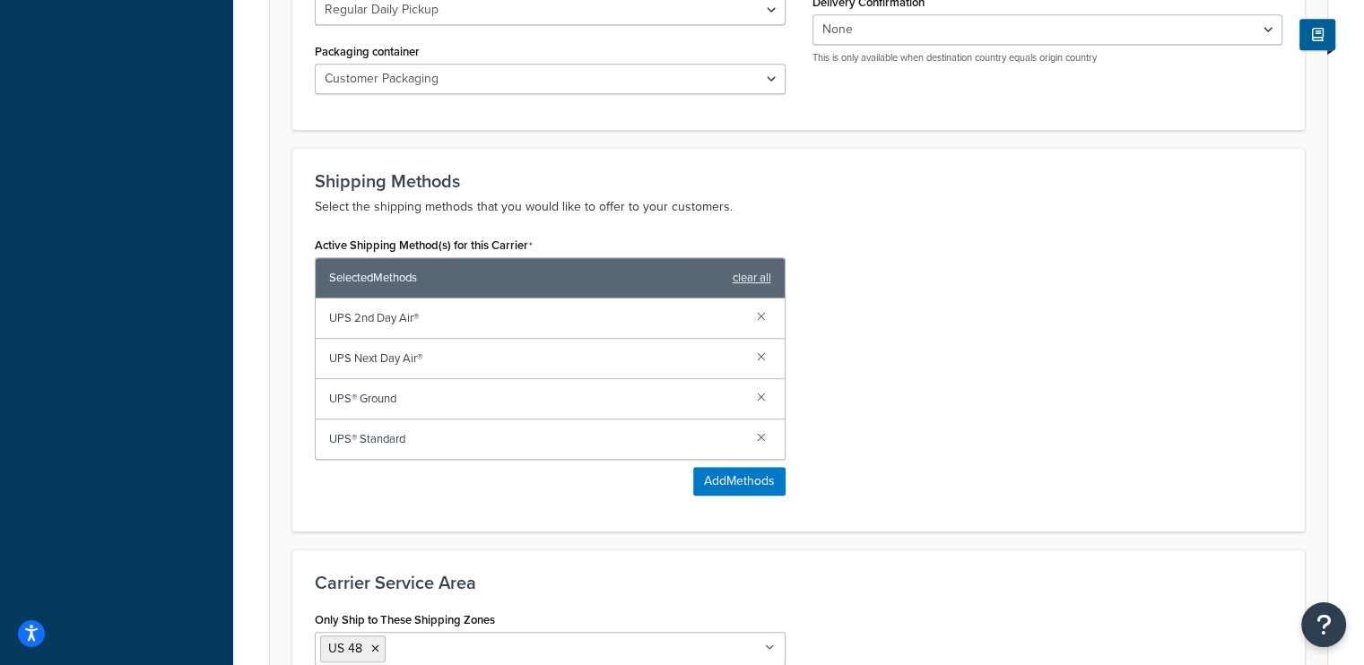
click at [758, 360] on link at bounding box center [761, 356] width 20 height 20
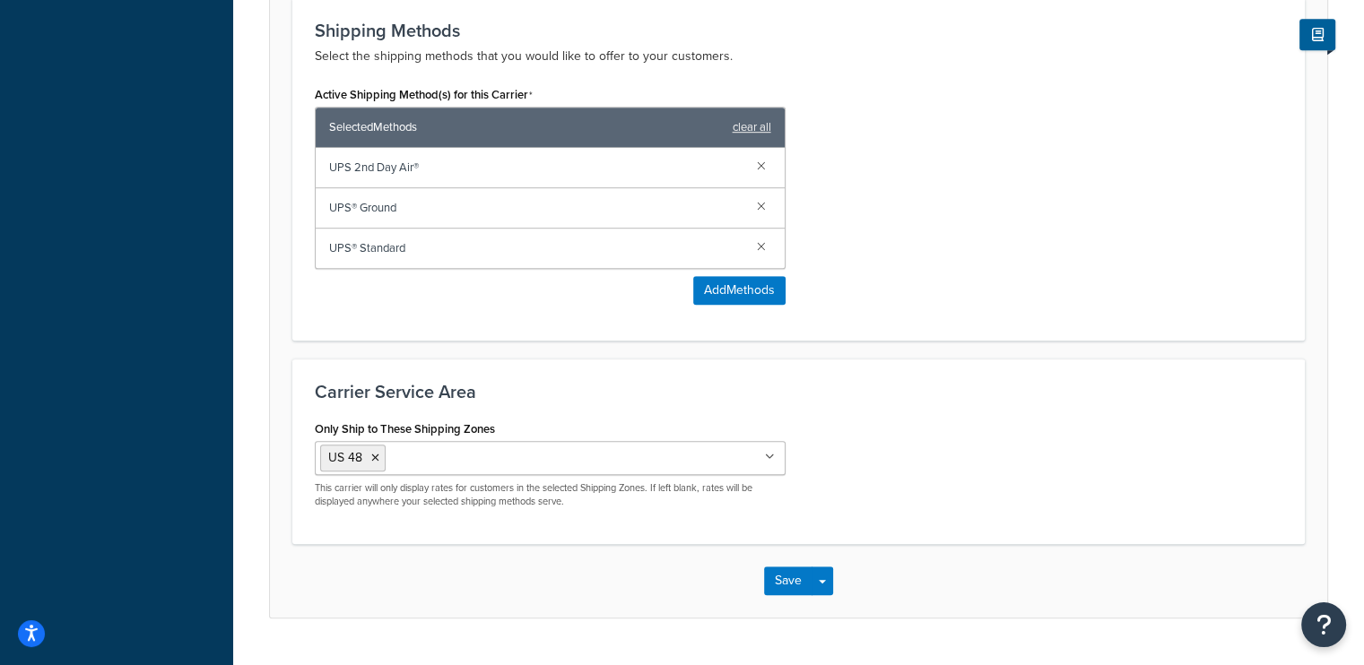
scroll to position [1015, 0]
click at [784, 573] on button "Save" at bounding box center [788, 580] width 48 height 29
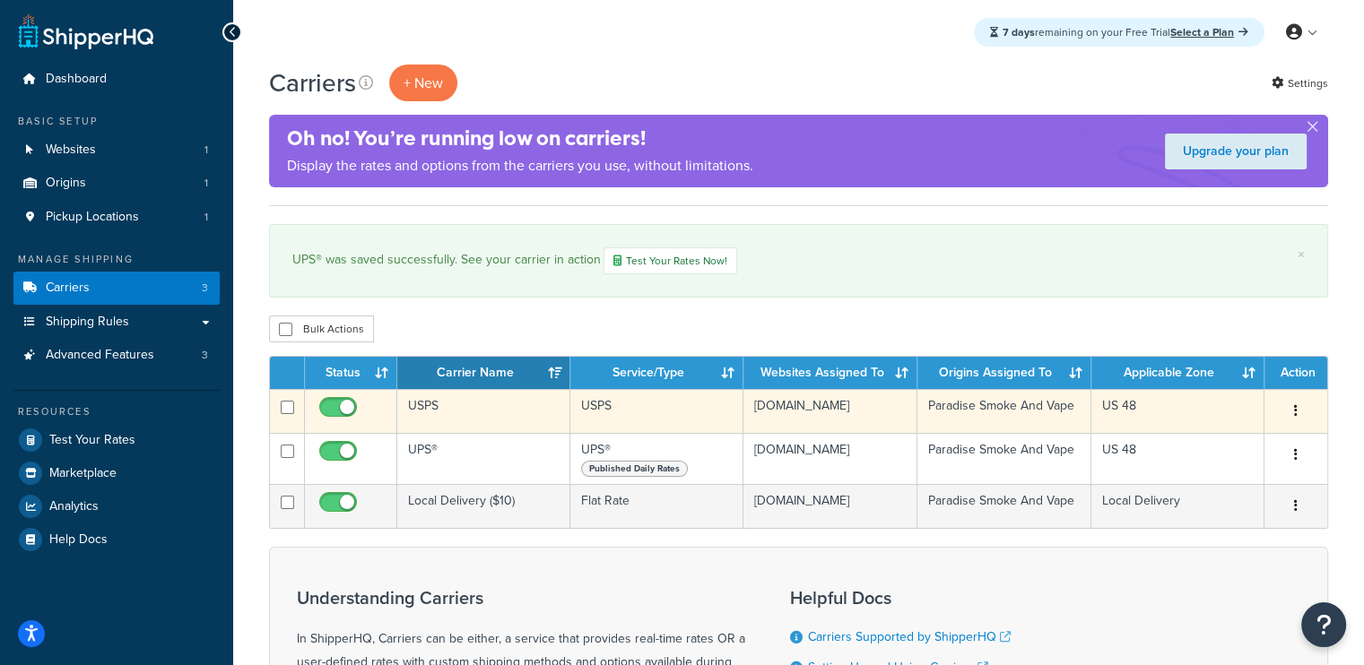
click at [1294, 409] on icon "button" at bounding box center [1296, 410] width 4 height 13
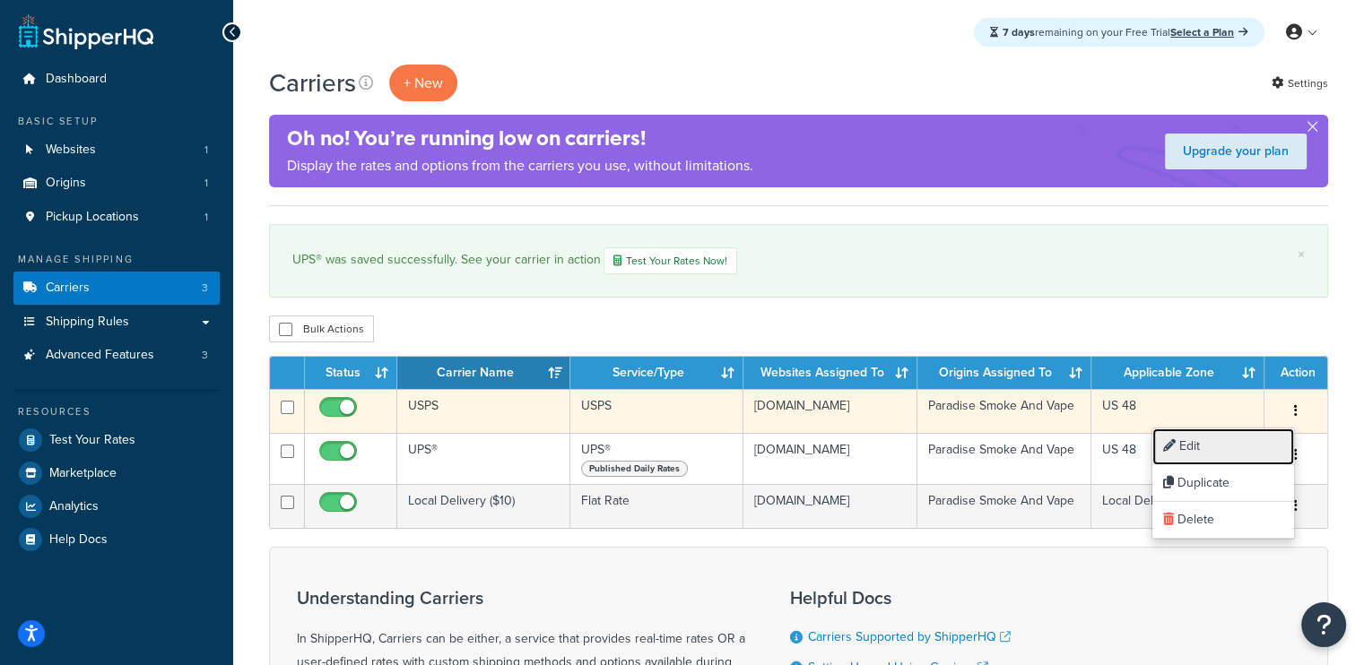
click at [1208, 448] on link "Edit" at bounding box center [1223, 447] width 142 height 37
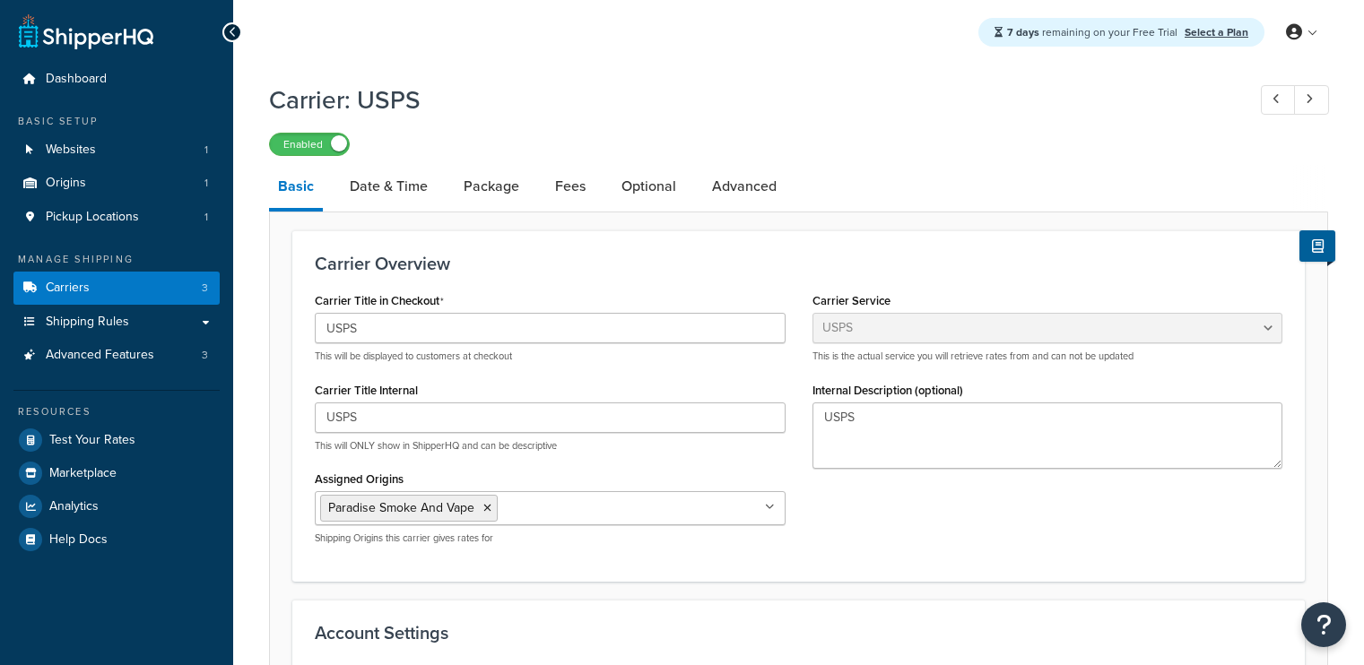
select select "usps"
select select "ONLINE"
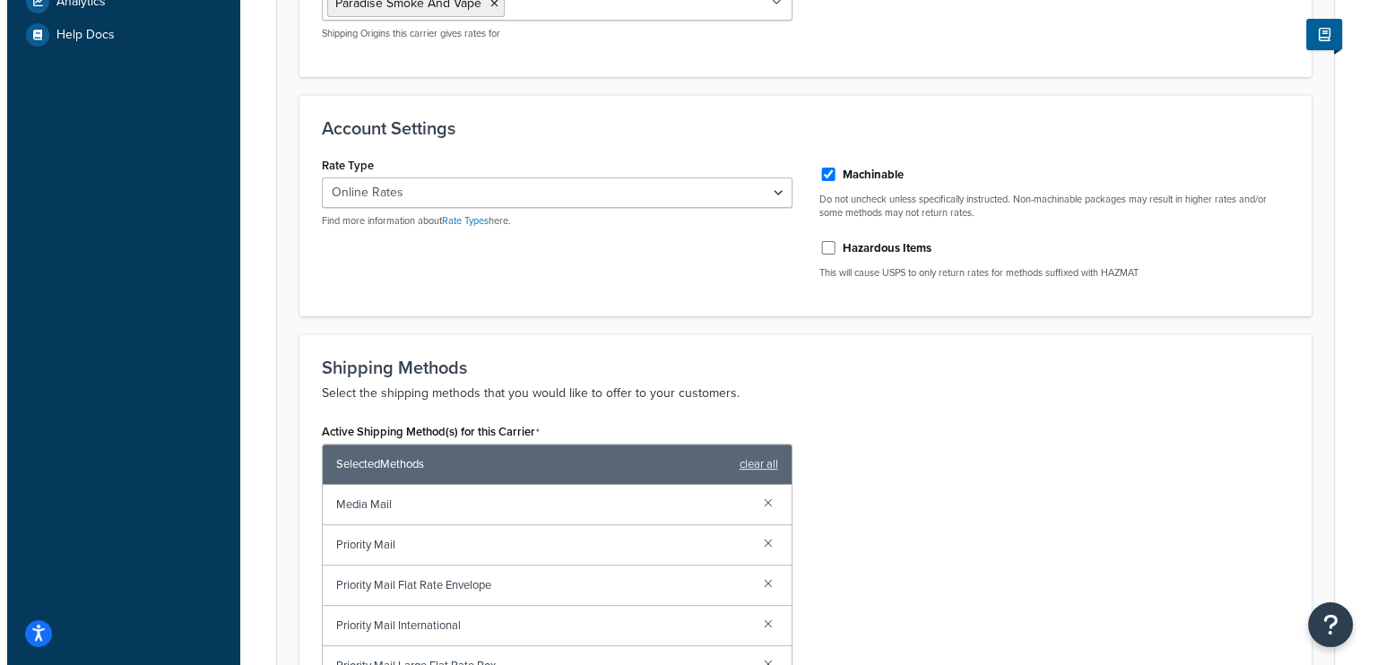
scroll to position [712, 0]
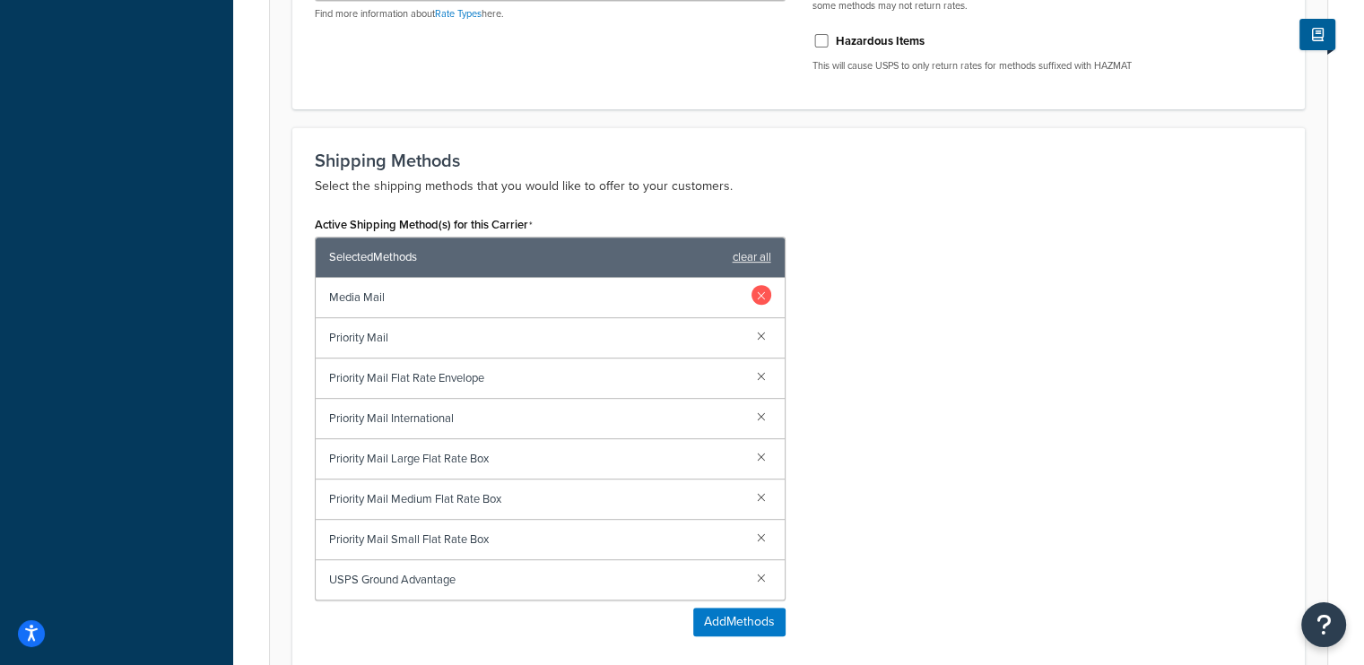
click at [760, 293] on link at bounding box center [761, 295] width 20 height 20
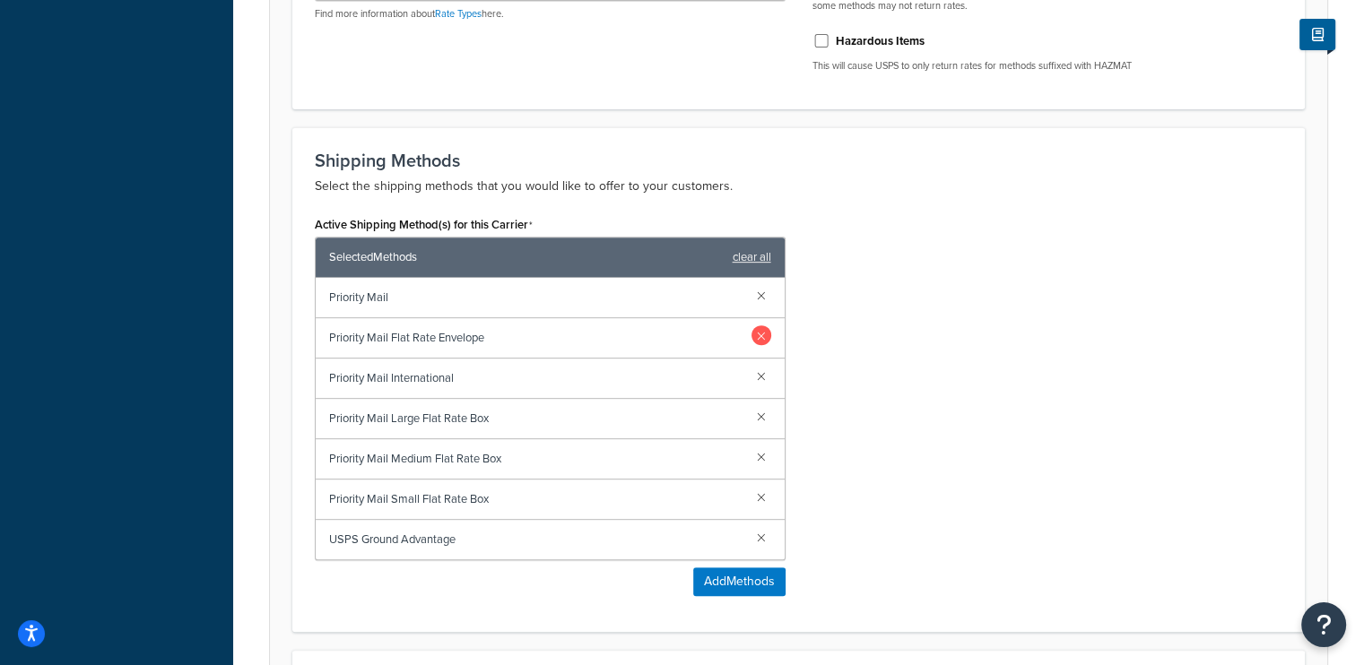
click at [760, 330] on link at bounding box center [761, 335] width 20 height 20
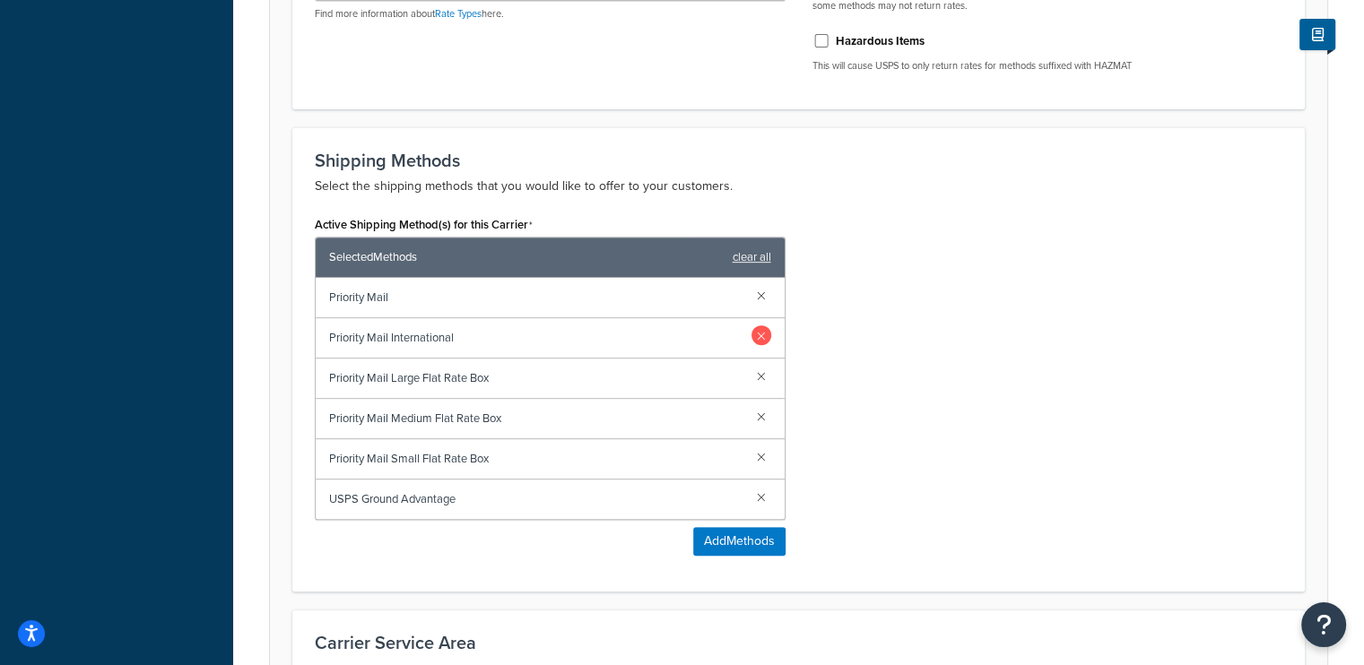
click at [760, 333] on link at bounding box center [761, 335] width 20 height 20
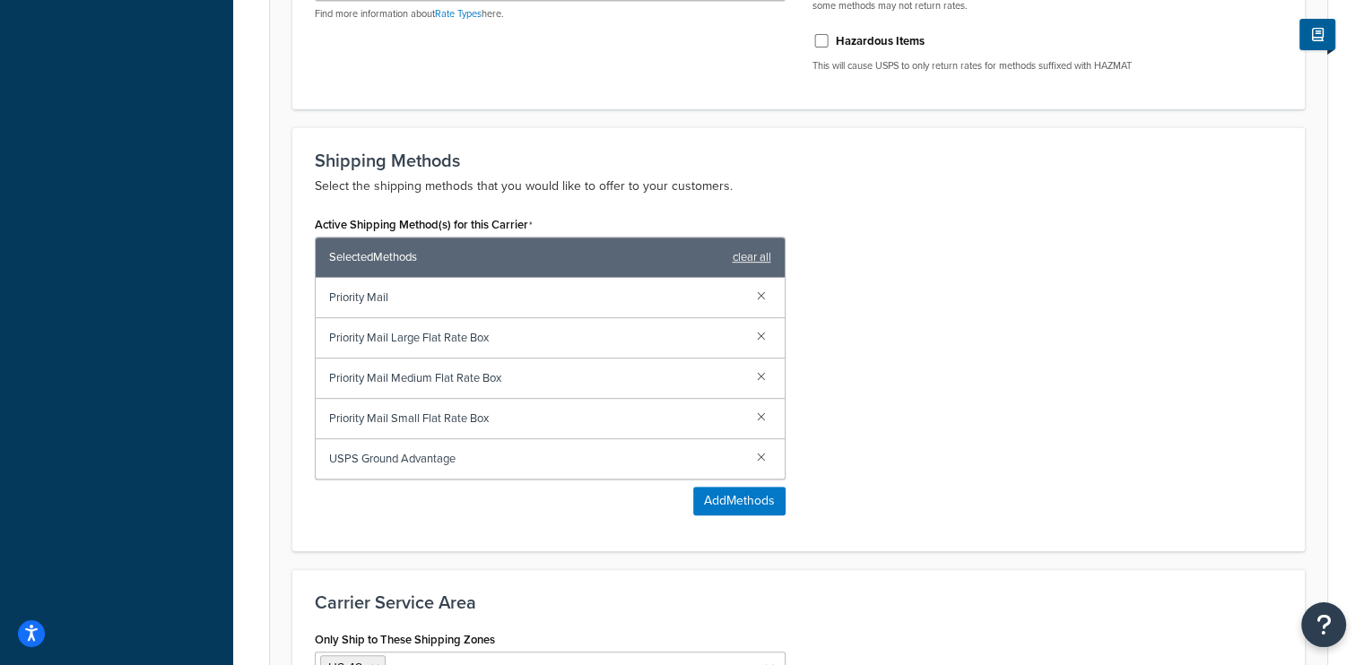
click at [760, 333] on link at bounding box center [761, 335] width 20 height 20
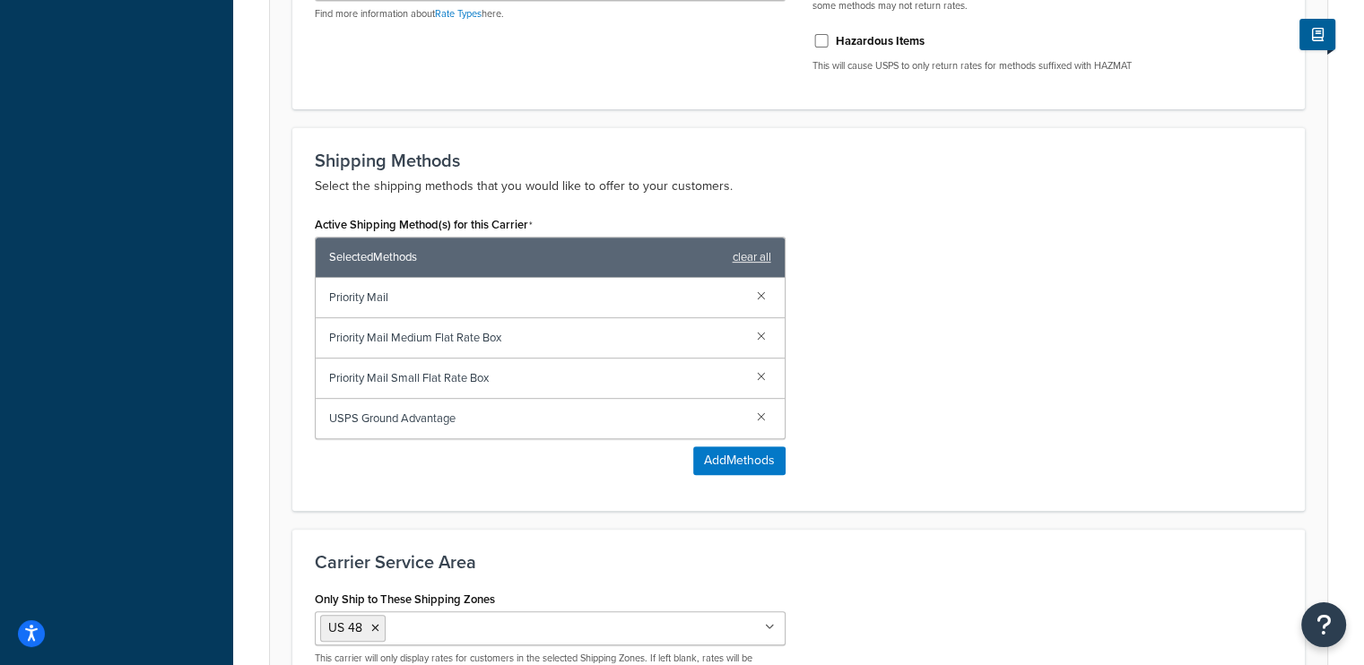
click at [760, 333] on link at bounding box center [761, 335] width 20 height 20
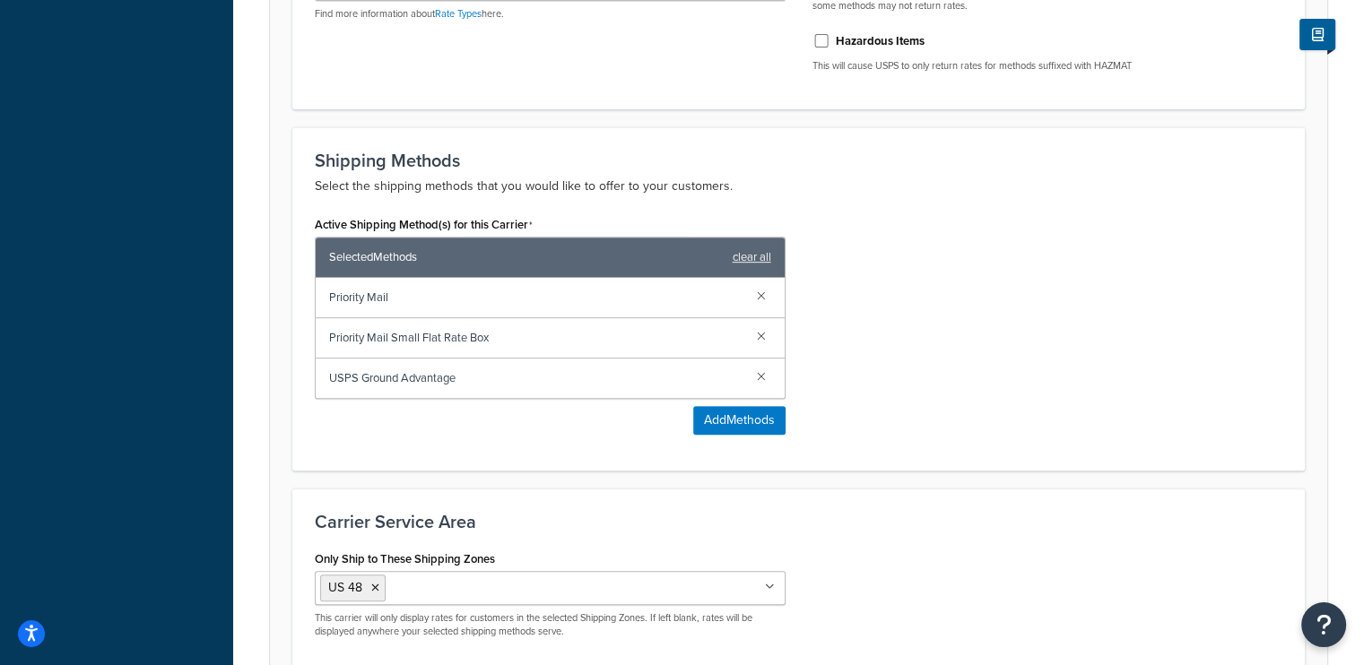
click at [760, 333] on link at bounding box center [761, 335] width 20 height 20
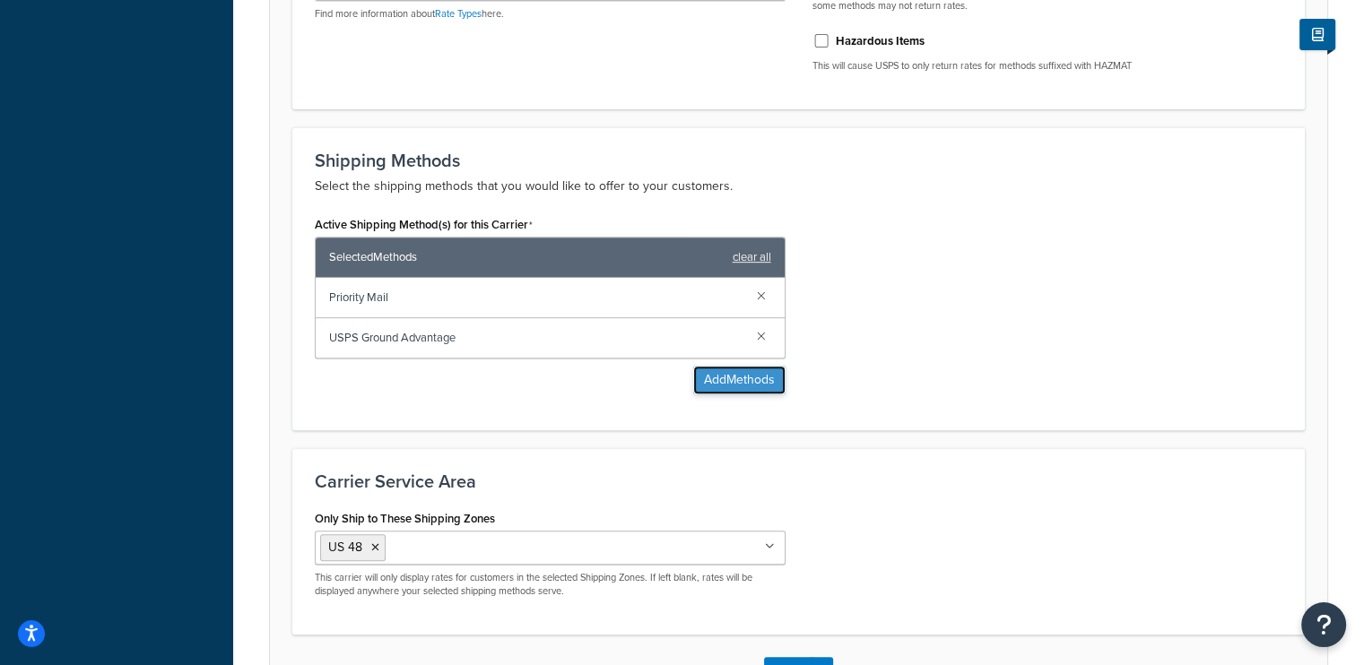
click at [744, 376] on button "Add Methods" at bounding box center [739, 380] width 92 height 29
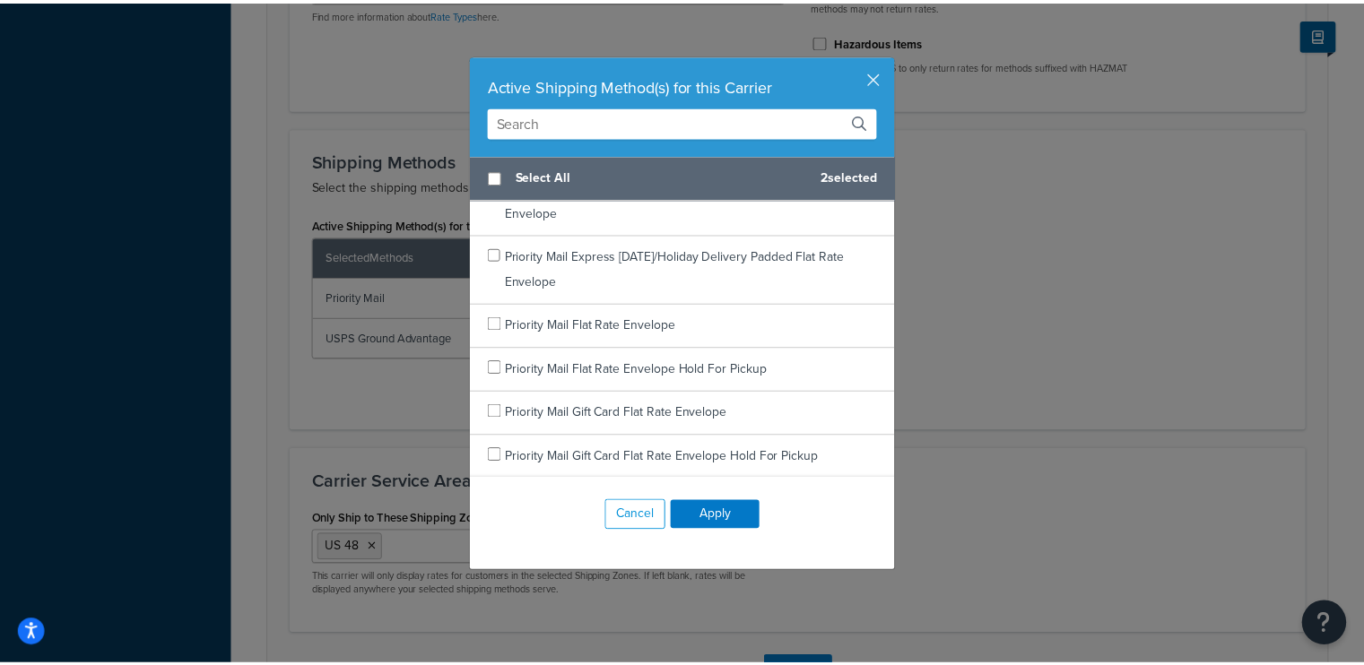
scroll to position [1703, 0]
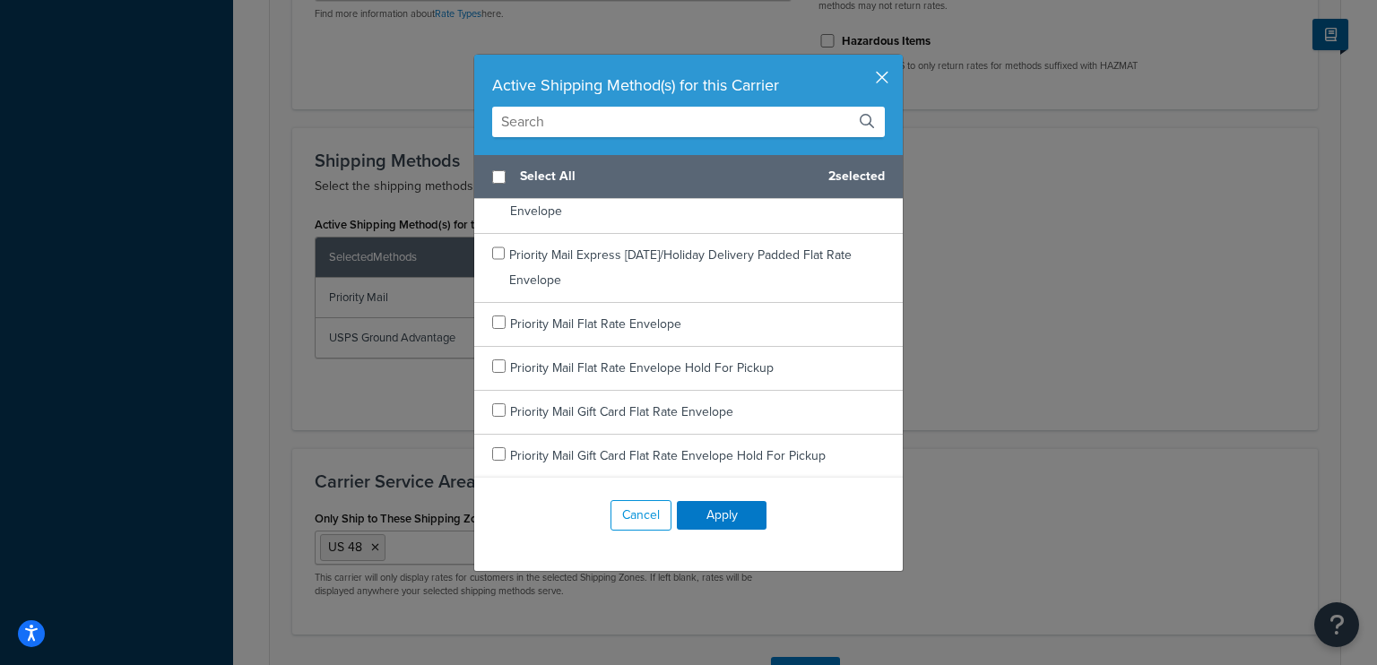
click at [898, 59] on button "button" at bounding box center [900, 57] width 4 height 4
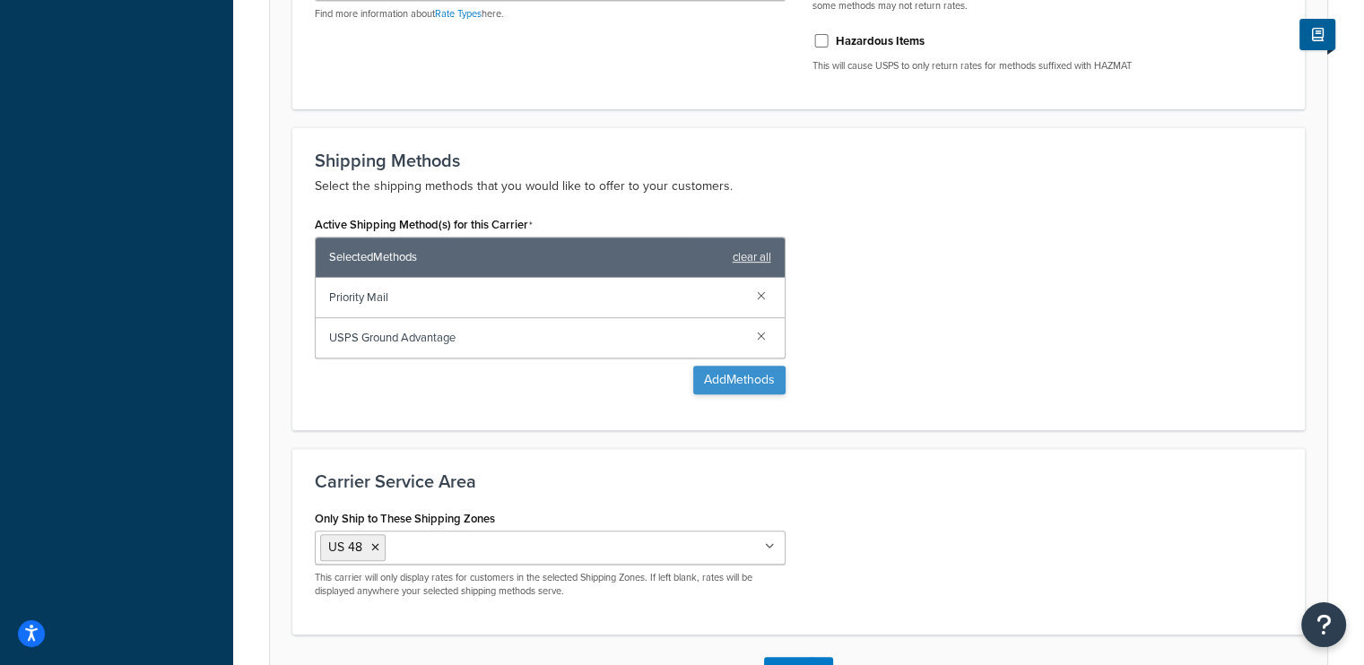
scroll to position [842, 0]
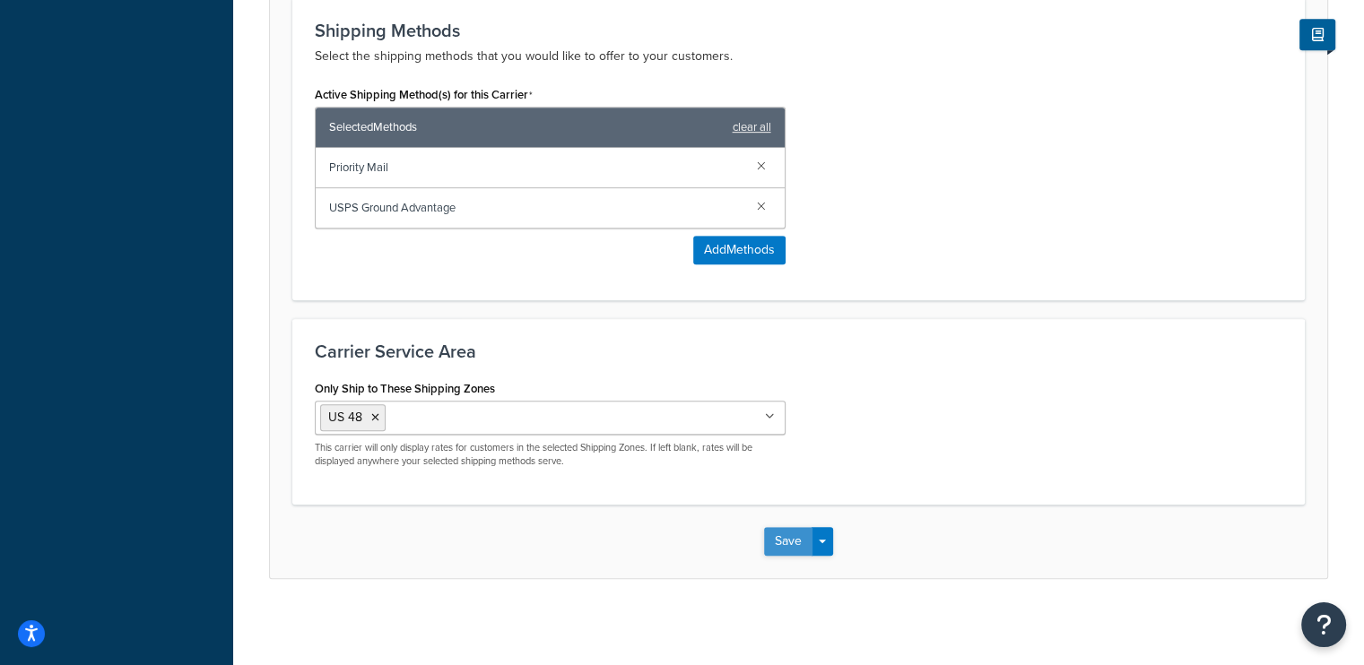
click at [780, 537] on button "Save" at bounding box center [788, 541] width 48 height 29
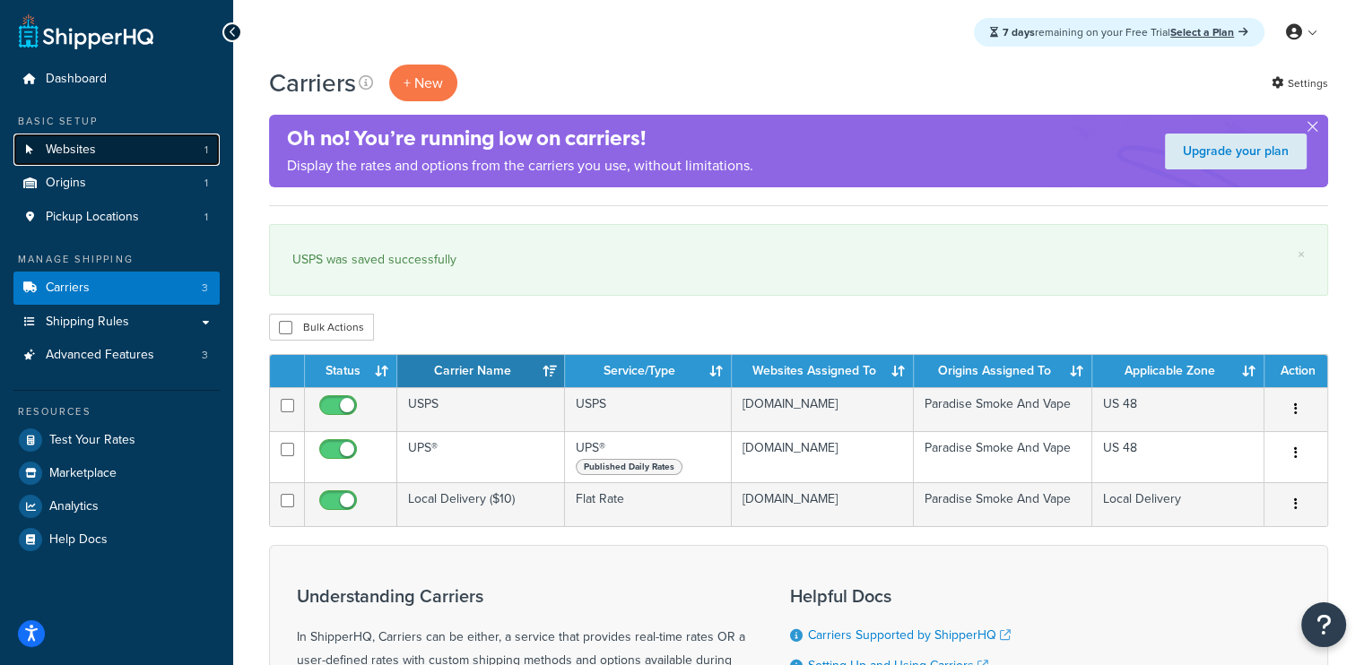
click at [111, 155] on link "Websites 1" at bounding box center [116, 150] width 206 height 33
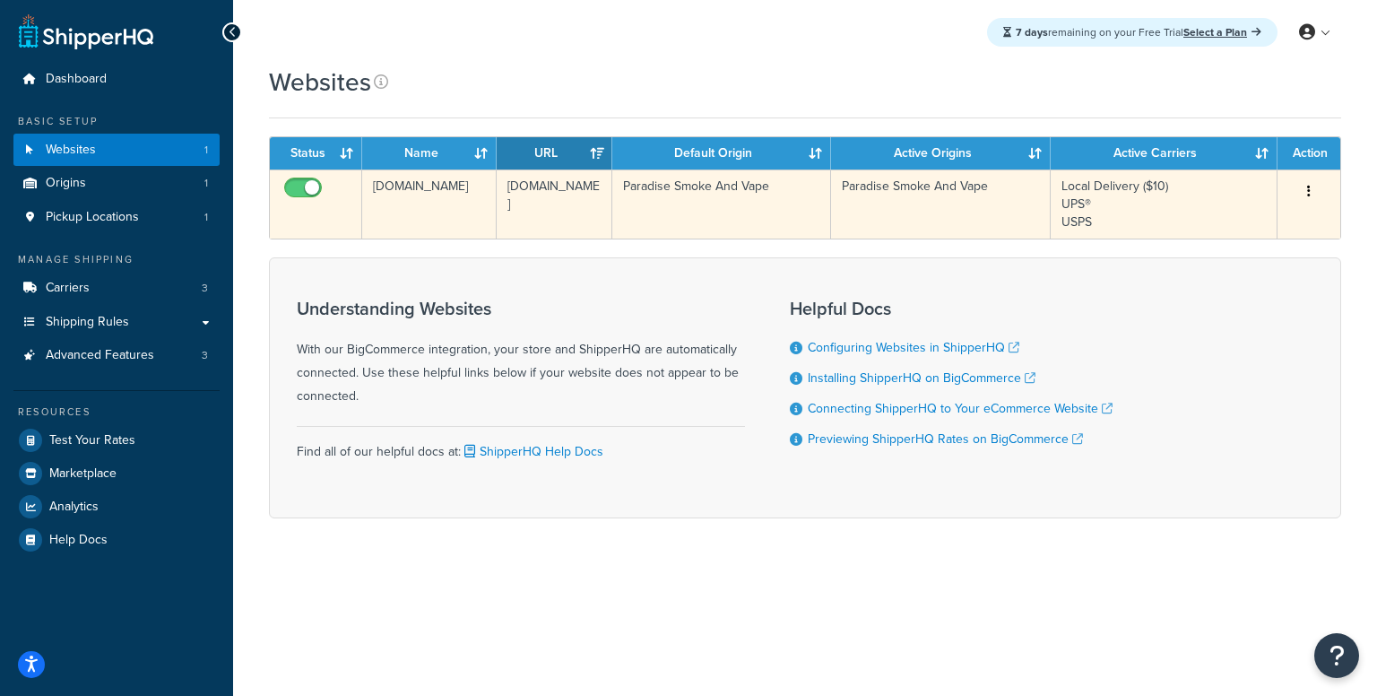
click at [1144, 182] on td "Local Delivery ($10) UPS® USPS" at bounding box center [1164, 203] width 227 height 69
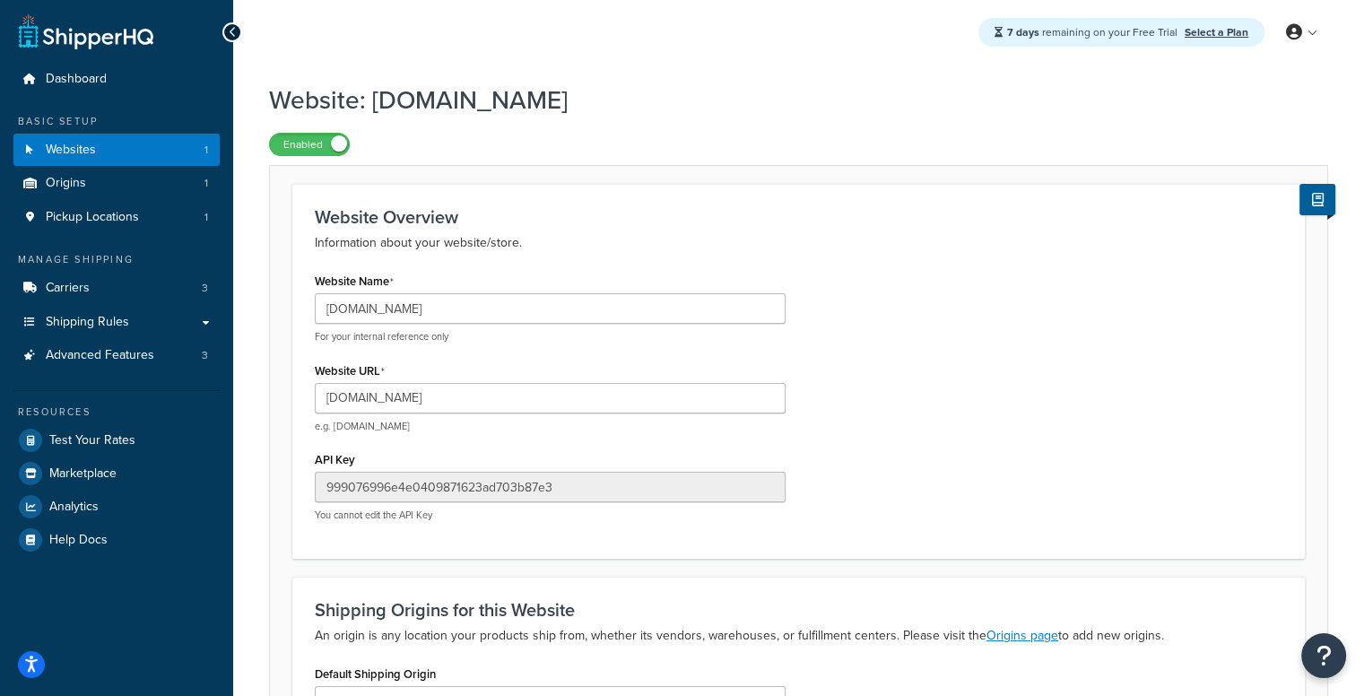
click at [236, 33] on div at bounding box center [232, 32] width 20 height 20
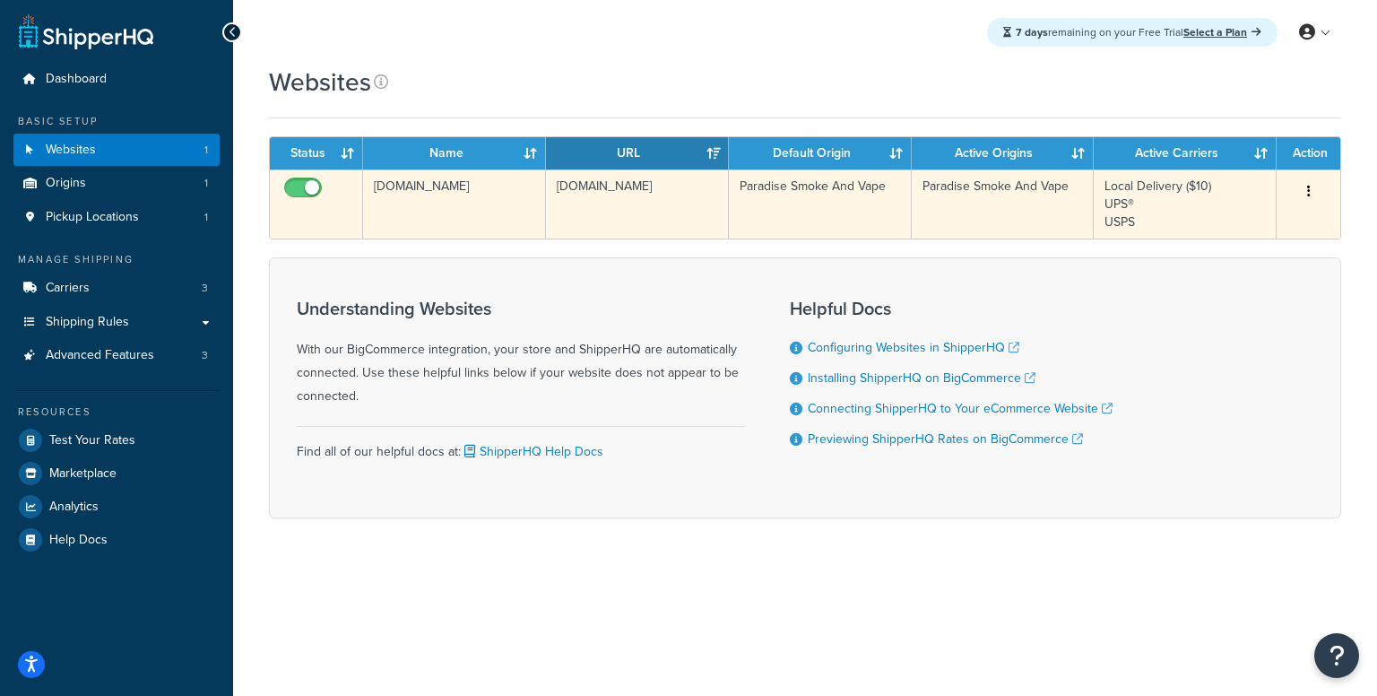
click at [1313, 185] on button "button" at bounding box center [1308, 192] width 25 height 29
click at [1266, 216] on link "Edit" at bounding box center [1236, 227] width 142 height 37
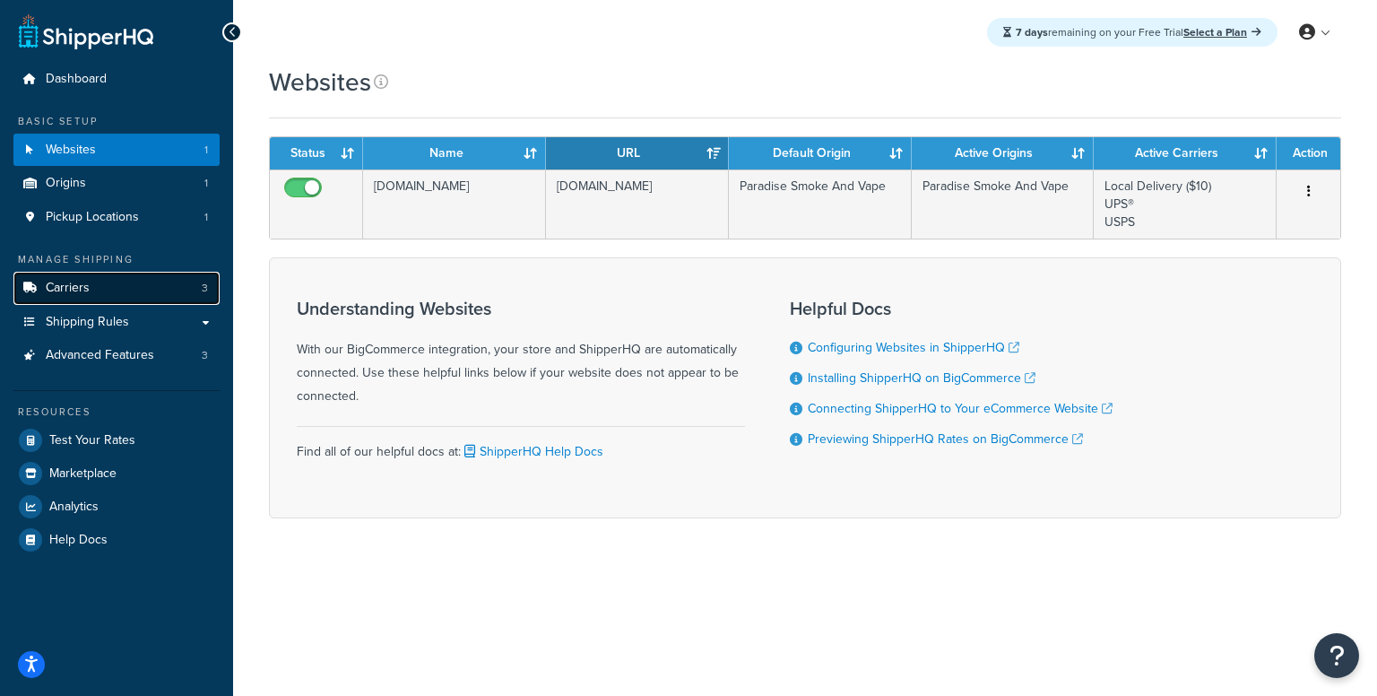
click at [157, 284] on link "Carriers 3" at bounding box center [116, 288] width 206 height 33
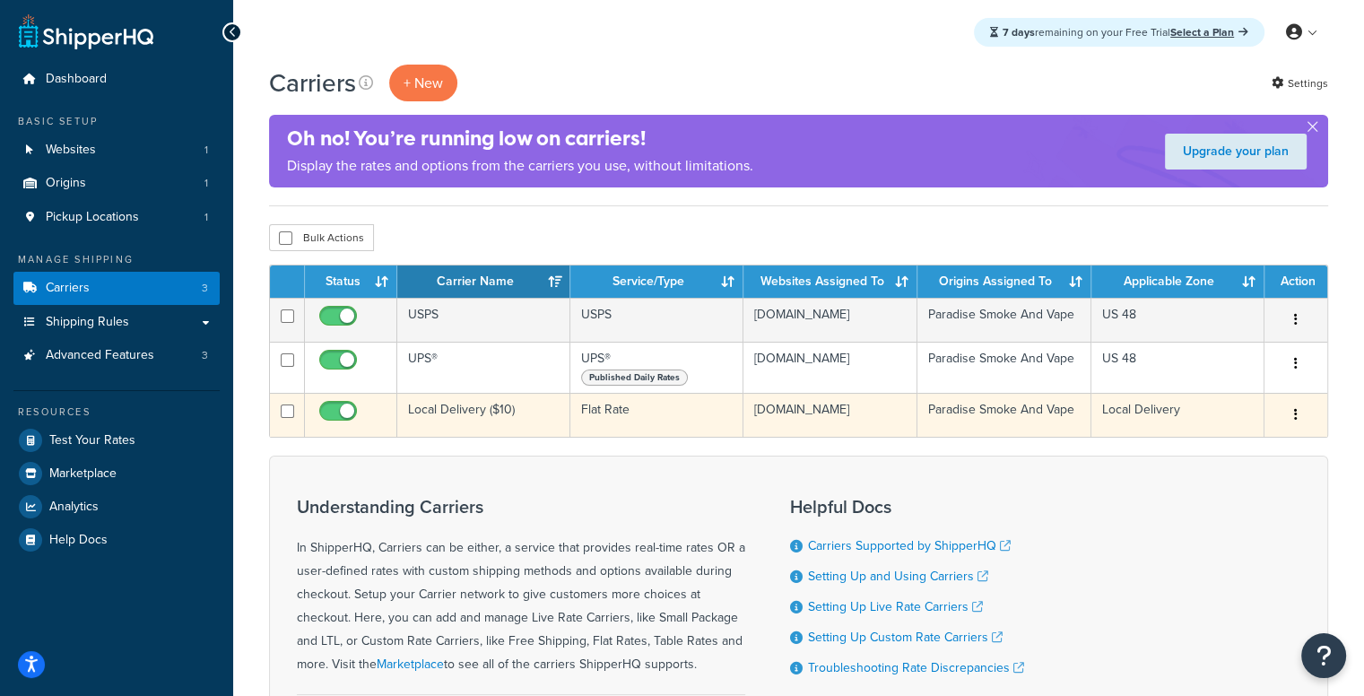
click at [1295, 417] on icon "button" at bounding box center [1296, 414] width 4 height 13
click at [1255, 457] on link "Edit" at bounding box center [1223, 458] width 142 height 37
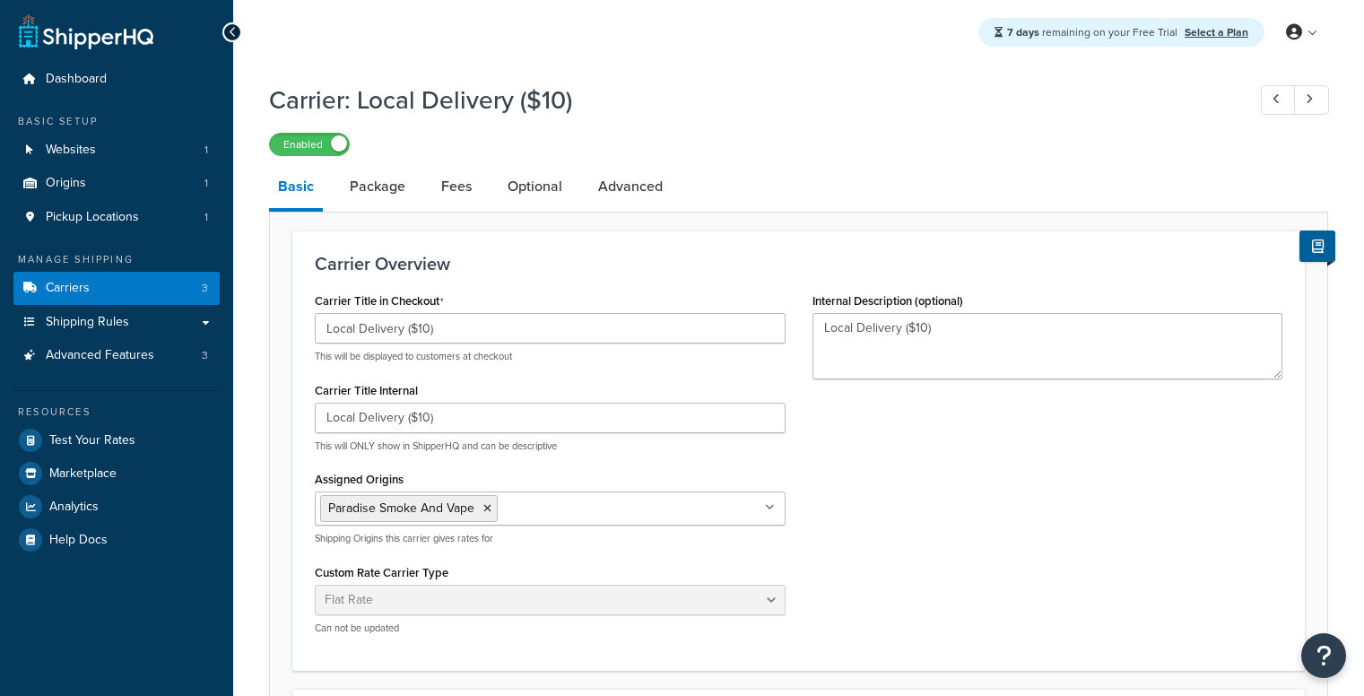
select select "flat"
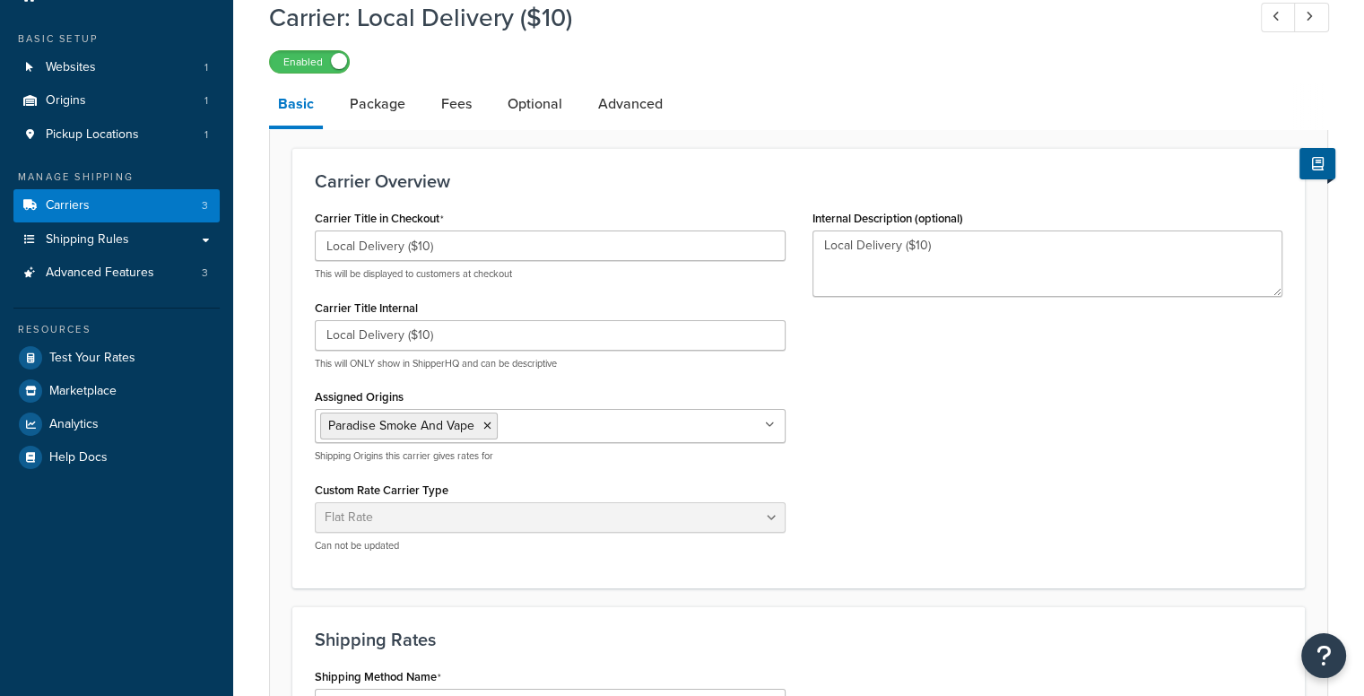
scroll to position [90, 0]
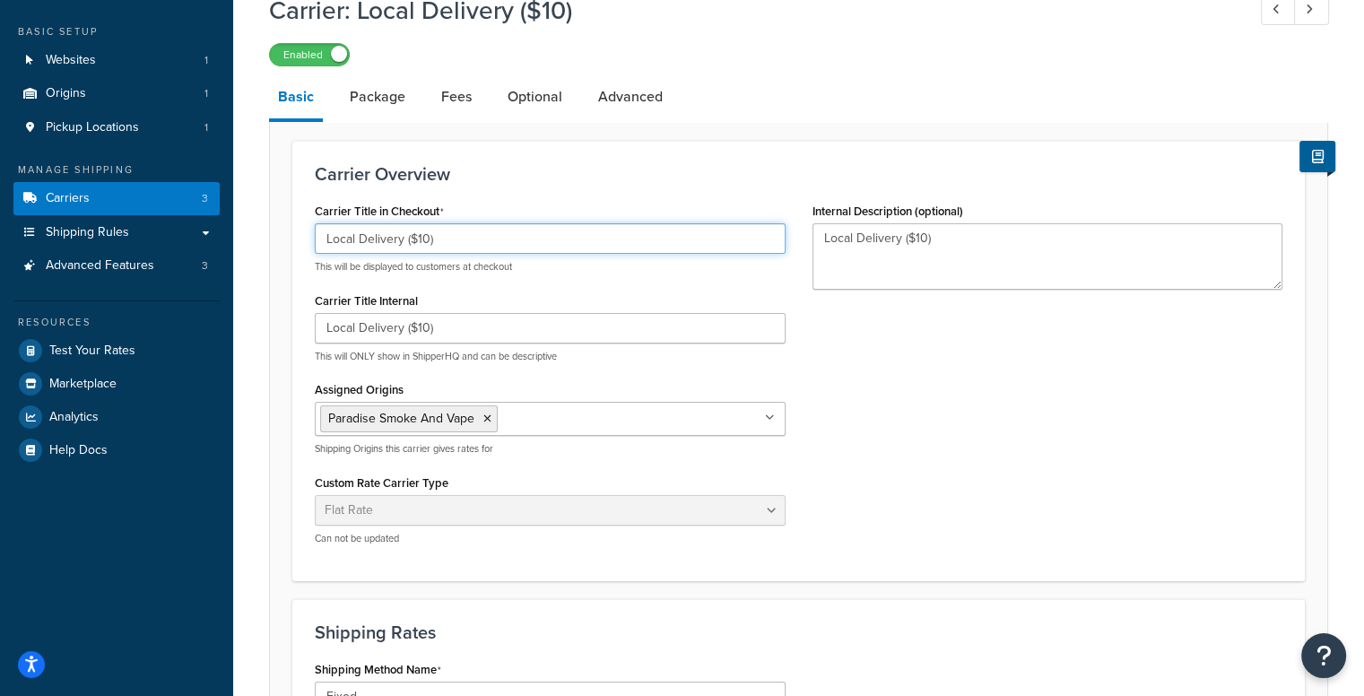
click at [509, 231] on input "Local Delivery ($10)" at bounding box center [550, 238] width 471 height 30
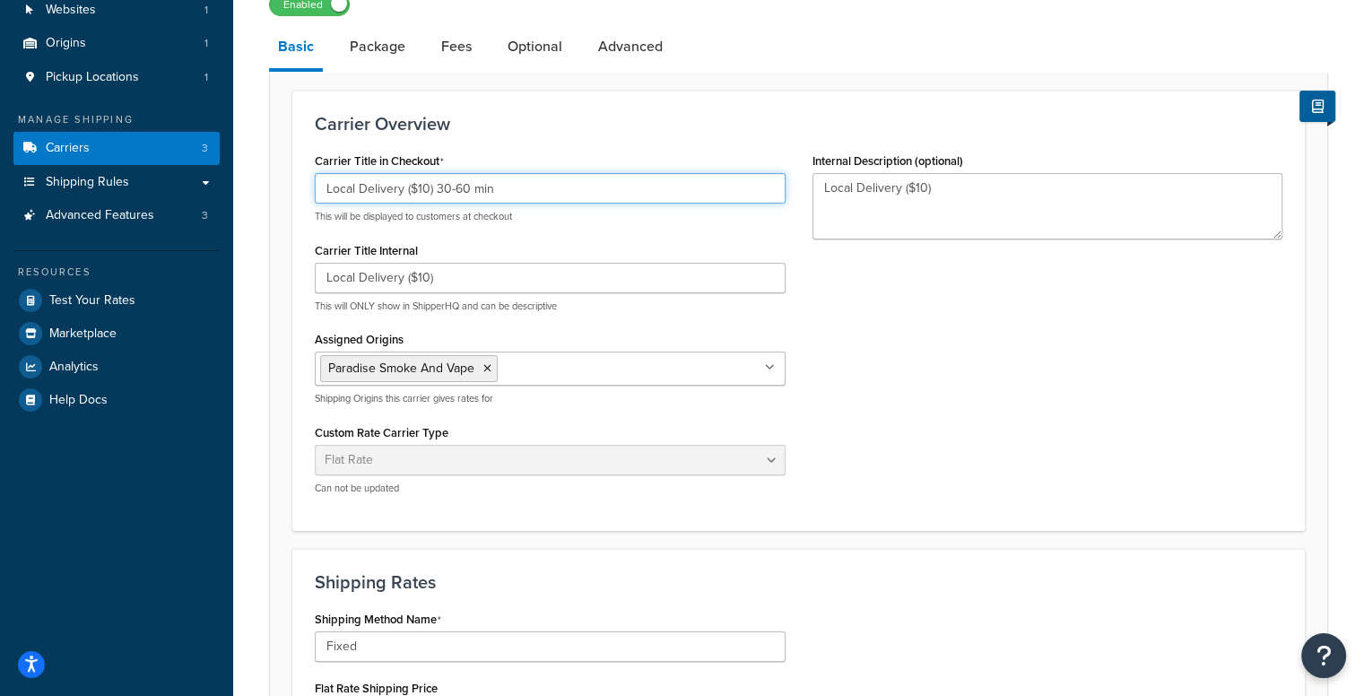
scroll to position [128, 0]
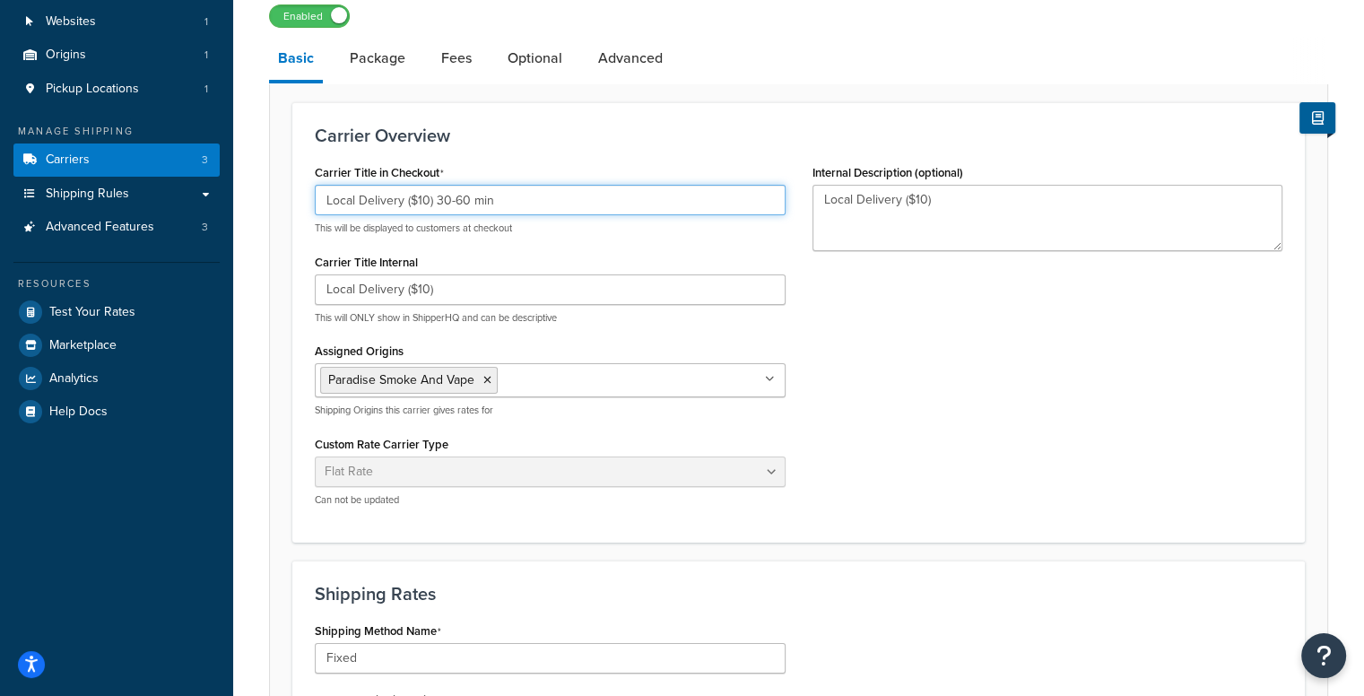
click at [449, 205] on input "Local Delivery ($10) 30-60 min" at bounding box center [550, 200] width 471 height 30
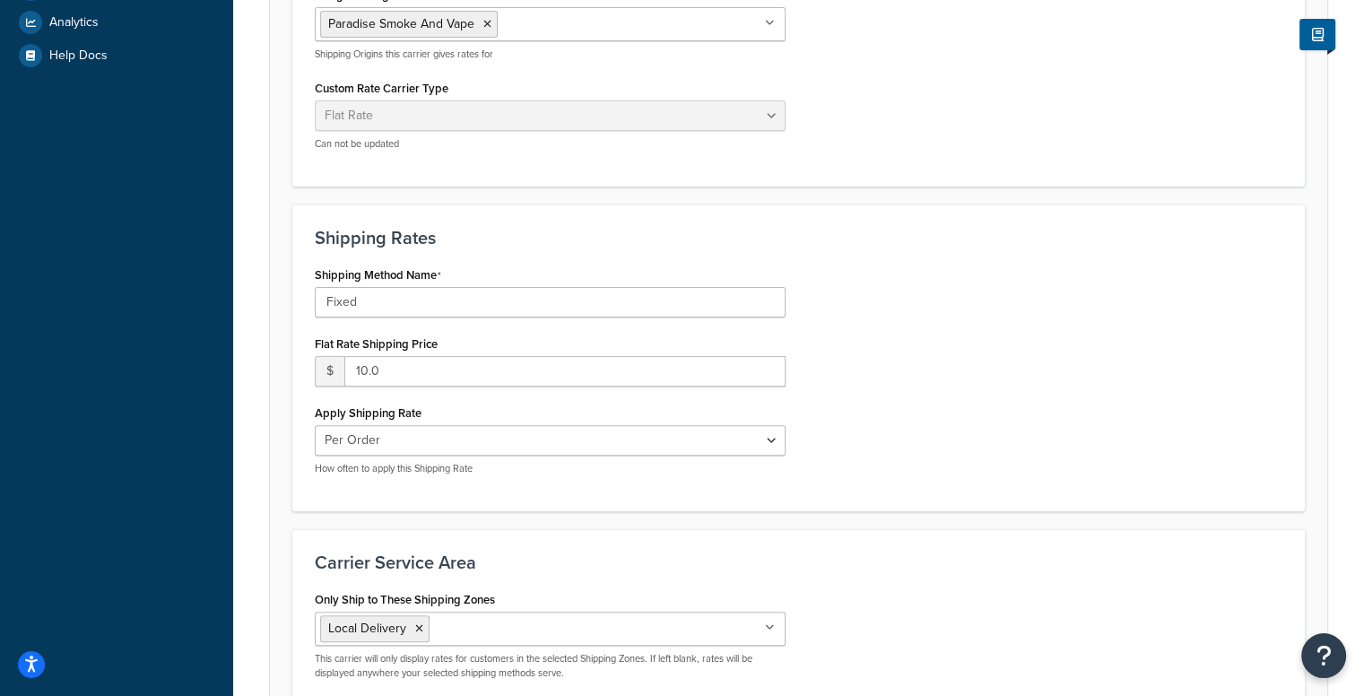
scroll to position [576, 0]
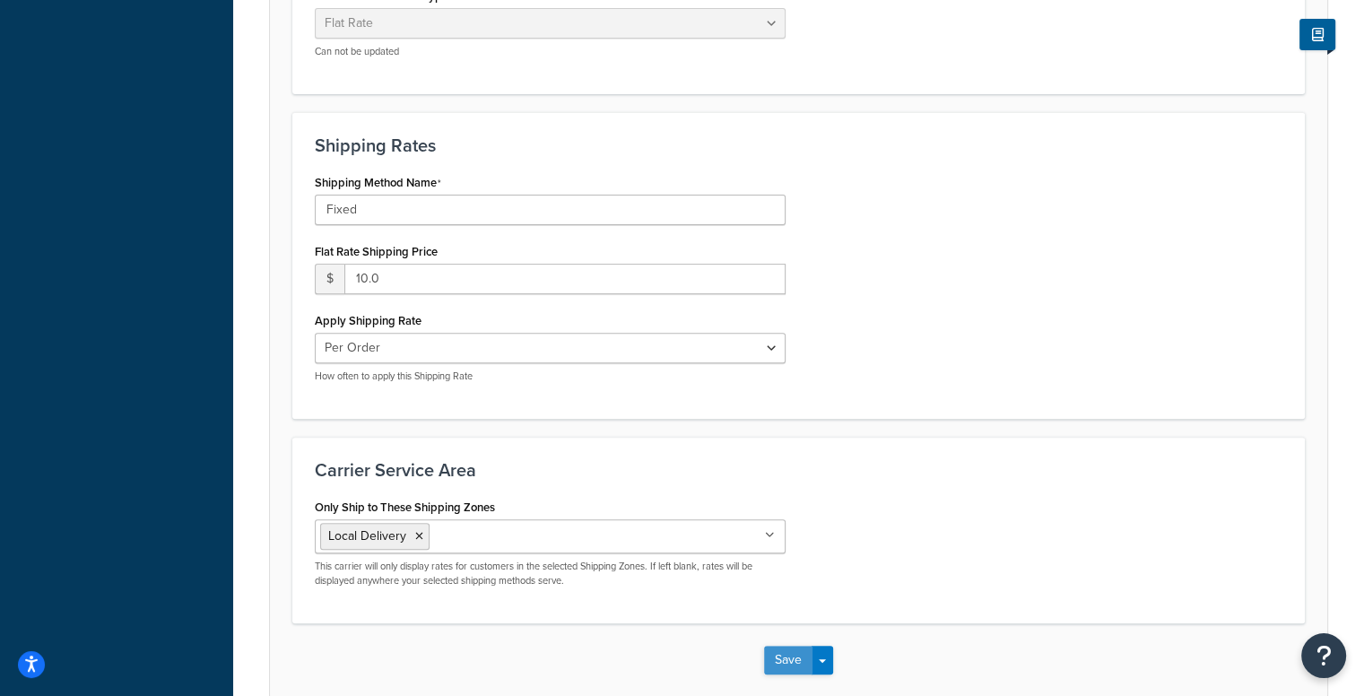
type input "Local Delivery ($10) 15-60 min"
click at [782, 653] on button "Save" at bounding box center [788, 660] width 48 height 29
